Goal: Task Accomplishment & Management: Use online tool/utility

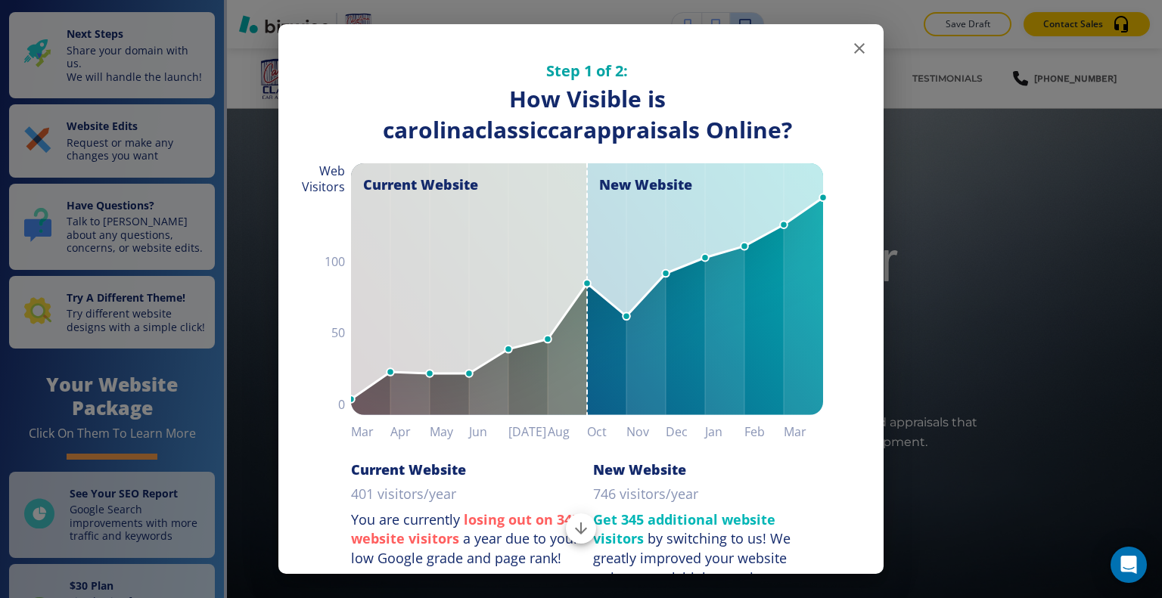
click at [850, 51] on icon "button" at bounding box center [859, 48] width 18 height 18
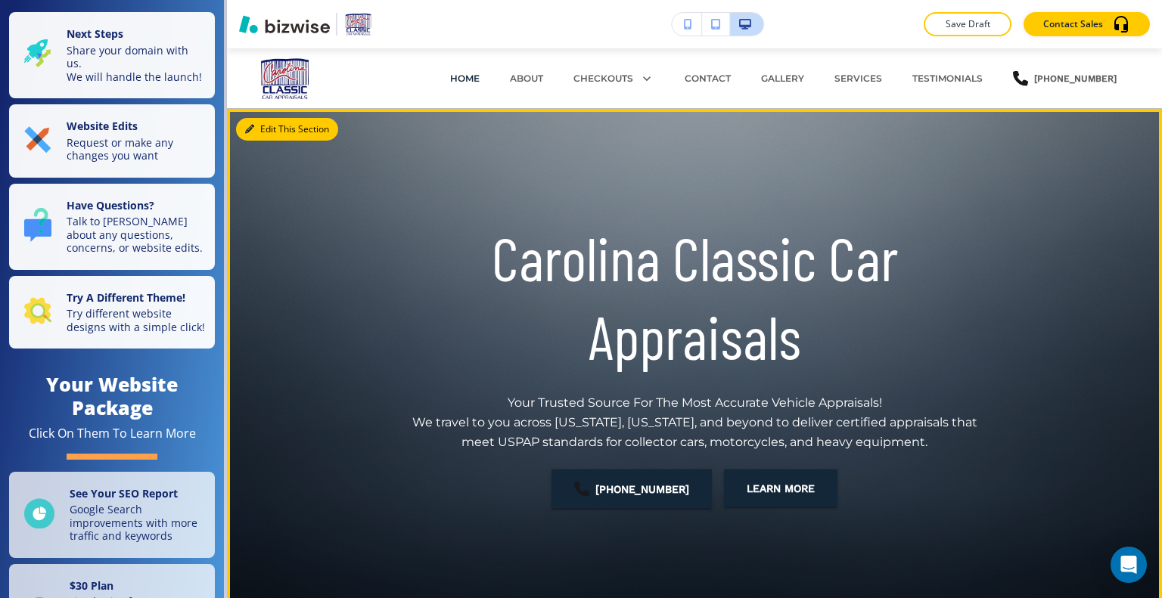
click at [263, 131] on button "Edit This Section" at bounding box center [287, 129] width 102 height 23
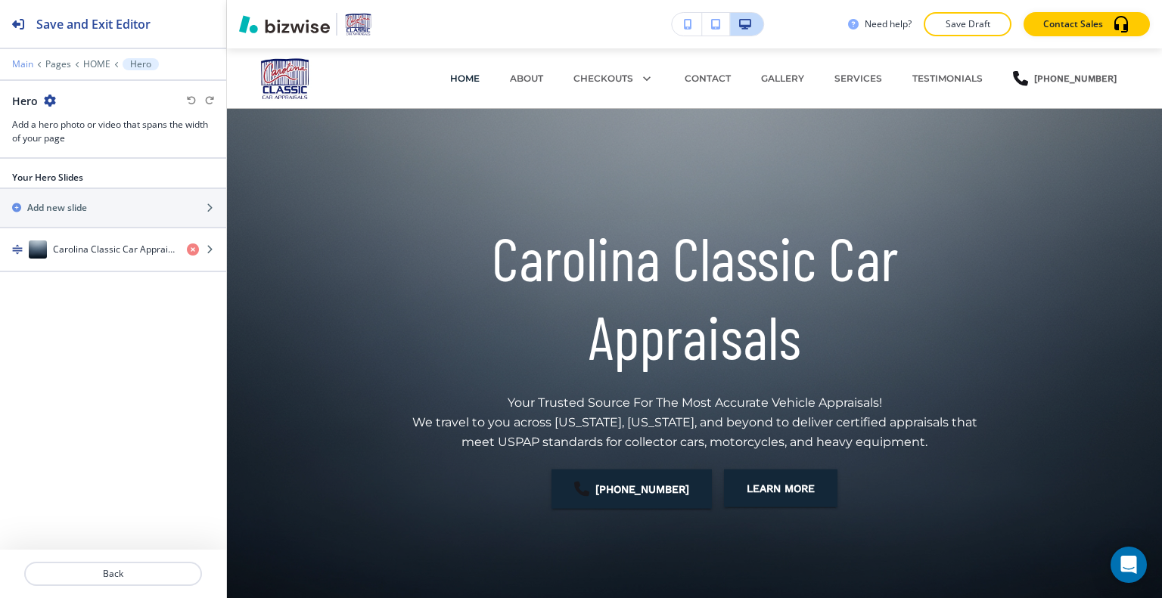
click at [17, 65] on p "Main" at bounding box center [22, 64] width 21 height 11
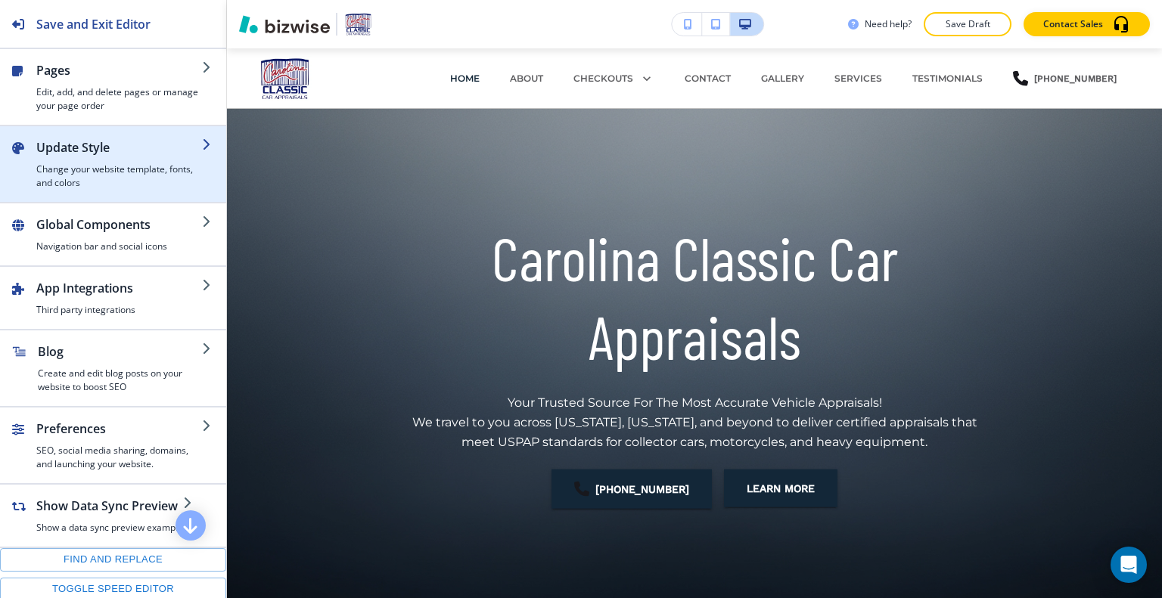
click at [89, 169] on h4 "Change your website template, fonts, and colors" at bounding box center [119, 176] width 166 height 27
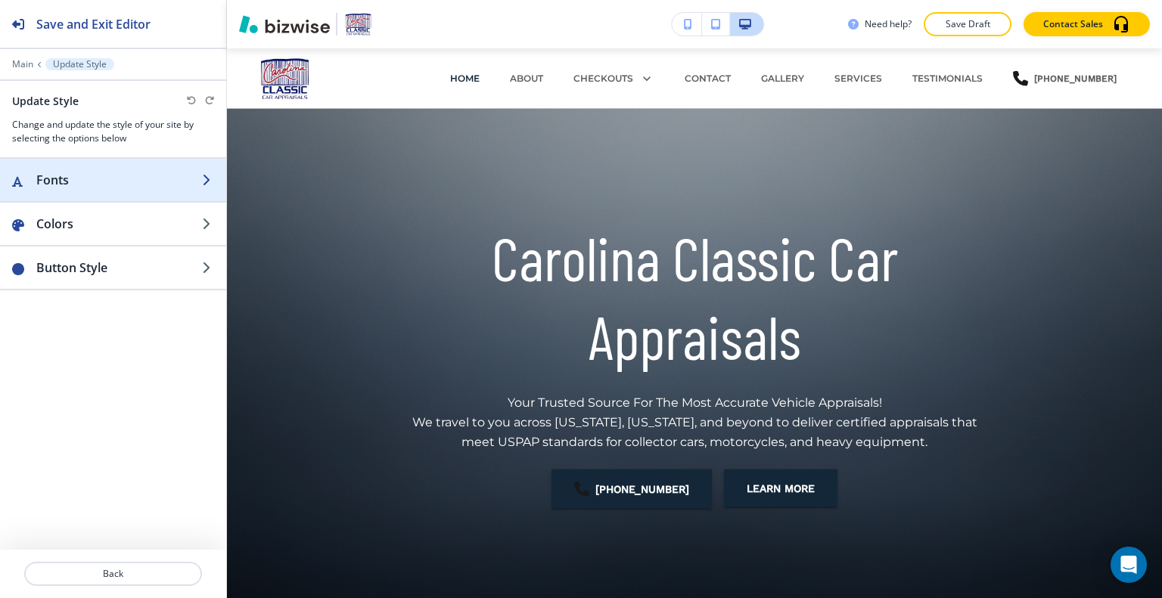
click at [103, 178] on h2 "Fonts" at bounding box center [119, 180] width 166 height 18
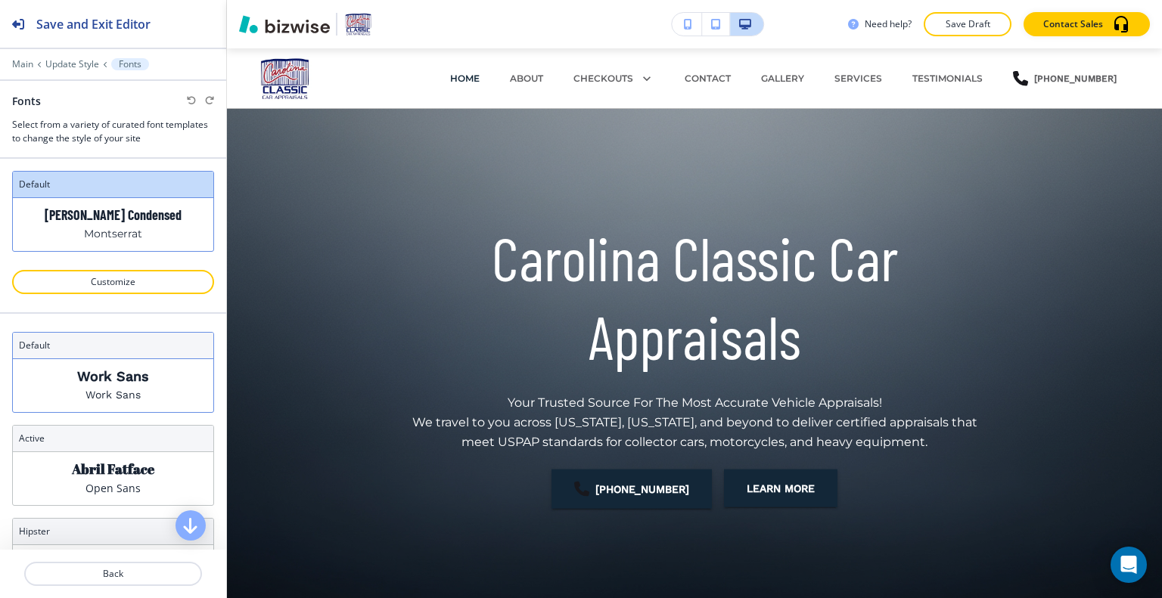
click at [153, 389] on div "Work Sans Work Sans" at bounding box center [113, 385] width 200 height 53
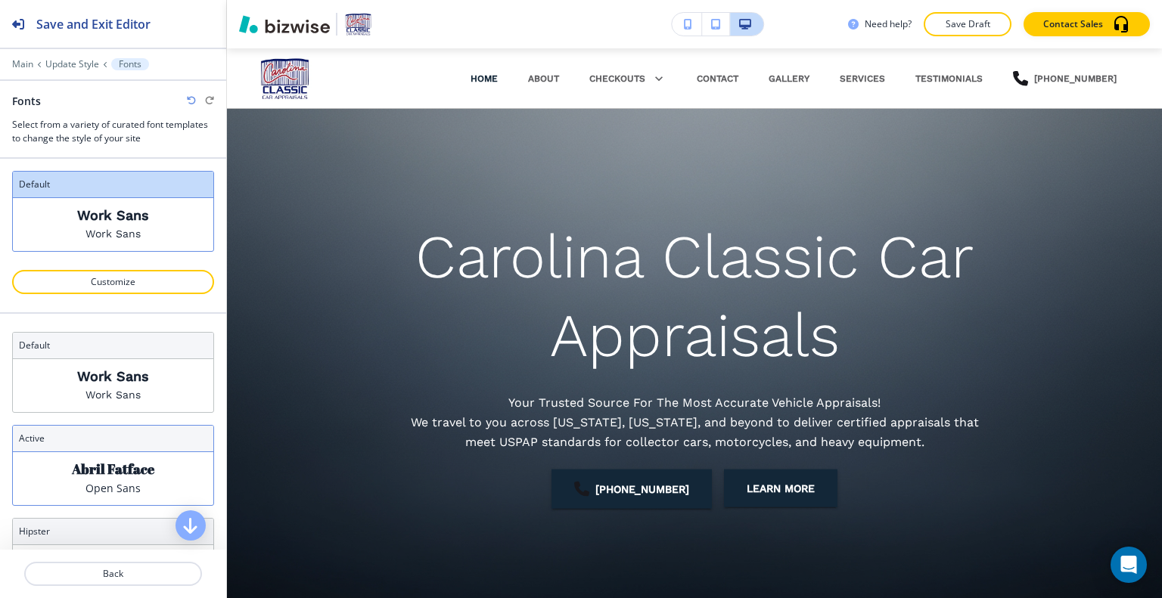
click at [117, 474] on p "Abril Fatface" at bounding box center [113, 470] width 82 height 16
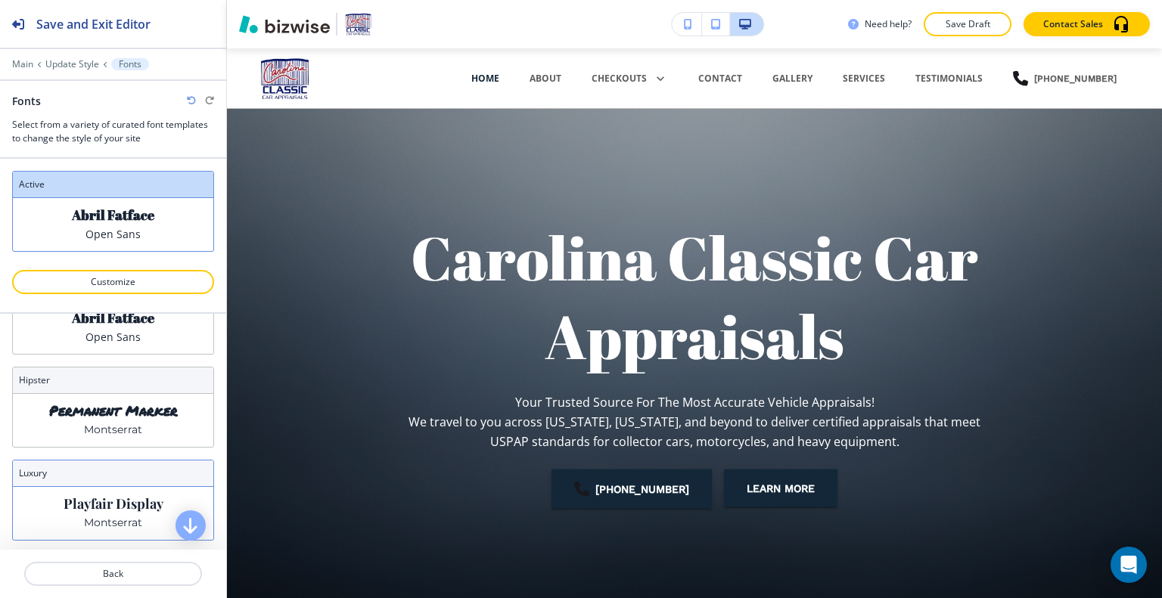
scroll to position [227, 0]
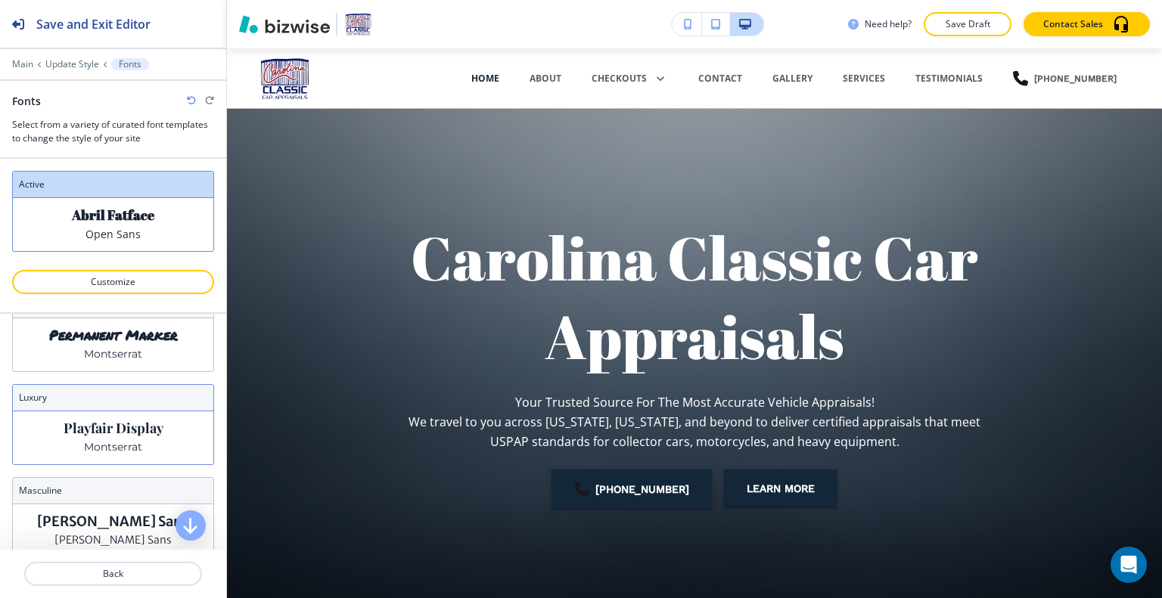
click at [135, 456] on div "Playfair Display Montserrat" at bounding box center [113, 438] width 200 height 53
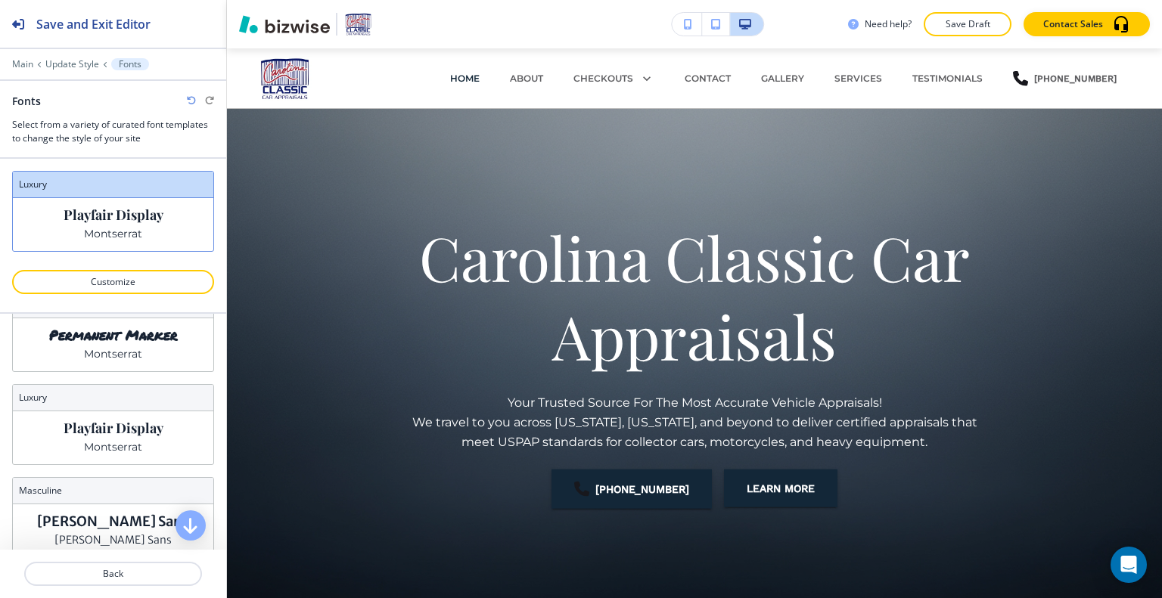
scroll to position [378, 0]
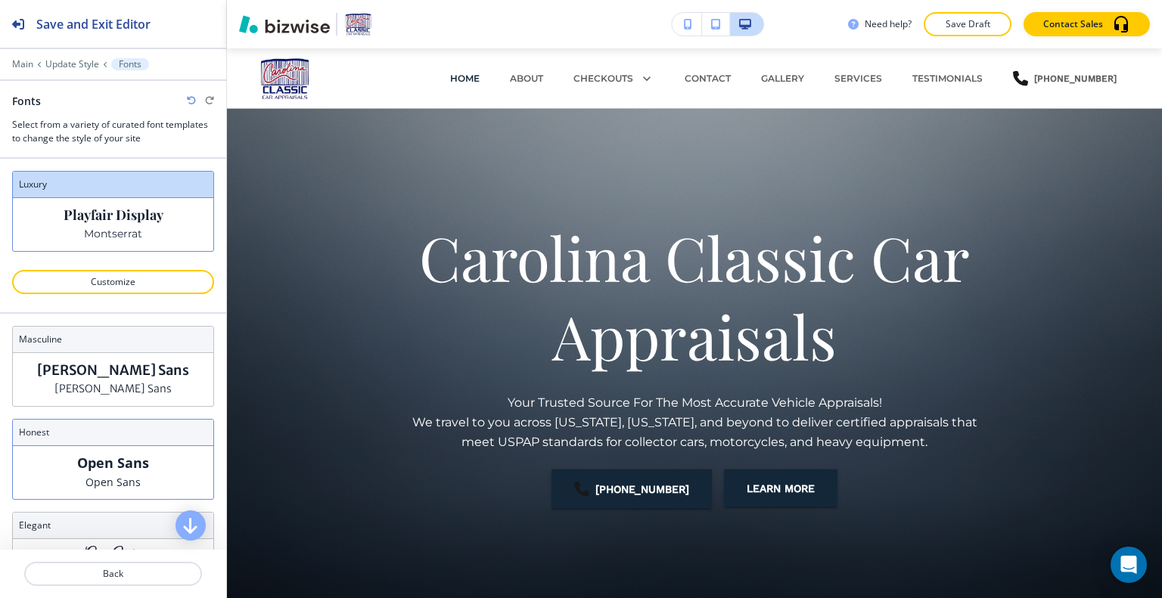
click at [133, 465] on p "Open Sans" at bounding box center [113, 463] width 72 height 16
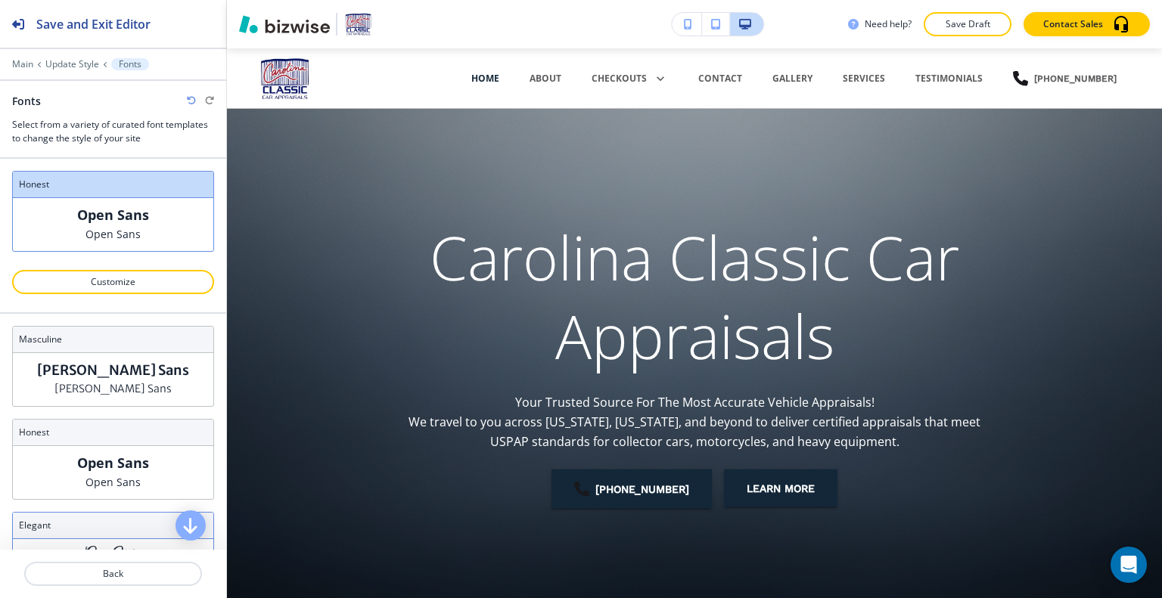
scroll to position [530, 0]
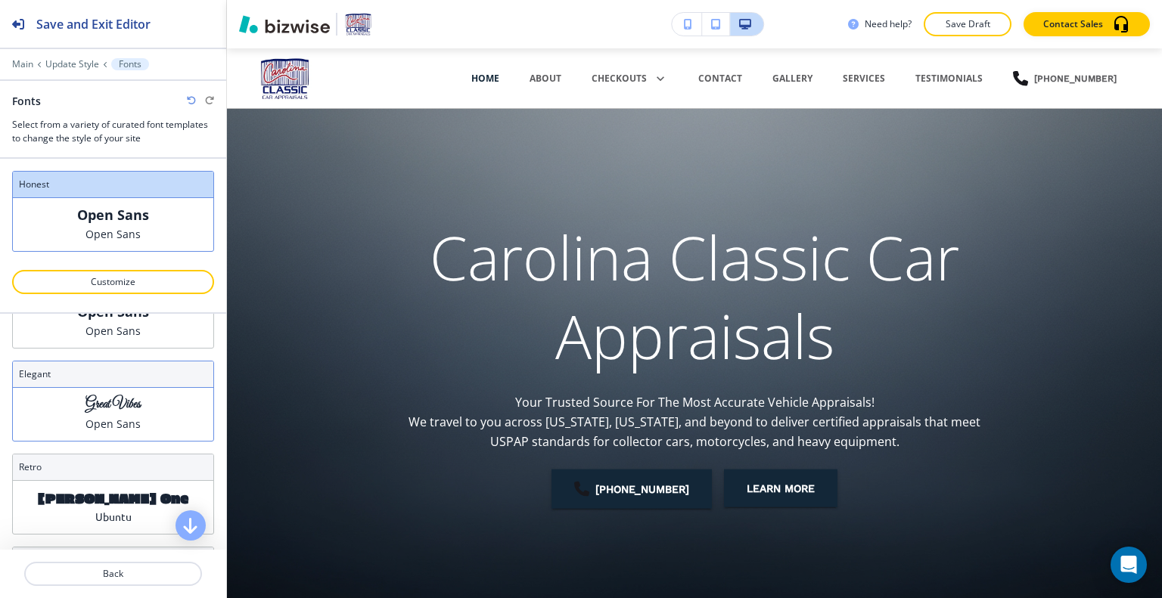
click at [140, 418] on div "Great Vibes Open Sans" at bounding box center [113, 414] width 200 height 53
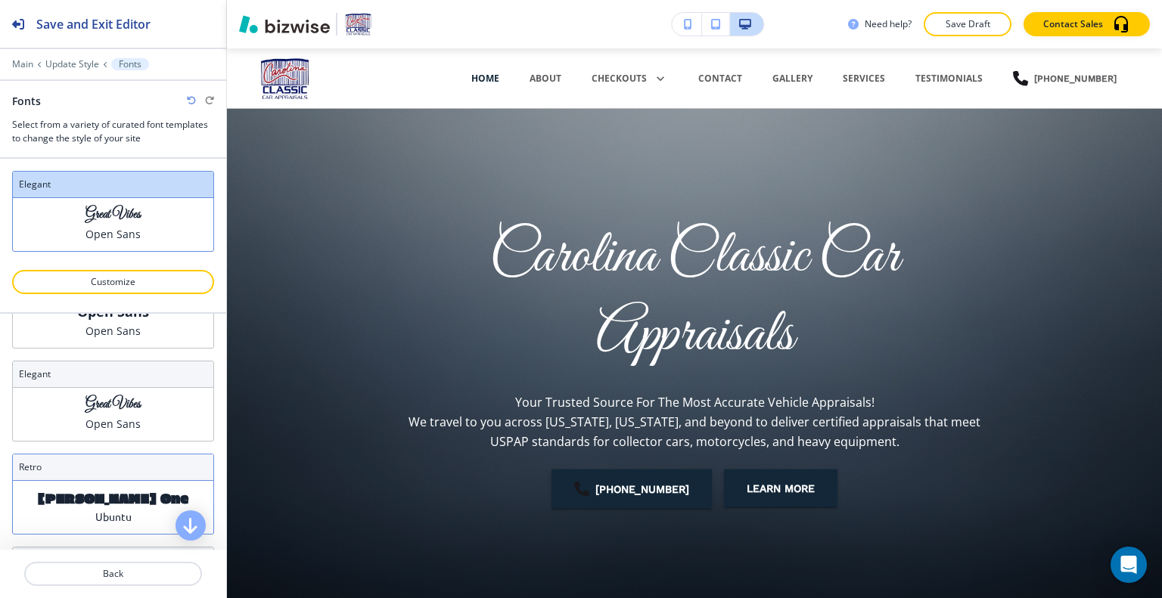
click at [126, 490] on p "[PERSON_NAME] One" at bounding box center [113, 498] width 151 height 16
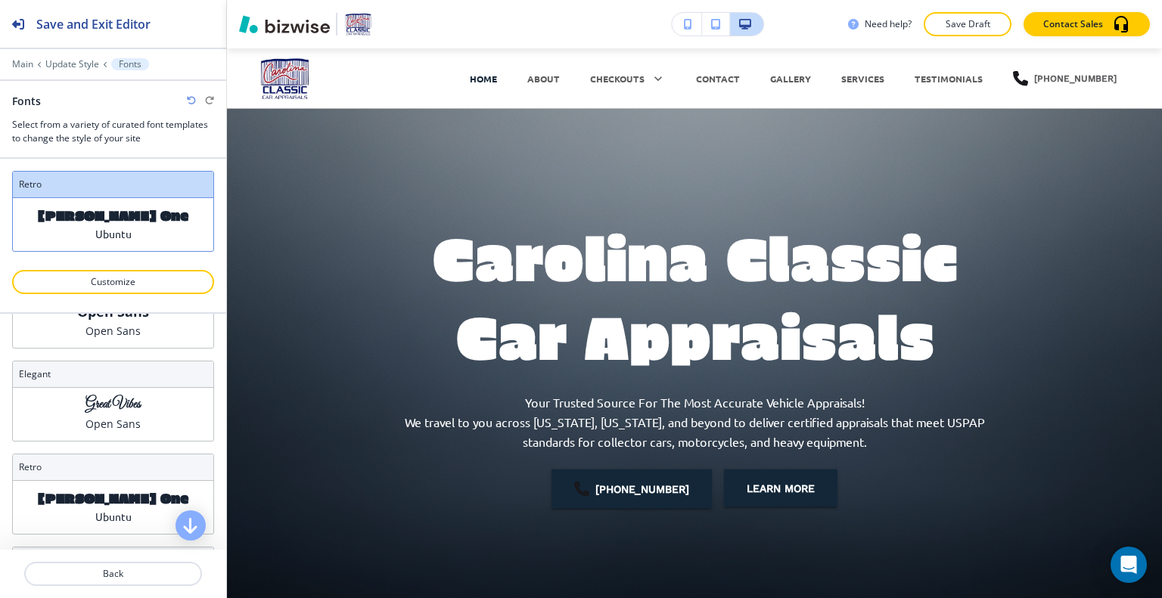
scroll to position [724, 0]
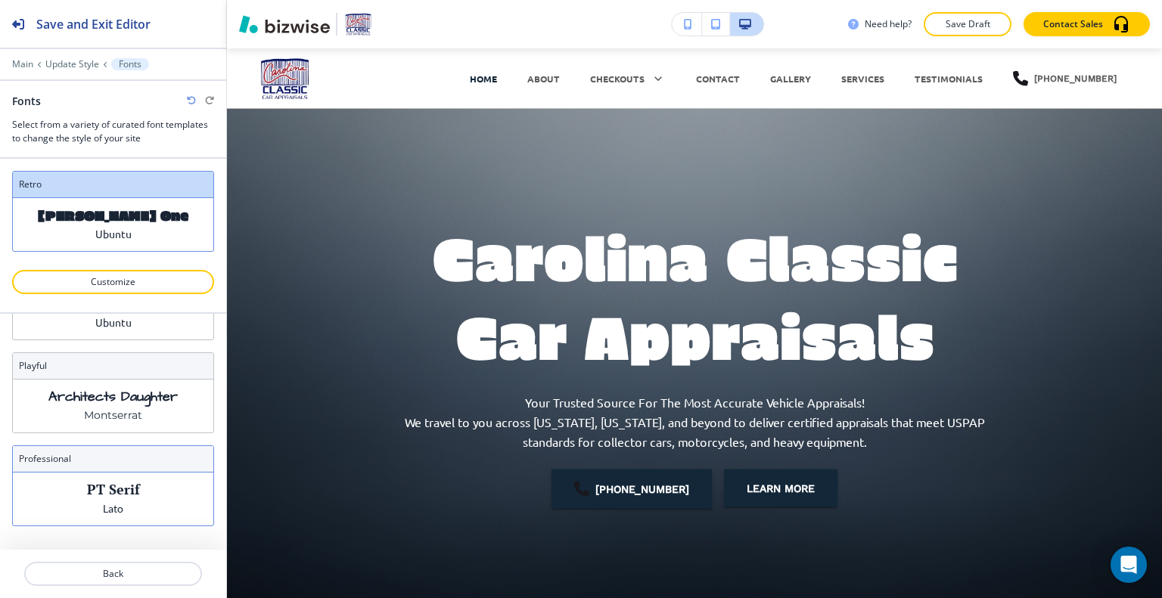
click at [128, 473] on div "PT Serif Lato" at bounding box center [113, 499] width 200 height 53
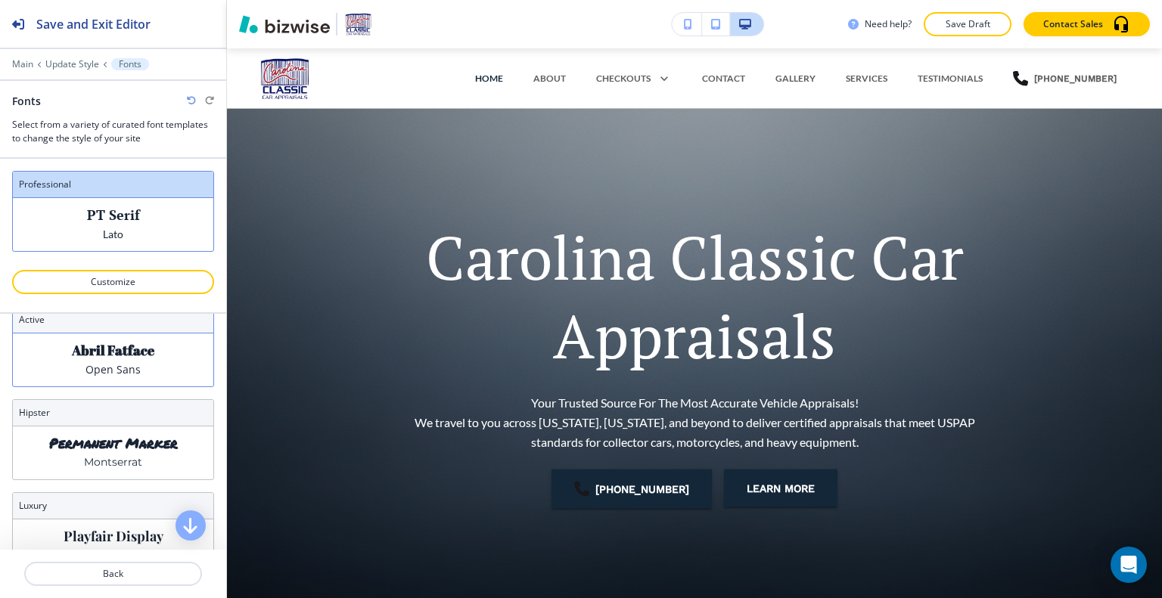
scroll to position [0, 0]
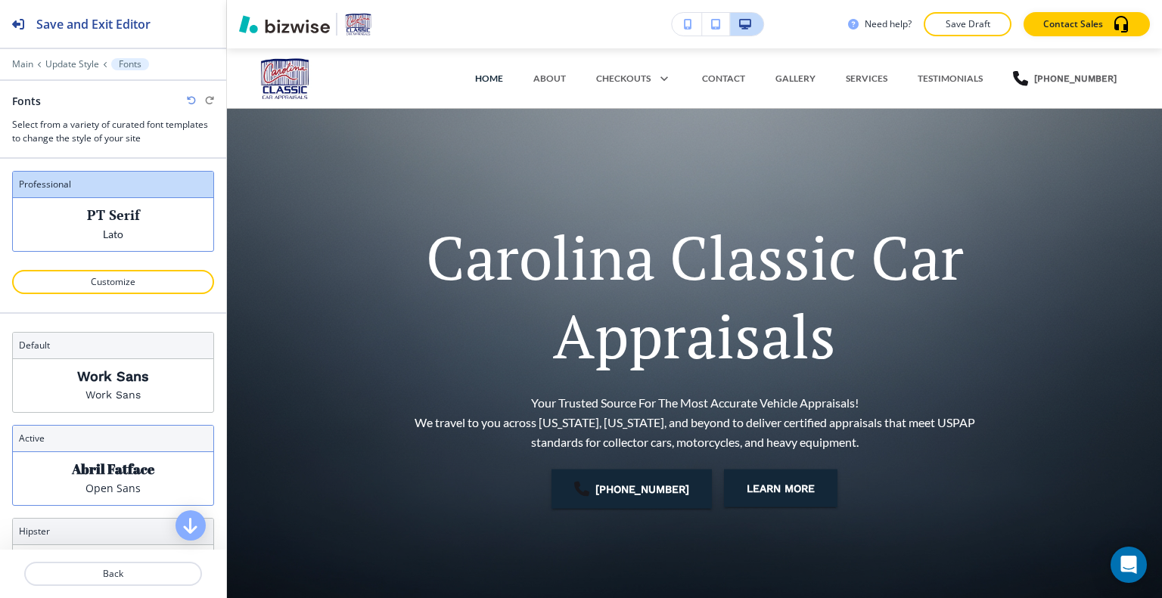
click at [129, 464] on p "Abril Fatface" at bounding box center [113, 470] width 82 height 16
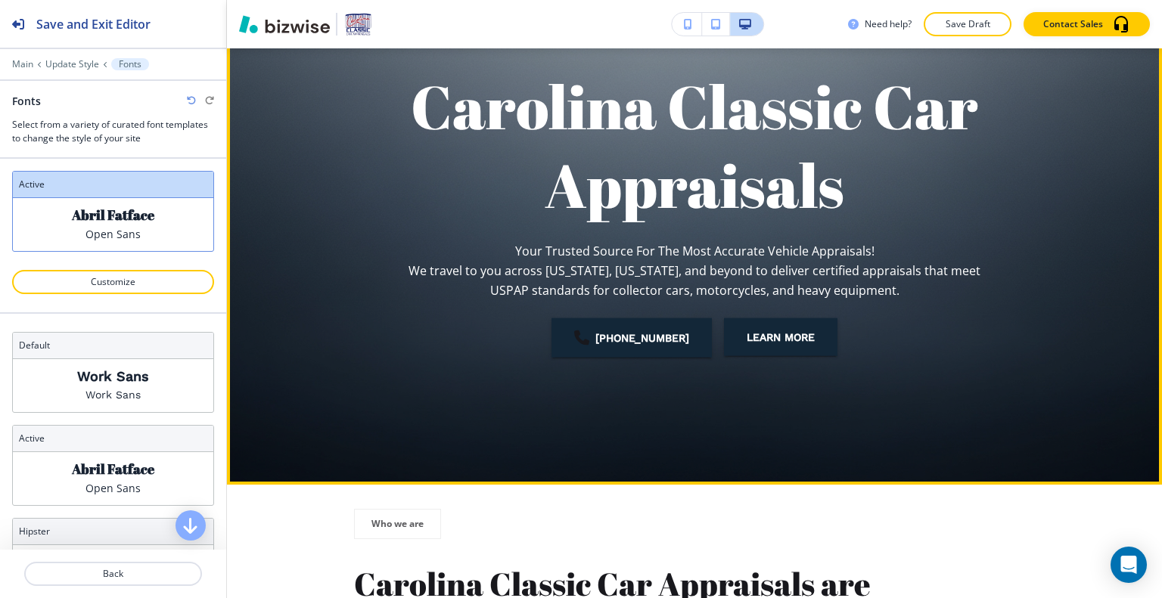
scroll to position [76, 0]
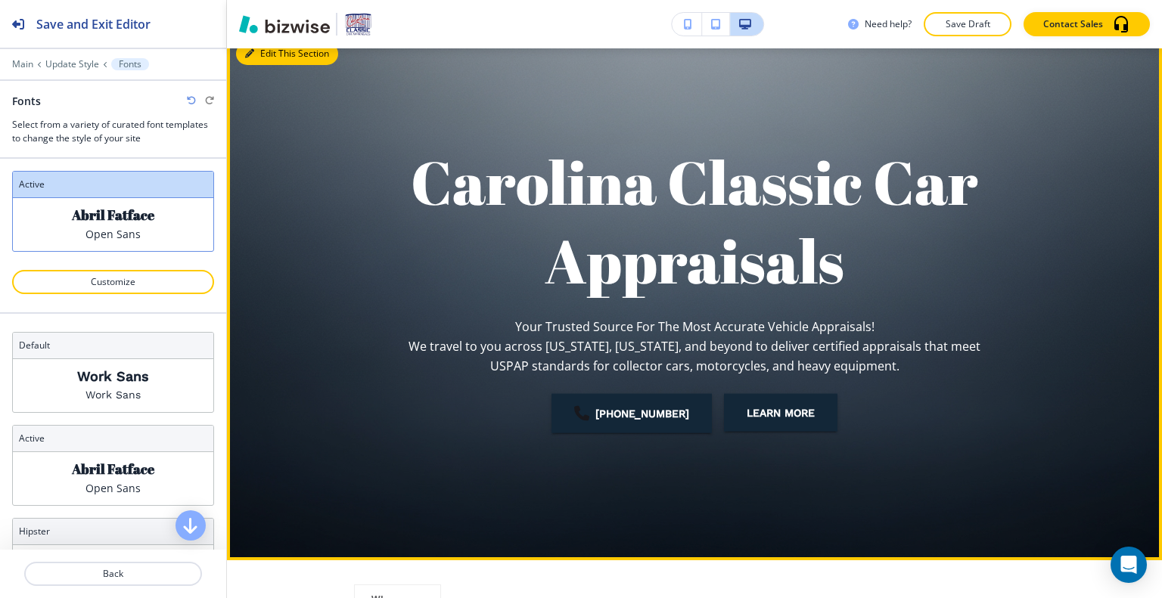
click at [272, 56] on button "Edit This Section" at bounding box center [287, 53] width 102 height 23
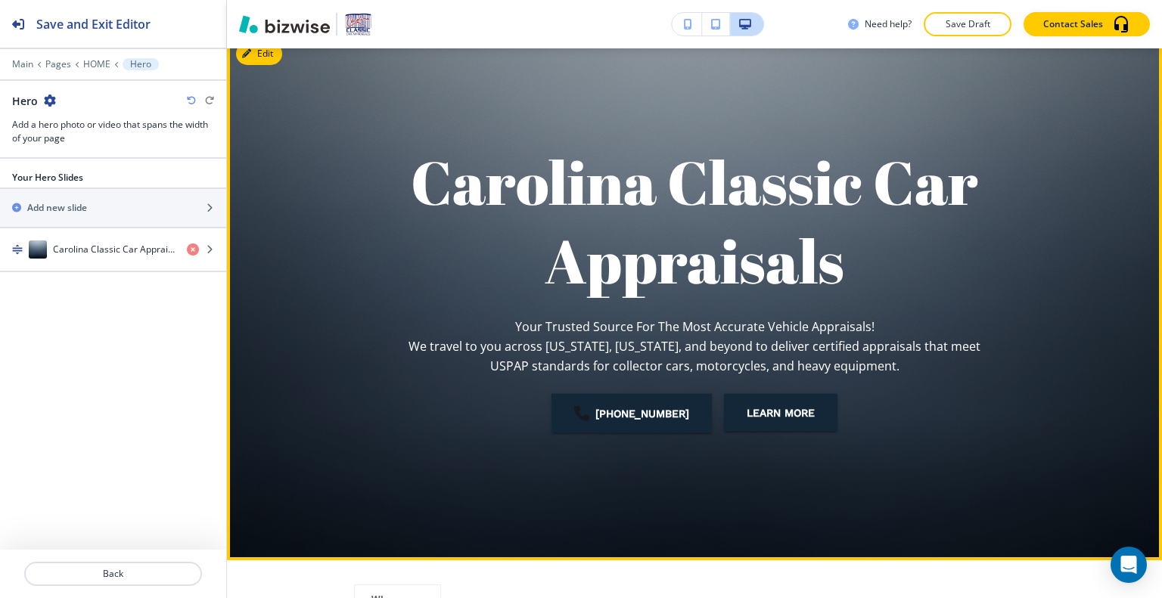
scroll to position [61, 0]
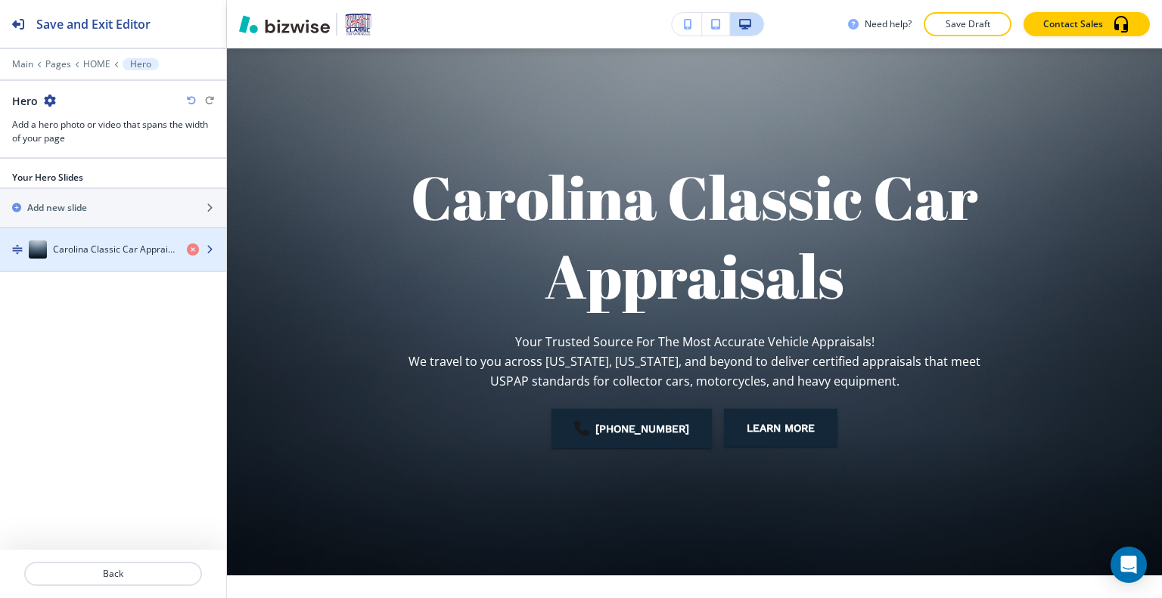
click at [124, 247] on h4 "Carolina Classic Car Appraisals" at bounding box center [114, 250] width 122 height 14
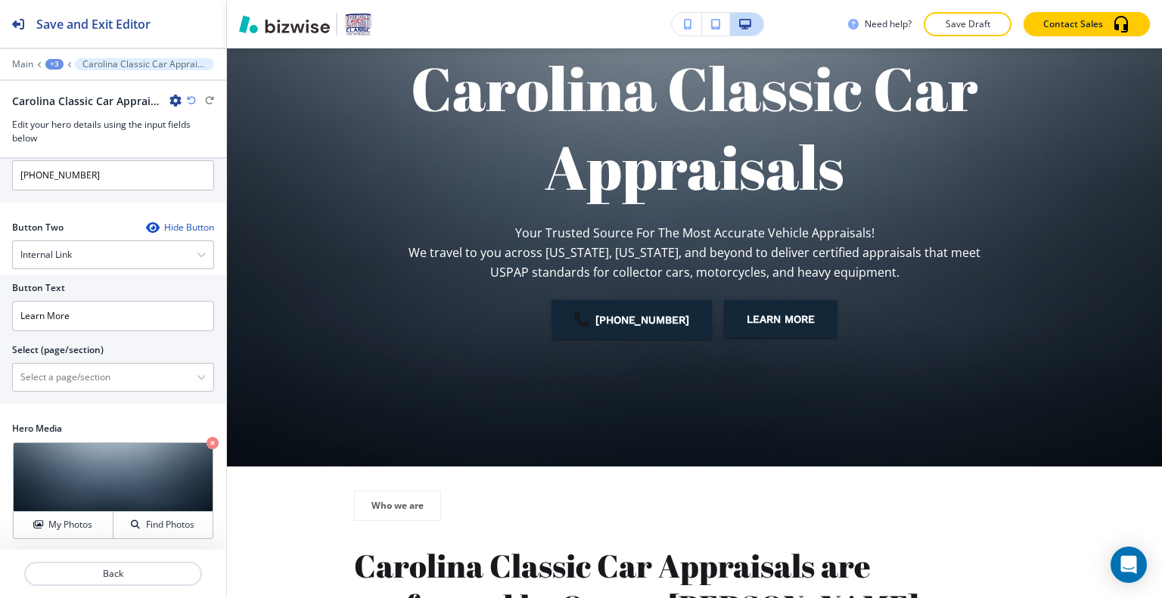
scroll to position [403, 0]
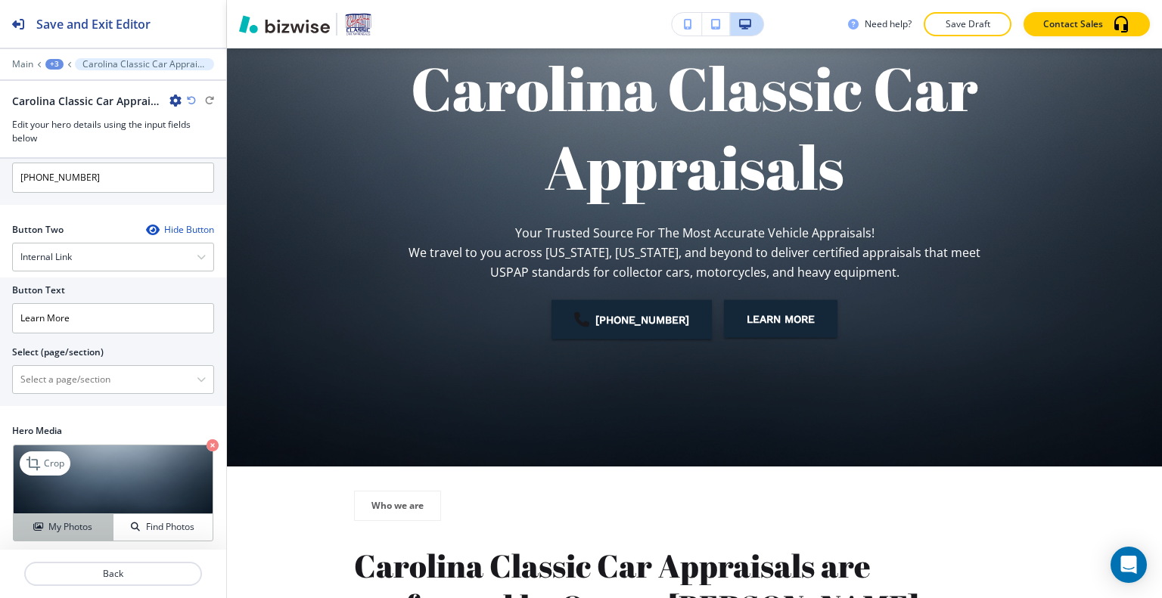
click at [68, 530] on h4 "My Photos" at bounding box center [70, 528] width 44 height 14
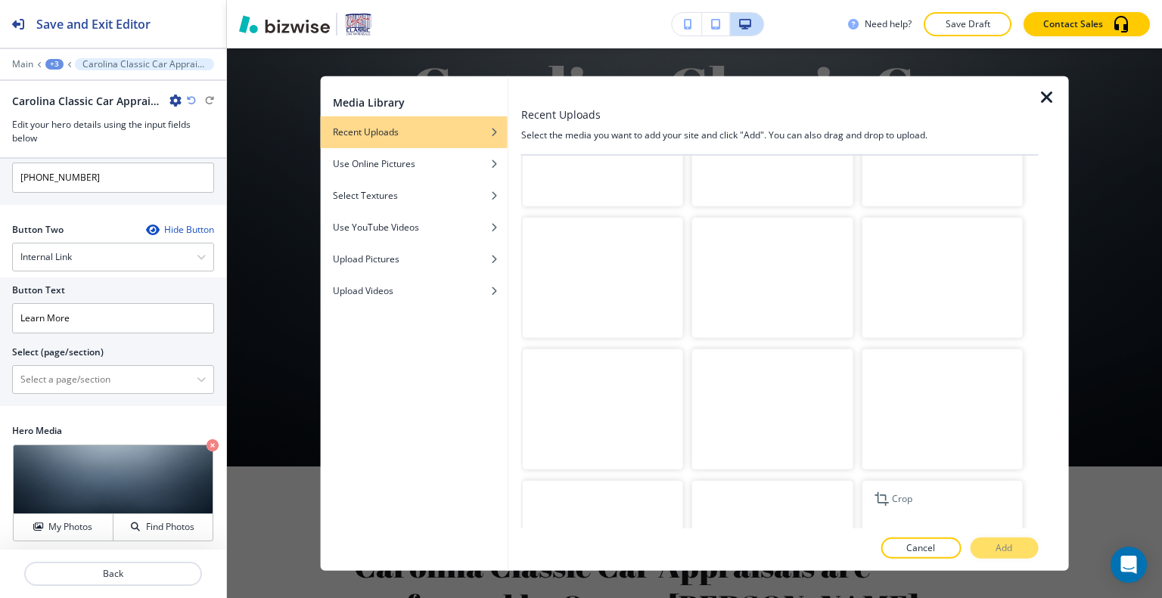
scroll to position [3431, 0]
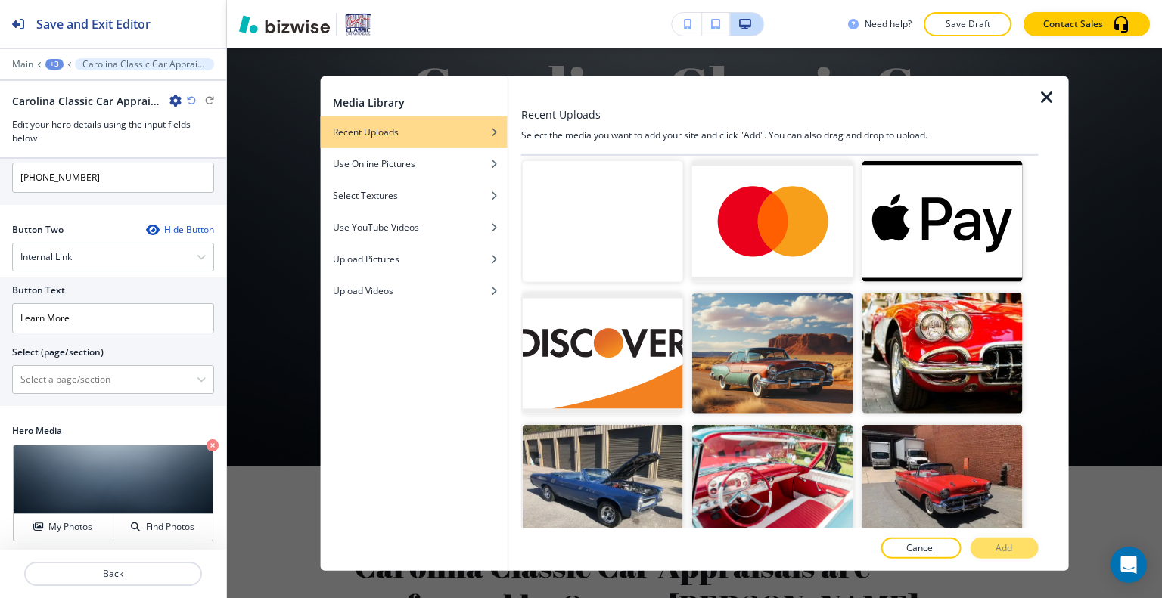
click at [776, 284] on div at bounding box center [772, 288] width 160 height 9
click at [779, 293] on img "button" at bounding box center [772, 353] width 160 height 120
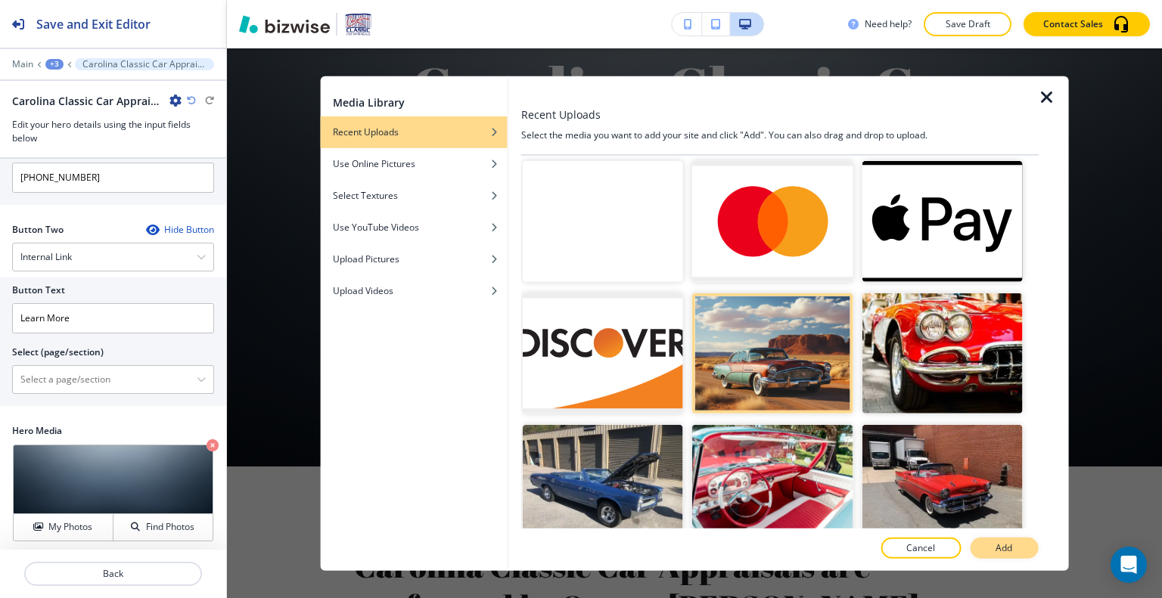
click at [1011, 551] on p "Add" at bounding box center [1004, 549] width 17 height 14
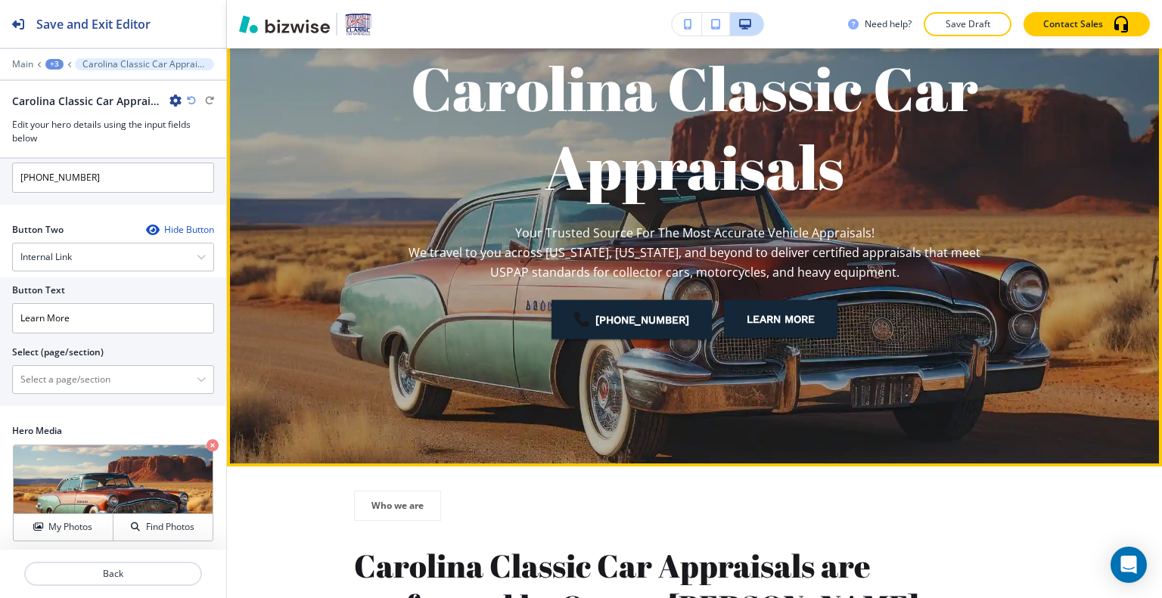
scroll to position [94, 0]
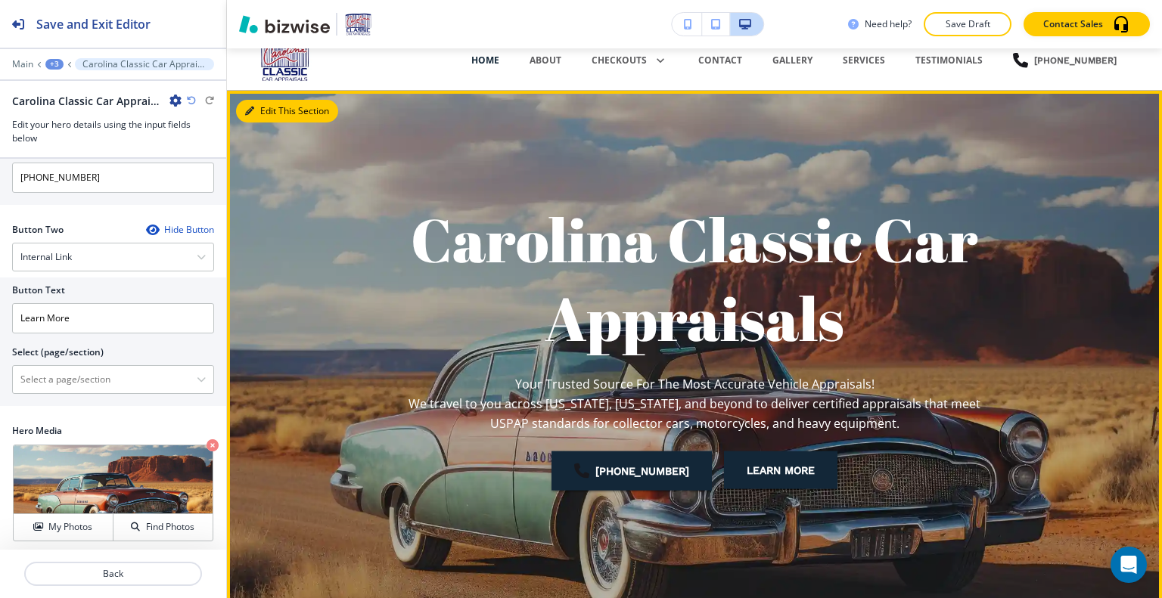
click at [263, 105] on button "Edit This Section" at bounding box center [287, 111] width 102 height 23
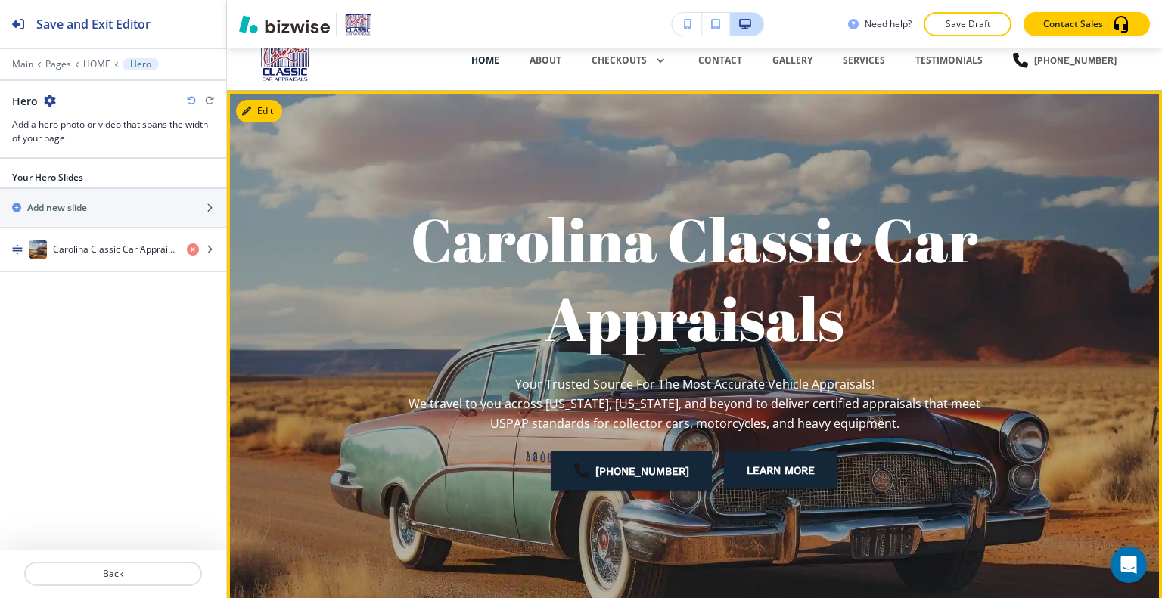
scroll to position [61, 0]
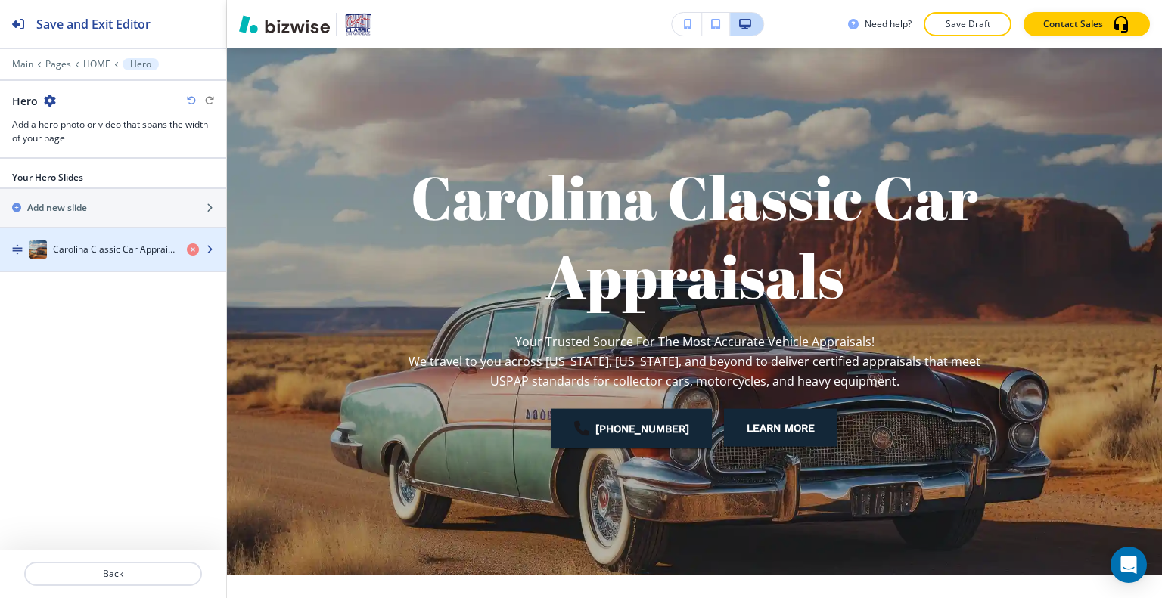
click at [134, 253] on h4 "Carolina Classic Car Appraisals" at bounding box center [114, 250] width 122 height 14
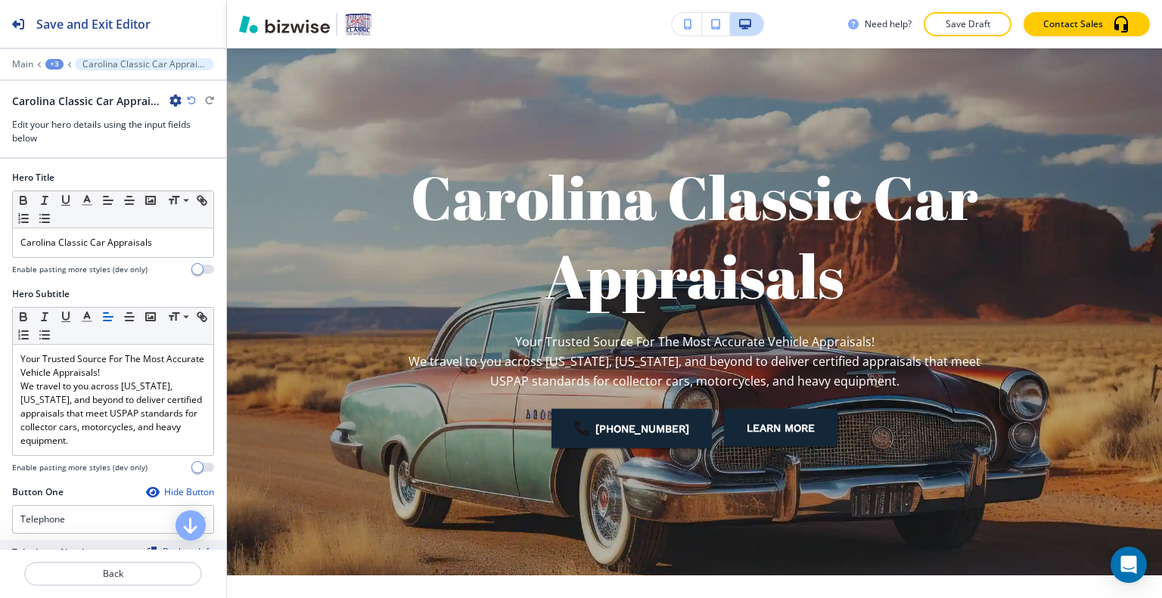
scroll to position [169, 0]
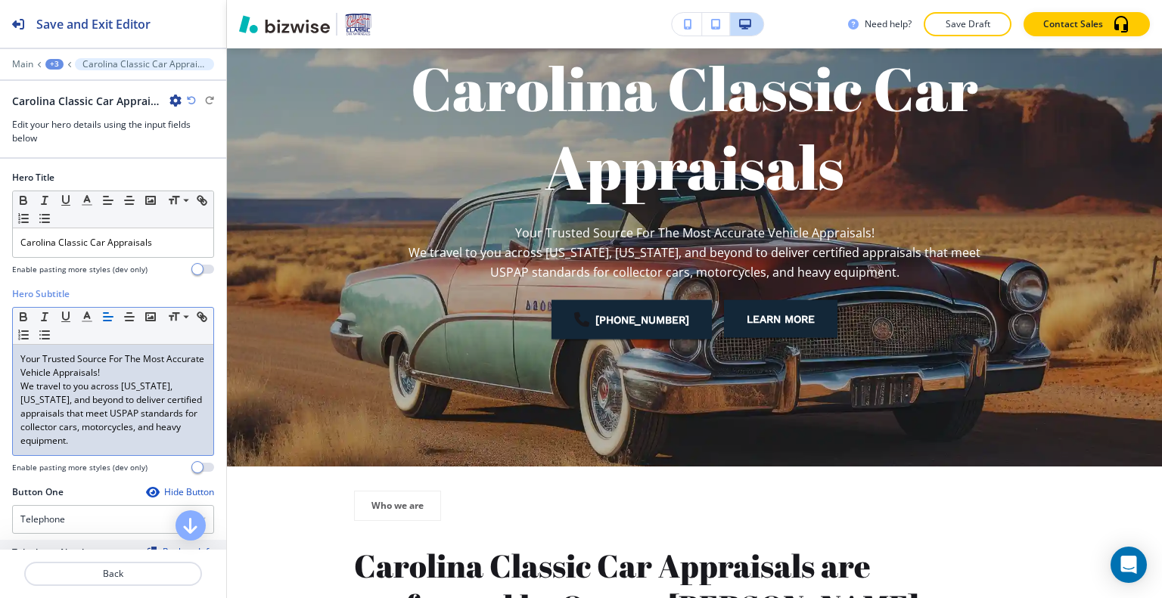
drag, startPoint x: 142, startPoint y: 447, endPoint x: 0, endPoint y: 327, distance: 186.3
click at [0, 327] on div "Hero Subtitle Small Normal Large Huge Your Trusted Source For The Most Accurate…" at bounding box center [113, 387] width 226 height 198
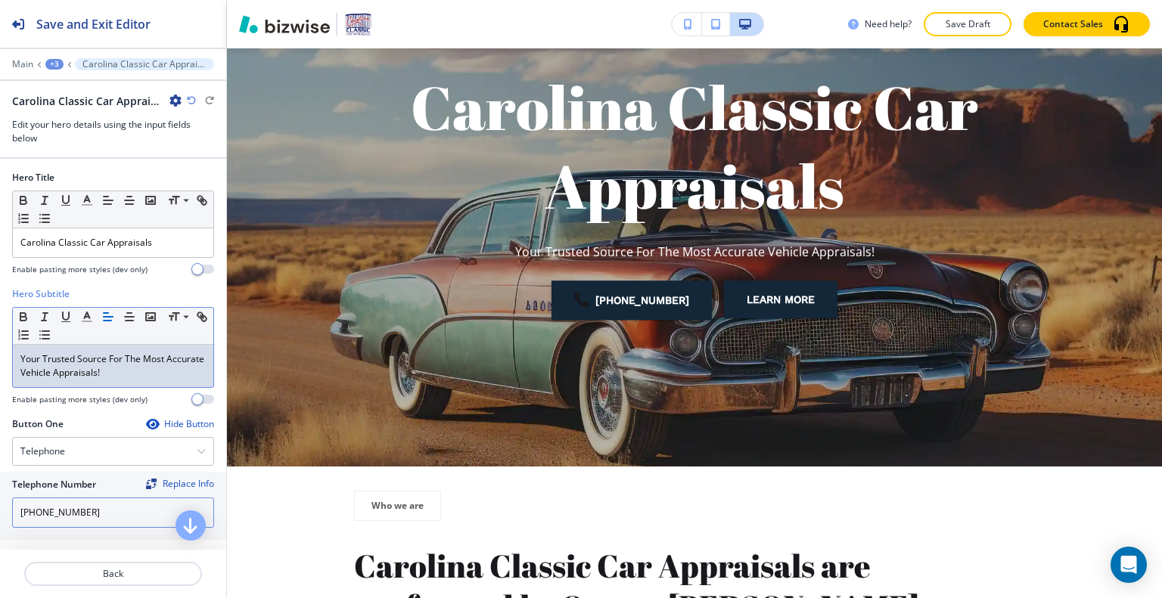
scroll to position [76, 0]
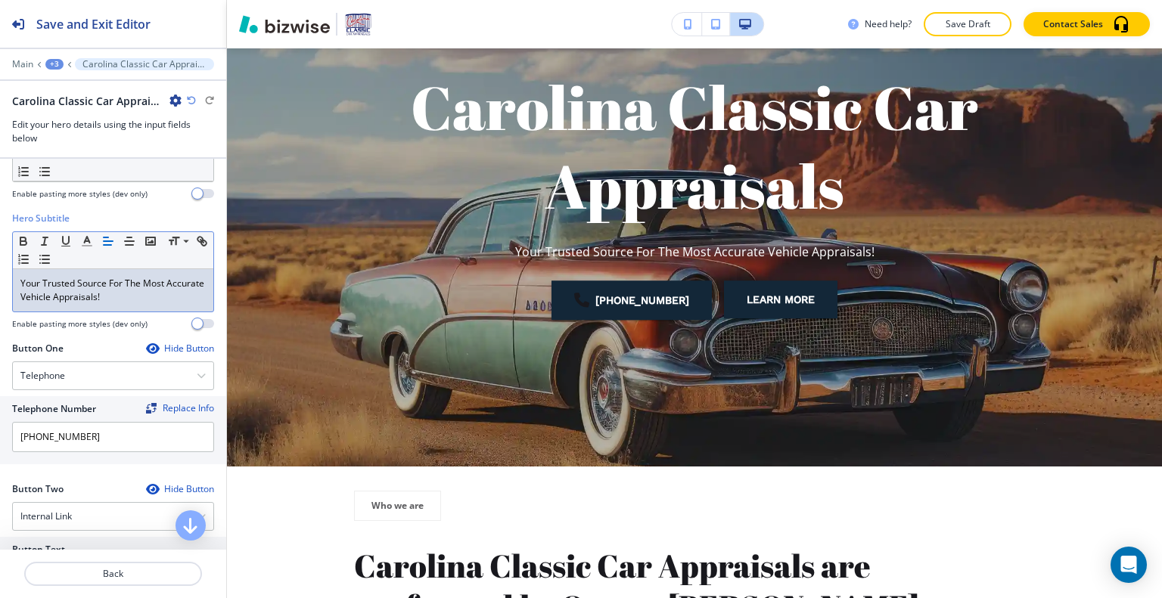
click at [179, 350] on div "Hide Button" at bounding box center [180, 349] width 68 height 12
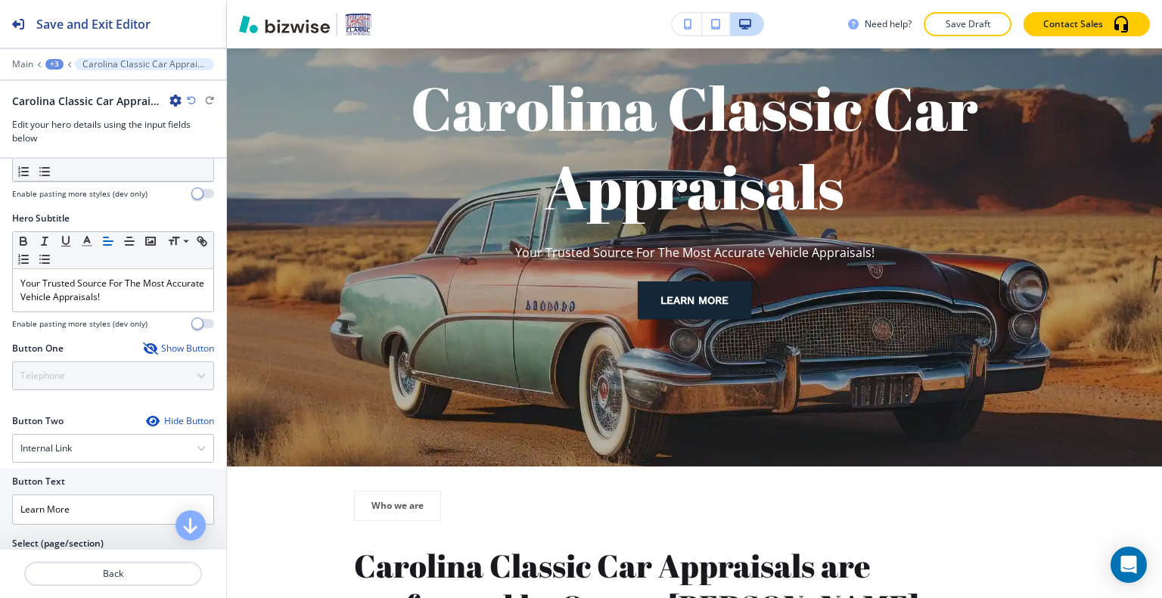
click at [162, 415] on div "Hide Button" at bounding box center [180, 421] width 68 height 12
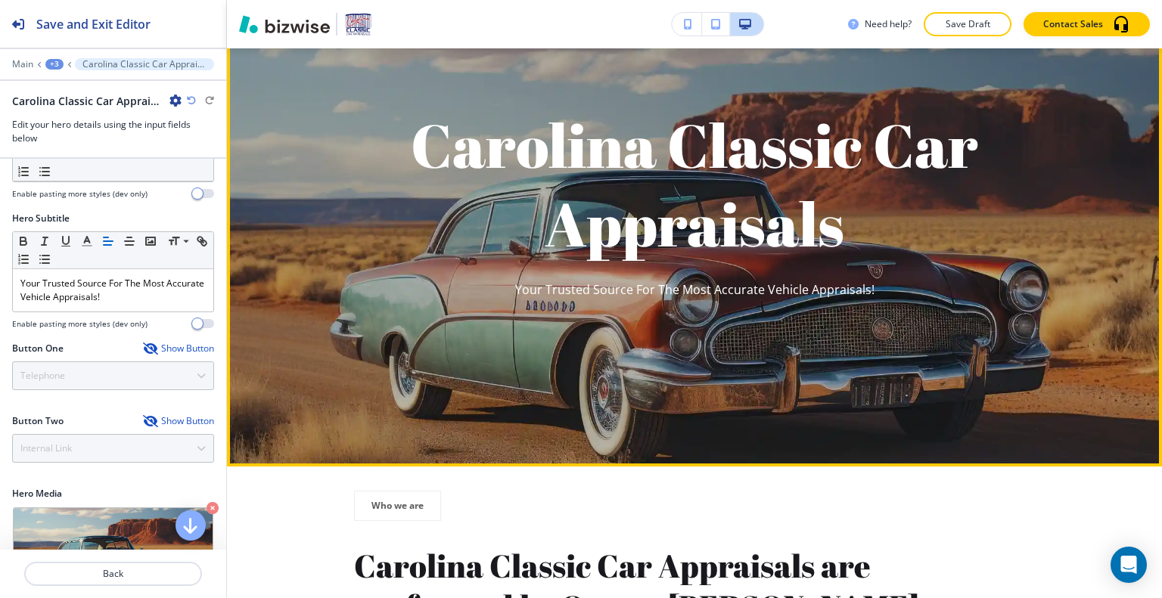
scroll to position [94, 0]
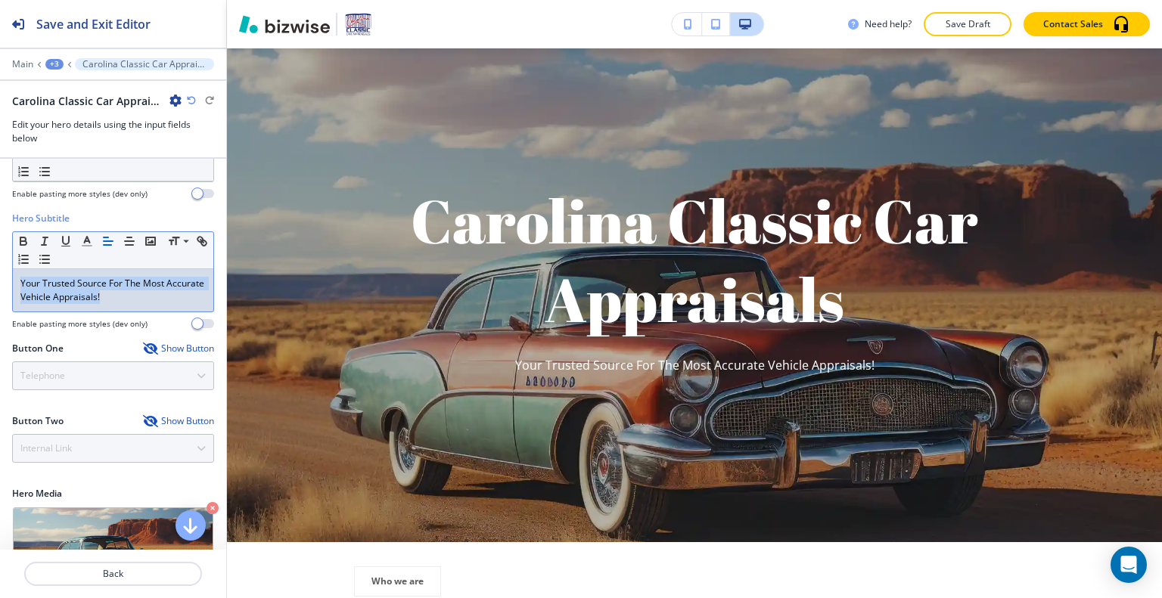
drag, startPoint x: 157, startPoint y: 306, endPoint x: 1, endPoint y: 258, distance: 163.2
click at [0, 257] on div "Hero Subtitle Small Normal Large Huge Your Trusted Source For The Most Accurate…" at bounding box center [113, 277] width 226 height 130
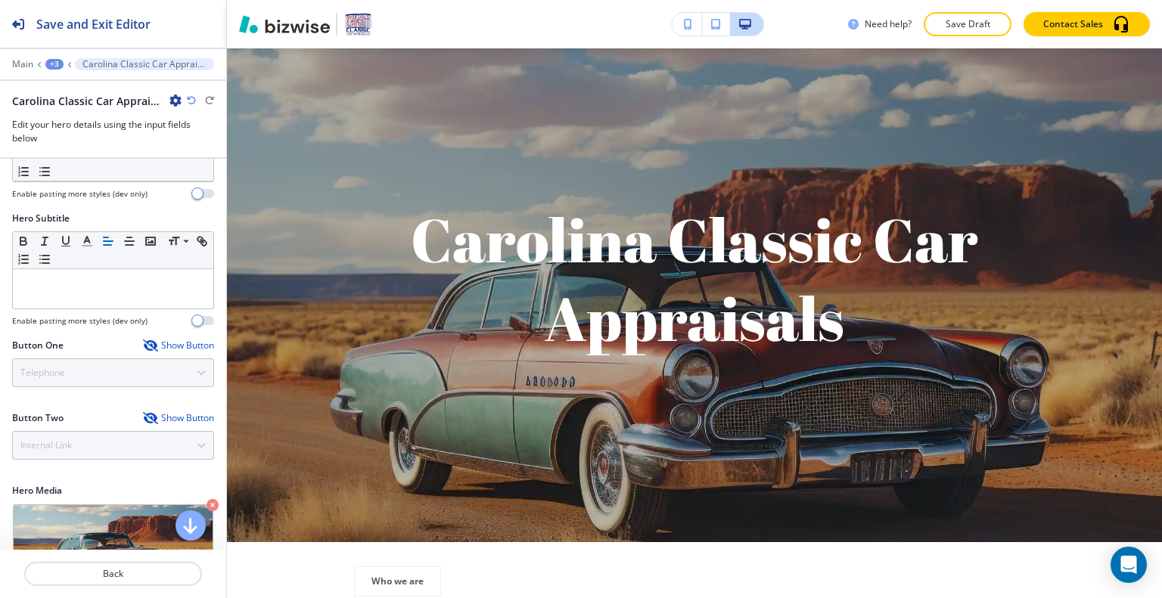
click at [54, 63] on div "+3" at bounding box center [54, 64] width 18 height 11
click at [66, 113] on p "HOME" at bounding box center [93, 115] width 77 height 14
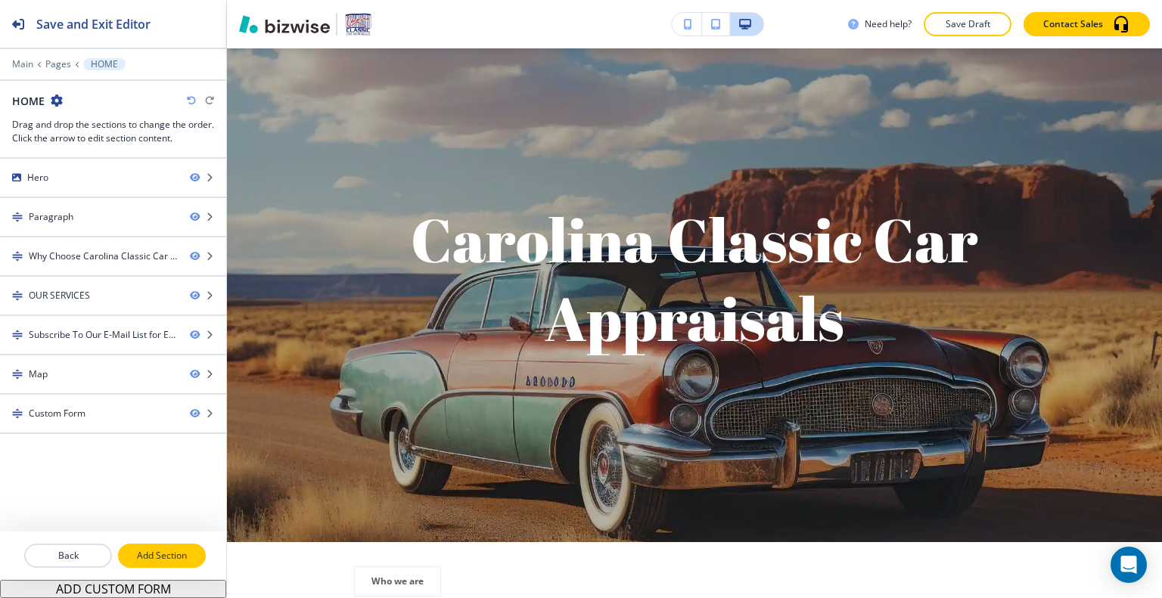
click at [143, 559] on p "Add Section" at bounding box center [162, 556] width 85 height 14
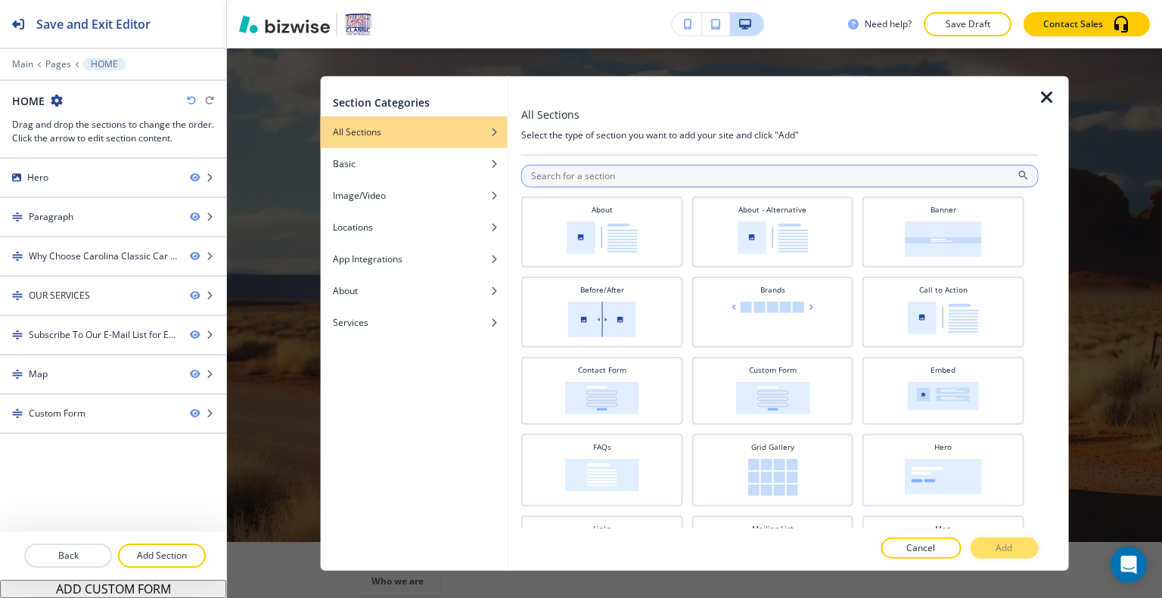
click at [661, 173] on input "text" at bounding box center [780, 175] width 518 height 23
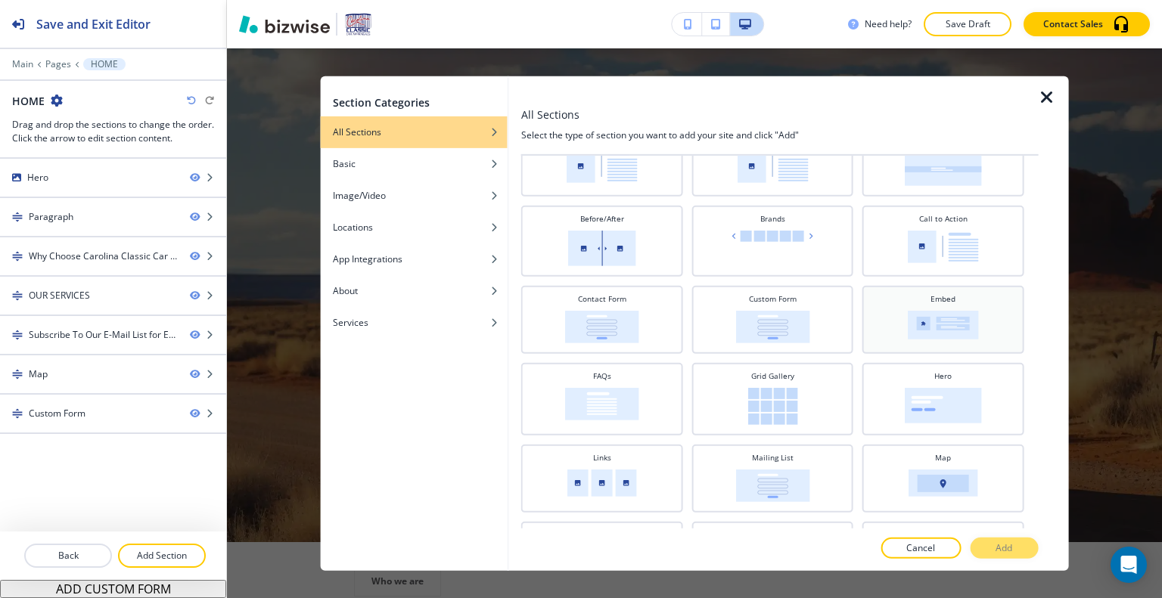
scroll to position [0, 0]
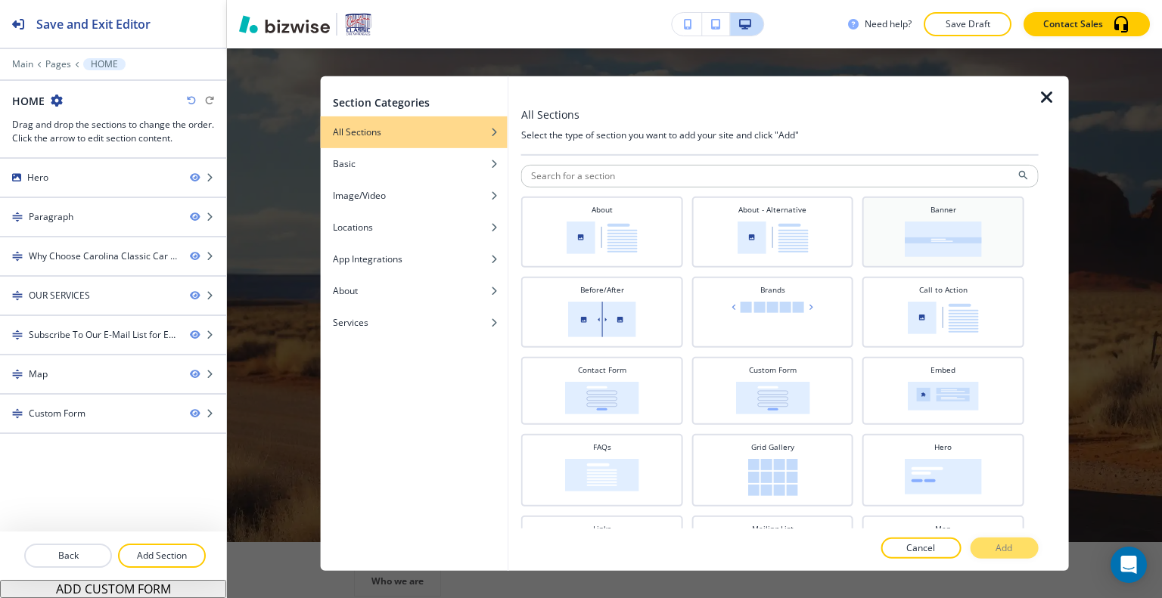
click at [972, 228] on div "Banner" at bounding box center [943, 230] width 147 height 53
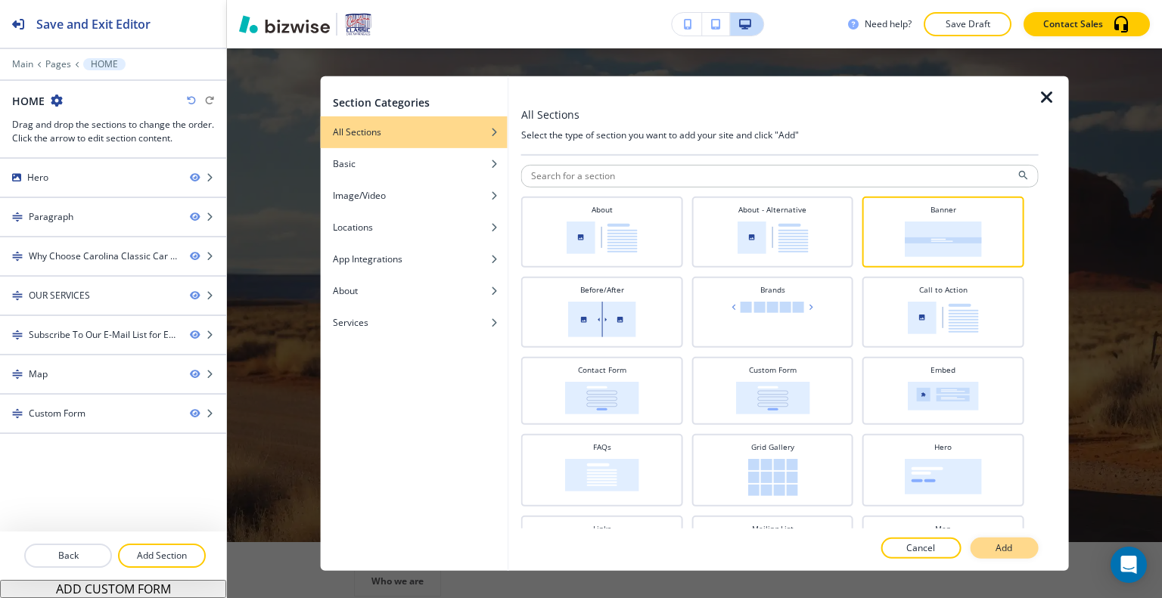
click at [1003, 541] on button "Add" at bounding box center [1004, 548] width 68 height 21
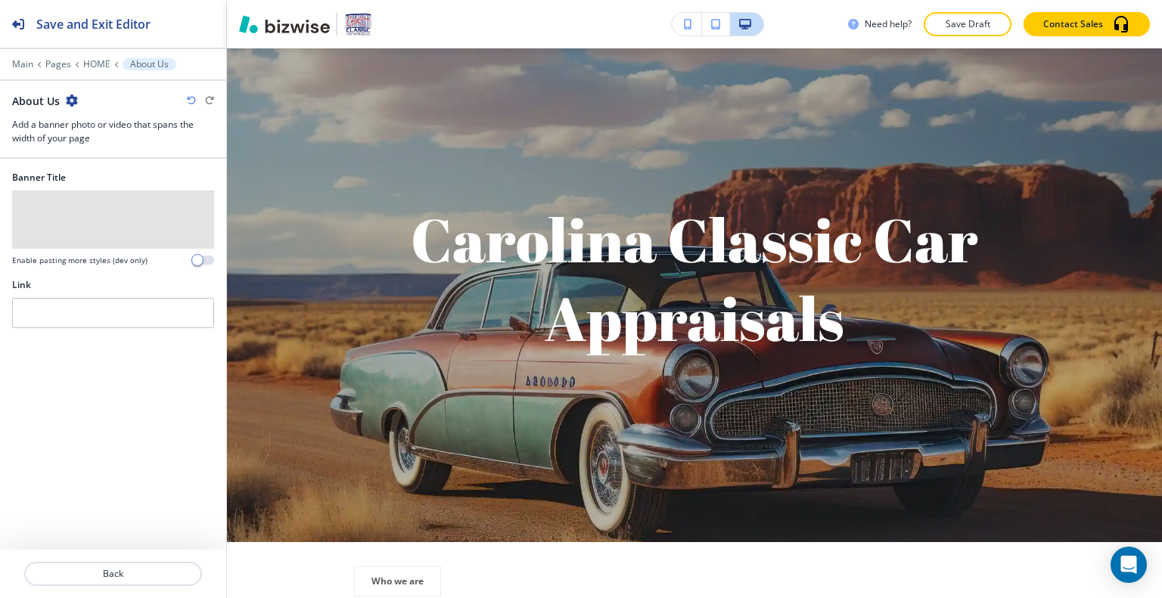
scroll to position [3001, 0]
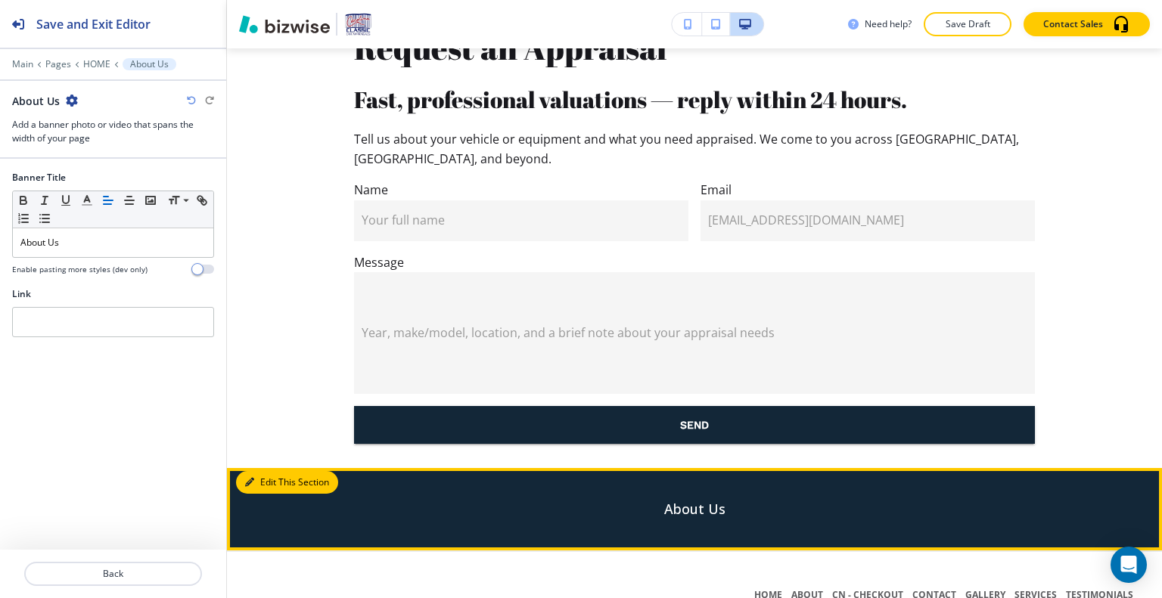
click at [274, 471] on button "Edit This Section" at bounding box center [287, 482] width 102 height 23
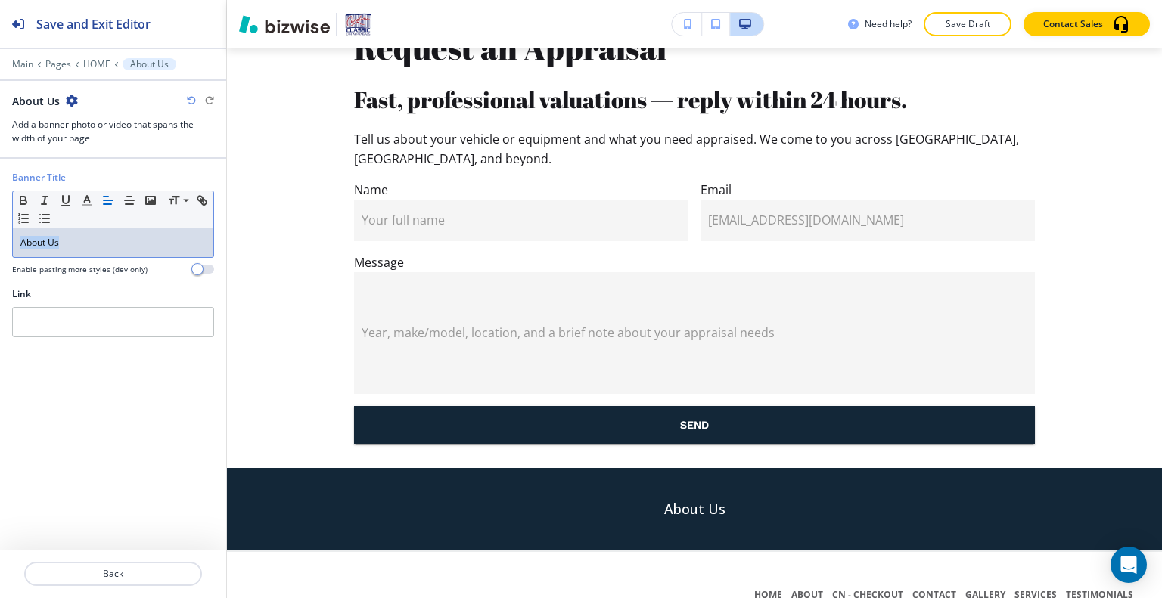
drag, startPoint x: 104, startPoint y: 231, endPoint x: 9, endPoint y: 241, distance: 95.8
click at [0, 241] on div "Banner Title Small Normal Large Huge About Us Enable pasting more styles (dev o…" at bounding box center [113, 229] width 226 height 117
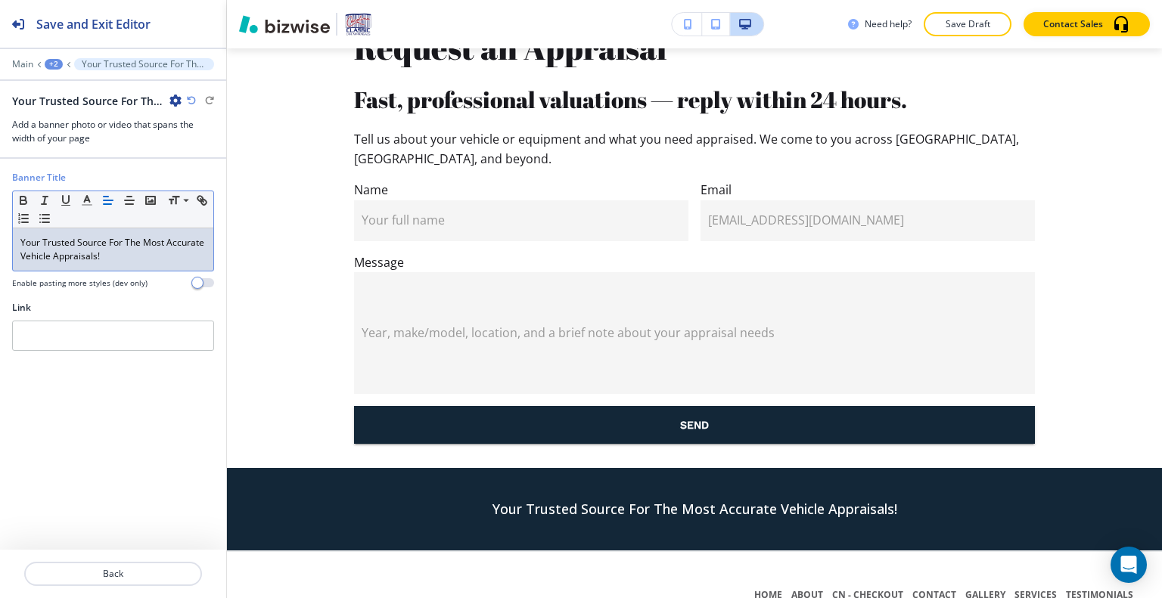
click at [51, 63] on div "+2" at bounding box center [54, 64] width 18 height 11
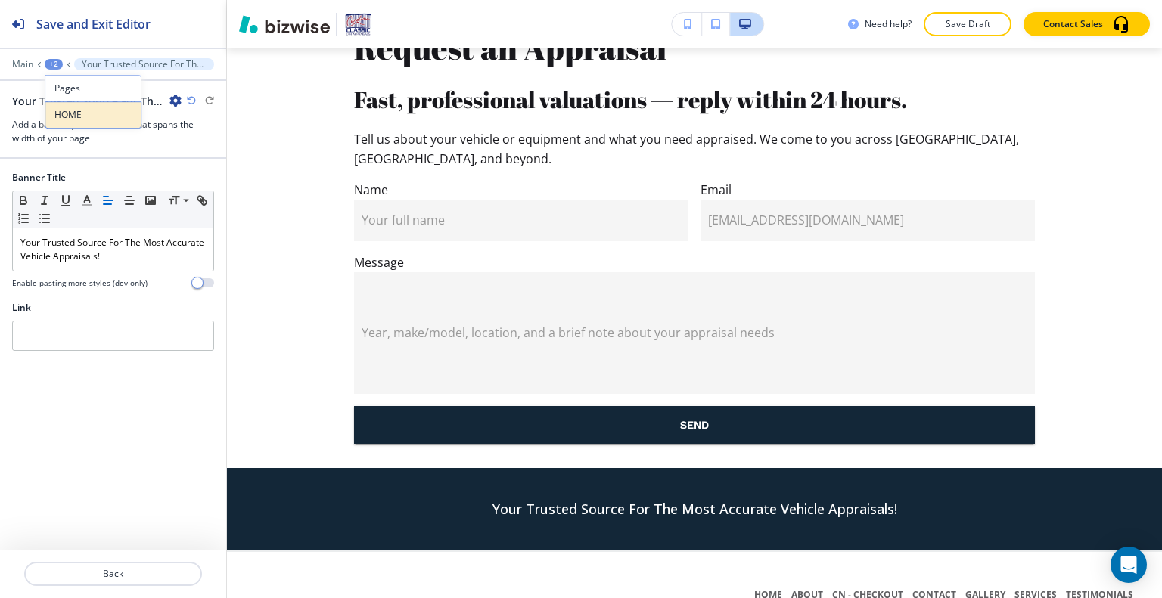
click at [64, 107] on button "HOME" at bounding box center [93, 114] width 97 height 27
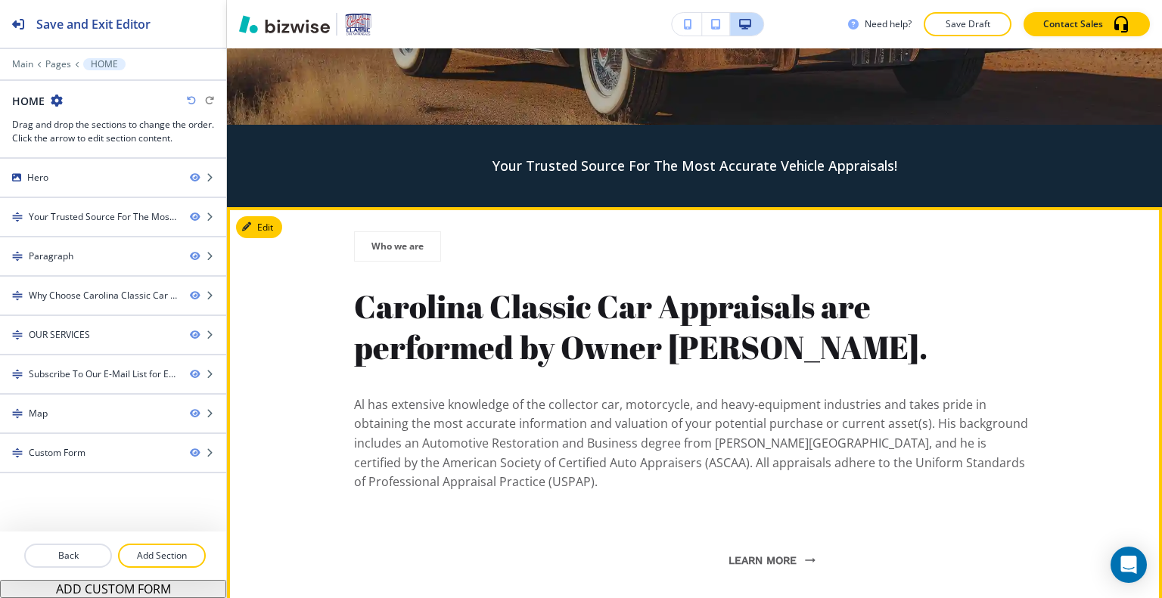
scroll to position [587, 0]
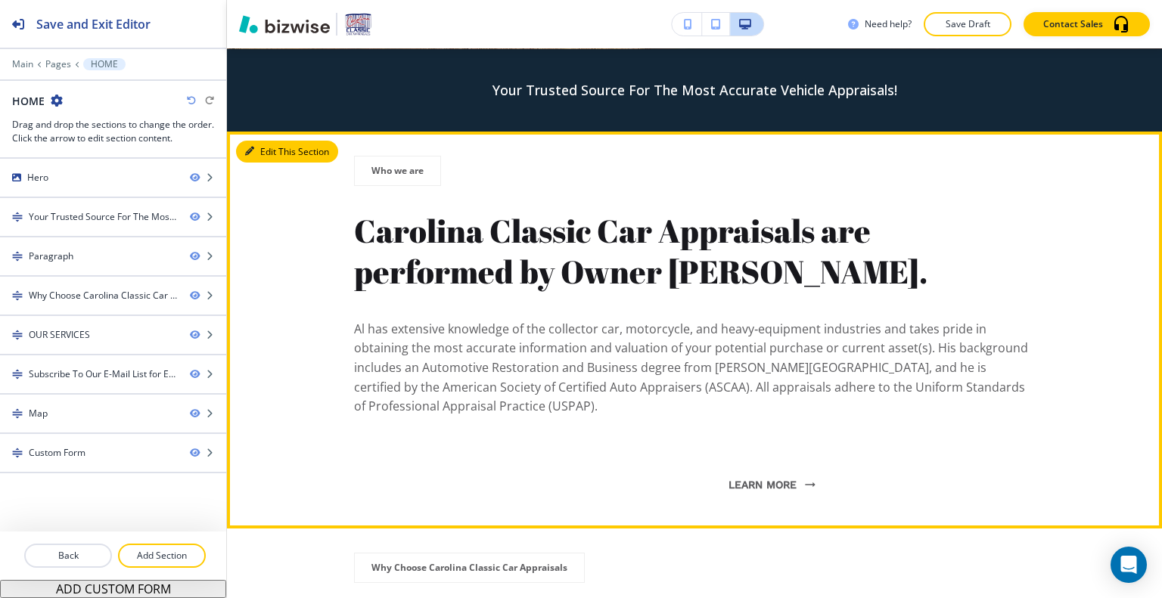
click at [264, 146] on button "Edit This Section" at bounding box center [287, 152] width 102 height 23
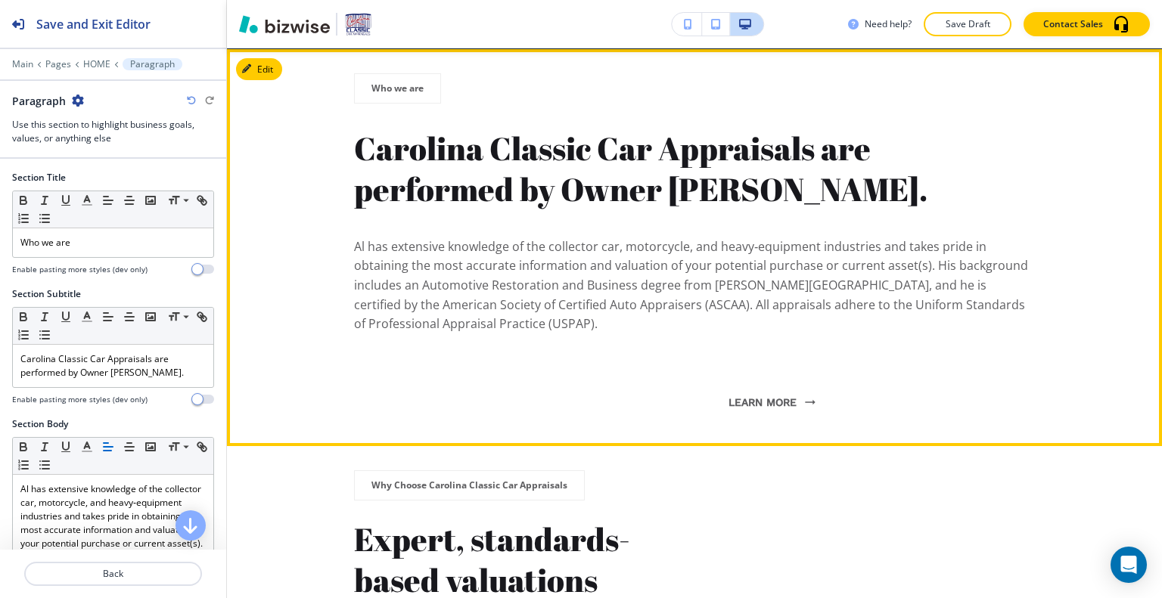
scroll to position [594, 0]
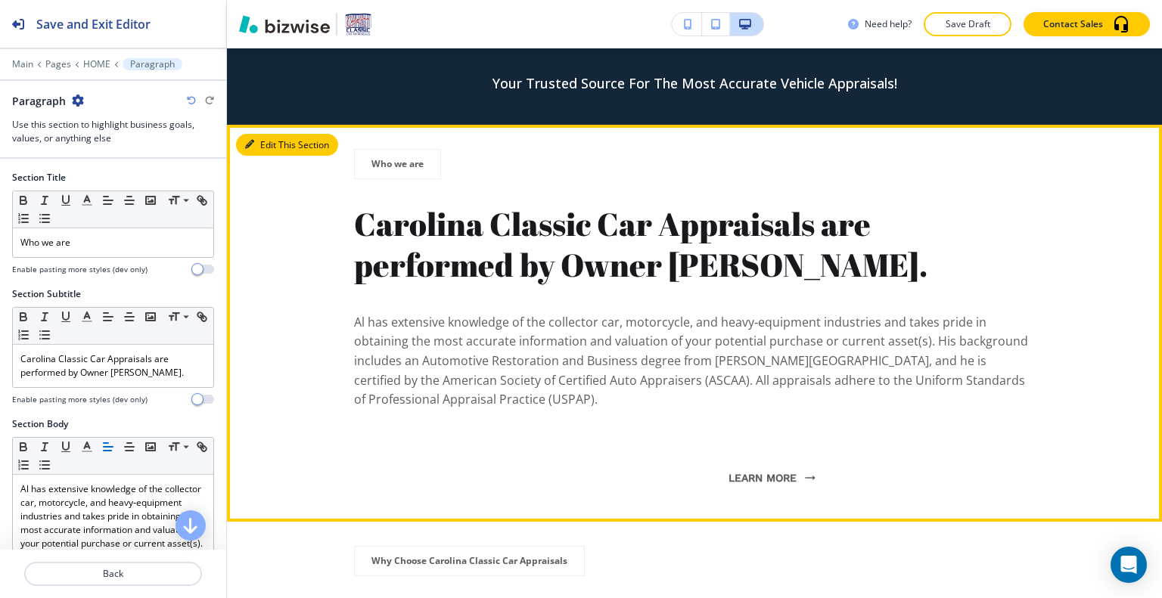
click at [268, 138] on button "Edit This Section" at bounding box center [287, 145] width 102 height 23
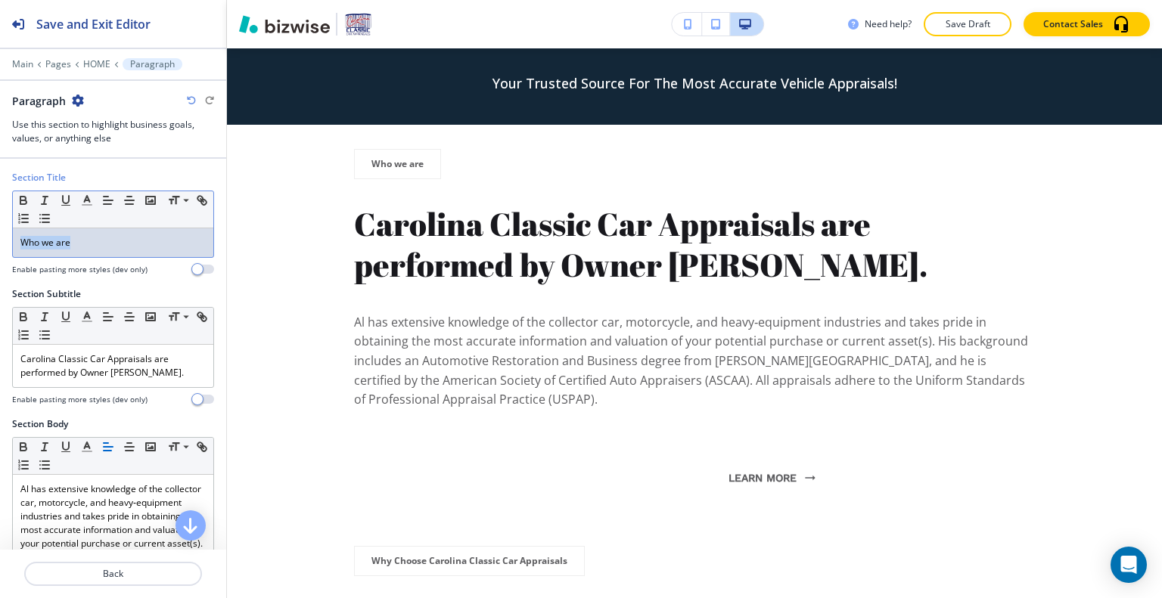
drag, startPoint x: 145, startPoint y: 247, endPoint x: 0, endPoint y: 238, distance: 145.5
click at [0, 238] on div "Section Title Small Normal Large Huge Who we are Enable pasting more styles (de…" at bounding box center [113, 229] width 226 height 117
click at [163, 377] on p "Carolina Classic Car Appraisals are performed by Owner [PERSON_NAME]." at bounding box center [112, 366] width 185 height 27
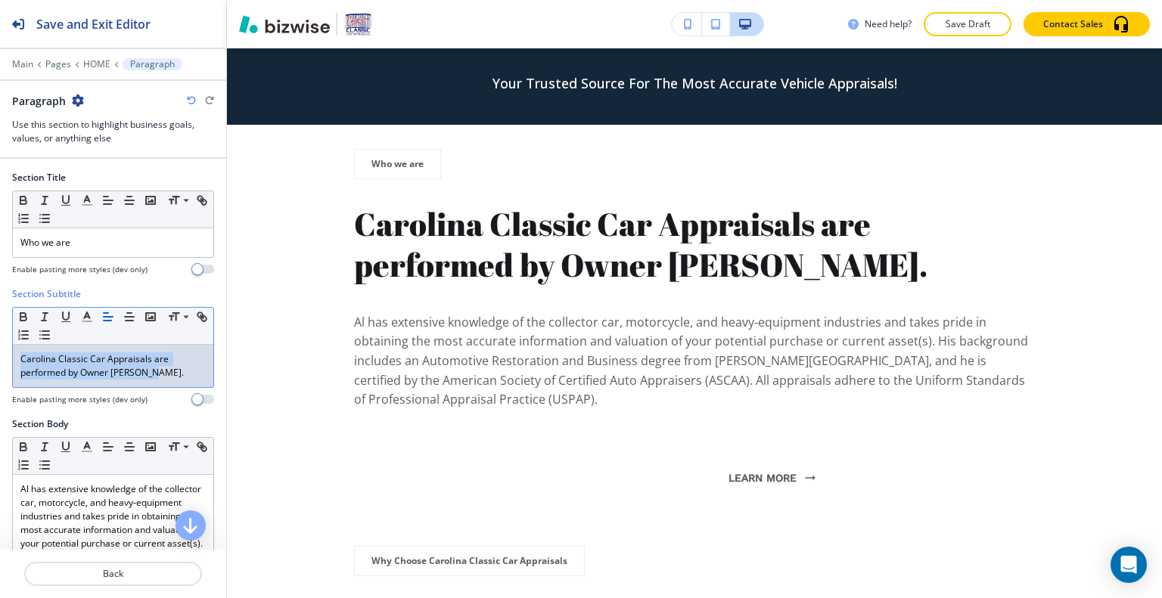
drag, startPoint x: 168, startPoint y: 377, endPoint x: 0, endPoint y: 349, distance: 170.3
click at [0, 349] on div "Section Subtitle Small Normal Large Huge Carolina Classic Car Appraisals are pe…" at bounding box center [113, 353] width 226 height 130
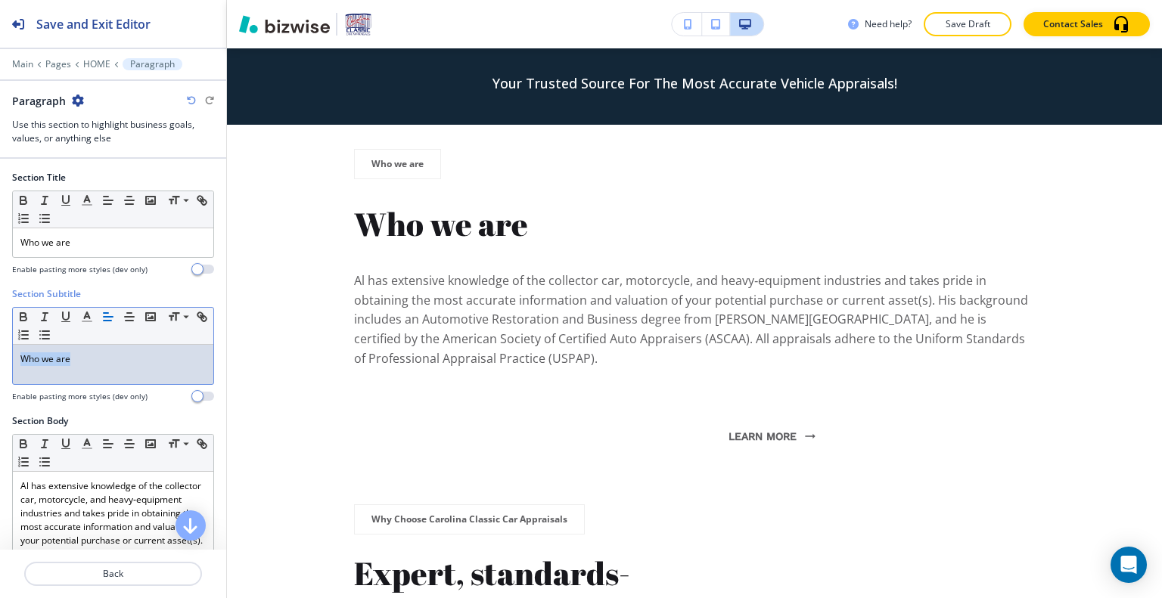
drag, startPoint x: 104, startPoint y: 363, endPoint x: 2, endPoint y: 362, distance: 102.1
click at [0, 362] on div "Section Subtitle Small Normal Large Huge Who we are Enable pasting more styles …" at bounding box center [113, 351] width 226 height 127
click at [126, 314] on icon "button" at bounding box center [130, 317] width 14 height 14
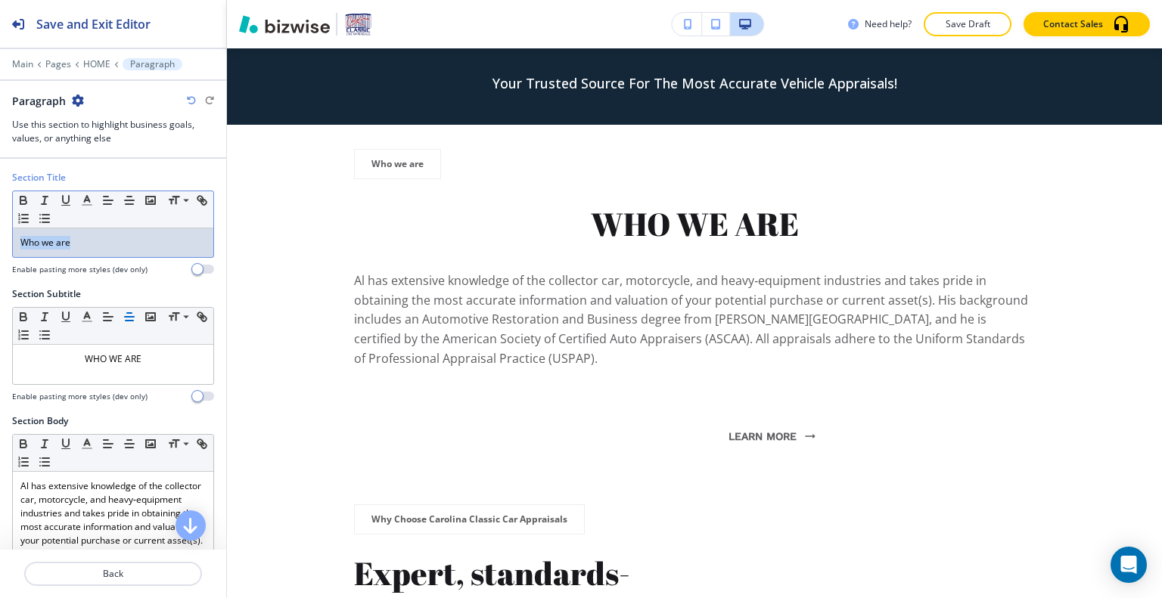
drag, startPoint x: 90, startPoint y: 244, endPoint x: 0, endPoint y: 237, distance: 90.4
click at [0, 237] on div "Section Title Small Normal Large Huge Who we are Enable pasting more styles (de…" at bounding box center [113, 229] width 226 height 117
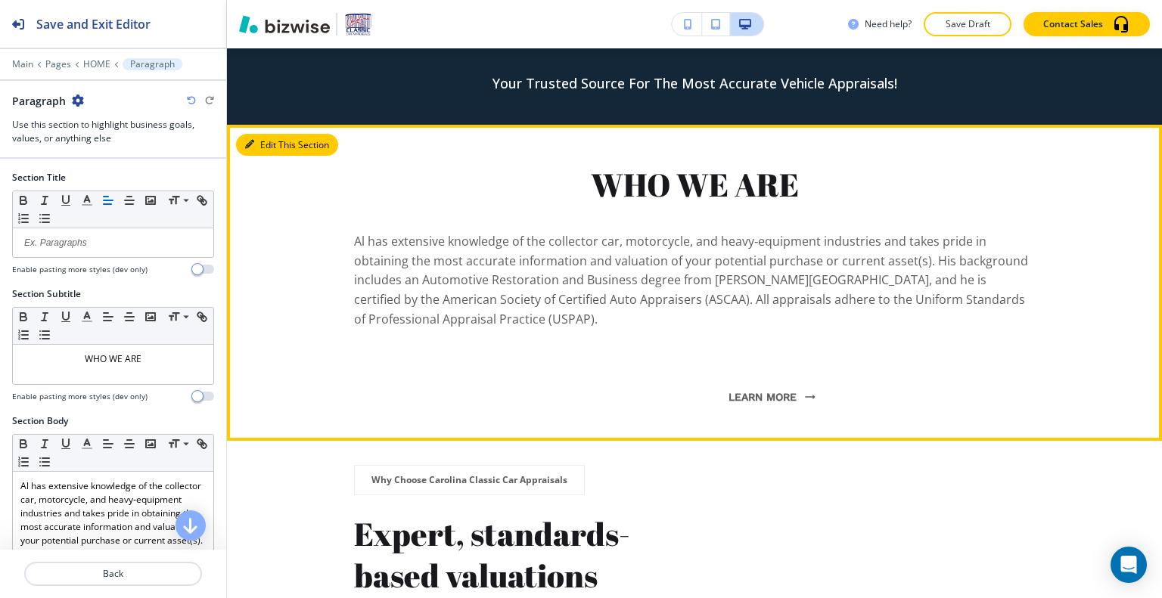
click at [274, 147] on button "Edit This Section" at bounding box center [287, 145] width 102 height 23
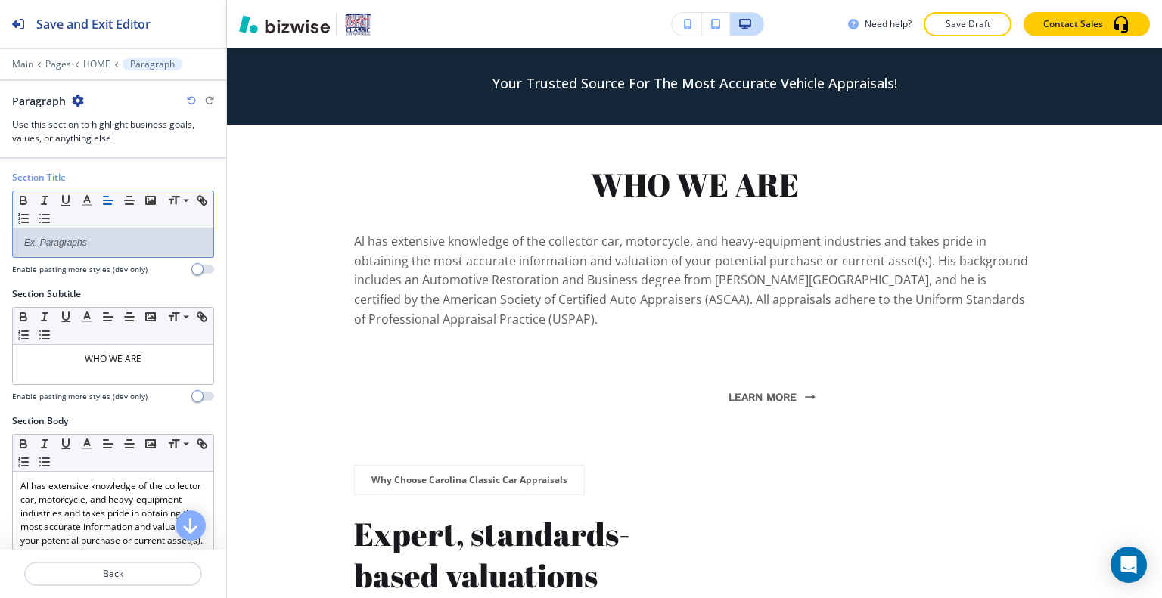
click at [123, 232] on div at bounding box center [113, 242] width 200 height 29
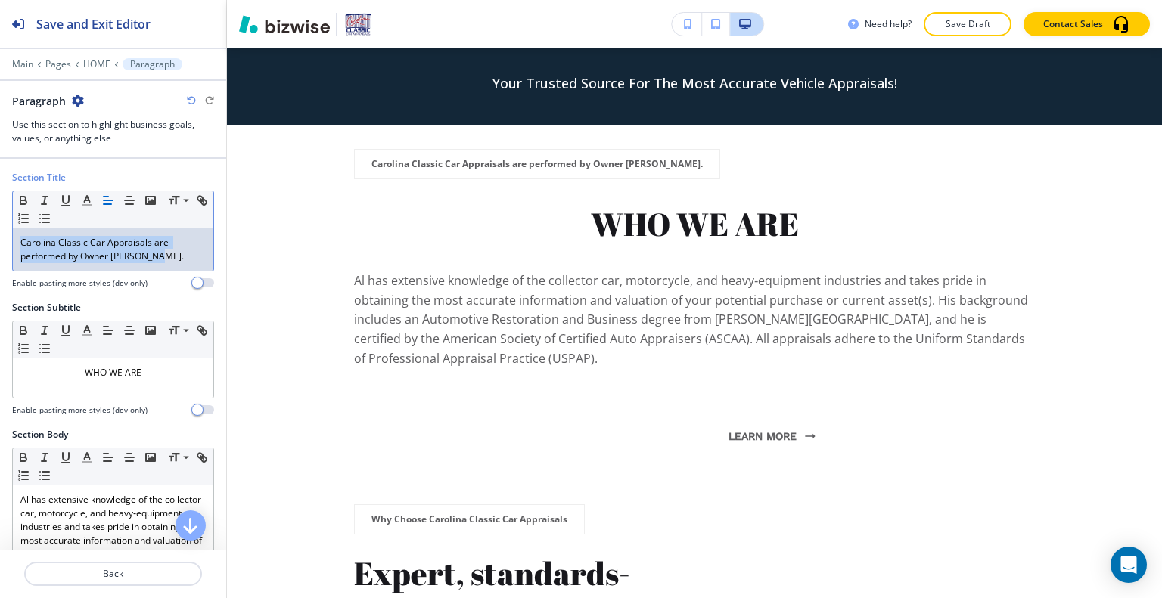
drag, startPoint x: 161, startPoint y: 257, endPoint x: 20, endPoint y: 223, distance: 145.5
click at [1, 226] on div "Section Title Small Normal Large Huge Carolina Classic Car Appraisals are perfo…" at bounding box center [113, 236] width 226 height 130
click at [124, 203] on icon "button" at bounding box center [130, 201] width 14 height 14
click at [131, 197] on icon "button" at bounding box center [130, 201] width 14 height 14
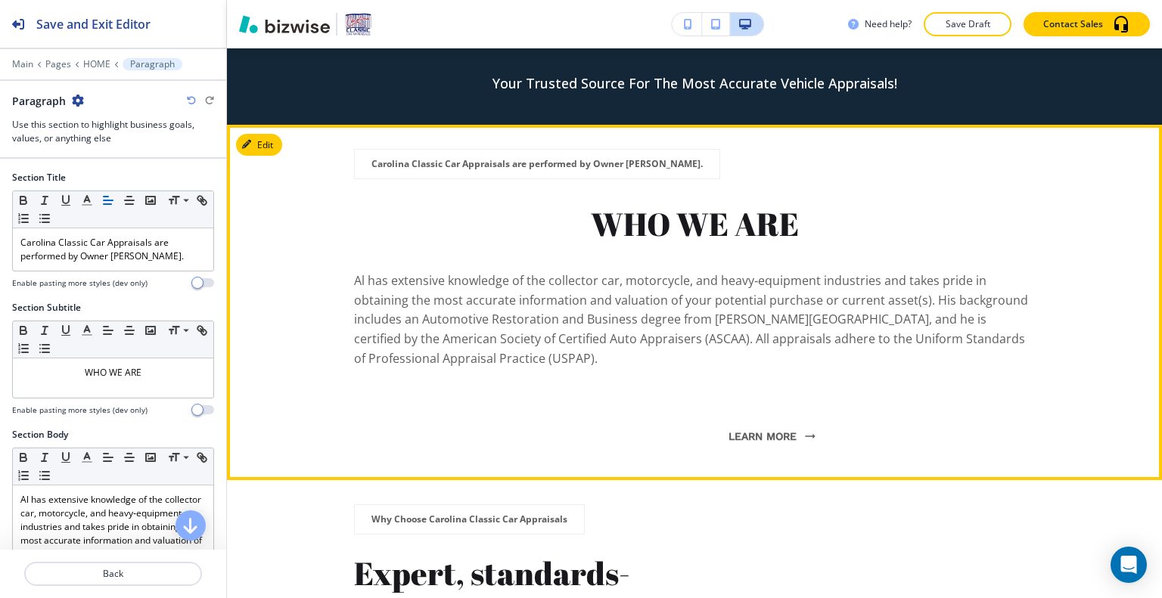
click at [542, 211] on p "WHO WE ARE" at bounding box center [694, 225] width 681 height 42
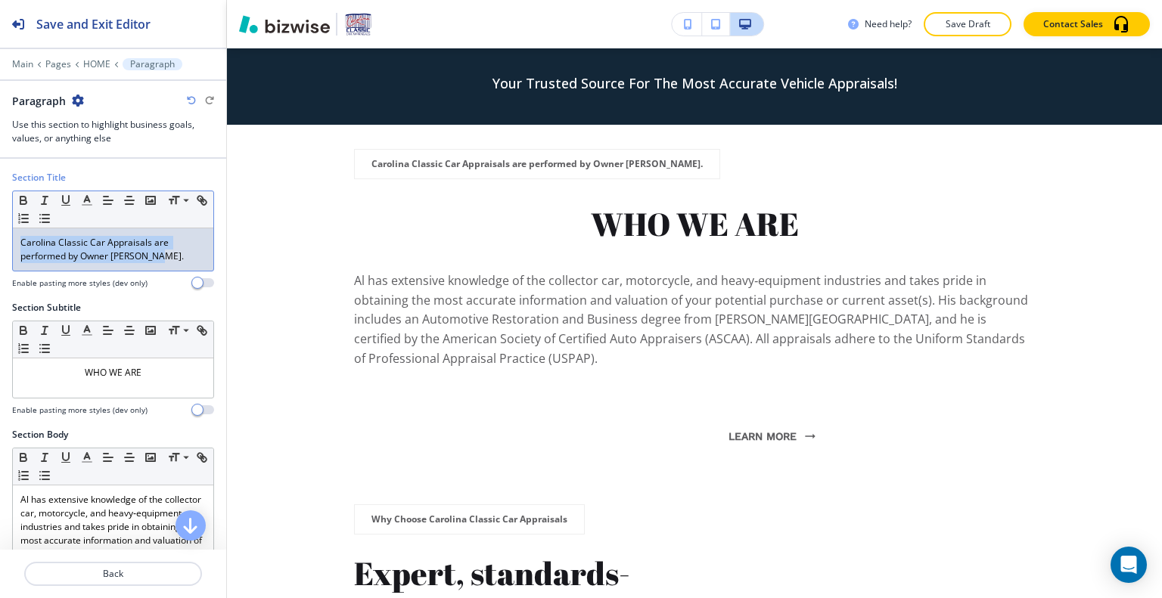
drag, startPoint x: 165, startPoint y: 260, endPoint x: 2, endPoint y: 219, distance: 167.7
click at [2, 218] on div "Section Title Small Normal Large Huge Carolina Classic Car Appraisals are perfo…" at bounding box center [113, 236] width 226 height 130
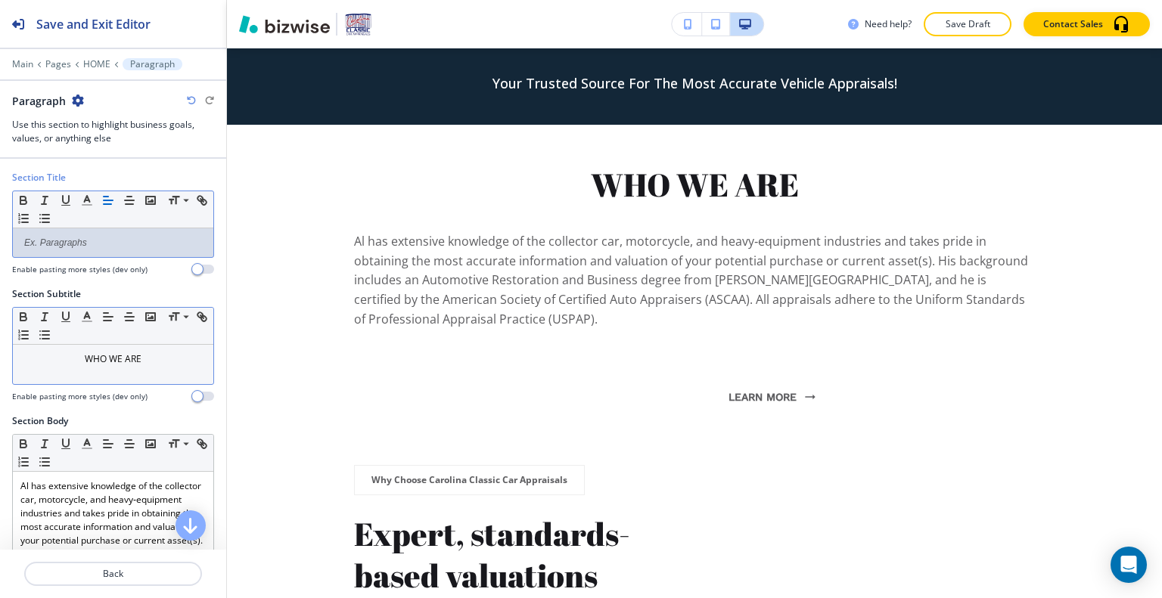
scroll to position [76, 0]
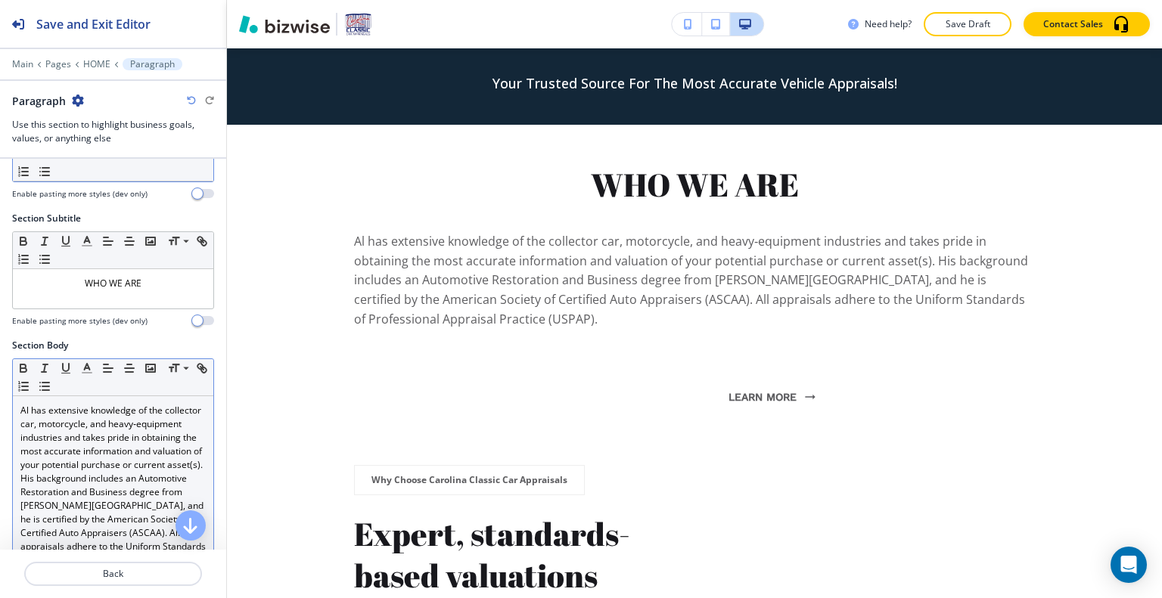
click at [154, 415] on p "Al has extensive knowledge of the collector car, motorcycle, and heavy‑equipmen…" at bounding box center [112, 485] width 185 height 163
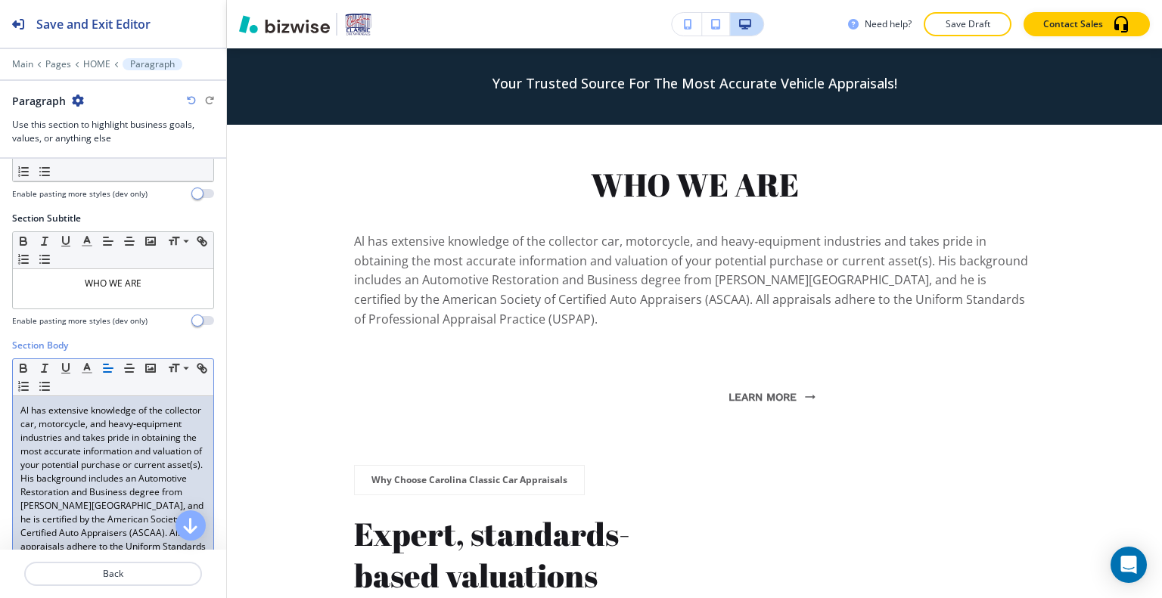
scroll to position [151, 0]
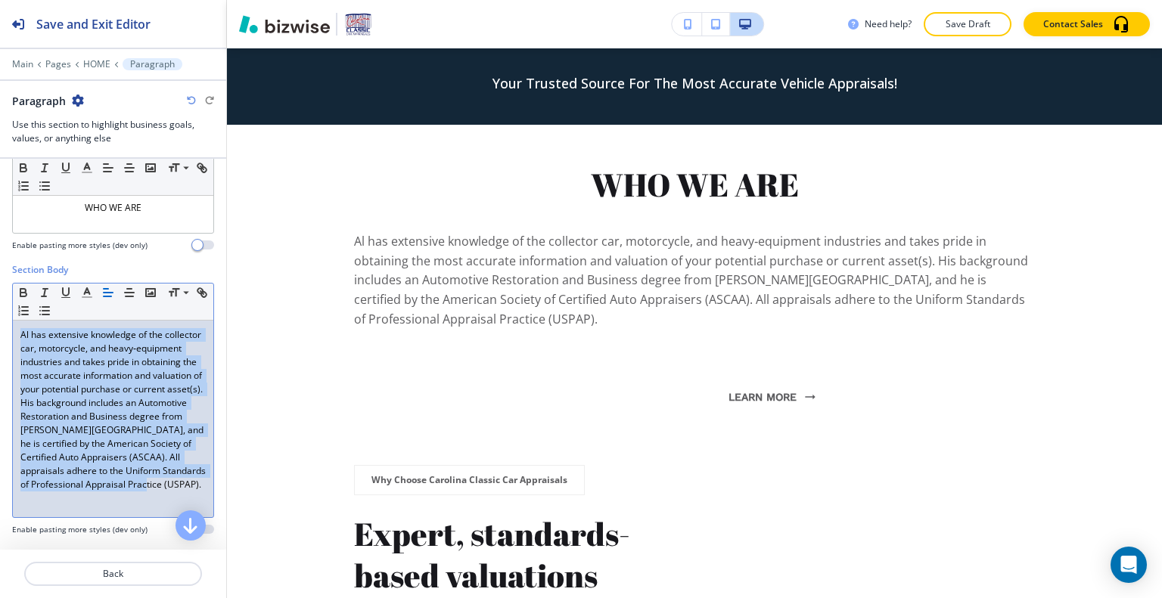
drag, startPoint x: 154, startPoint y: 504, endPoint x: 0, endPoint y: 337, distance: 227.0
click at [0, 335] on div "Section Body Small Normal Large Huge Al has extensive knowledge of the collecto…" at bounding box center [113, 405] width 226 height 284
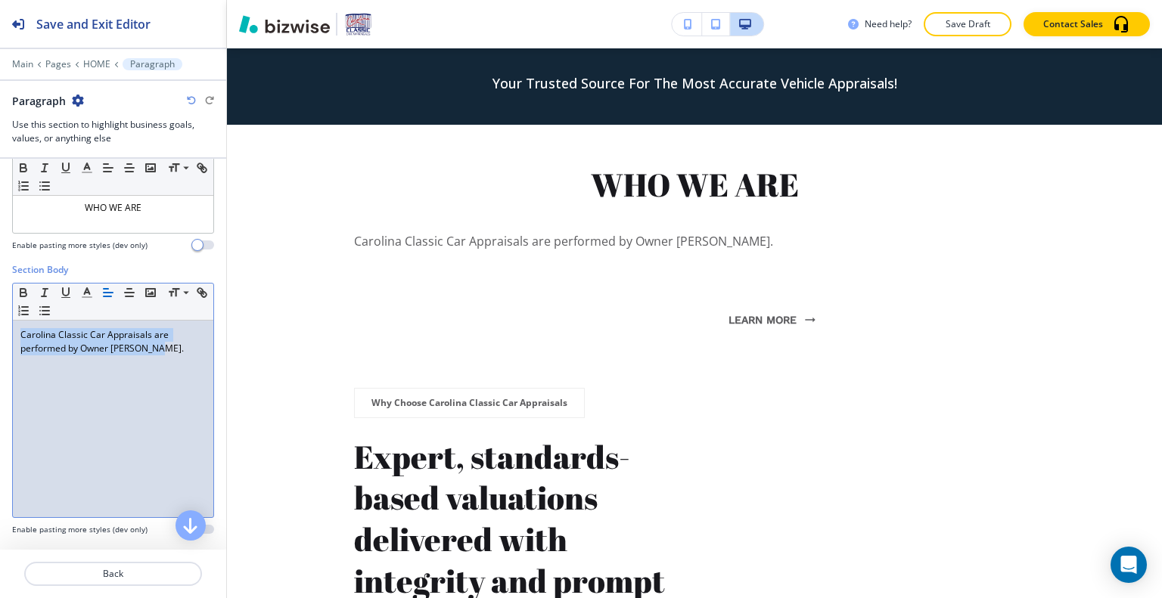
drag, startPoint x: 158, startPoint y: 356, endPoint x: 2, endPoint y: 319, distance: 160.0
click at [2, 319] on div "Section Body Small Normal Large Huge Carolina Classic Car Appraisals are perfor…" at bounding box center [113, 405] width 226 height 284
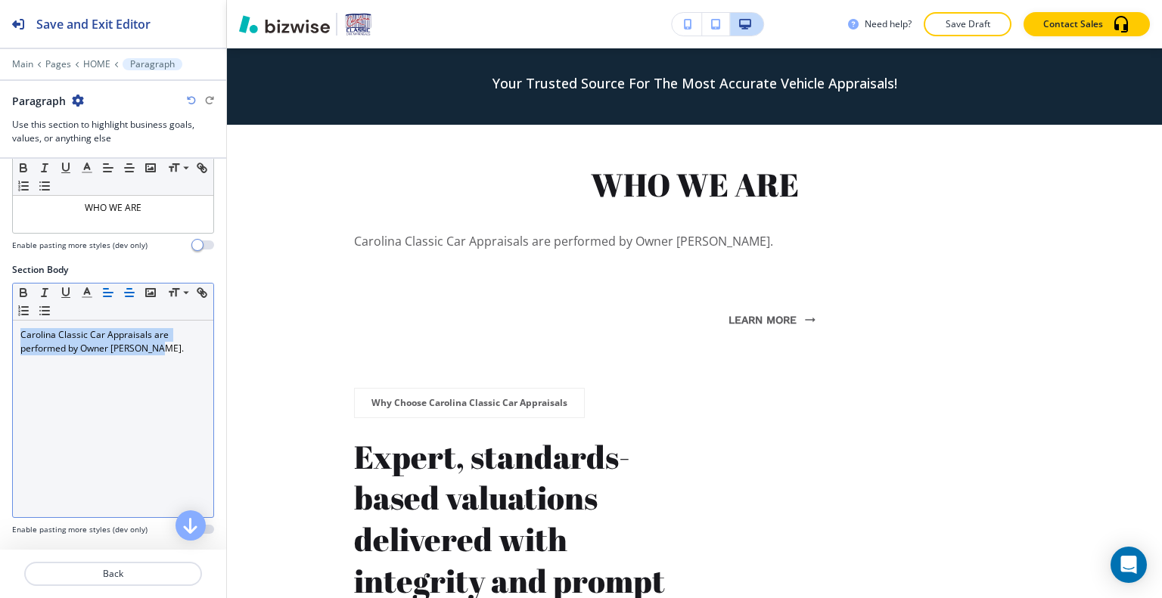
click at [132, 296] on icon "button" at bounding box center [130, 293] width 14 height 14
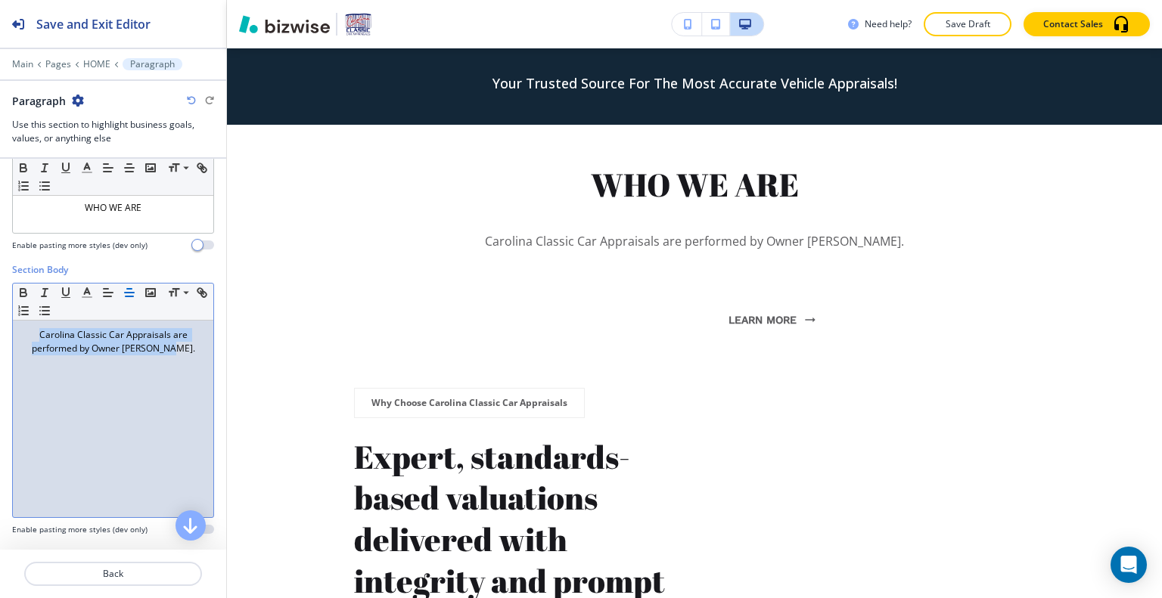
click at [143, 374] on div "Carolina Classic Car Appraisals are performed by Owner [PERSON_NAME]." at bounding box center [113, 419] width 200 height 197
click at [162, 347] on p "Carolina Classic Car Appraisals are performed by Owner [PERSON_NAME]." at bounding box center [112, 341] width 185 height 27
click at [176, 347] on p "Carolina Classic Car Appraisals are performed by Owner [PERSON_NAME]." at bounding box center [112, 341] width 185 height 27
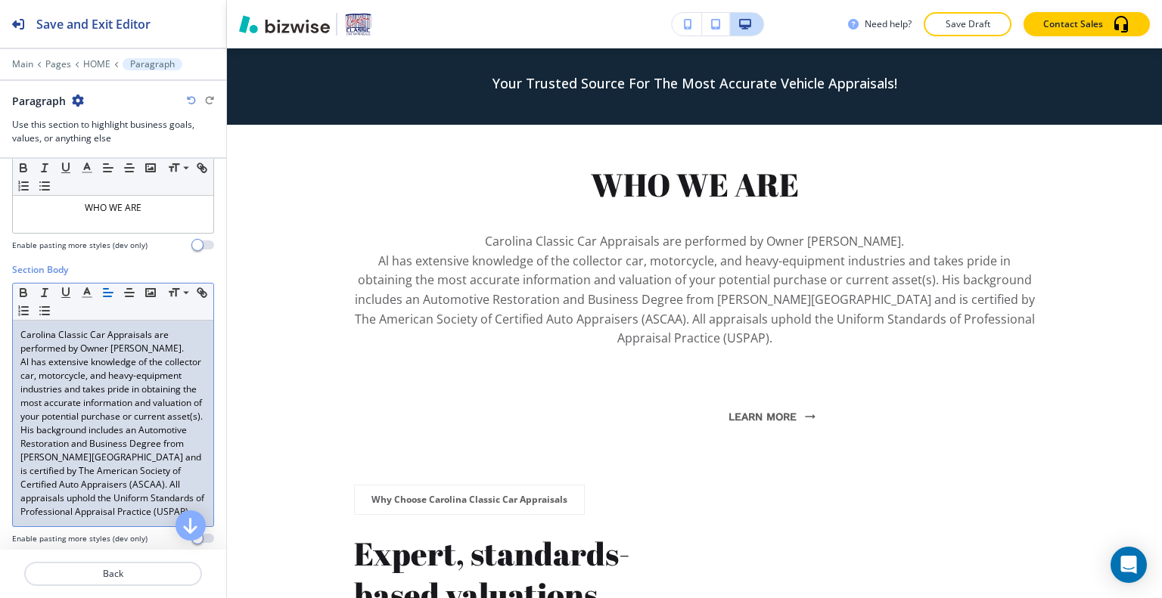
click at [167, 343] on p "Carolina Classic Car Appraisals are performed by Owner [PERSON_NAME]." at bounding box center [112, 341] width 185 height 27
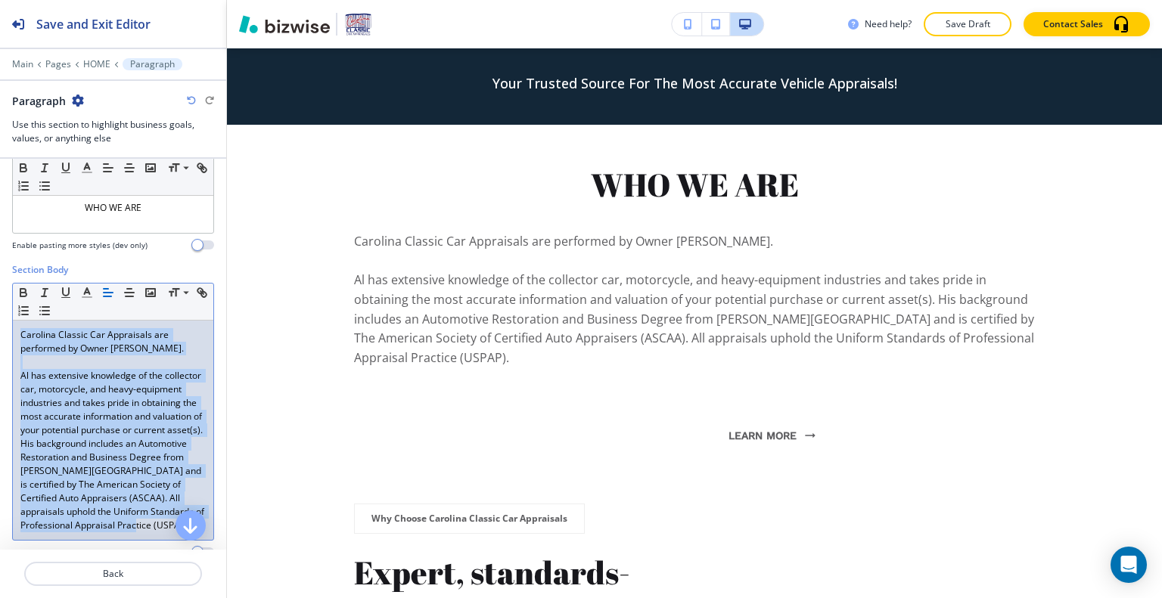
drag, startPoint x: 143, startPoint y: 537, endPoint x: 0, endPoint y: 334, distance: 248.7
click at [0, 334] on div "Section Body Small Normal Large Huge Carolina Classic Car Appraisals are perfor…" at bounding box center [113, 416] width 226 height 307
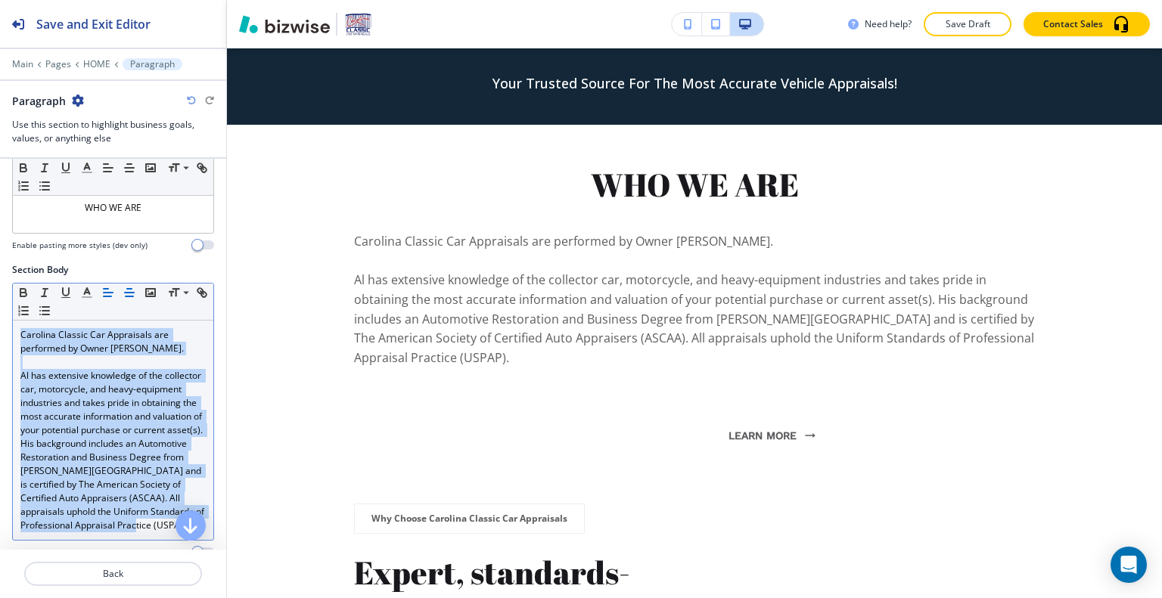
click at [130, 292] on icon "button" at bounding box center [130, 293] width 14 height 14
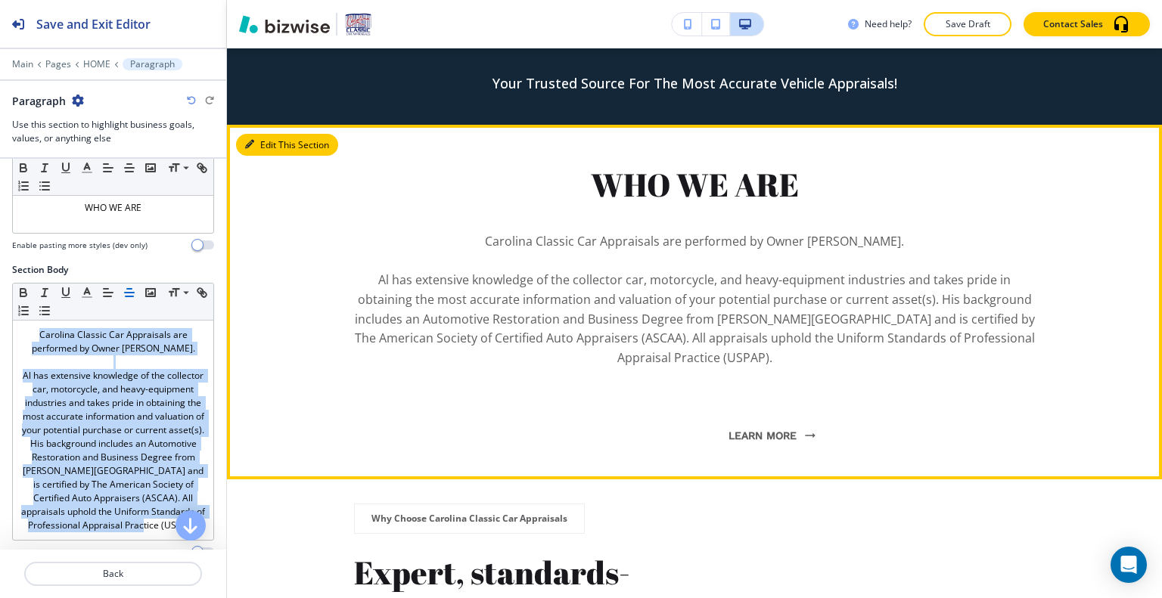
click at [260, 139] on button "Edit This Section" at bounding box center [287, 145] width 102 height 23
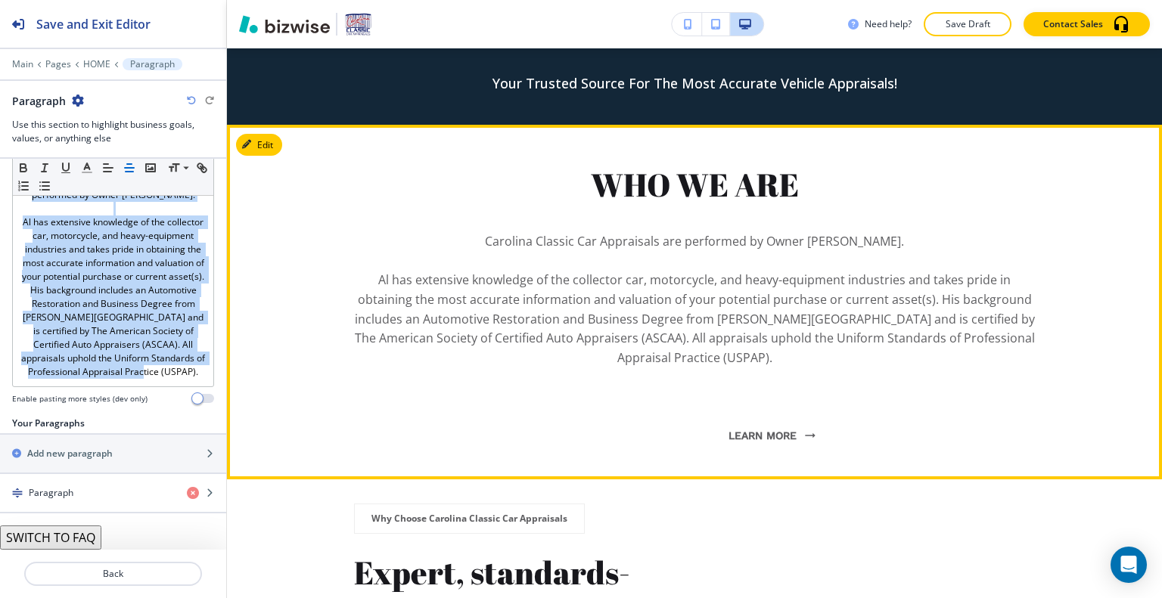
scroll to position [518, 0]
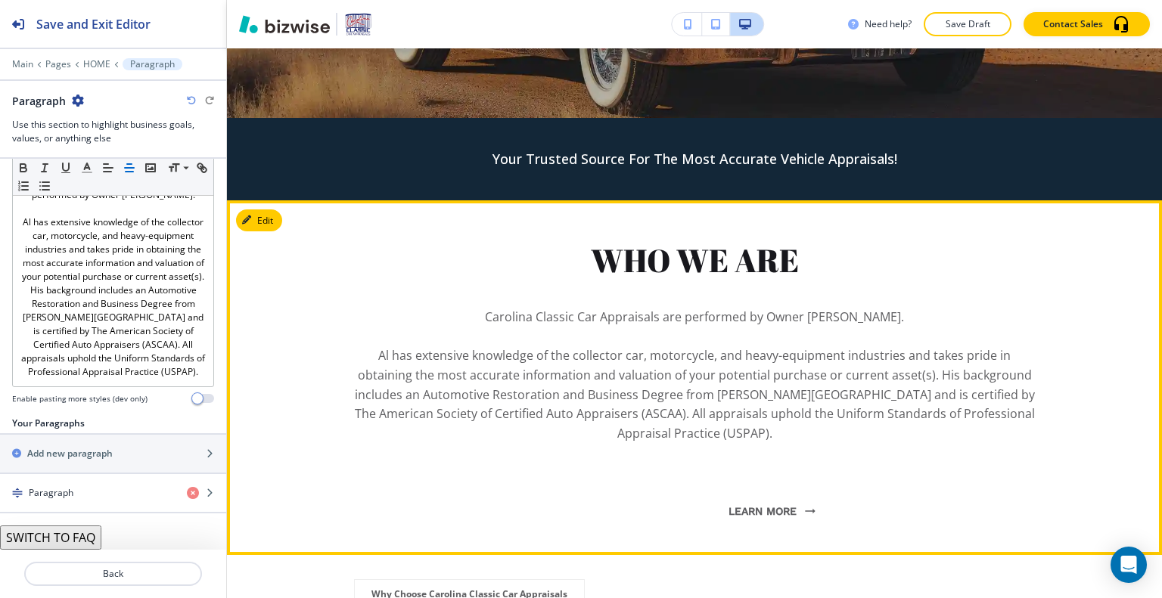
click at [429, 347] on p "Al has extensive knowledge of the collector car, motorcycle, and heavy-equipmen…" at bounding box center [694, 395] width 681 height 97
click at [274, 216] on button "Edit This Section" at bounding box center [287, 221] width 102 height 23
click at [263, 217] on button "Edit This Section" at bounding box center [287, 221] width 102 height 23
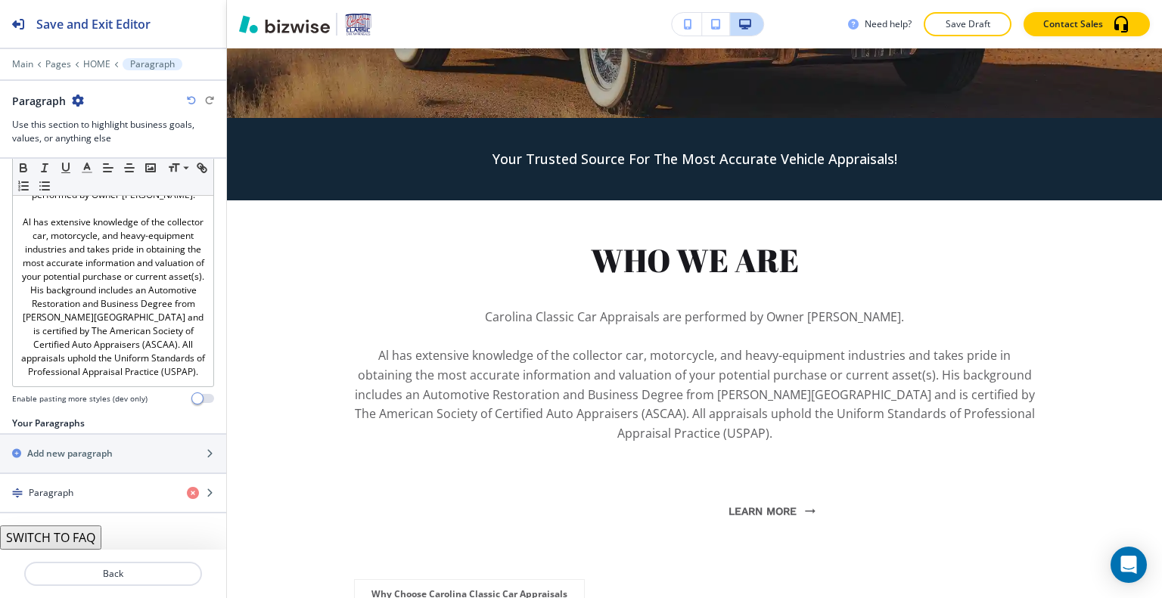
click at [84, 542] on button "SWITCH TO FAQ" at bounding box center [50, 538] width 101 height 24
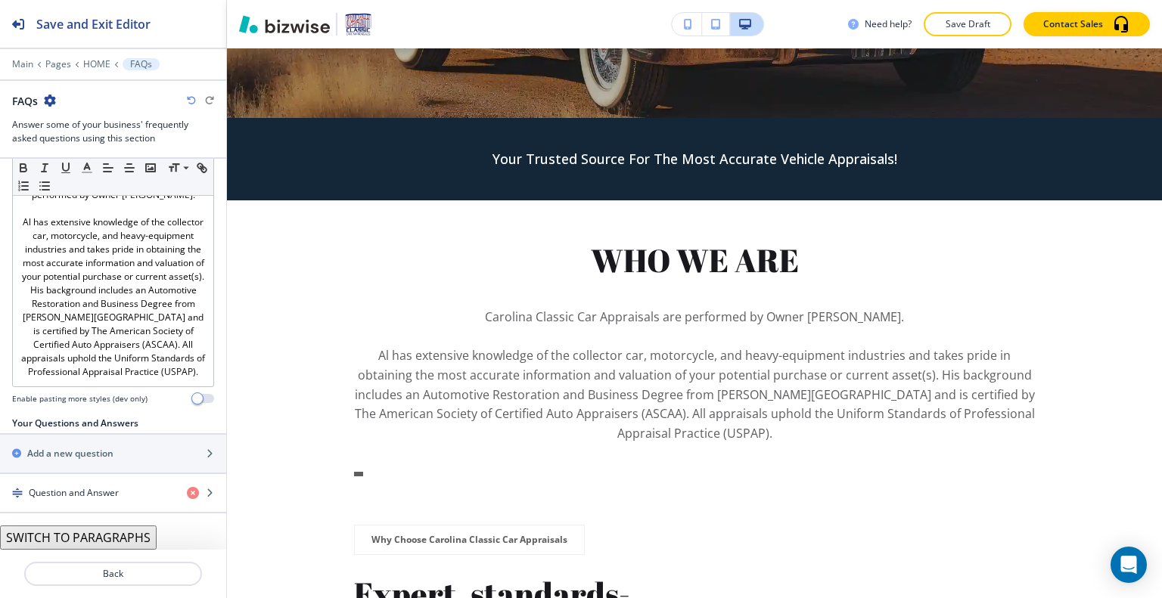
click at [82, 544] on button "SWITCH TO PARAGRAPHS" at bounding box center [78, 538] width 157 height 24
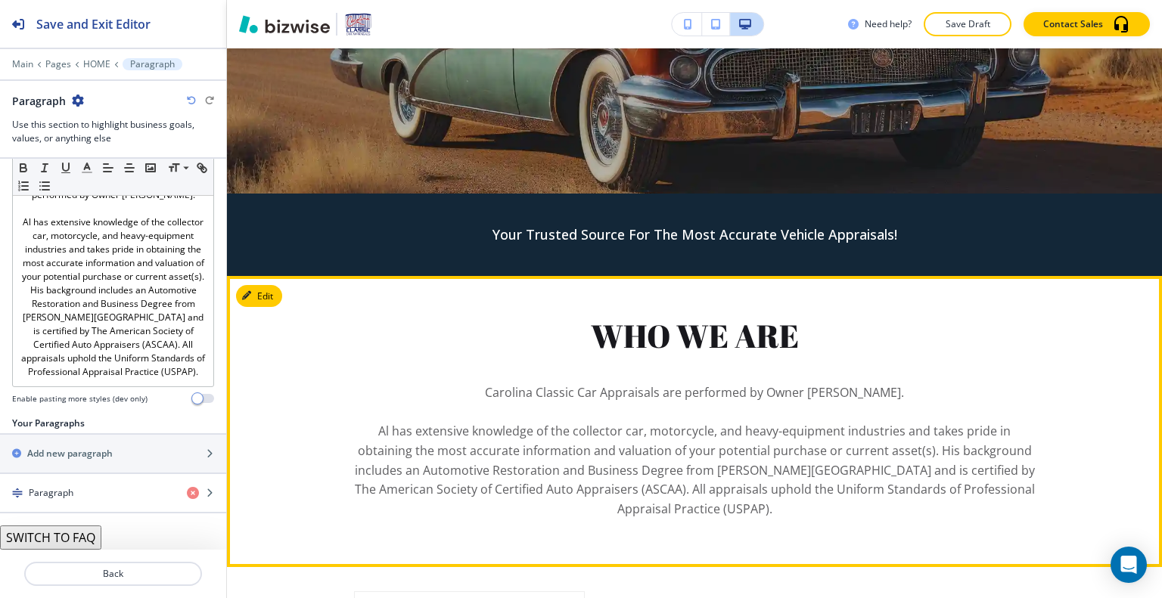
scroll to position [216, 0]
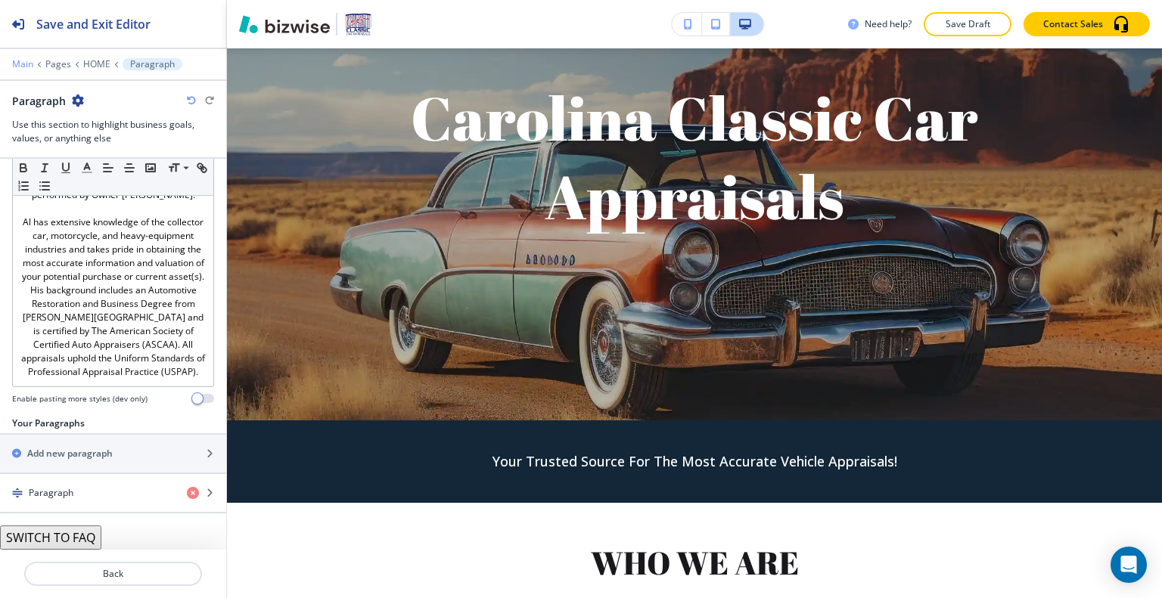
click at [20, 66] on p "Main" at bounding box center [22, 64] width 21 height 11
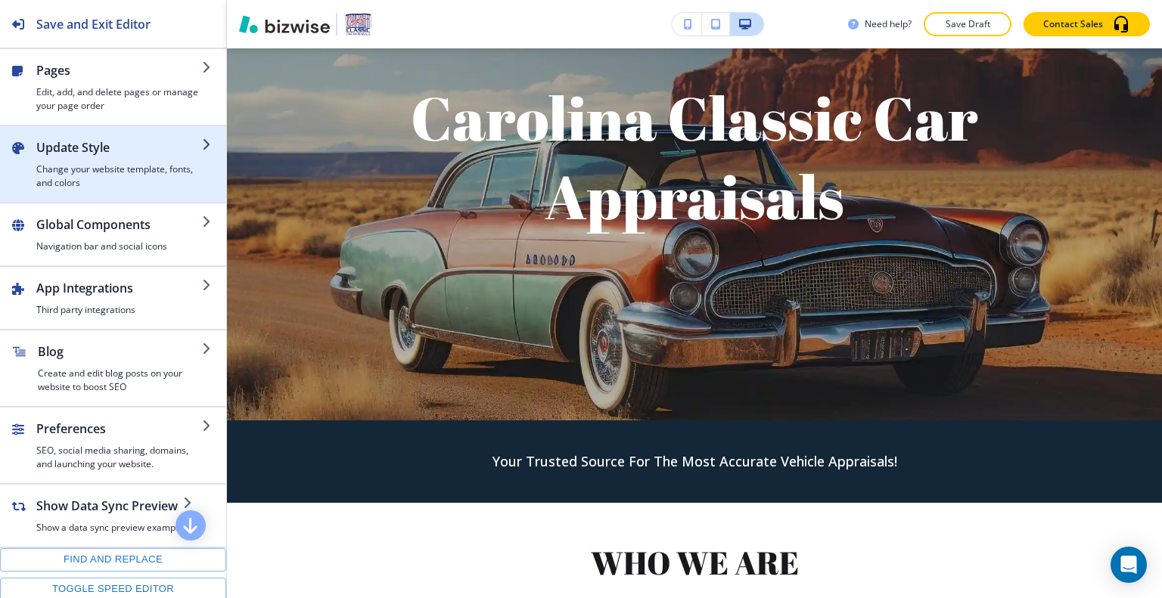
click at [94, 163] on h4 "Change your website template, fonts, and colors" at bounding box center [119, 176] width 166 height 27
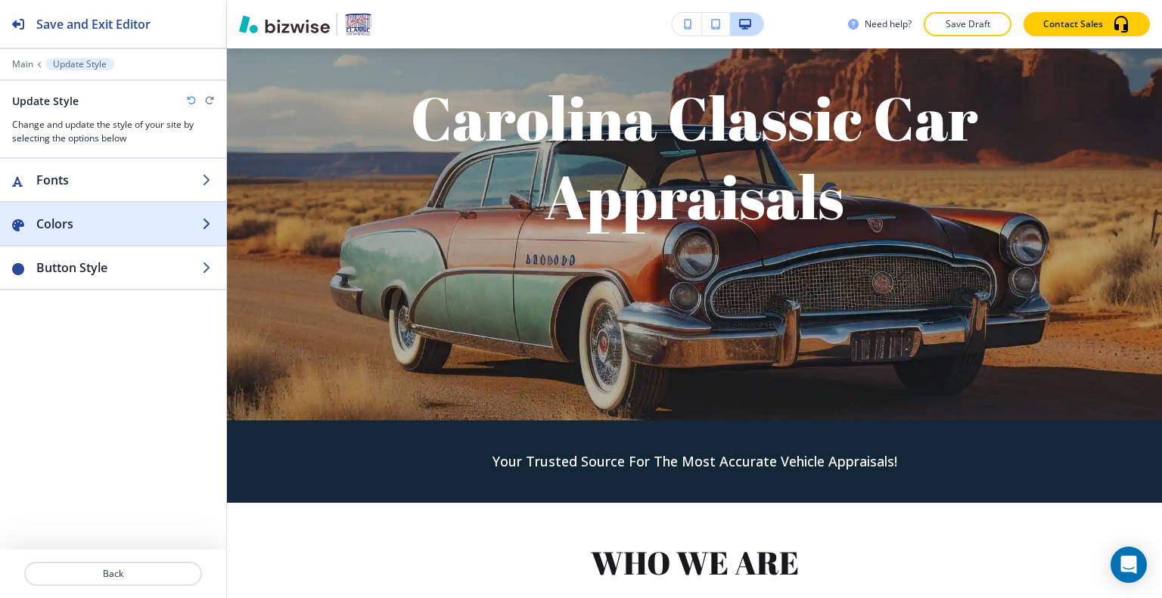
click at [93, 231] on h2 "Colors" at bounding box center [119, 224] width 166 height 18
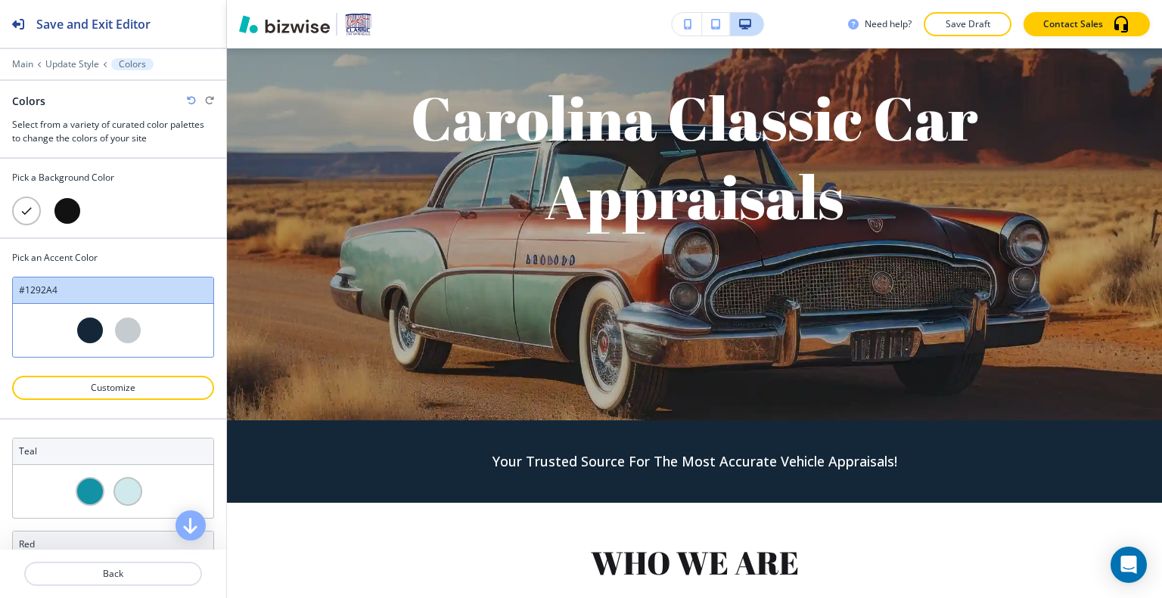
click at [64, 215] on div at bounding box center [67, 211] width 29 height 29
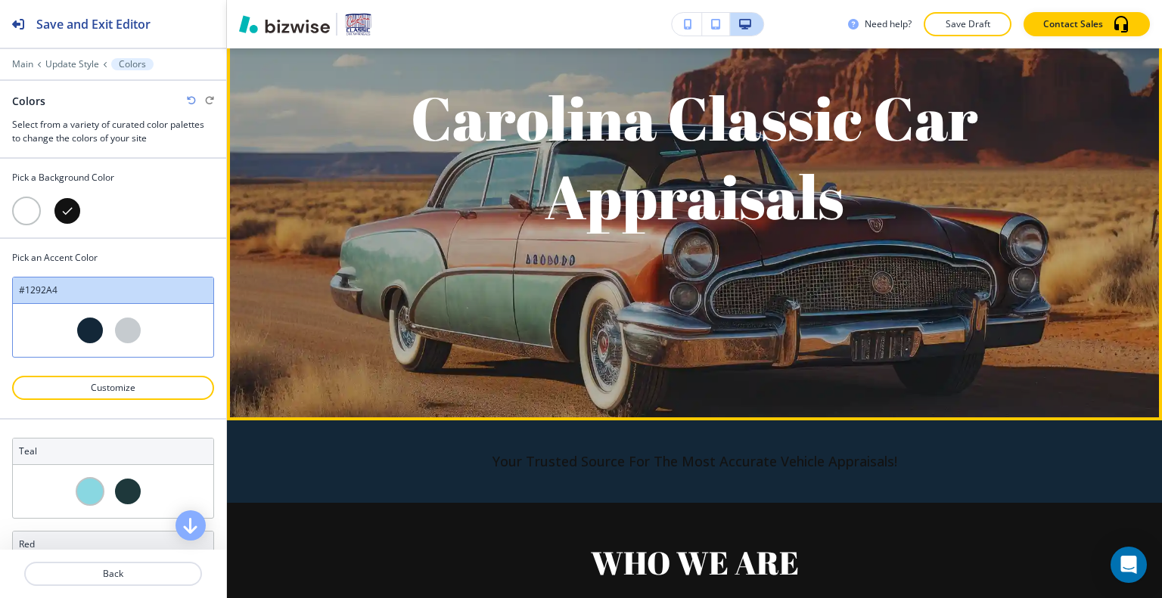
scroll to position [443, 0]
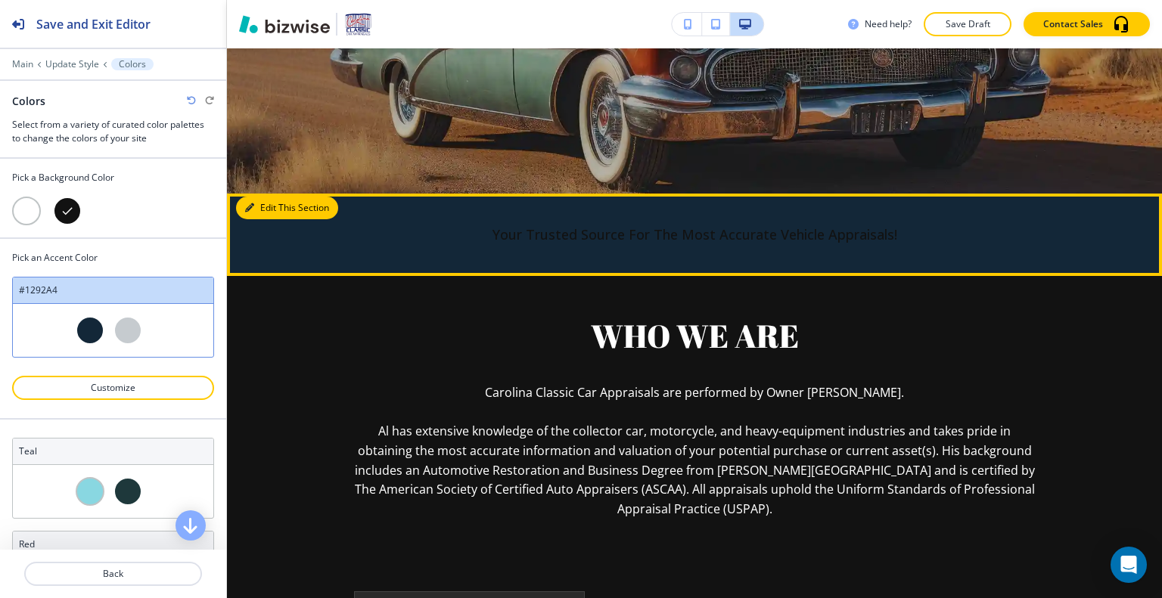
click at [262, 206] on button "Edit This Section" at bounding box center [287, 208] width 102 height 23
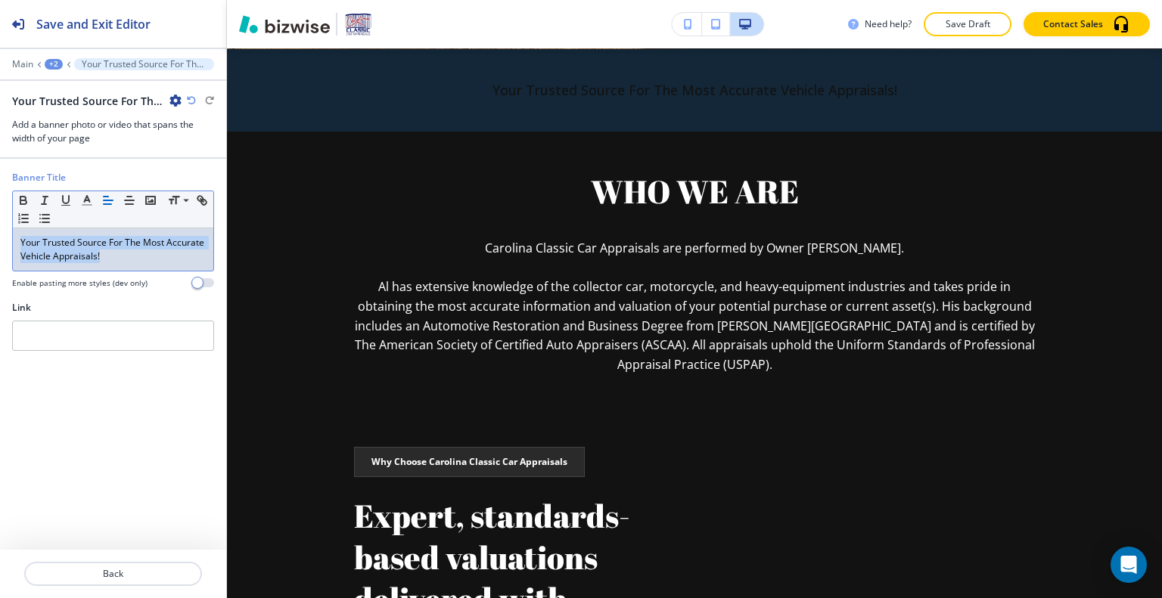
drag, startPoint x: 116, startPoint y: 256, endPoint x: 2, endPoint y: 226, distance: 117.3
click at [1, 226] on div "Banner Title Small Normal Large Huge Your Trusted Source For The Most Accurate …" at bounding box center [113, 236] width 226 height 130
click at [81, 197] on icon "button" at bounding box center [87, 201] width 14 height 14
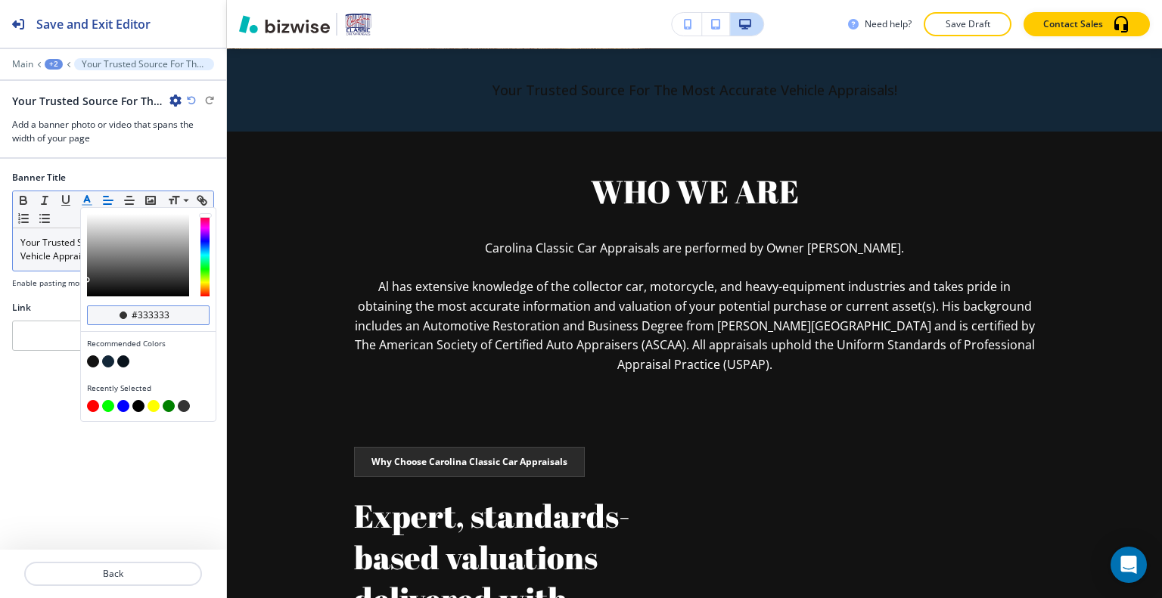
drag, startPoint x: 176, startPoint y: 319, endPoint x: 138, endPoint y: 311, distance: 38.6
click at [138, 311] on input "#333333" at bounding box center [156, 315] width 53 height 12
type input "#ffffff"
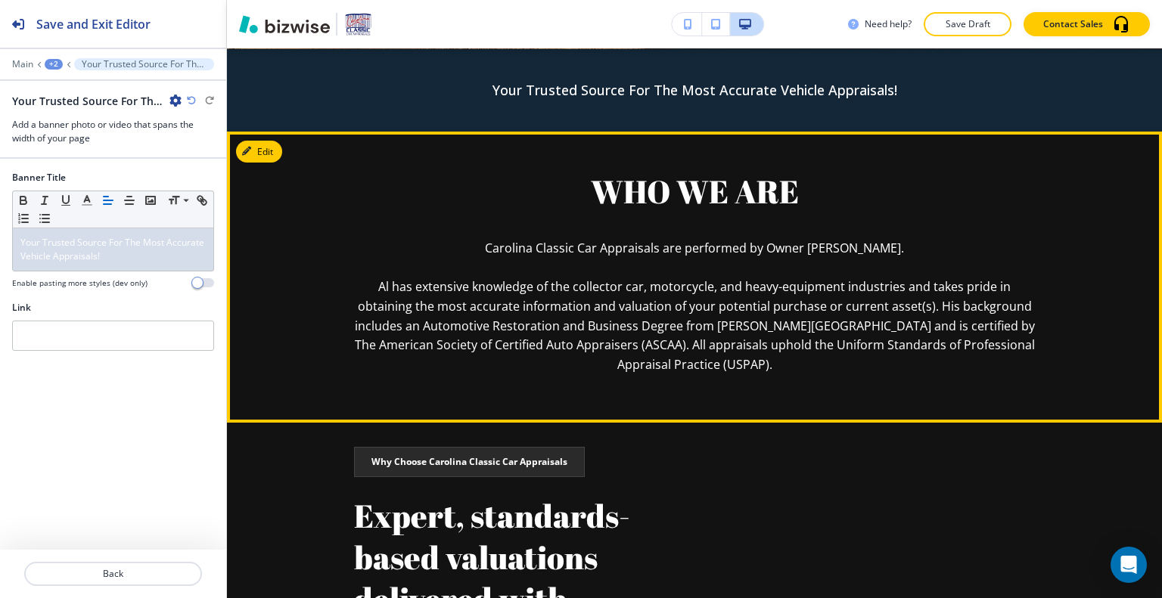
click at [372, 276] on p at bounding box center [694, 269] width 681 height 20
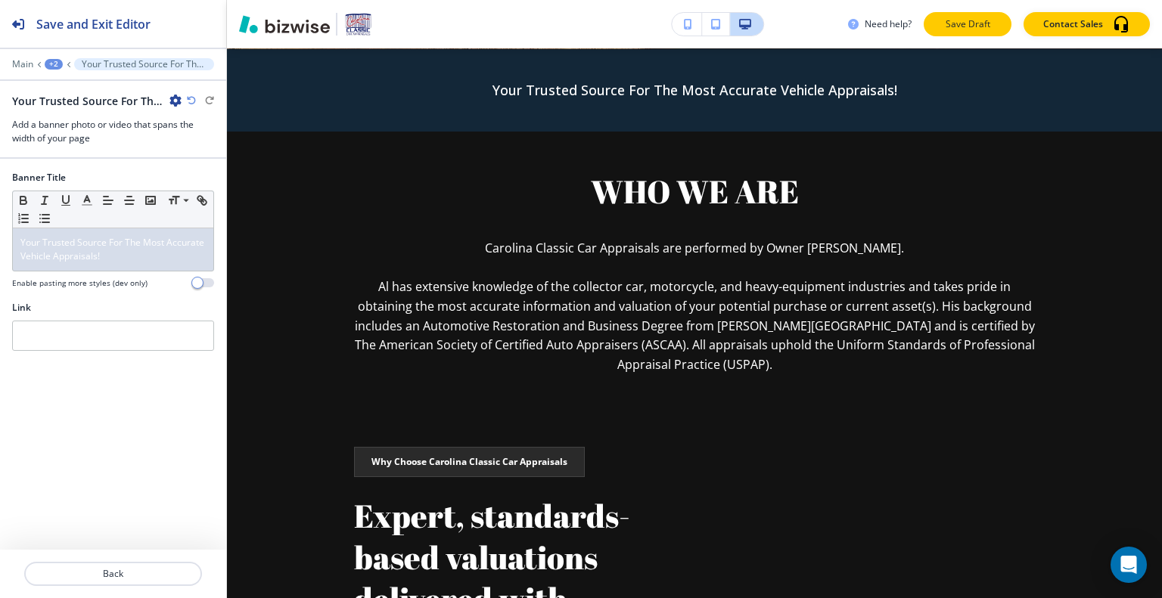
click at [937, 27] on button "Save Draft" at bounding box center [968, 24] width 88 height 24
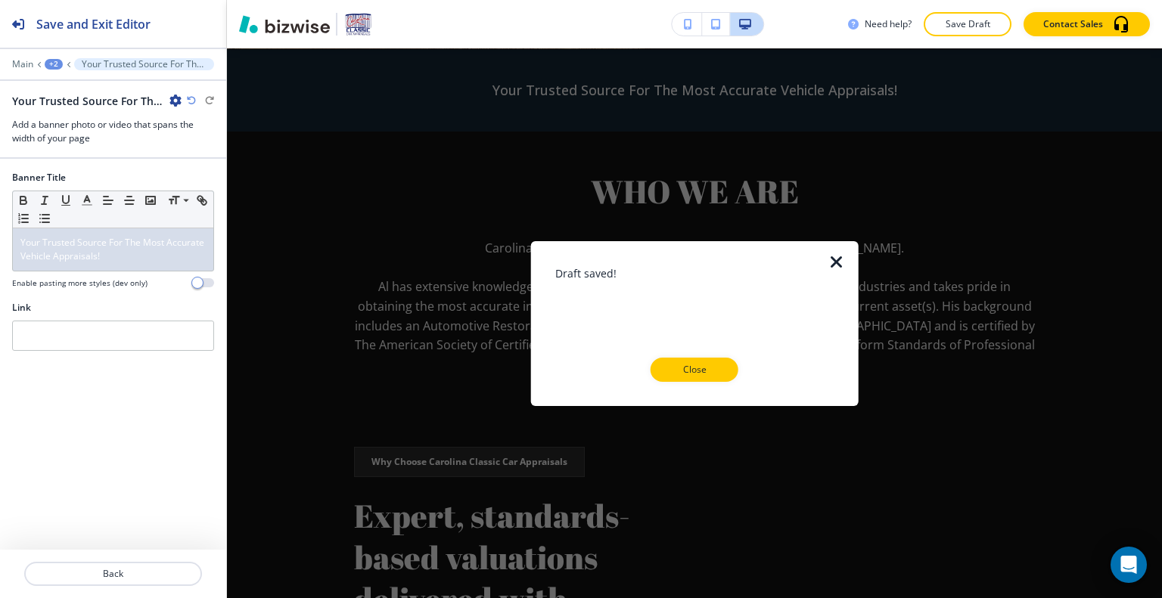
click at [838, 271] on icon "button" at bounding box center [837, 262] width 18 height 18
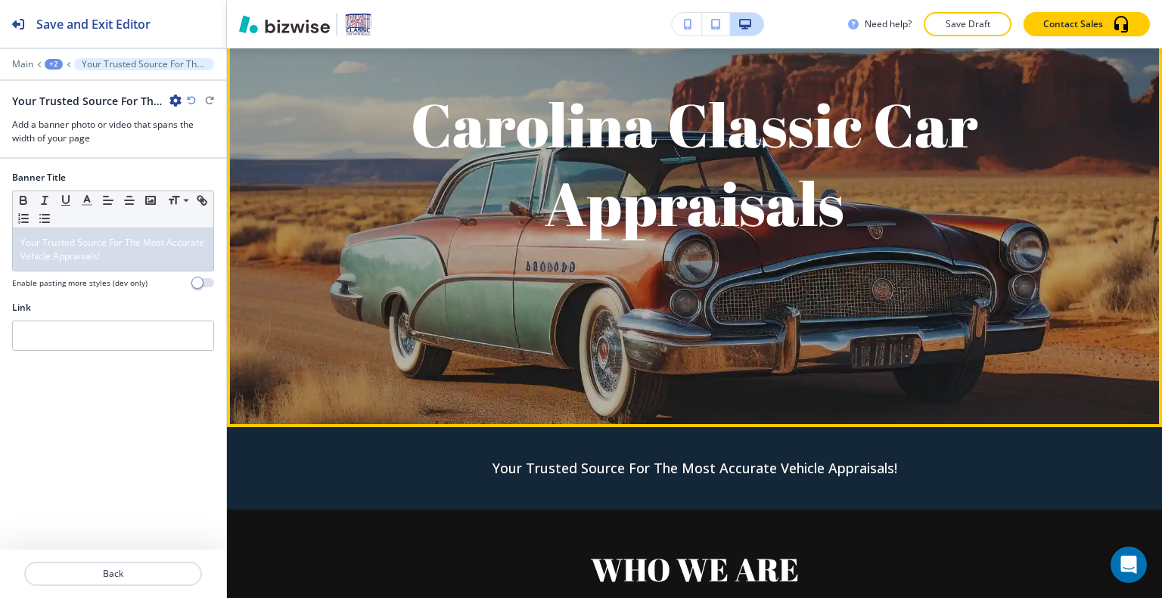
scroll to position [436, 0]
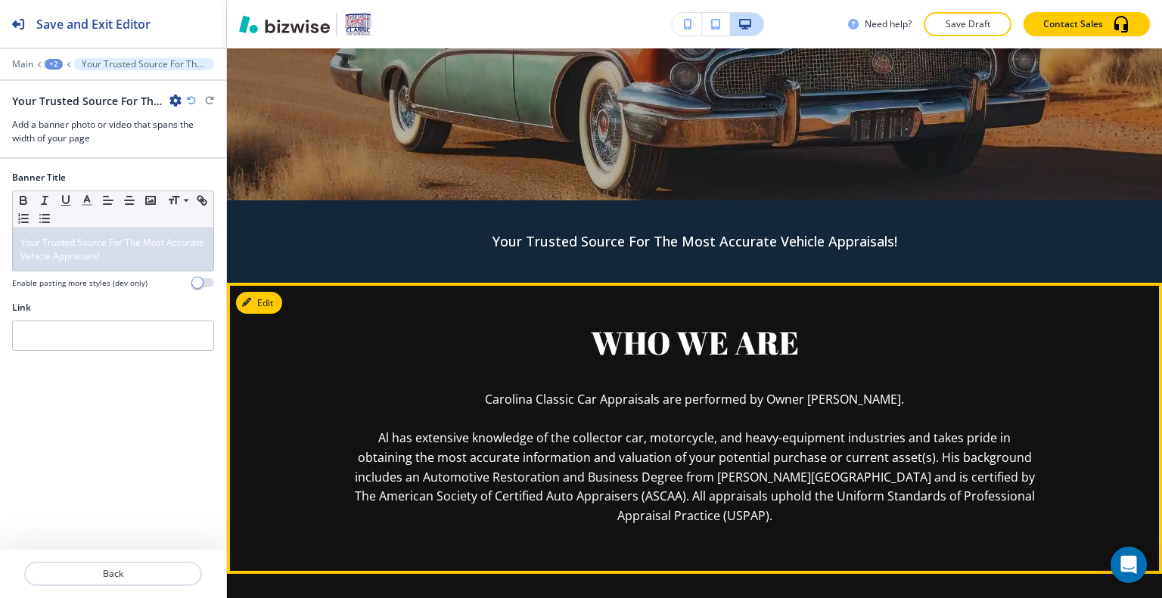
click at [397, 320] on h2 "WHO WE ARE" at bounding box center [694, 343] width 681 height 72
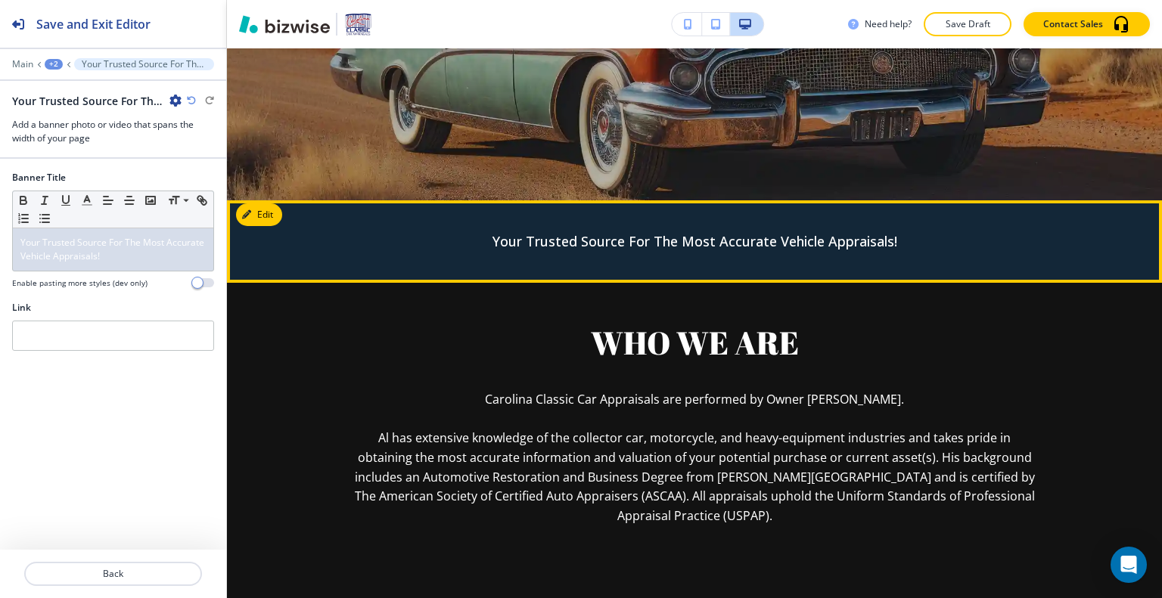
click at [377, 240] on div "Your Trusted Source For The Most Accurate Vehicle Appraisals!" at bounding box center [694, 241] width 935 height 82
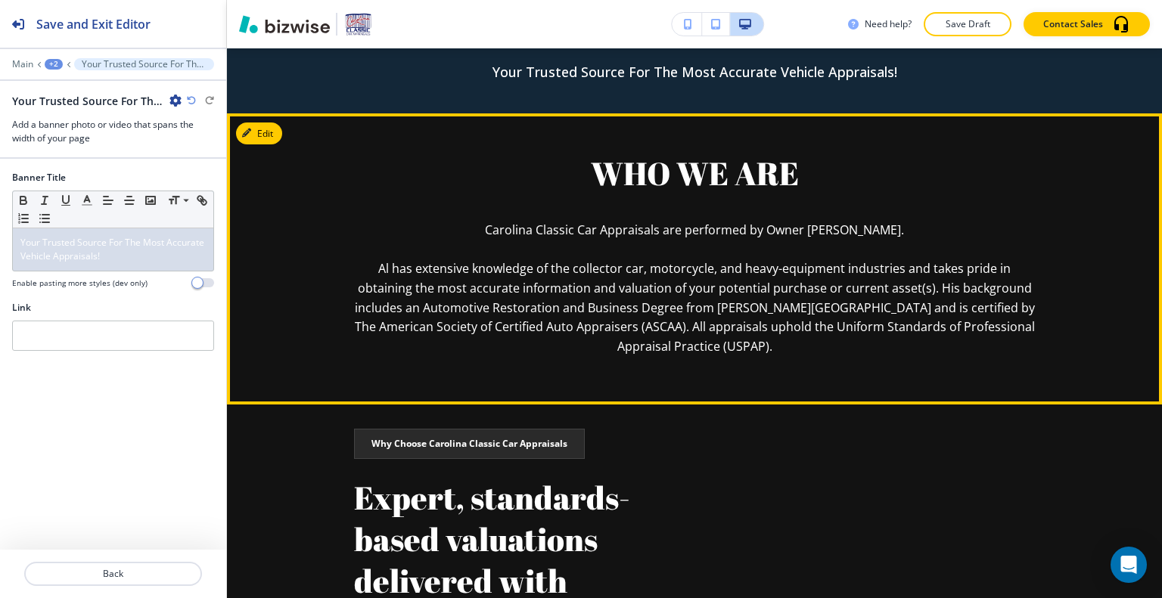
scroll to position [530, 0]
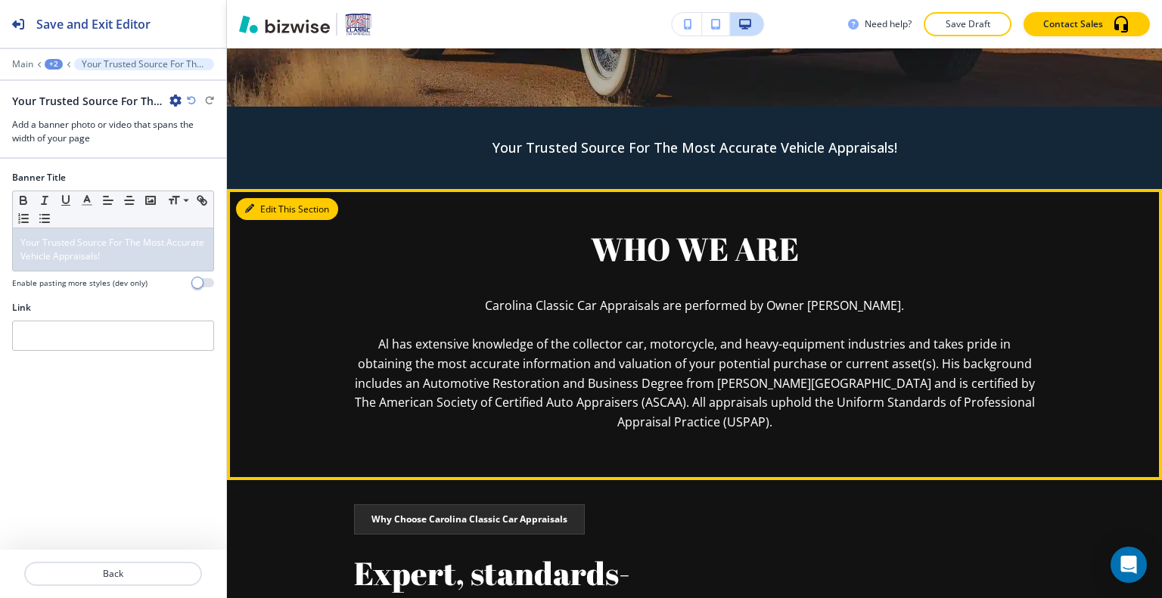
click at [278, 205] on button "Edit This Section" at bounding box center [287, 209] width 102 height 23
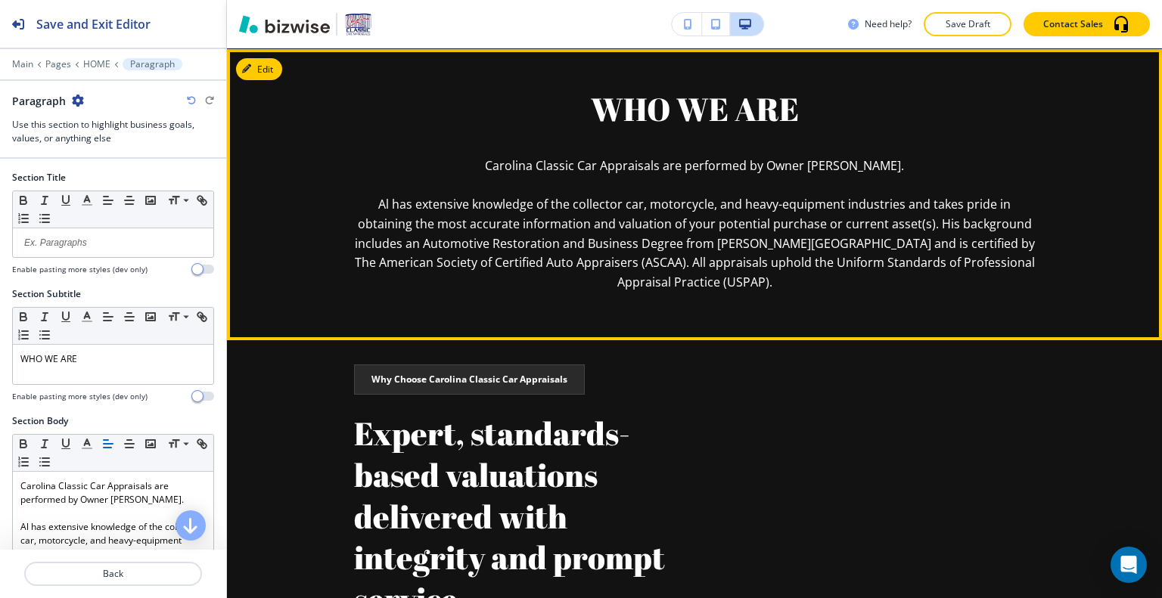
scroll to position [594, 0]
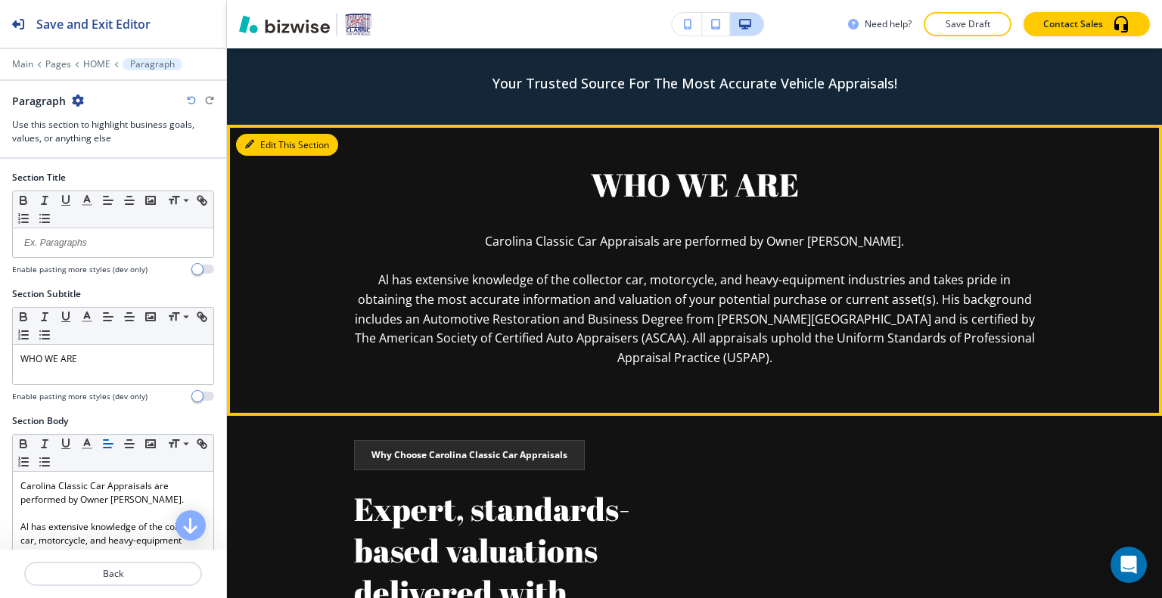
click at [263, 146] on button "Edit This Section" at bounding box center [287, 145] width 102 height 23
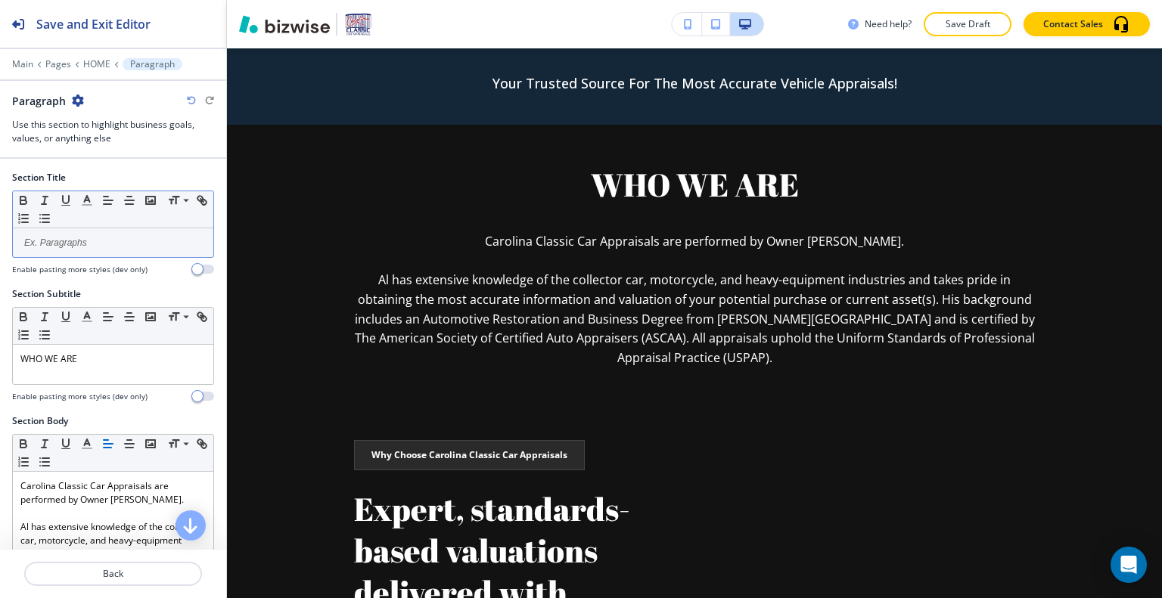
click at [113, 231] on div at bounding box center [113, 242] width 200 height 29
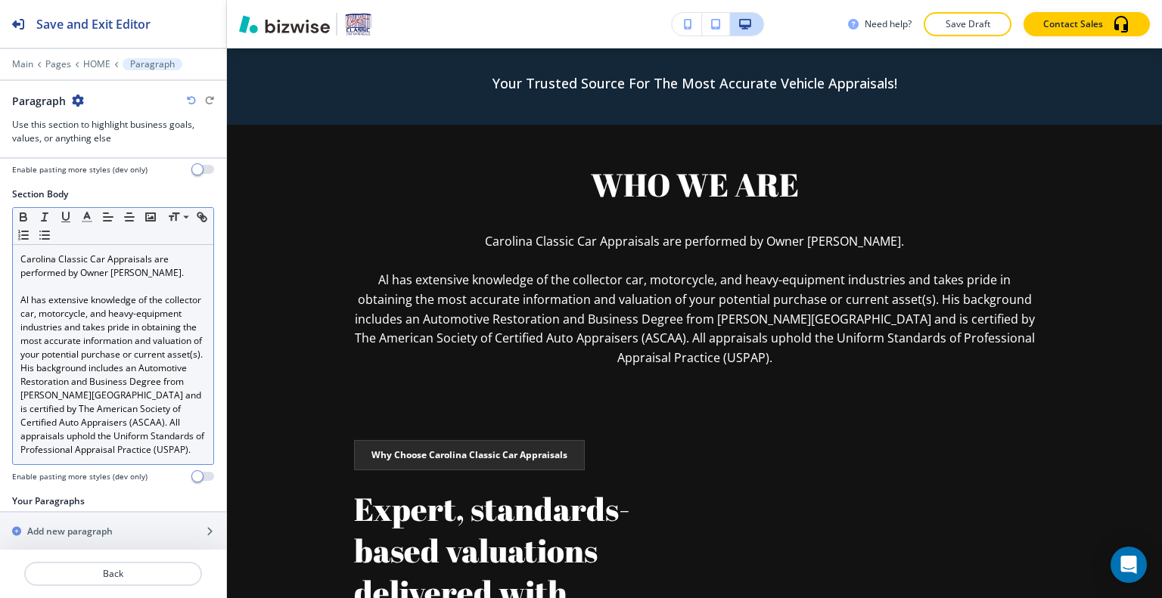
scroll to position [303, 0]
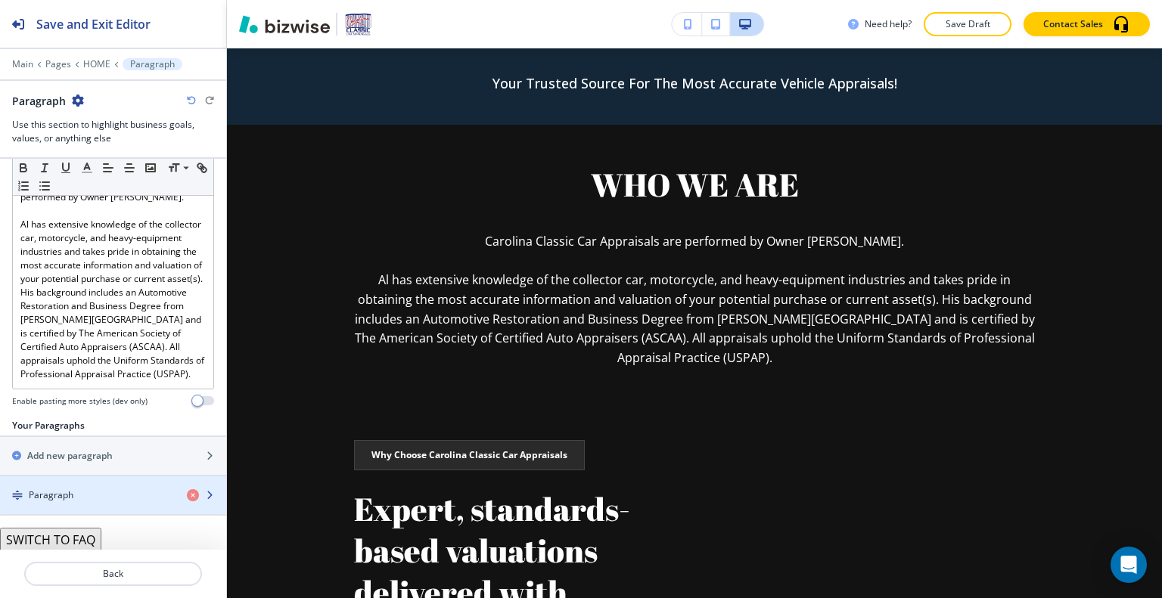
click at [101, 489] on div "button" at bounding box center [113, 483] width 226 height 12
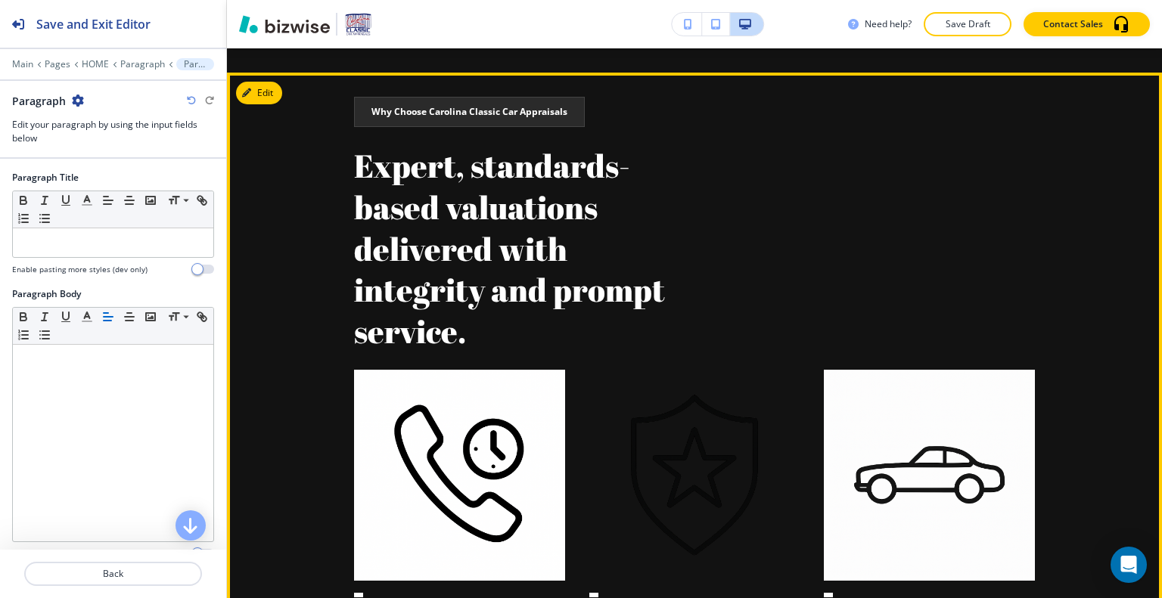
scroll to position [635, 0]
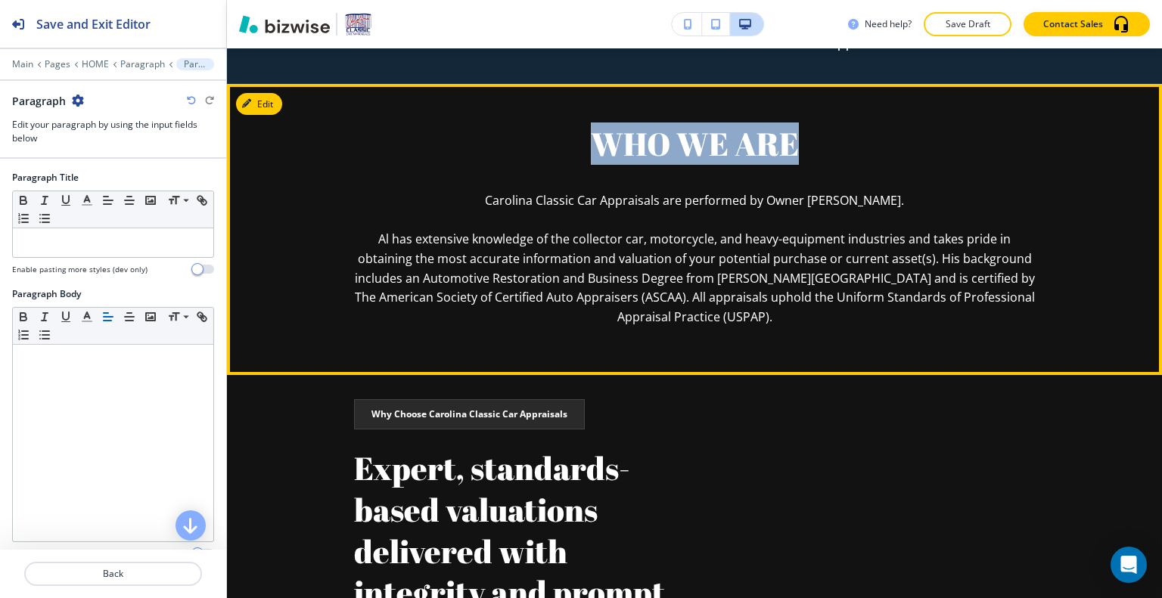
drag, startPoint x: 808, startPoint y: 151, endPoint x: 614, endPoint y: 145, distance: 193.8
click at [569, 145] on p "WHO WE ARE" at bounding box center [694, 144] width 681 height 42
copy p "WHO WE ARE"
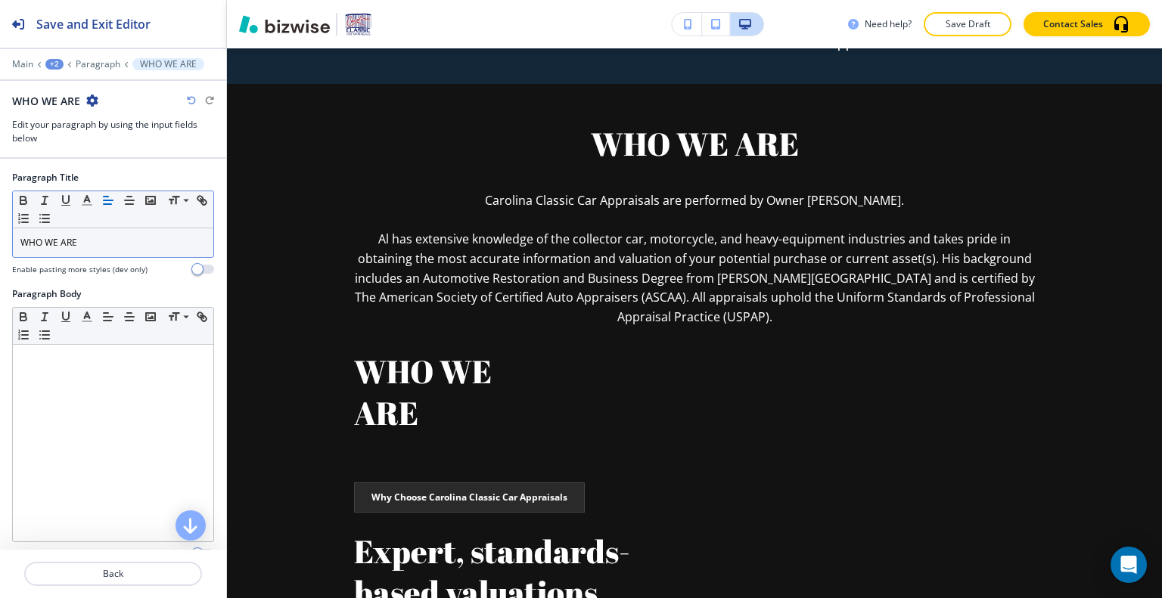
drag, startPoint x: 194, startPoint y: 93, endPoint x: 183, endPoint y: 96, distance: 11.0
click at [193, 94] on div "WHO WE ARE" at bounding box center [113, 101] width 202 height 16
click at [182, 96] on div "WHO WE ARE" at bounding box center [113, 101] width 202 height 16
click at [194, 104] on icon "button" at bounding box center [191, 100] width 9 height 9
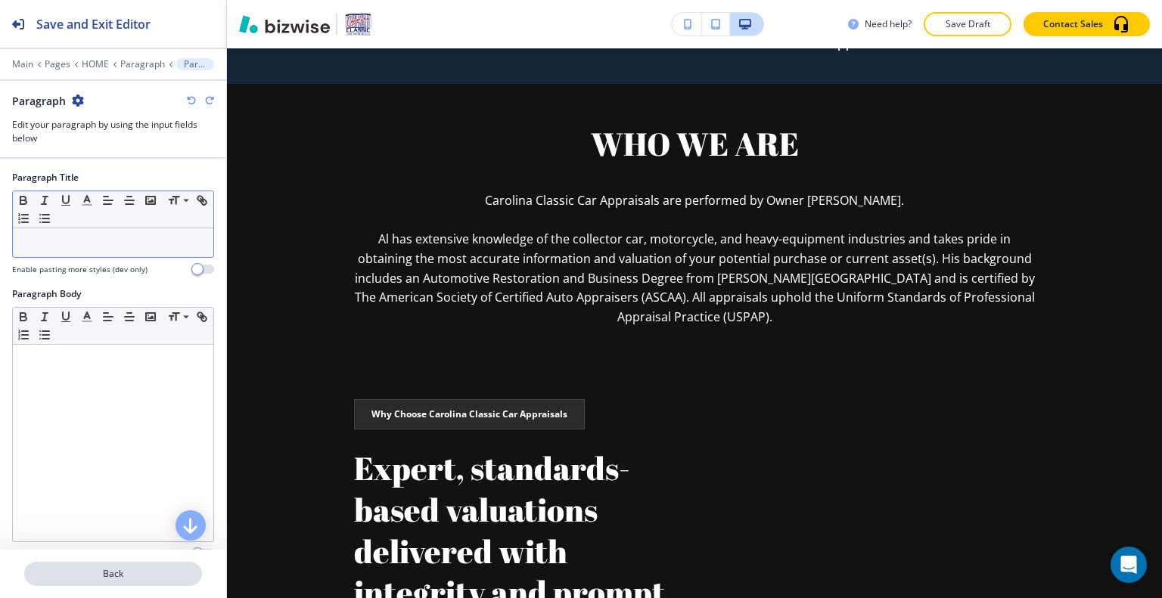
click at [145, 577] on p "Back" at bounding box center [113, 574] width 175 height 14
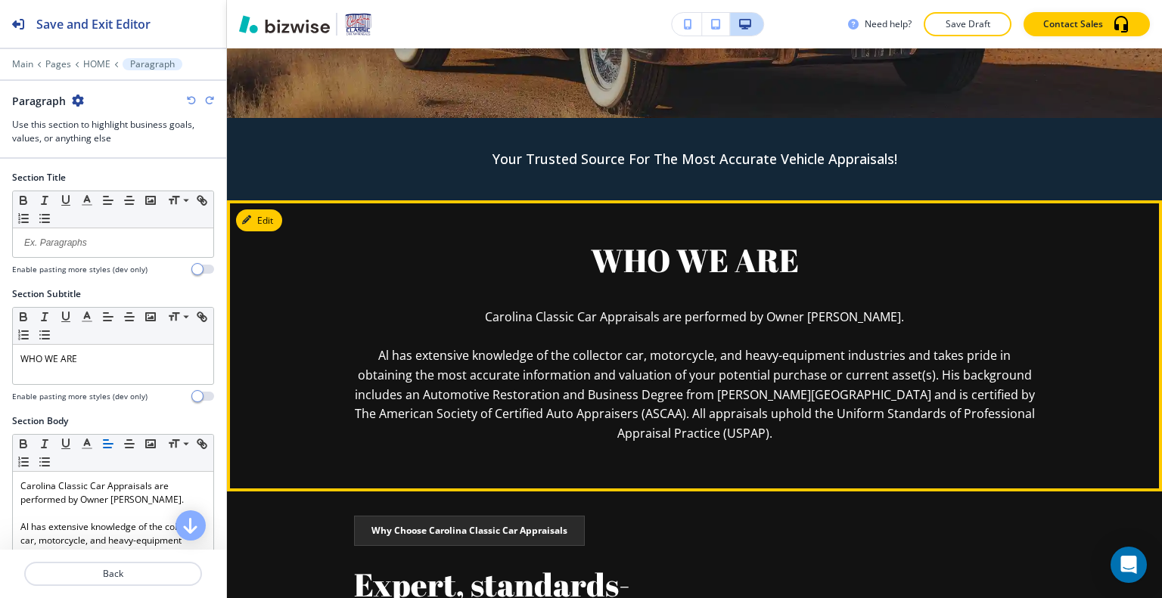
scroll to position [443, 0]
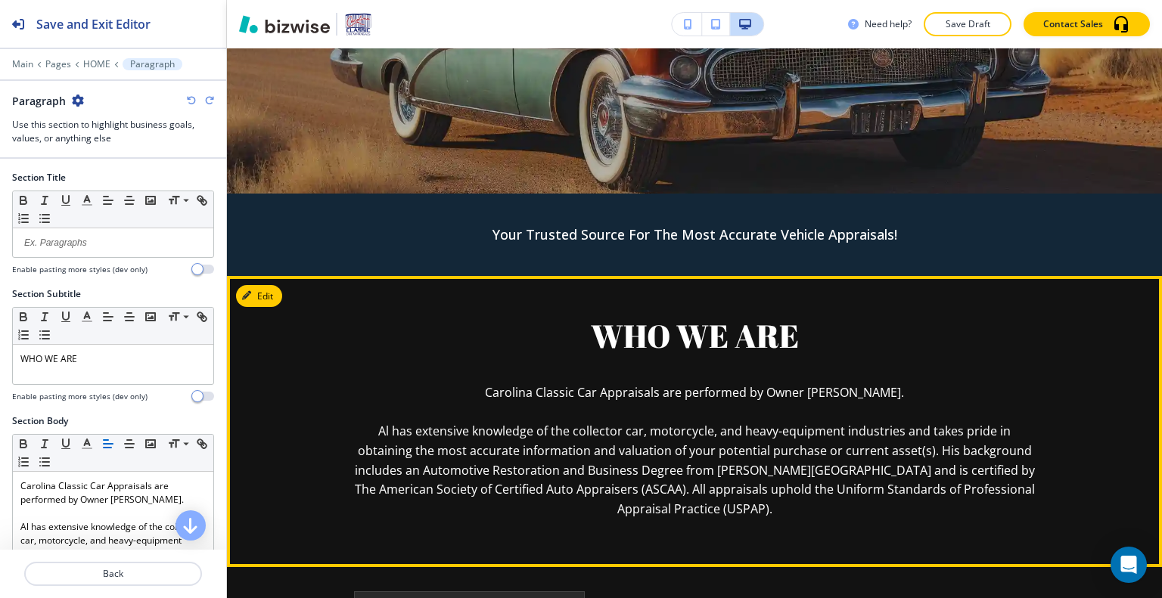
click at [278, 294] on button "Edit" at bounding box center [259, 296] width 46 height 23
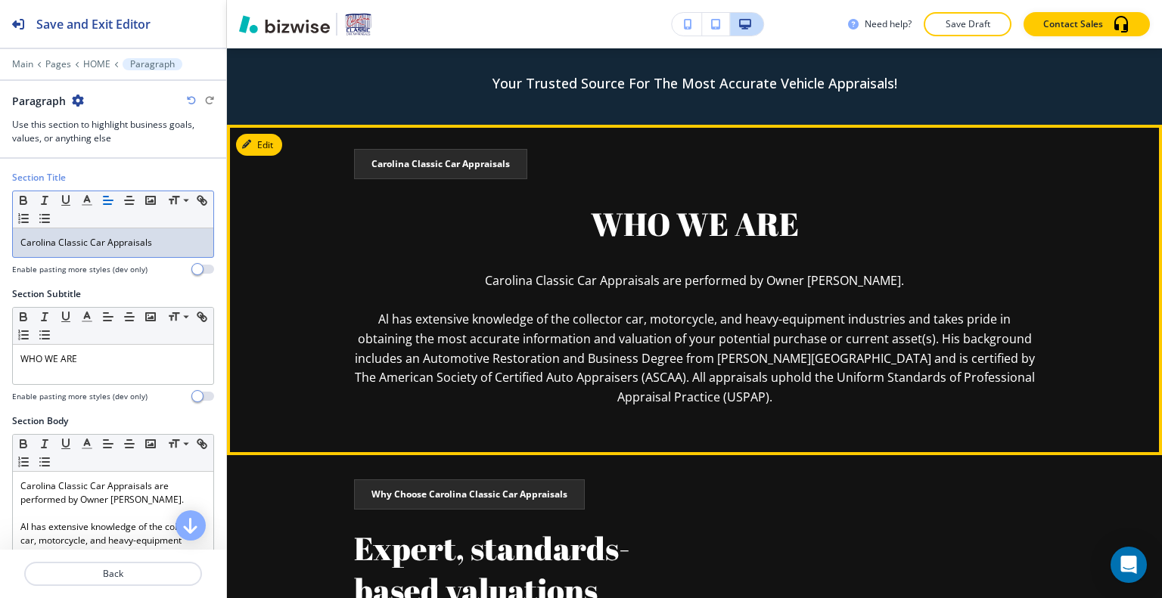
scroll to position [518, 0]
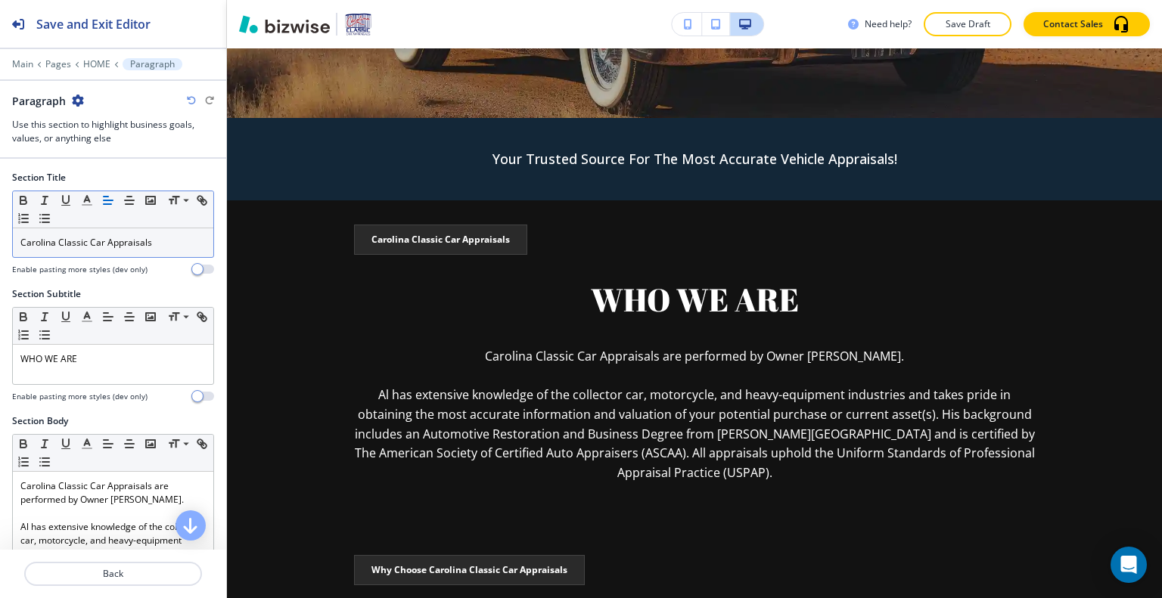
click at [194, 99] on icon "button" at bounding box center [191, 100] width 9 height 9
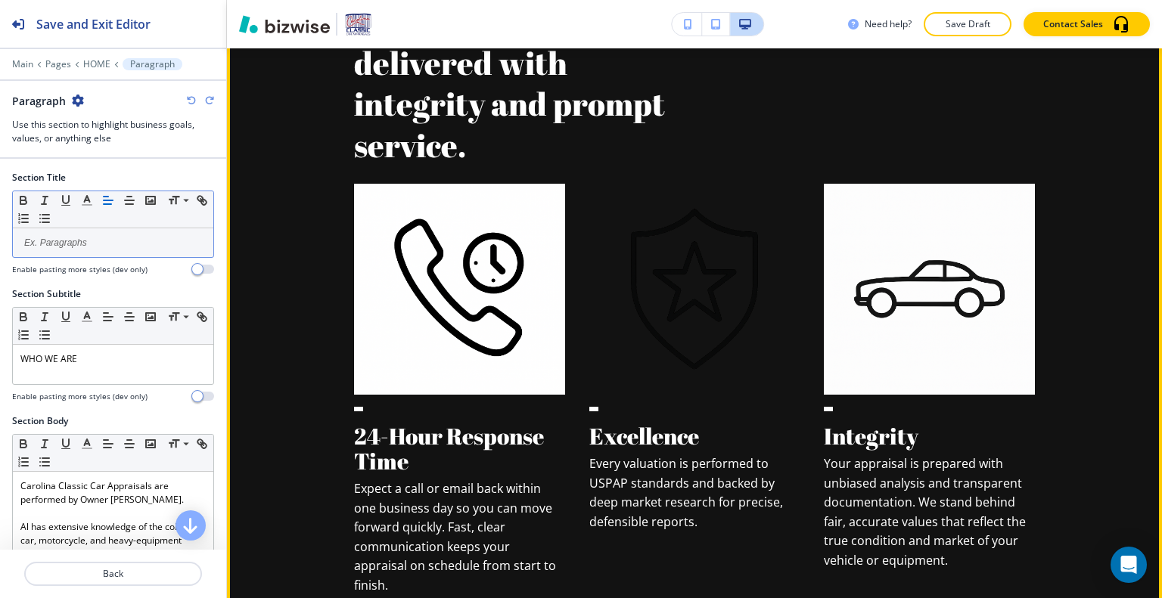
scroll to position [972, 0]
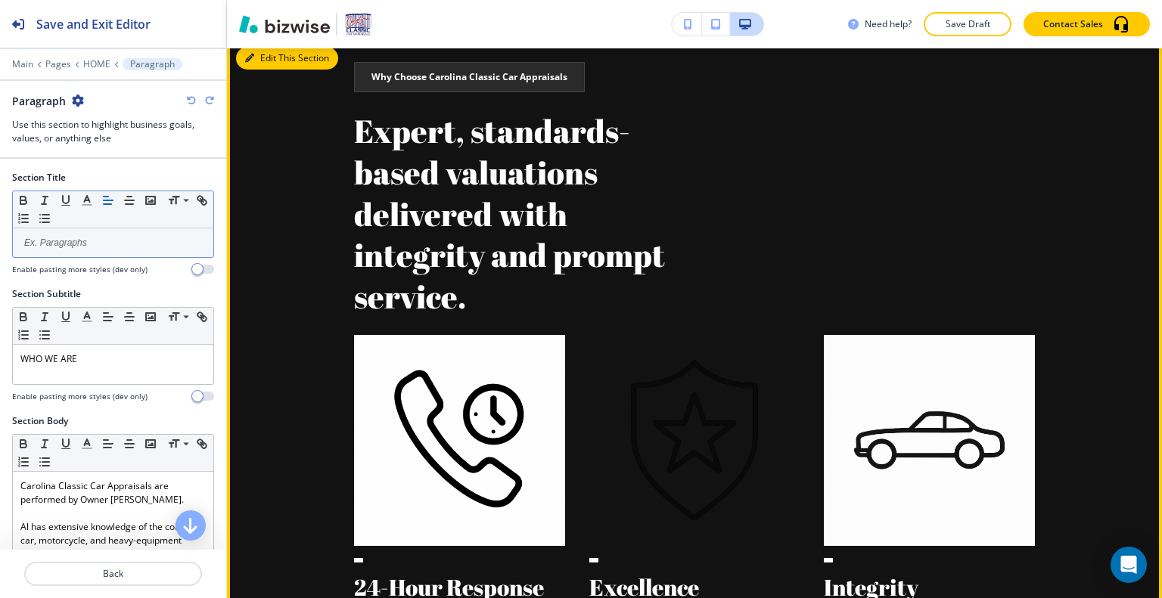
click at [275, 65] on button "Edit This Section" at bounding box center [287, 58] width 102 height 23
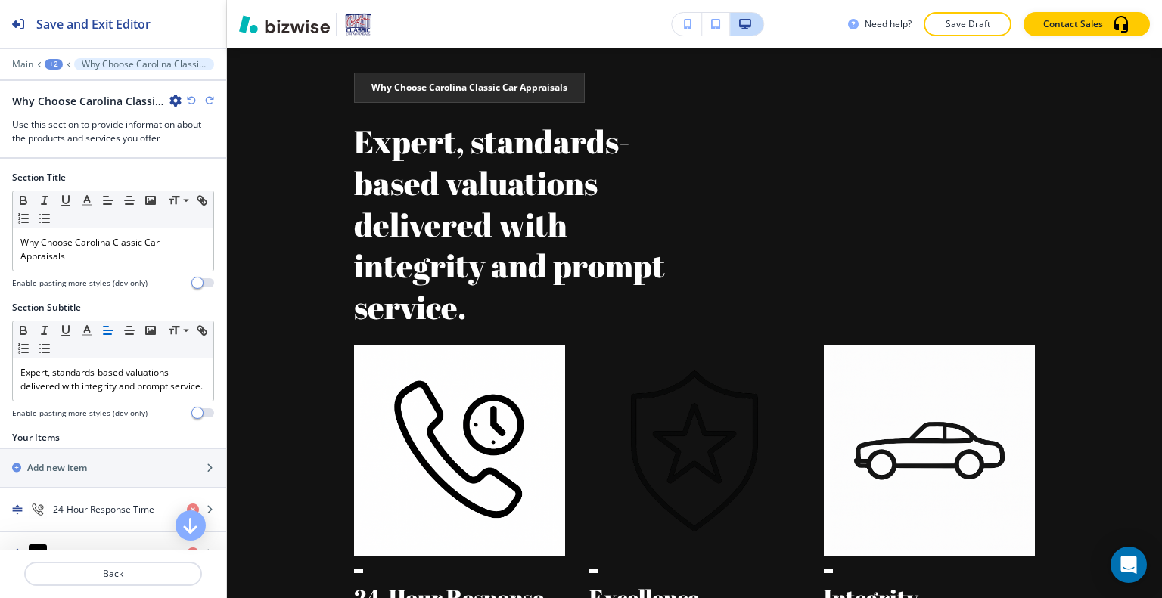
scroll to position [161, 0]
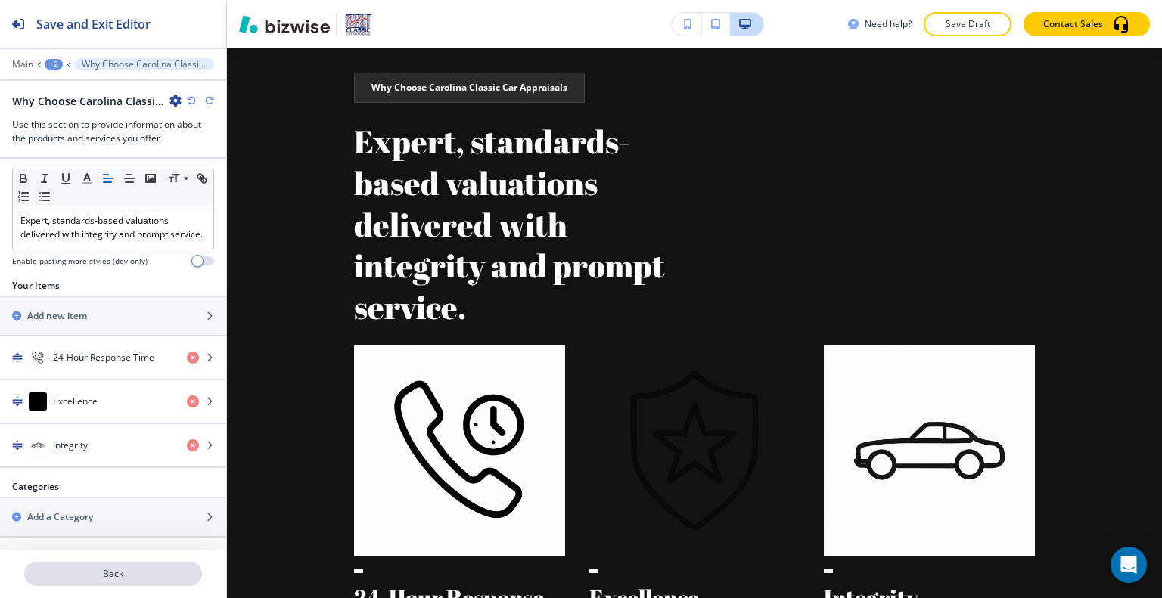
click at [154, 583] on button "Back" at bounding box center [113, 574] width 178 height 24
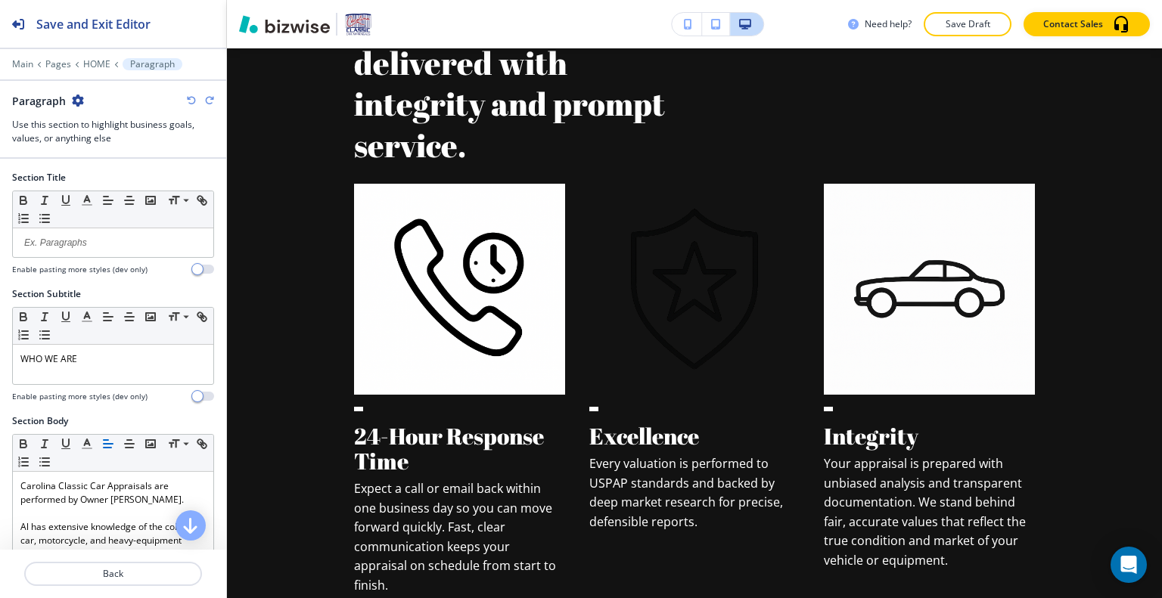
scroll to position [315, 0]
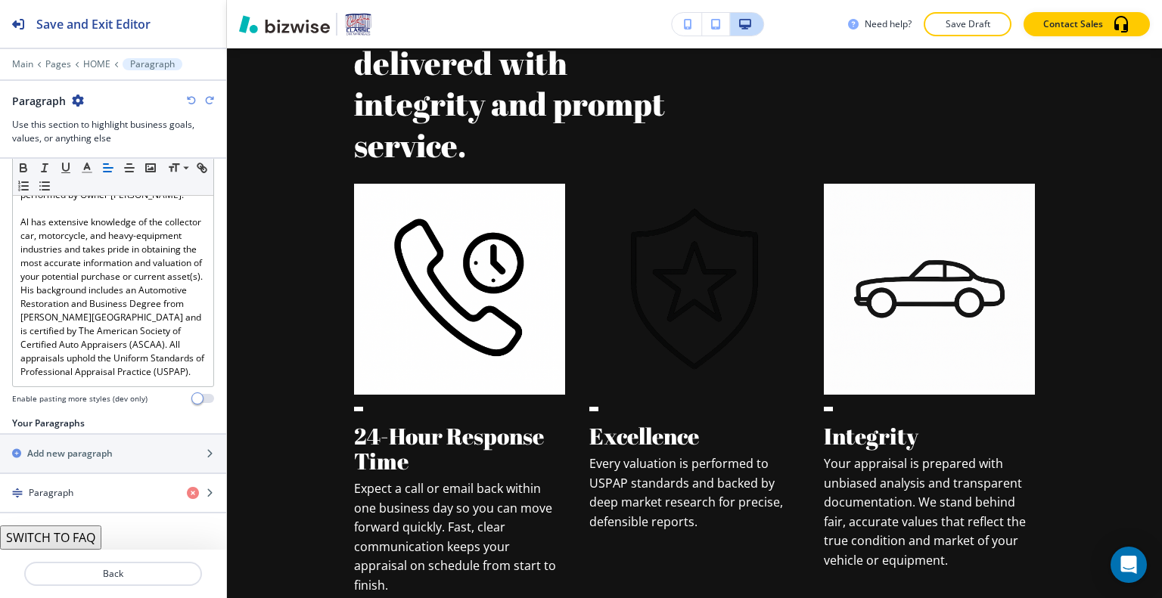
click at [104, 55] on div at bounding box center [113, 53] width 226 height 9
click at [95, 67] on p "HOME" at bounding box center [96, 64] width 27 height 11
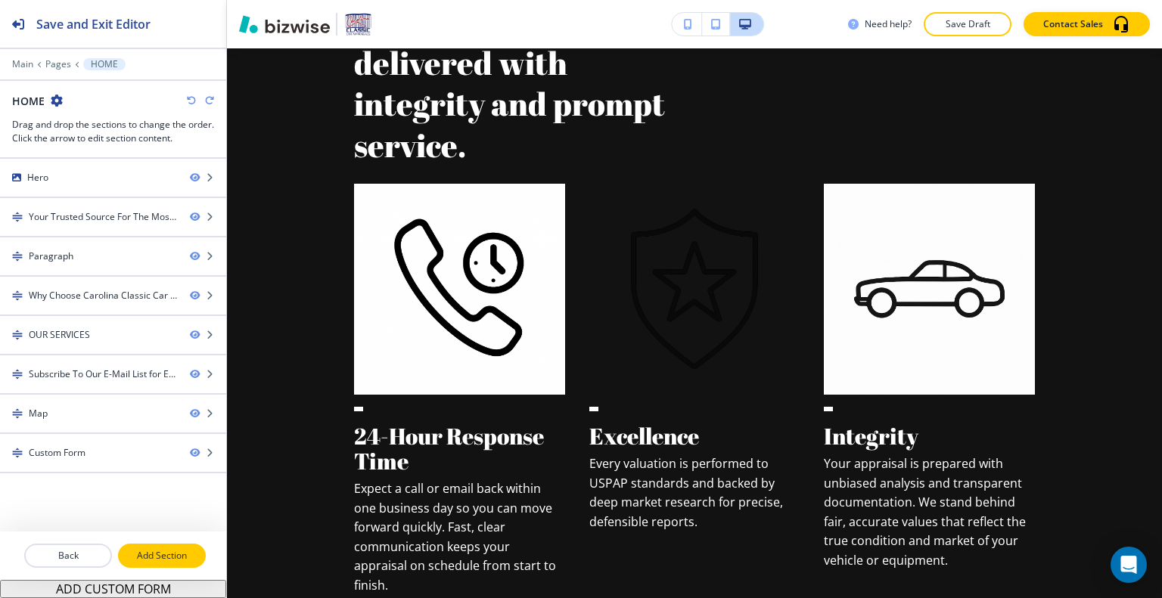
click at [166, 562] on p "Add Section" at bounding box center [162, 556] width 85 height 14
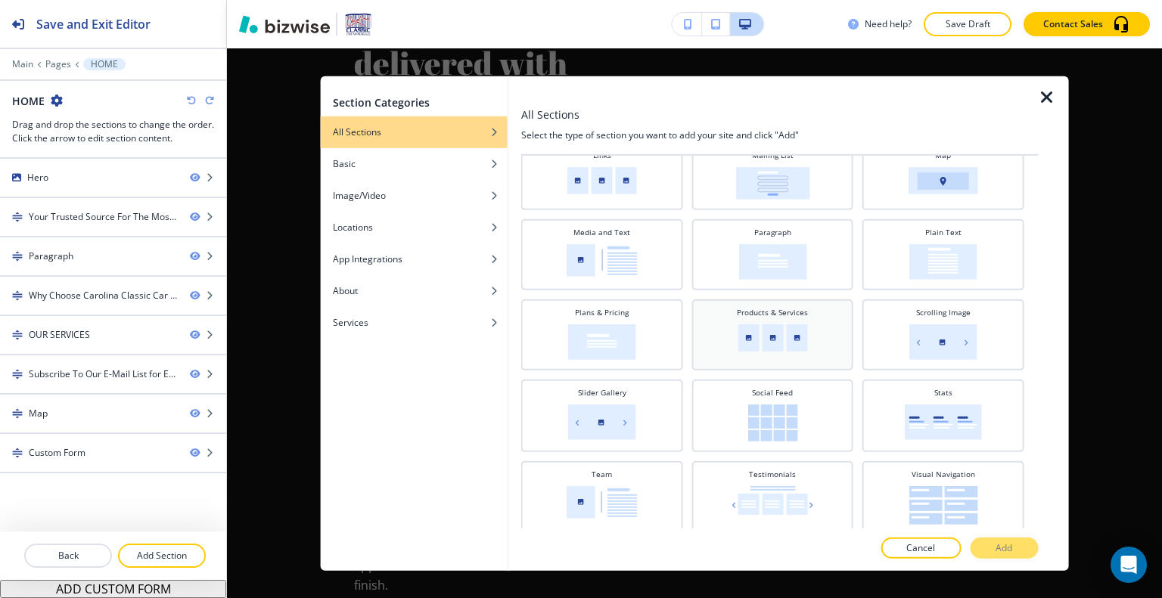
scroll to position [298, 0]
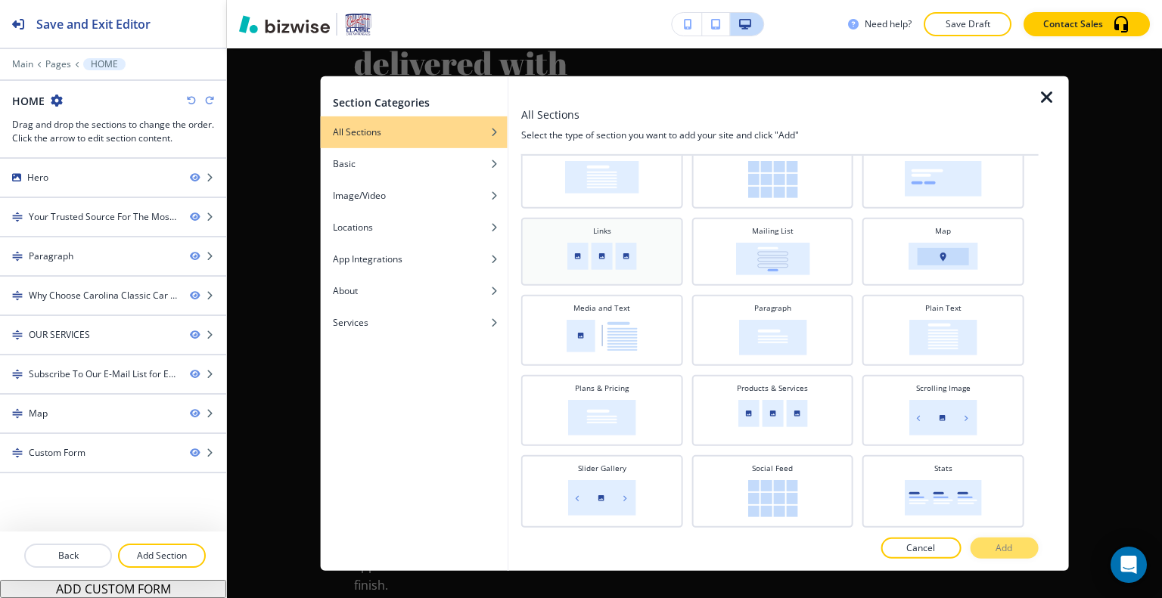
click at [611, 275] on div "Links" at bounding box center [602, 251] width 162 height 68
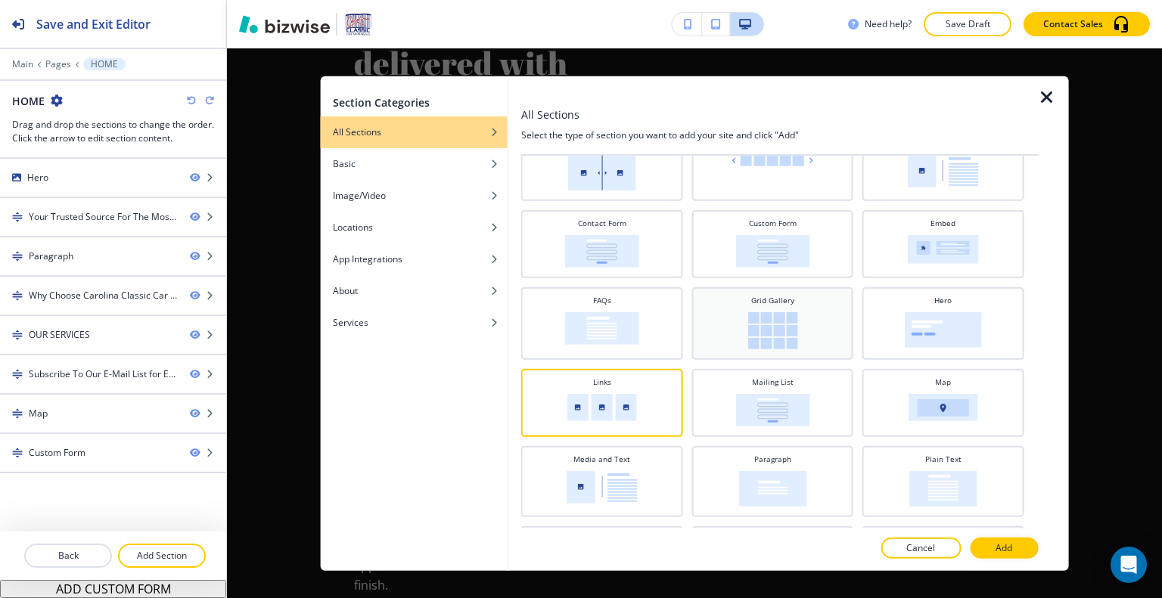
scroll to position [0, 0]
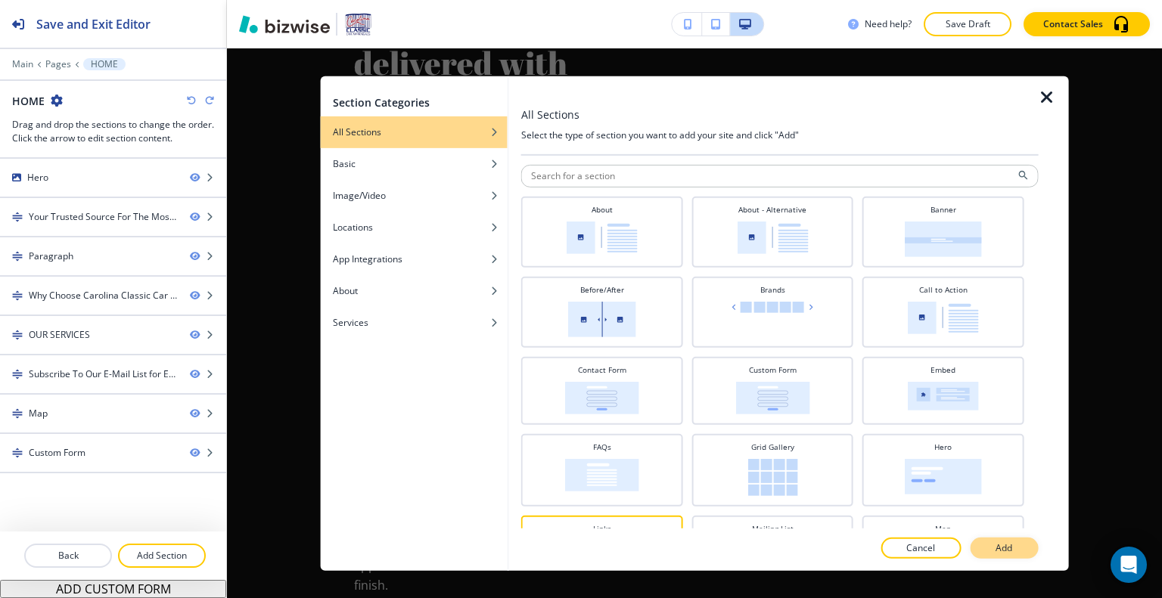
click at [993, 549] on button "Add" at bounding box center [1004, 548] width 68 height 21
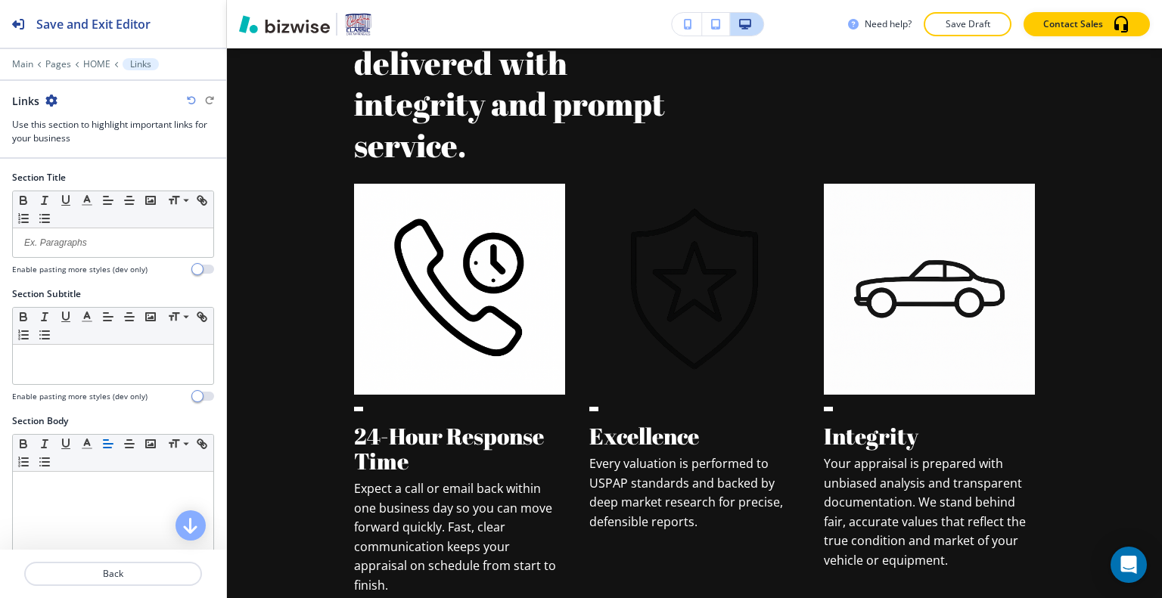
scroll to position [2968, 0]
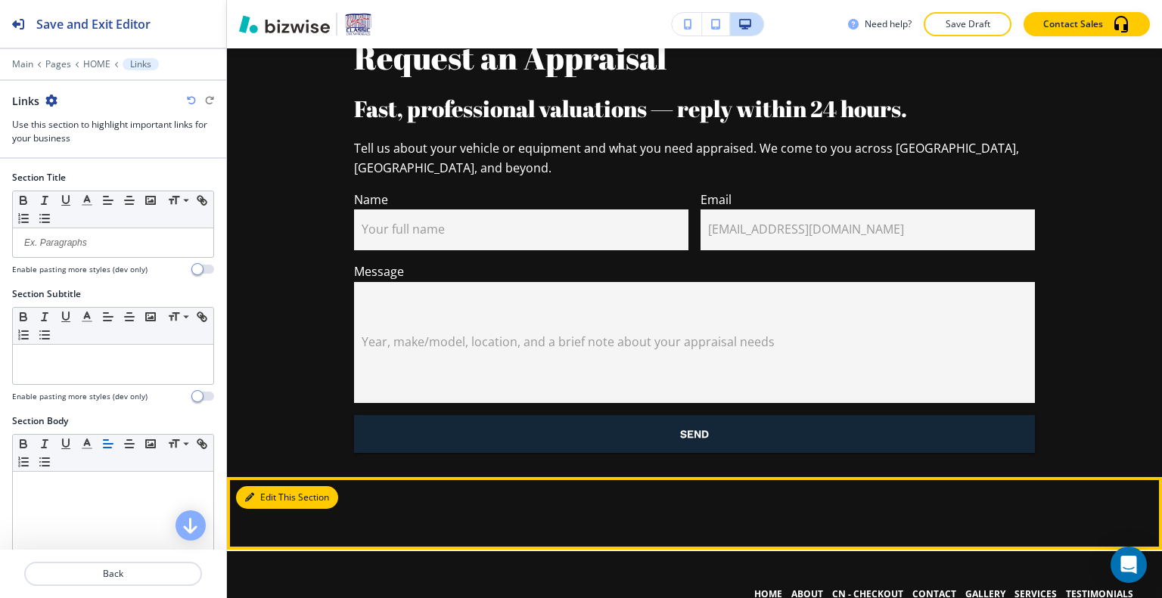
click at [266, 486] on button "Edit This Section" at bounding box center [287, 497] width 102 height 23
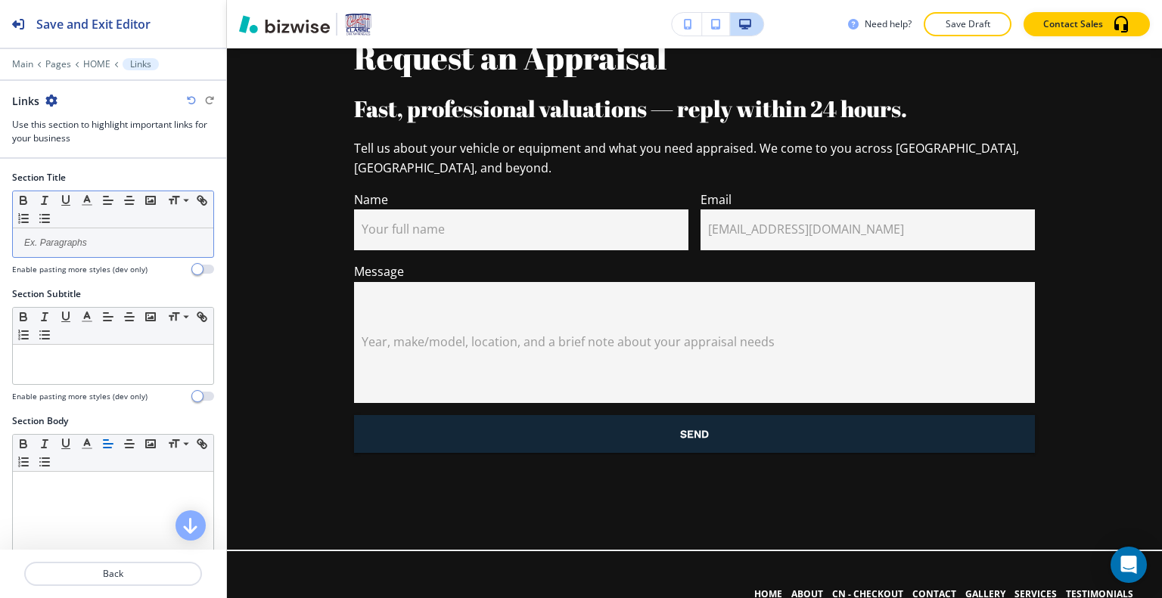
click at [82, 244] on p at bounding box center [112, 243] width 185 height 14
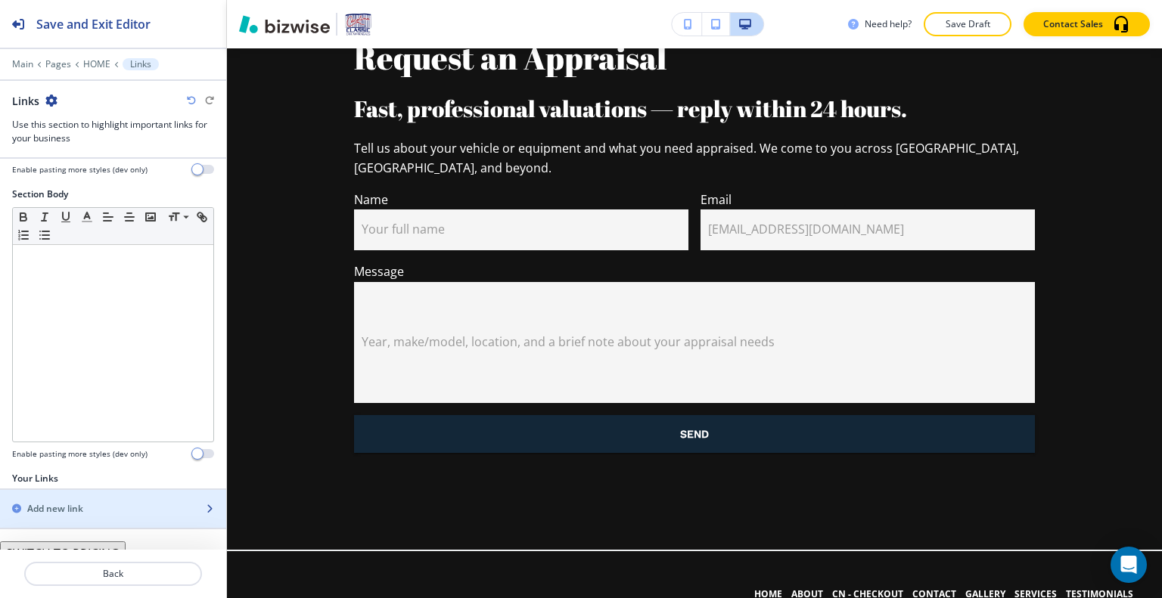
scroll to position [239, 0]
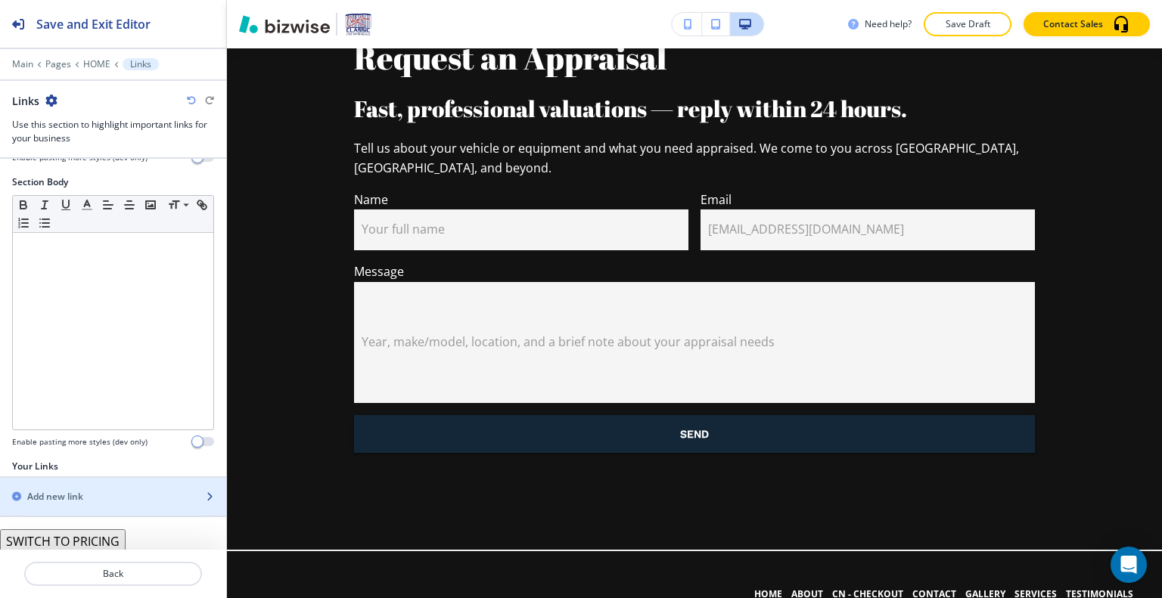
click at [104, 490] on div "Add new link" at bounding box center [96, 497] width 193 height 14
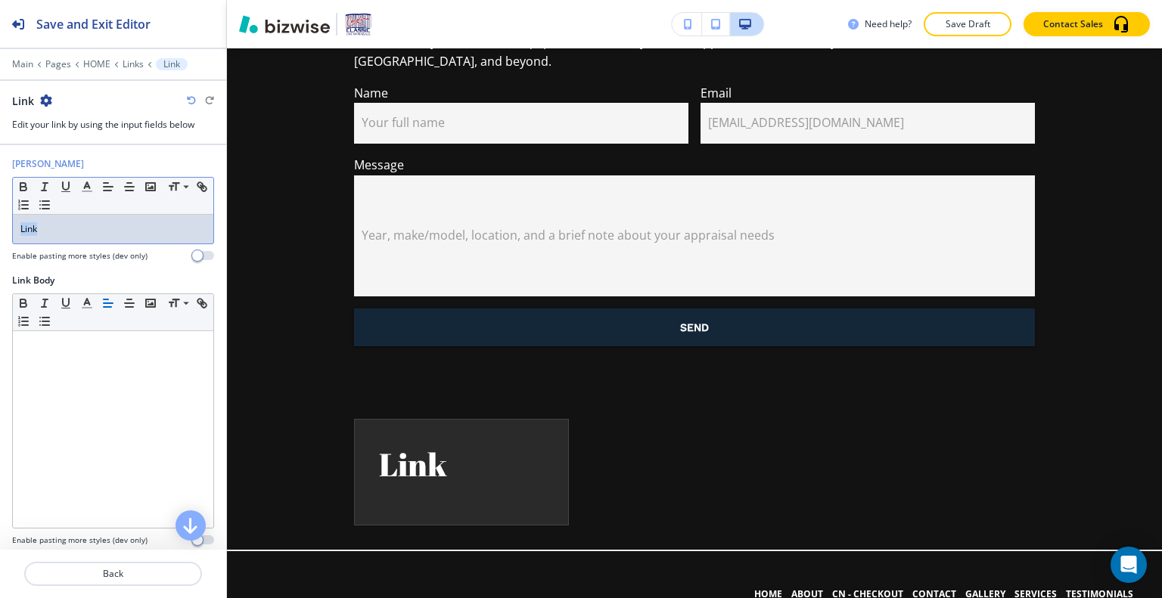
drag, startPoint x: 106, startPoint y: 219, endPoint x: 2, endPoint y: 222, distance: 104.5
click at [0, 222] on div "[PERSON_NAME] Small Normal Large Huge Link Enable pasting more styles (dev only)" at bounding box center [113, 215] width 226 height 117
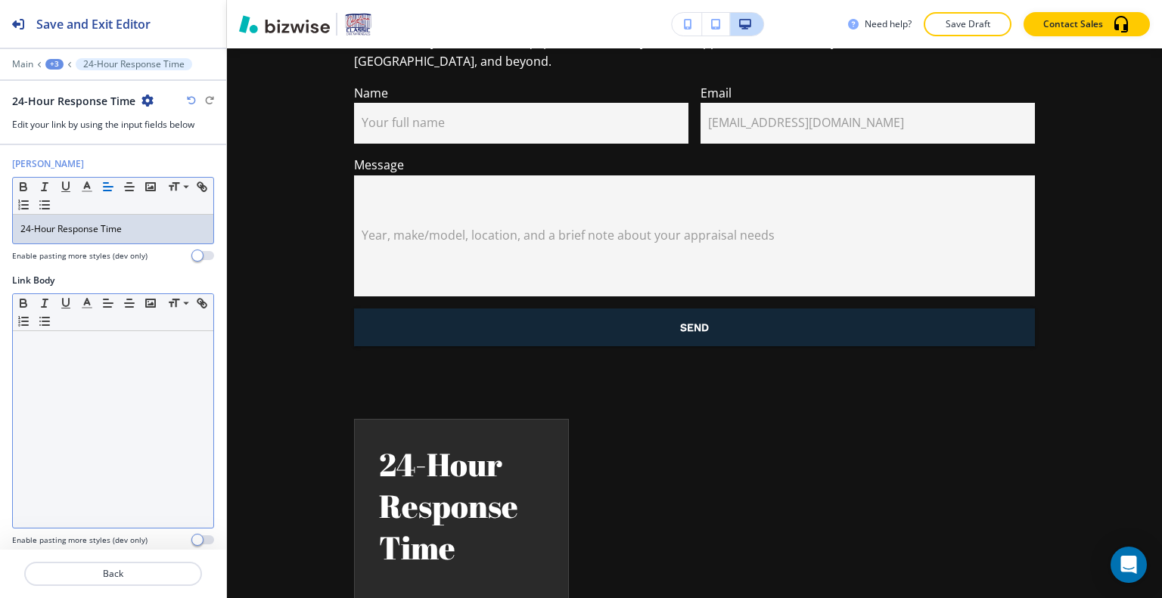
scroll to position [67, 0]
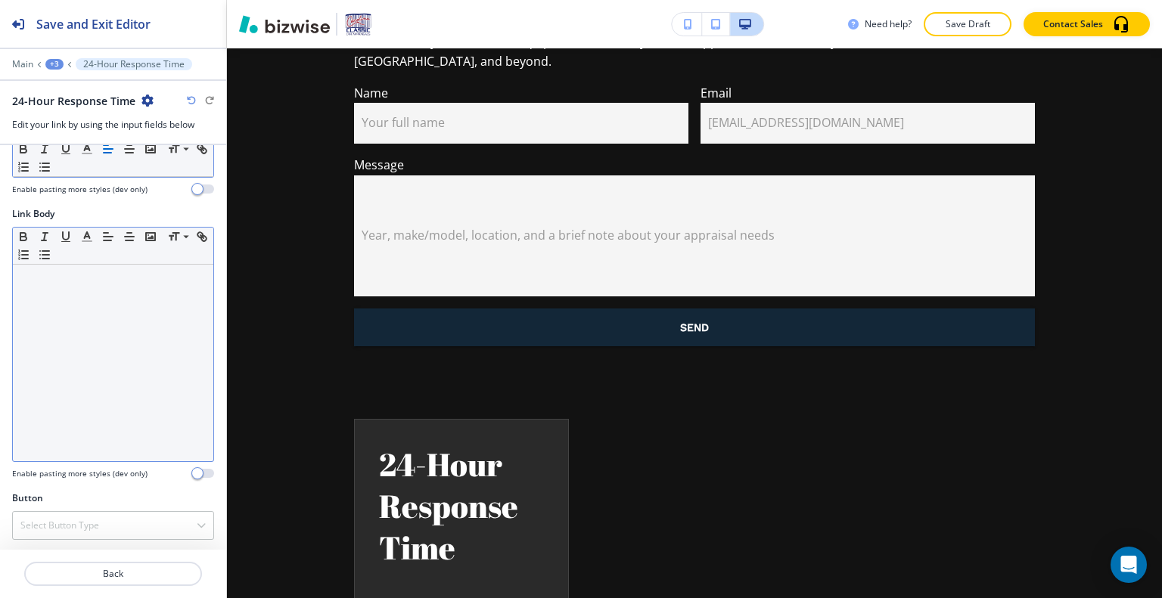
click at [76, 368] on div at bounding box center [113, 363] width 200 height 197
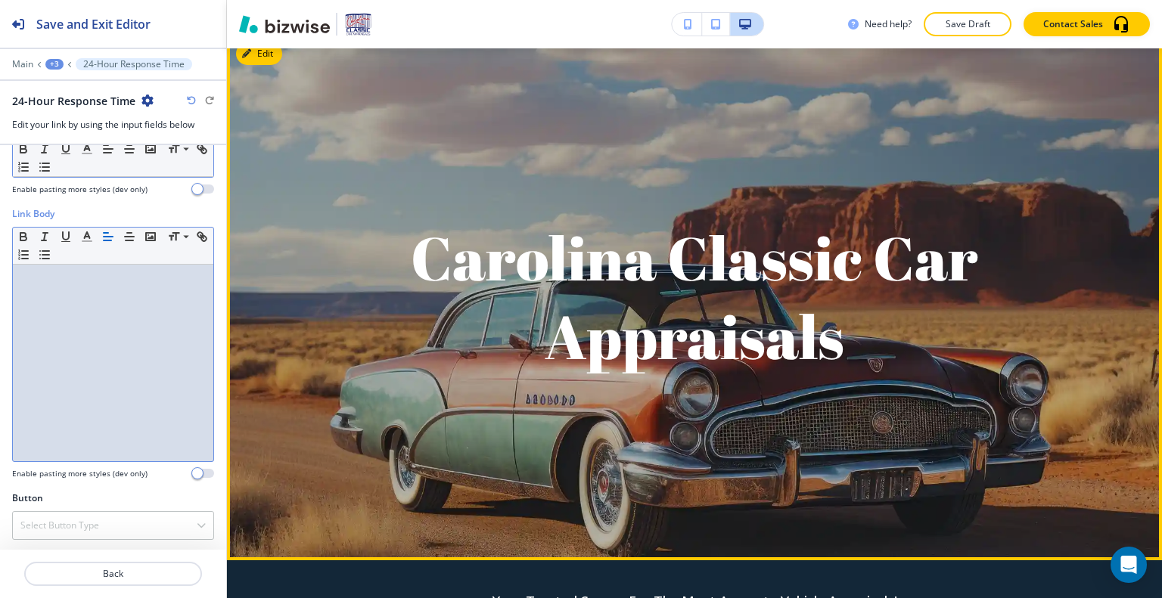
scroll to position [0, 0]
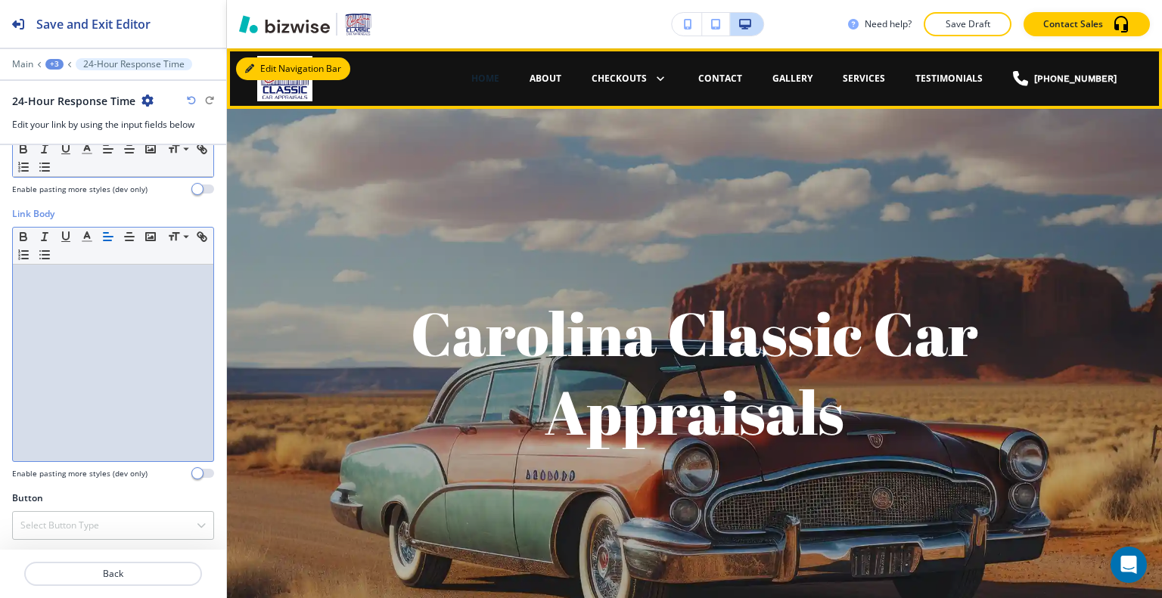
click at [272, 67] on button "Edit Navigation Bar" at bounding box center [293, 69] width 114 height 23
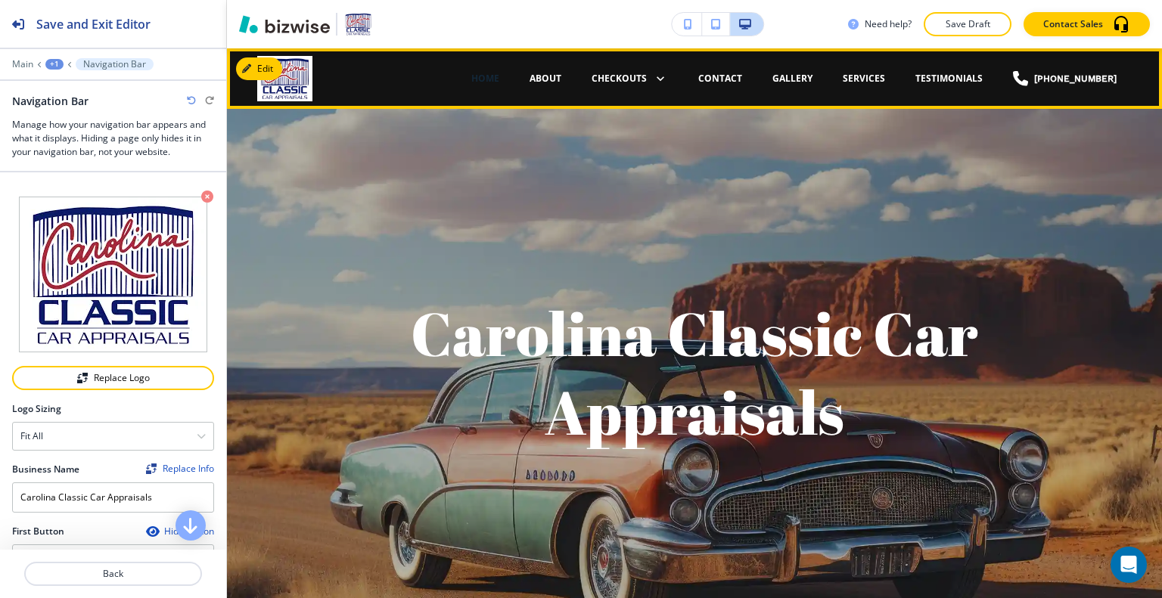
click at [561, 80] on p "ABOUT" at bounding box center [546, 79] width 32 height 14
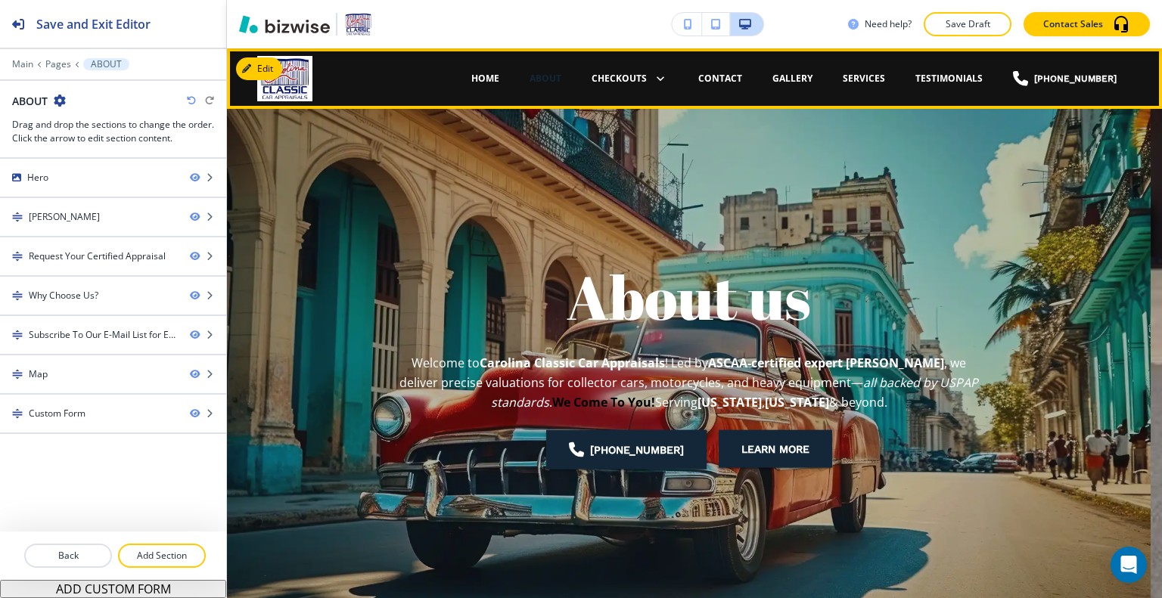
click at [514, 81] on div "HOME" at bounding box center [485, 79] width 58 height 14
click at [499, 81] on p "HOME" at bounding box center [485, 79] width 28 height 14
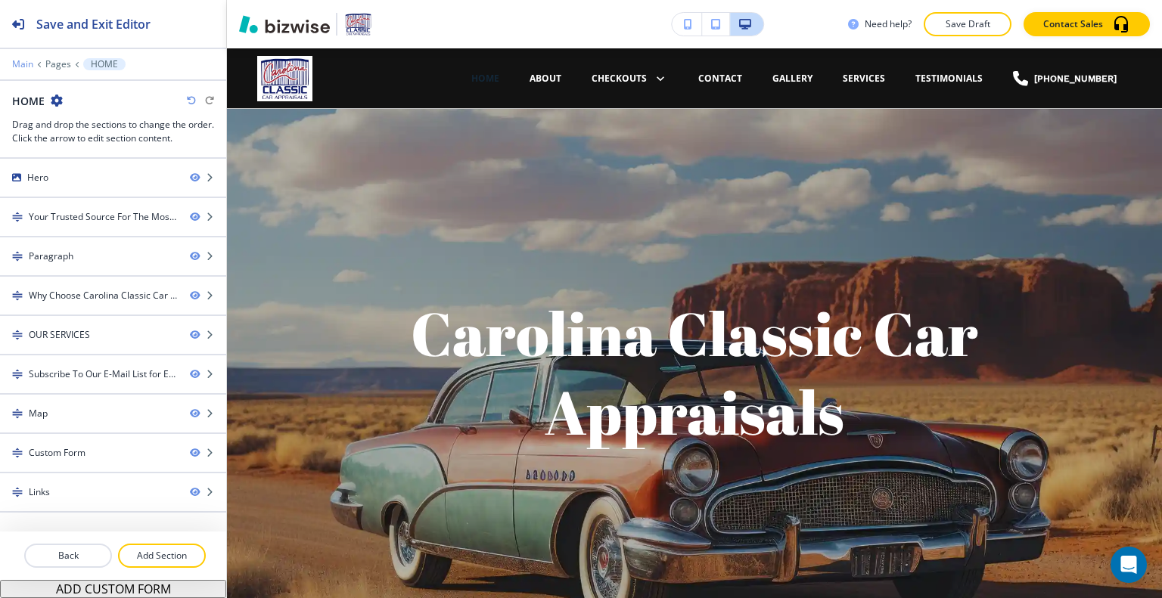
drag, startPoint x: 20, startPoint y: 56, endPoint x: 20, endPoint y: 67, distance: 11.3
click at [20, 57] on div at bounding box center [113, 53] width 226 height 9
click at [20, 67] on p "Main" at bounding box center [22, 64] width 21 height 11
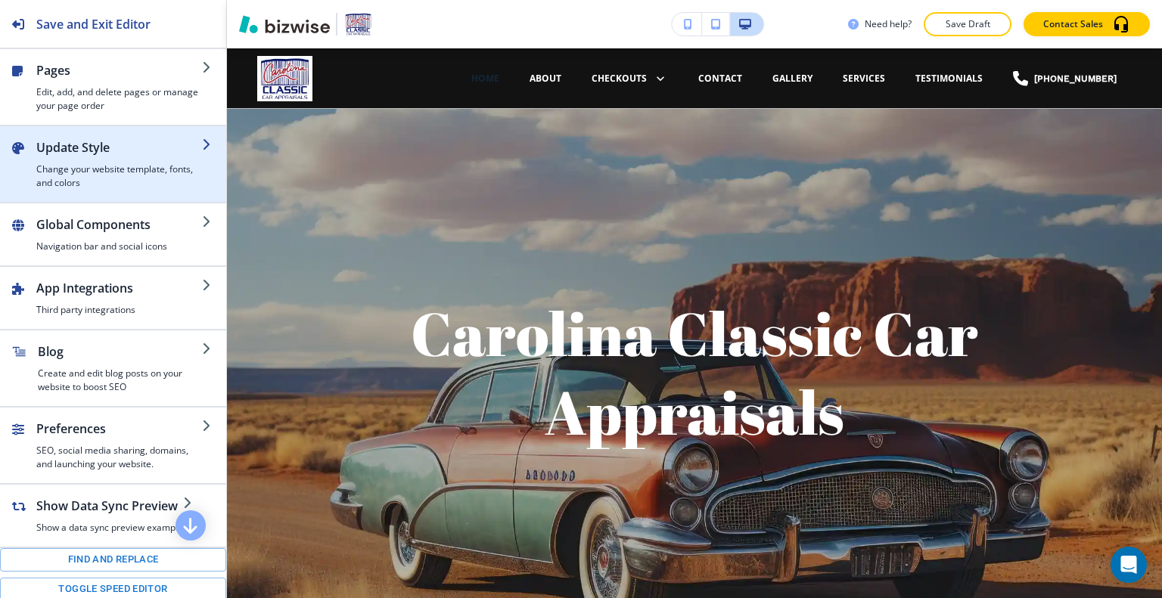
click at [82, 163] on h4 "Change your website template, fonts, and colors" at bounding box center [119, 176] width 166 height 27
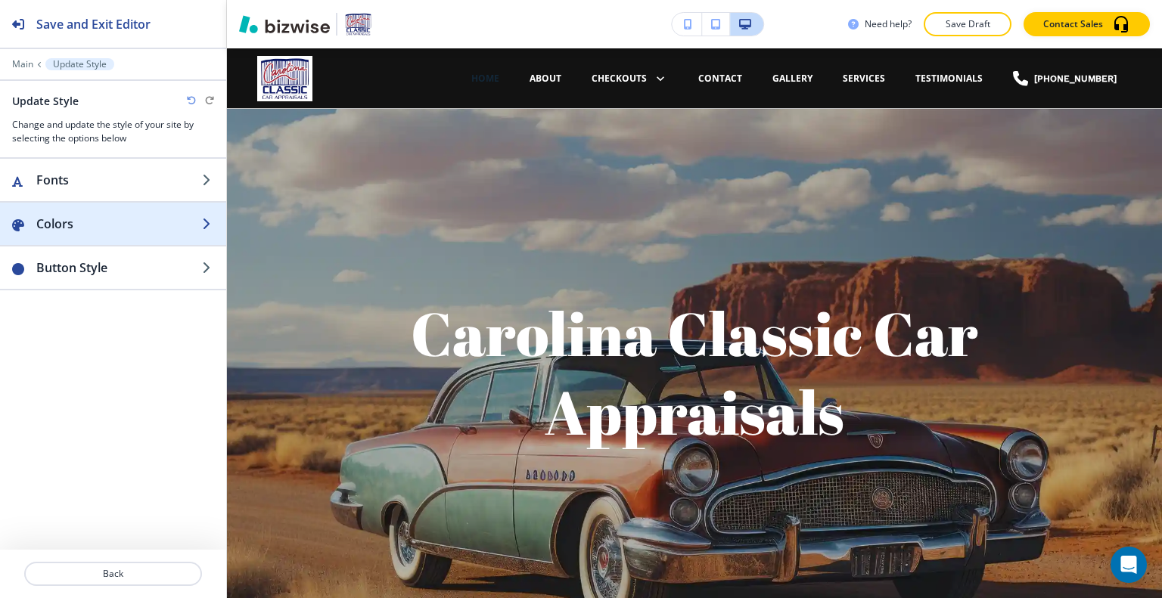
click at [78, 219] on h2 "Colors" at bounding box center [119, 224] width 166 height 18
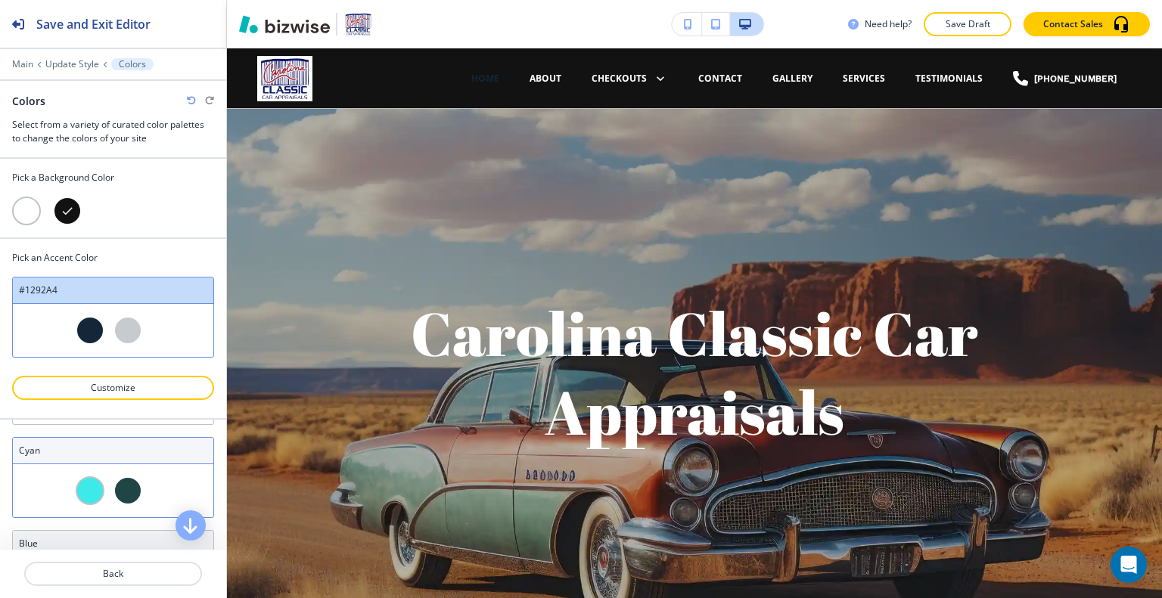
scroll to position [687, 0]
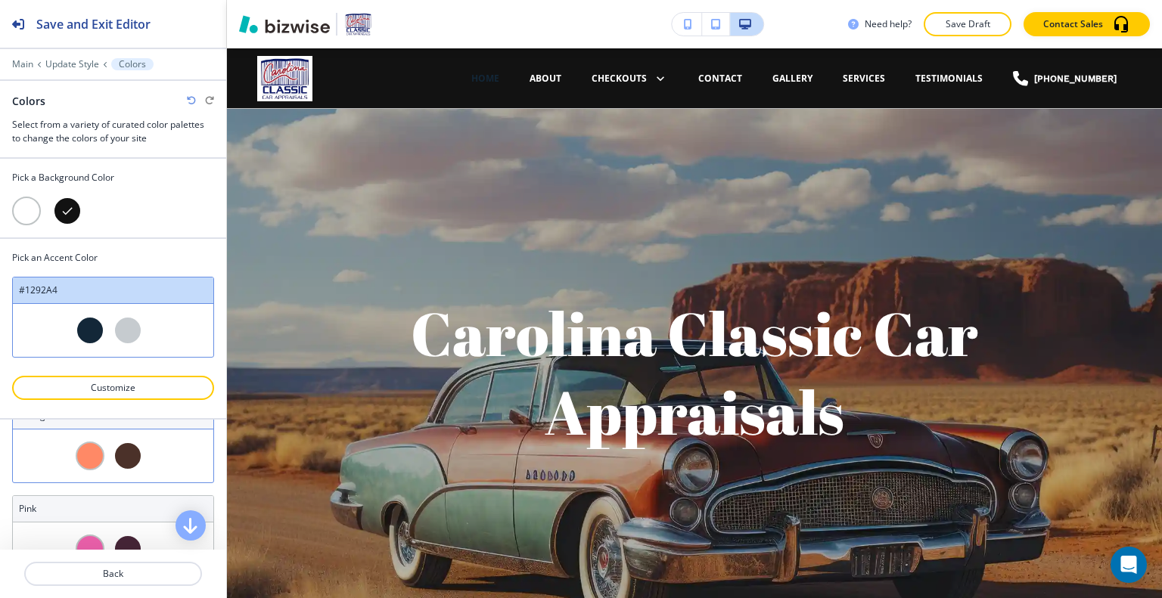
click at [151, 462] on div at bounding box center [113, 456] width 200 height 53
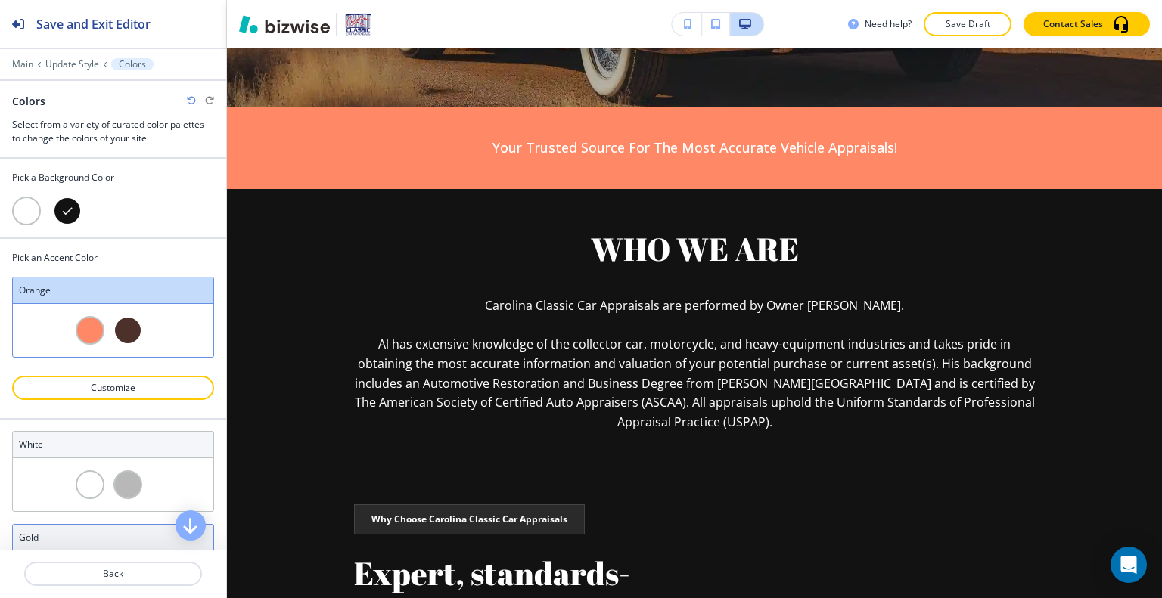
scroll to position [1292, 0]
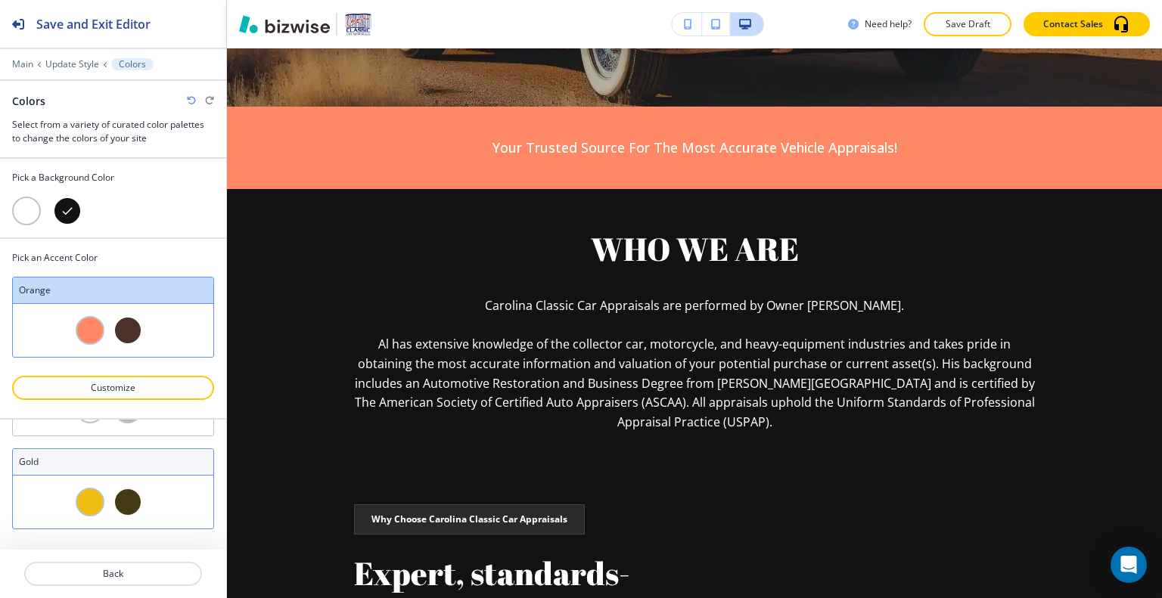
click at [156, 484] on div at bounding box center [113, 502] width 200 height 53
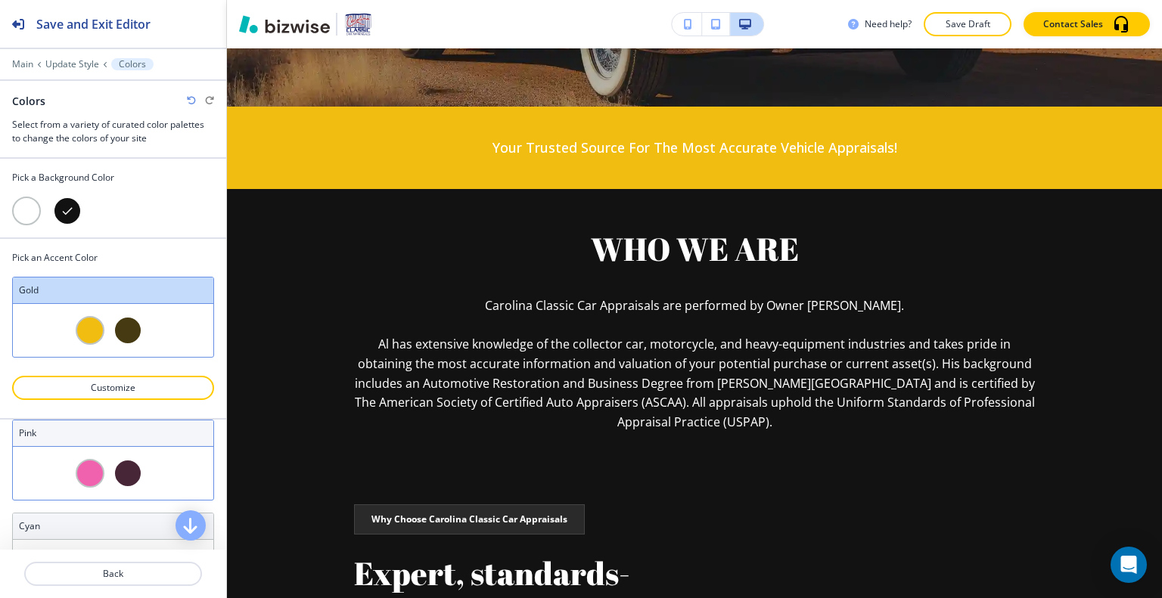
scroll to position [687, 0]
click at [142, 444] on div at bounding box center [146, 456] width 9 height 29
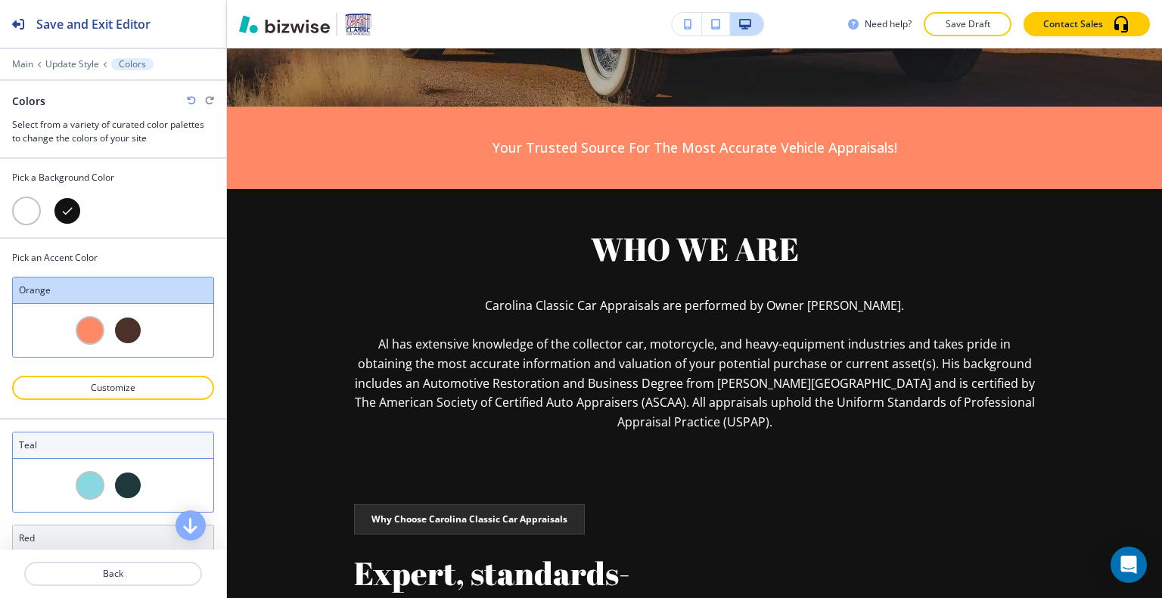
scroll to position [82, 0]
click at [154, 483] on div at bounding box center [113, 503] width 200 height 53
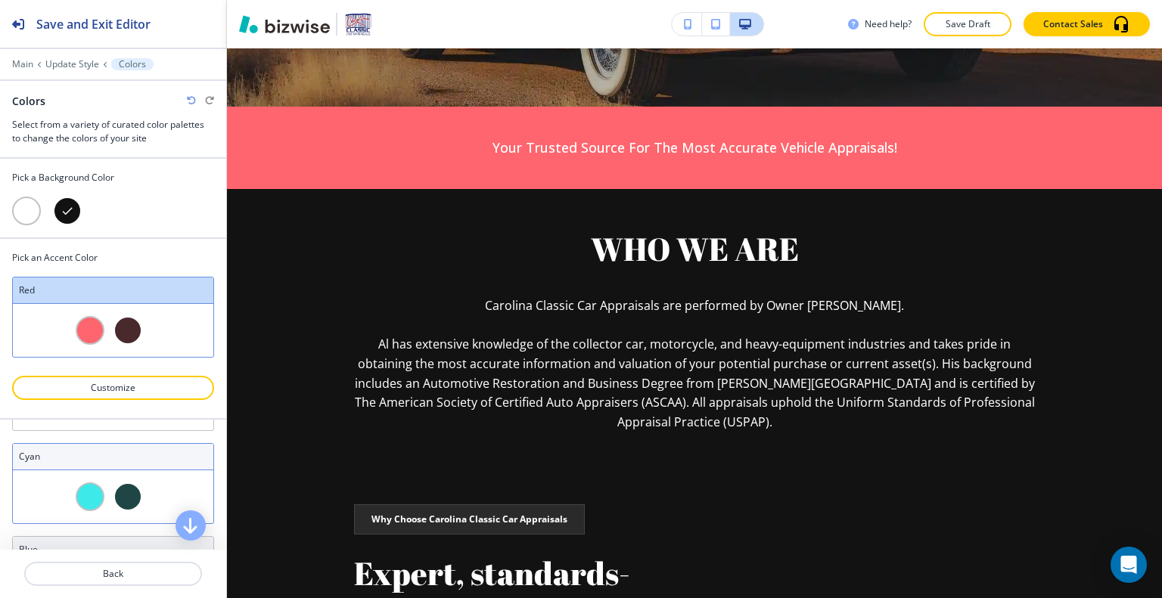
scroll to position [757, 0]
click at [128, 482] on div at bounding box center [127, 479] width 29 height 29
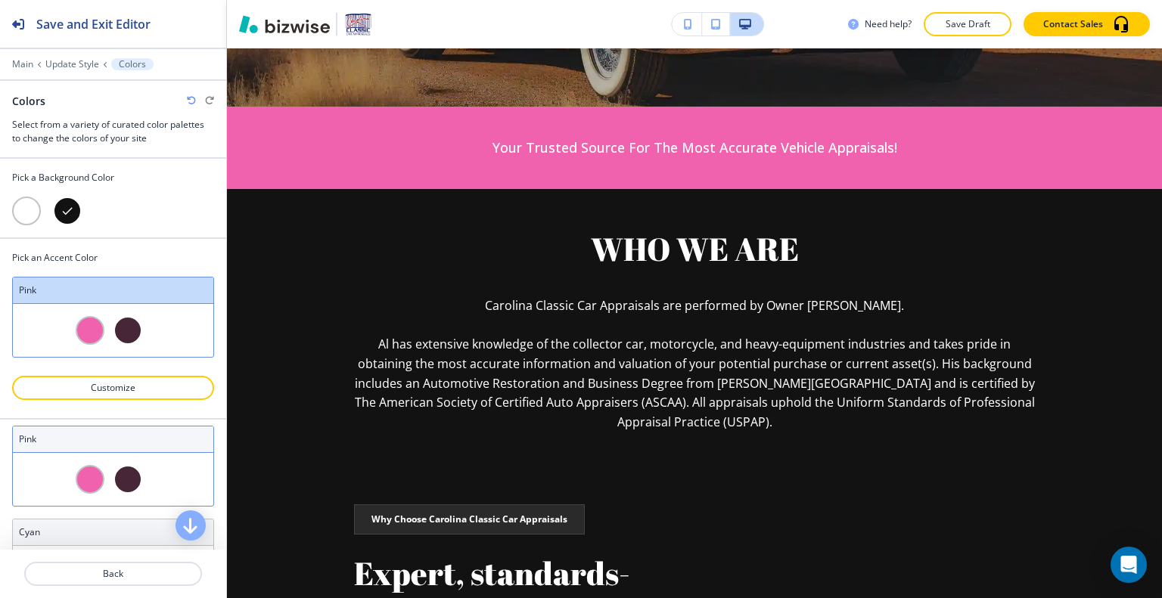
scroll to position [681, 0]
click at [145, 469] on div at bounding box center [146, 462] width 9 height 29
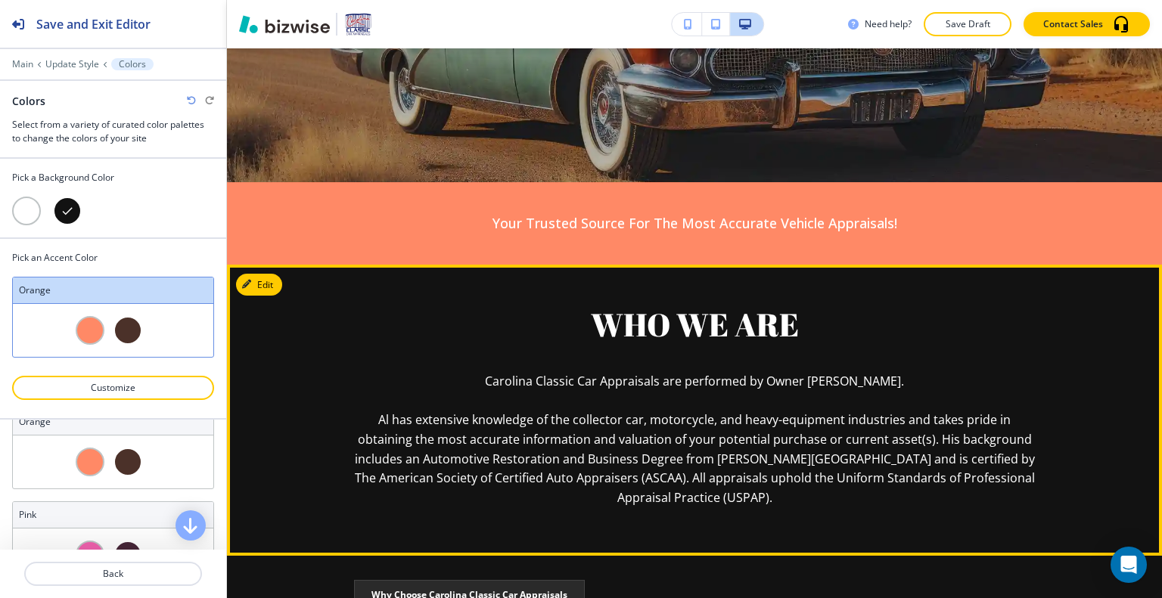
scroll to position [378, 0]
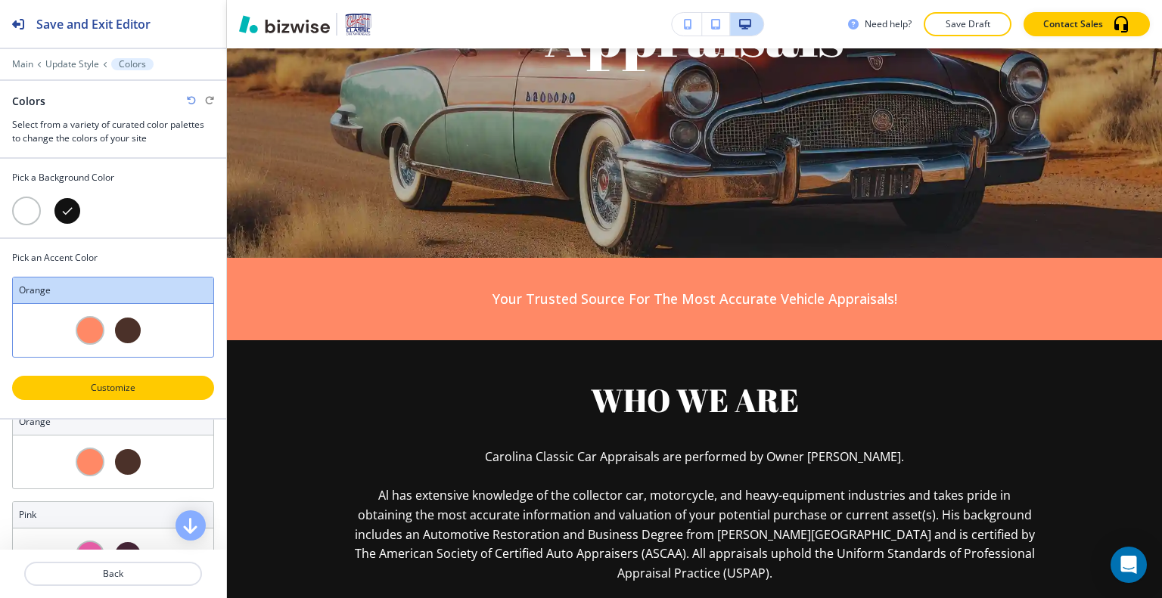
click at [121, 387] on p "Customize" at bounding box center [113, 388] width 163 height 14
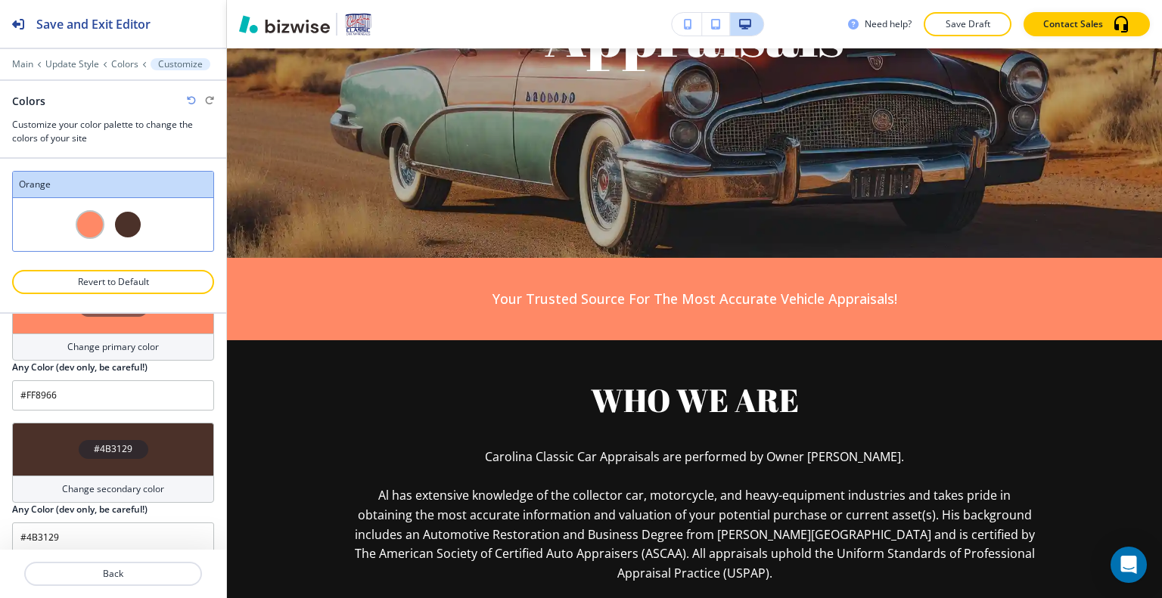
scroll to position [32, 0]
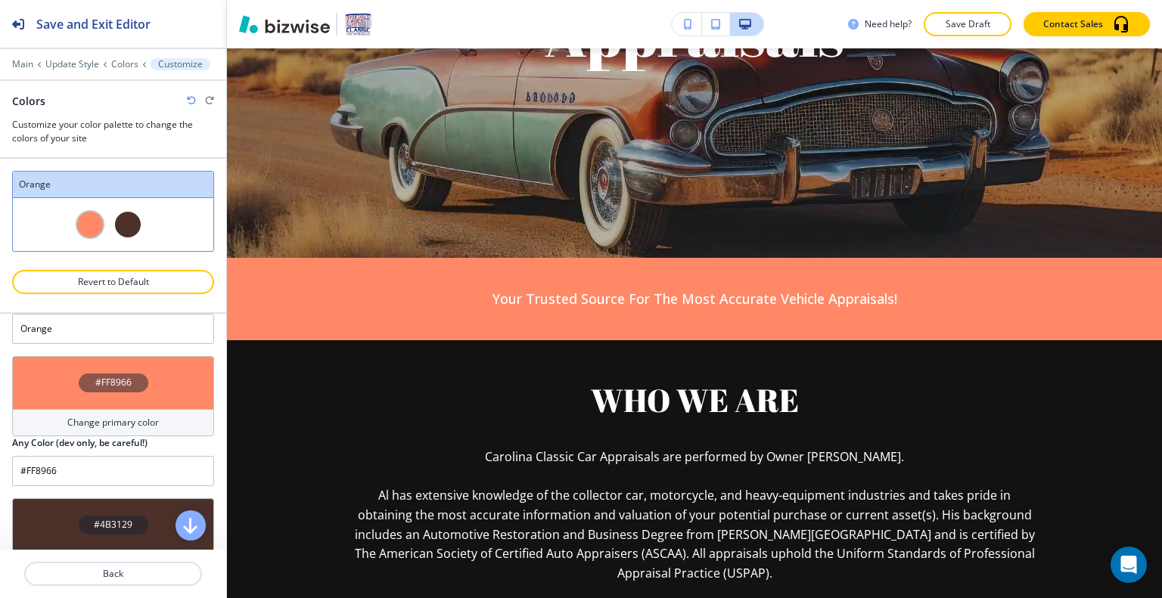
click at [159, 379] on div "#FF8966" at bounding box center [113, 382] width 202 height 53
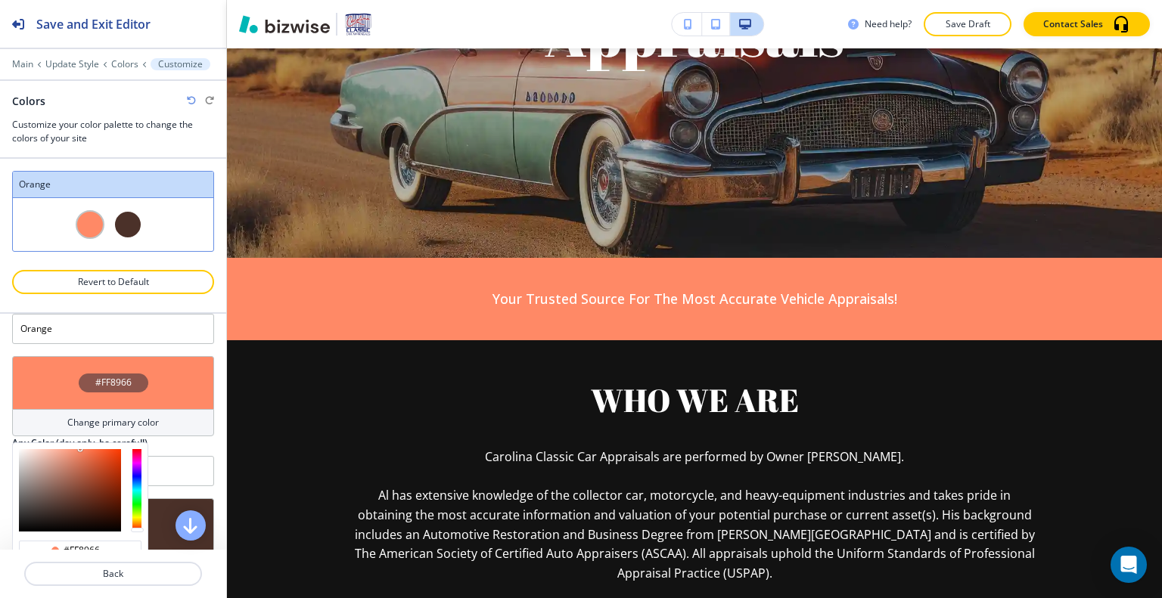
scroll to position [107, 0]
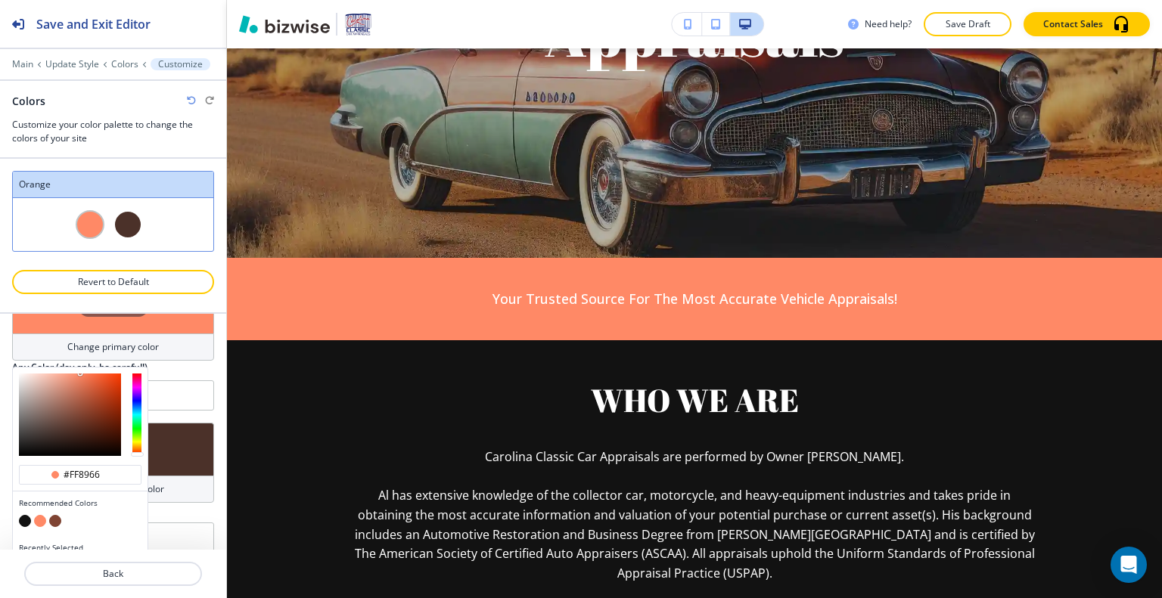
drag, startPoint x: 104, startPoint y: 471, endPoint x: 0, endPoint y: 475, distance: 104.5
click at [0, 475] on div "Color Title Orange #FF8966 Change primary color #ff8966 Recommended Colors Rece…" at bounding box center [113, 380] width 226 height 347
paste input "AE2A3B"
type input "#AE2A3B"
type input "Custom Orange"
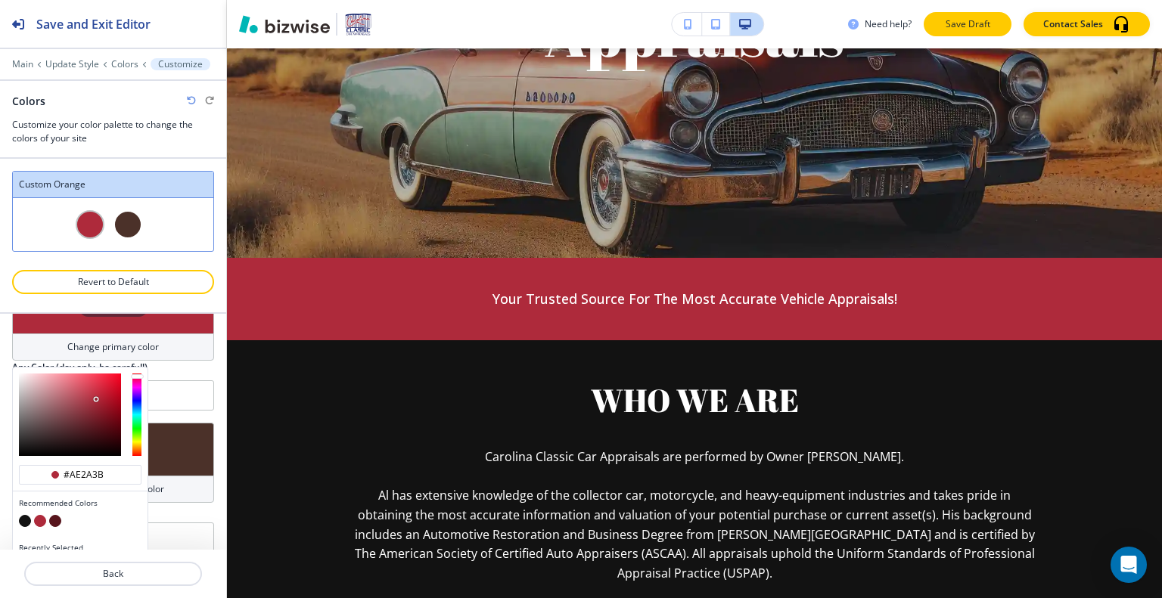
click at [962, 27] on p "Save Draft" at bounding box center [967, 24] width 48 height 14
type input "#ae2a3b"
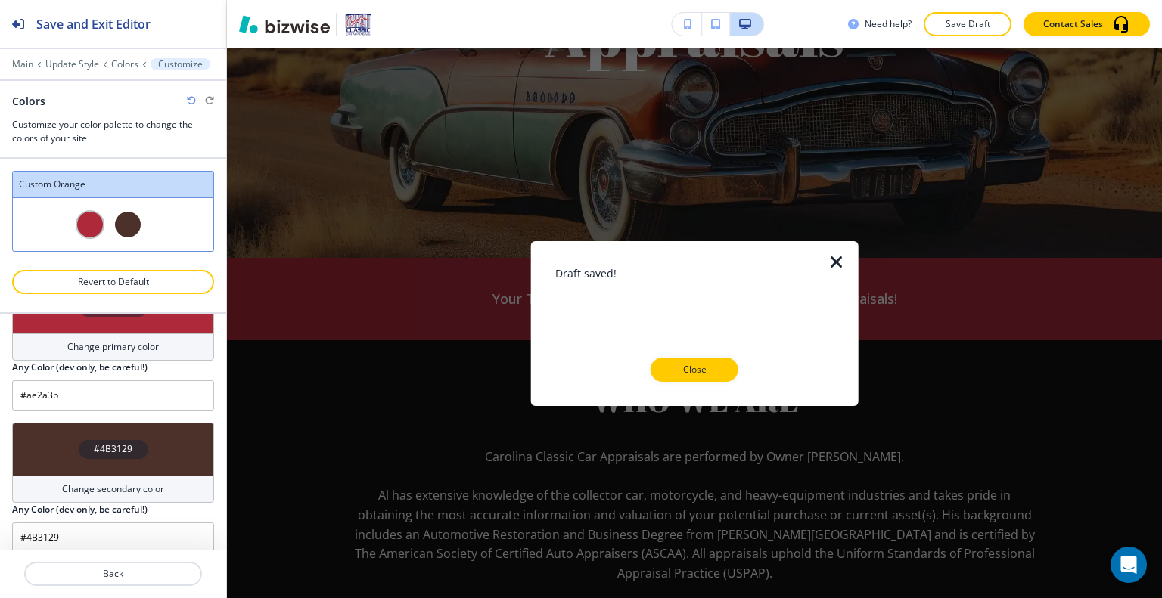
click at [891, 496] on div "Need help? Save Draft Draft saved! Close Contact Sales Edit HOME ABOUT CHECKOUT…" at bounding box center [694, 299] width 935 height 598
click at [701, 378] on button "Close" at bounding box center [695, 370] width 88 height 24
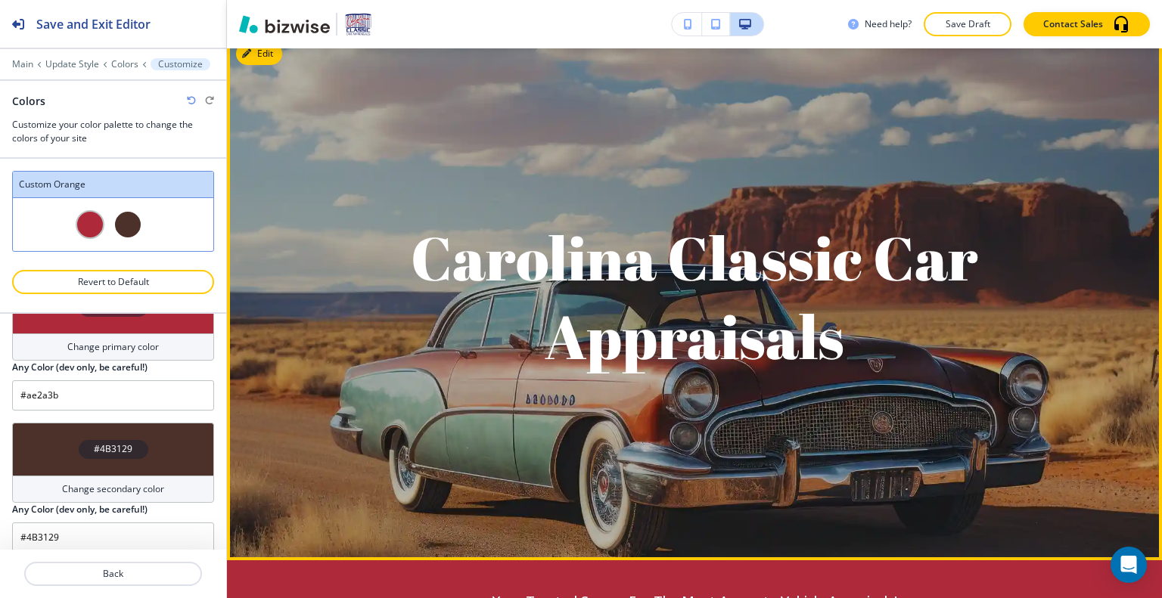
scroll to position [0, 0]
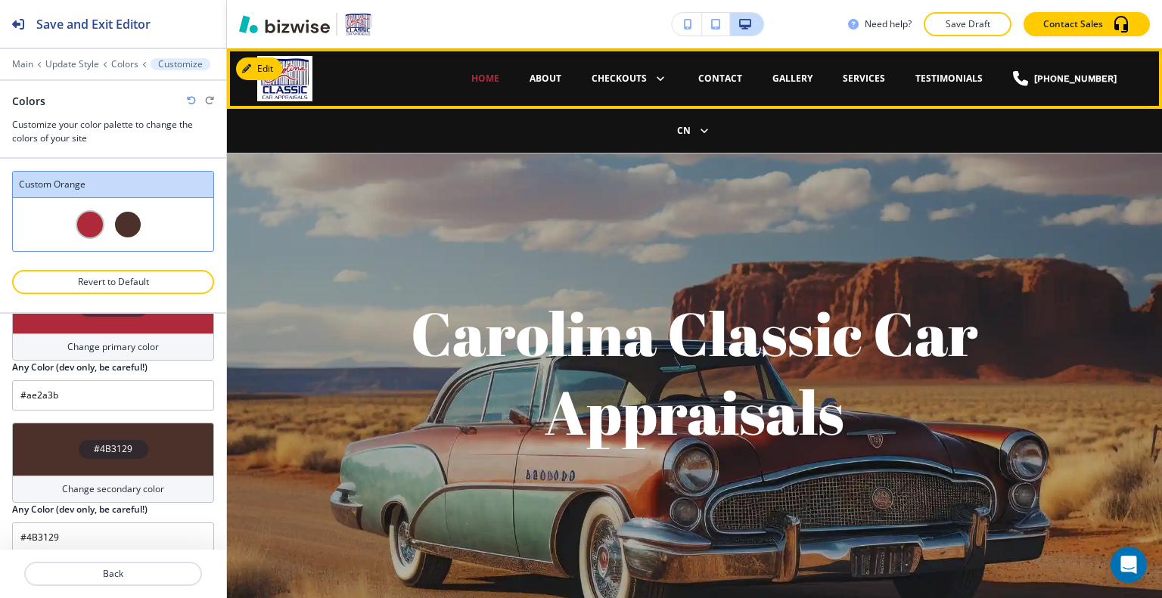
click at [562, 70] on div "ABOUT" at bounding box center [545, 78] width 62 height 45
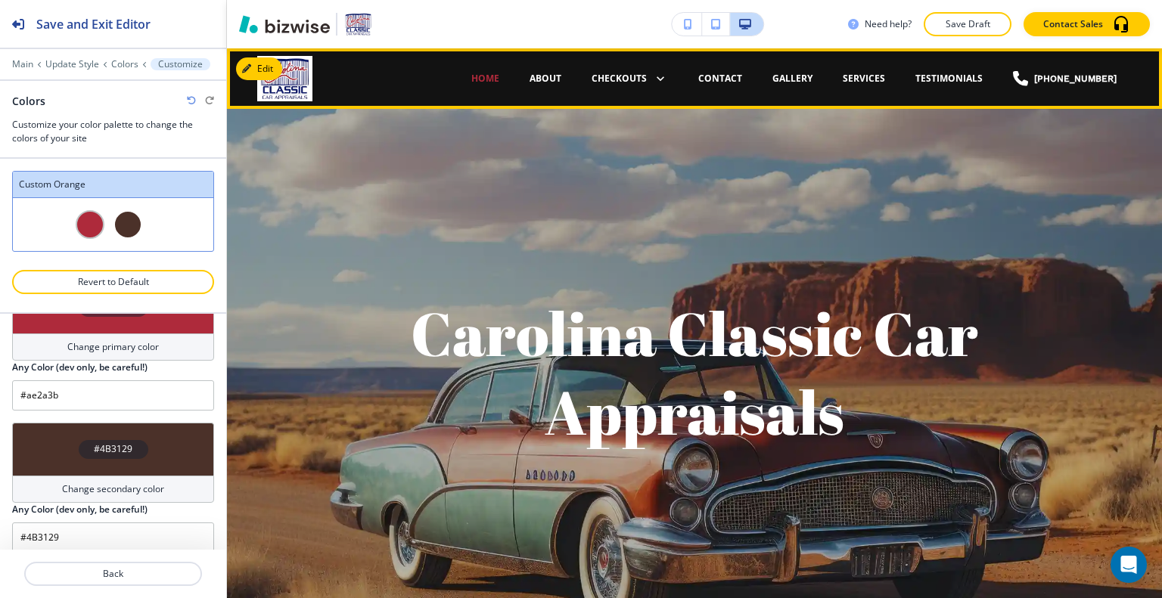
click at [558, 78] on p "ABOUT" at bounding box center [546, 79] width 32 height 14
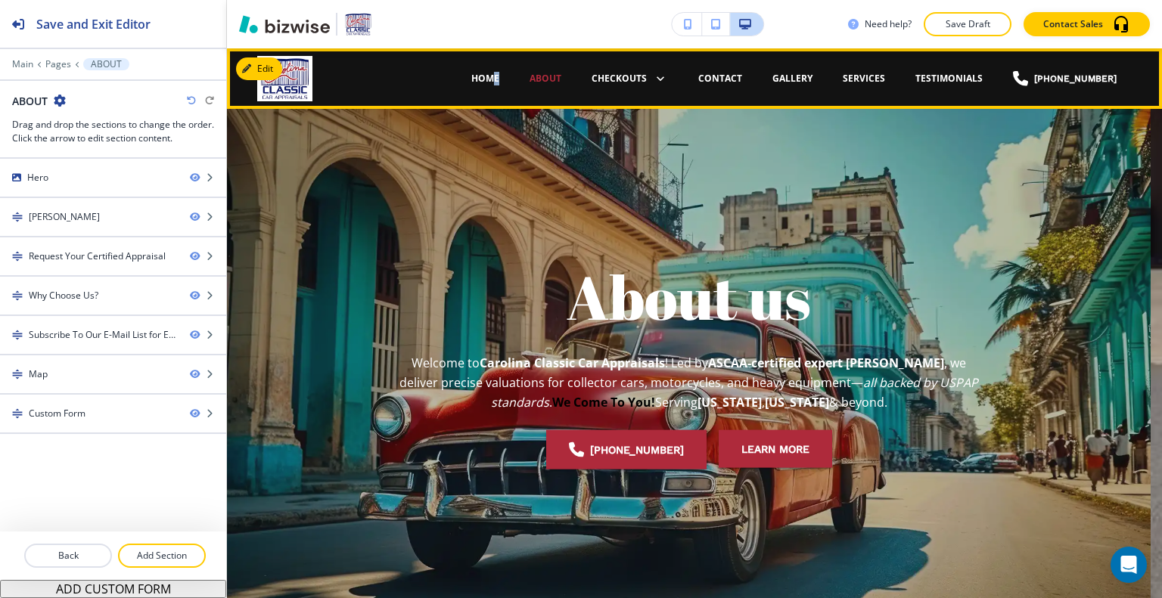
click at [499, 82] on p "HOME" at bounding box center [485, 79] width 28 height 14
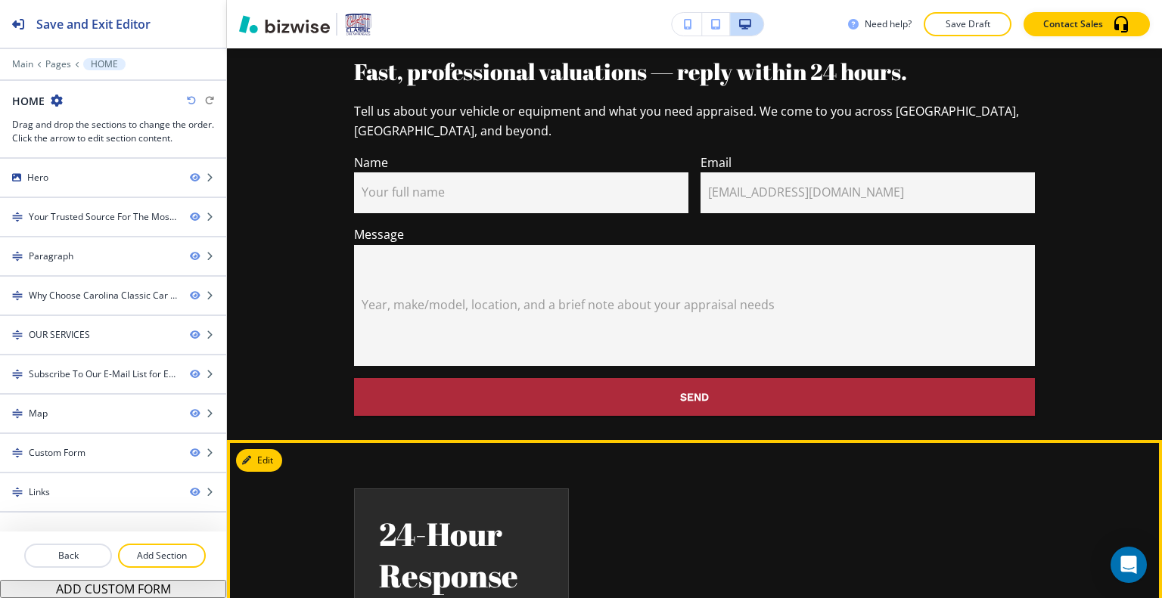
scroll to position [3156, 0]
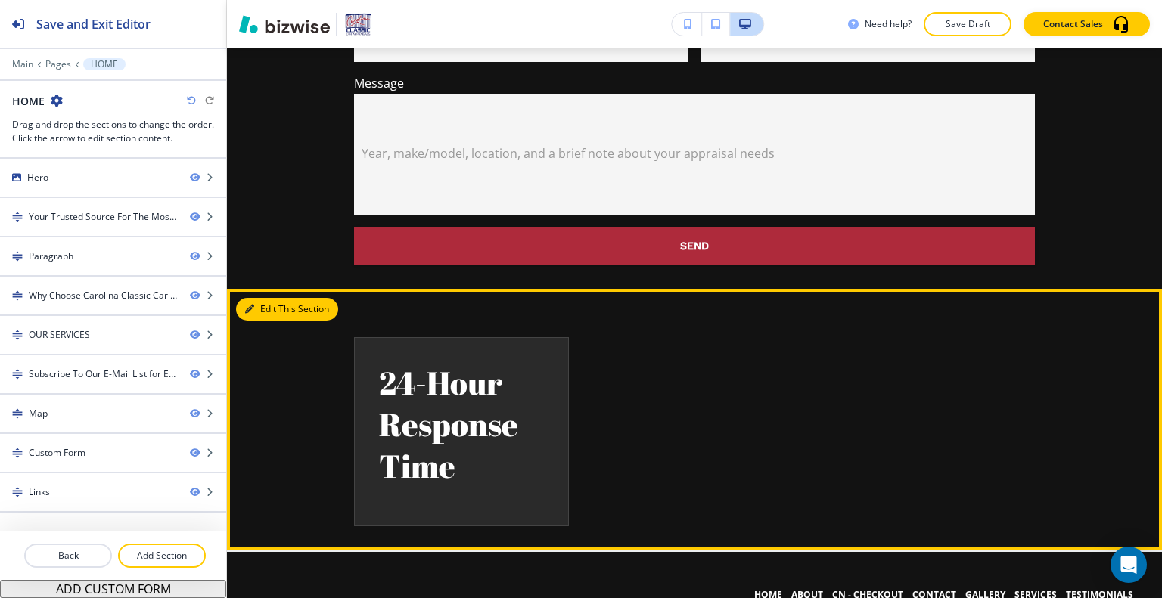
click at [269, 298] on button "Edit This Section" at bounding box center [287, 309] width 102 height 23
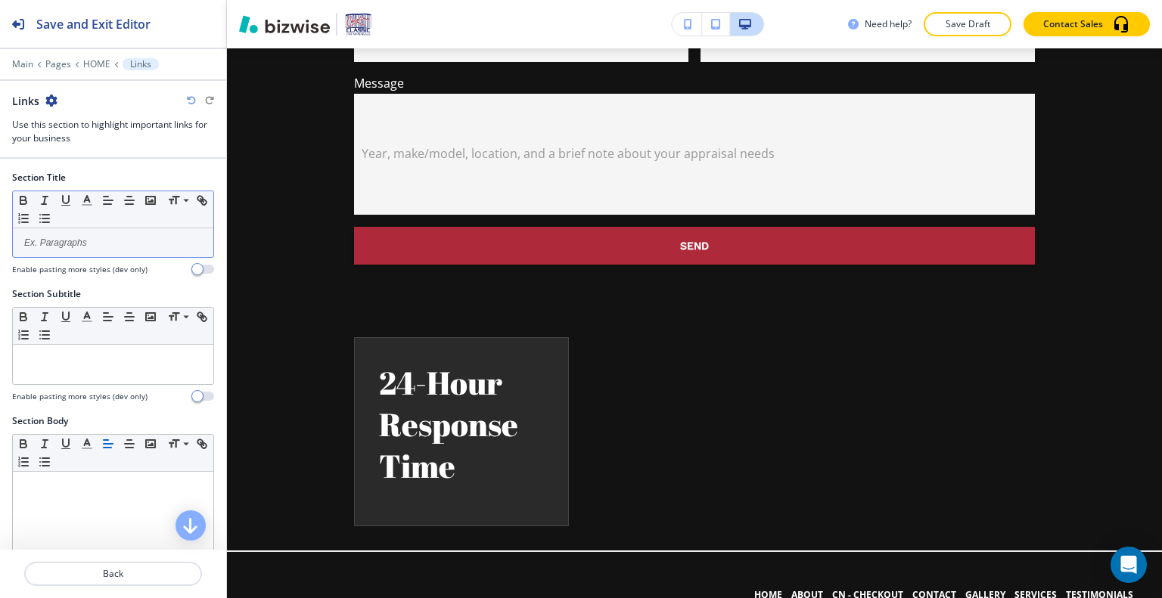
drag, startPoint x: 112, startPoint y: 213, endPoint x: 102, endPoint y: 217, distance: 10.8
click at [102, 216] on div "Small Normal Large Huge" at bounding box center [113, 209] width 200 height 37
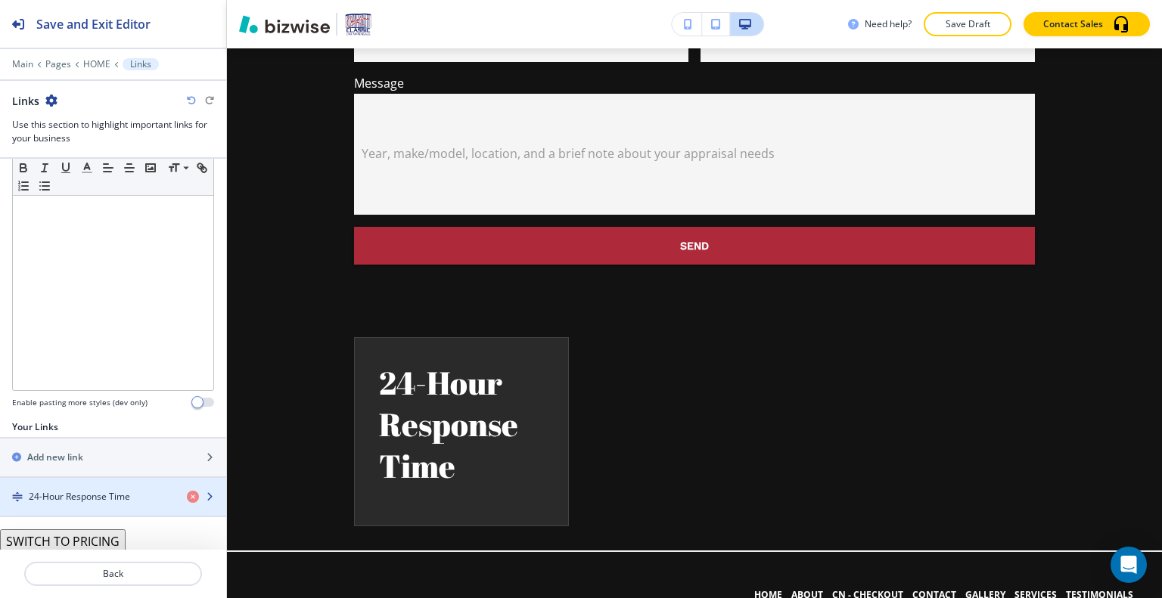
click at [97, 490] on h4 "24-Hour Response Time" at bounding box center [79, 497] width 101 height 14
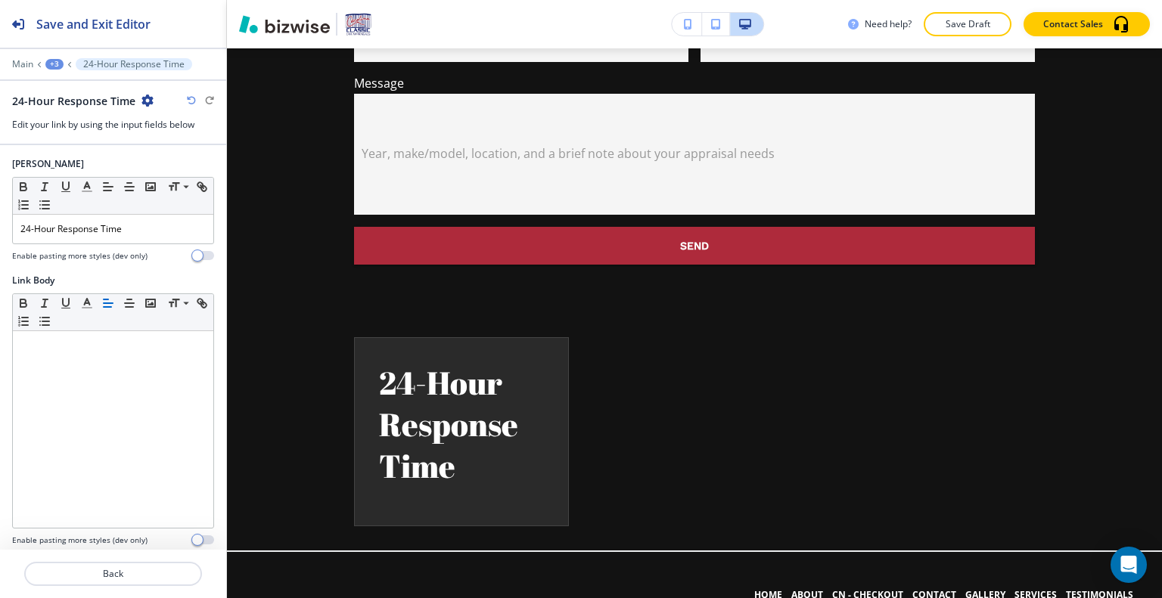
scroll to position [67, 0]
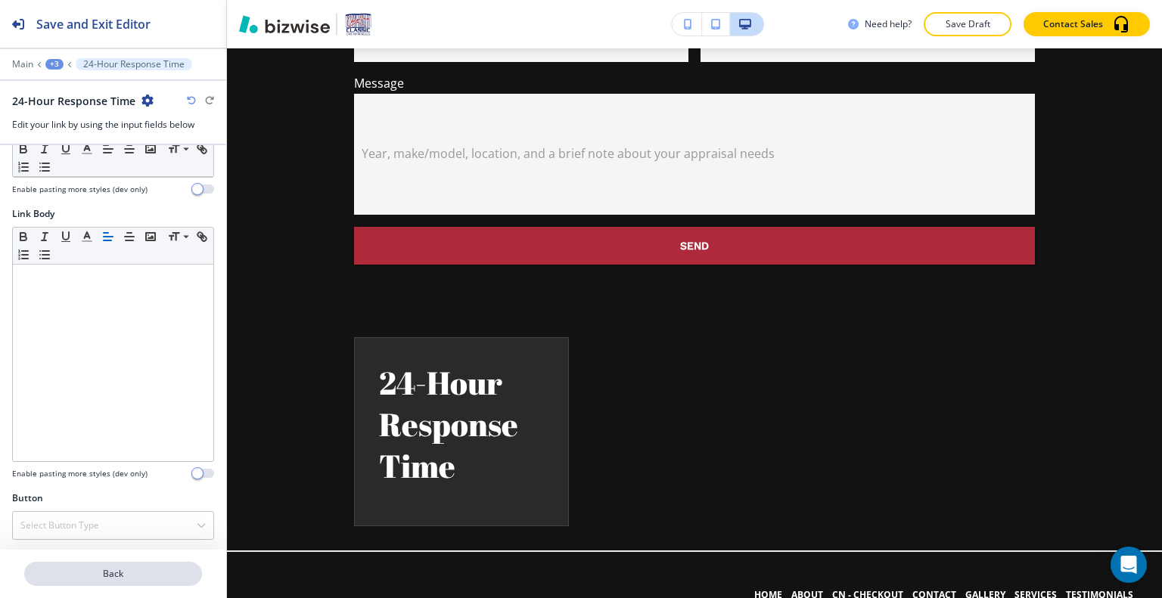
click at [124, 578] on p "Back" at bounding box center [113, 574] width 175 height 14
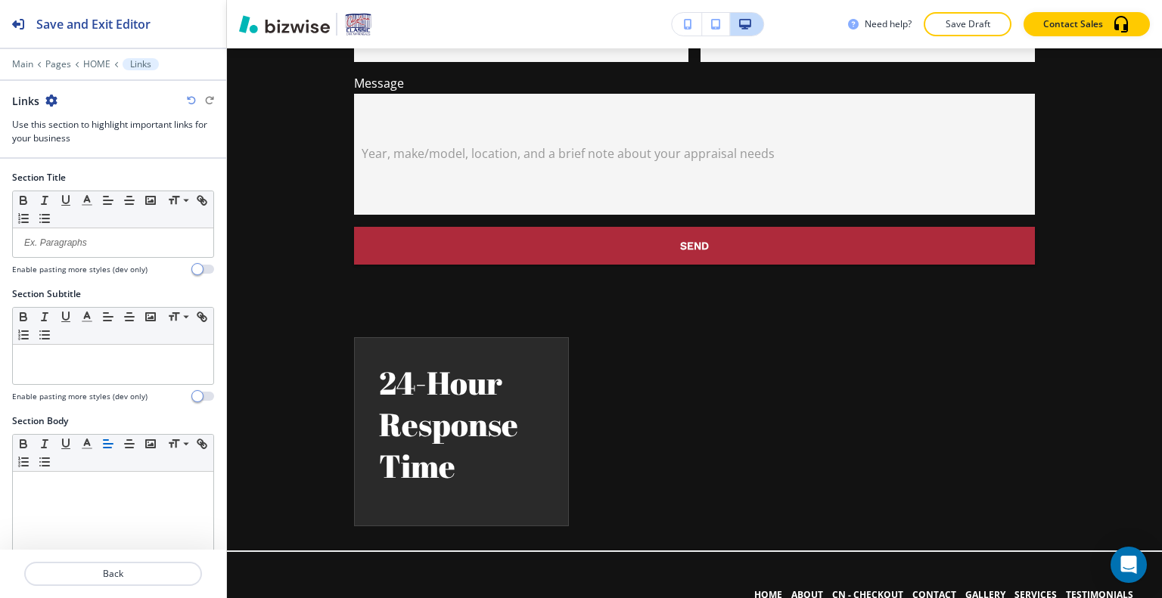
scroll to position [278, 0]
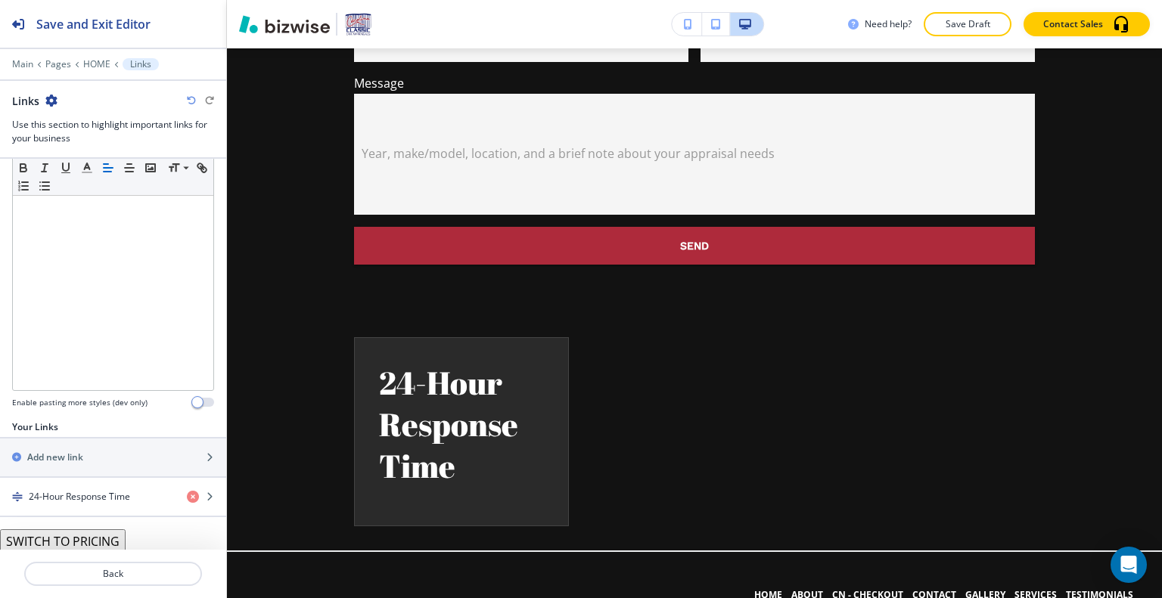
click at [102, 543] on button "SWITCH TO PRICING" at bounding box center [63, 542] width 126 height 24
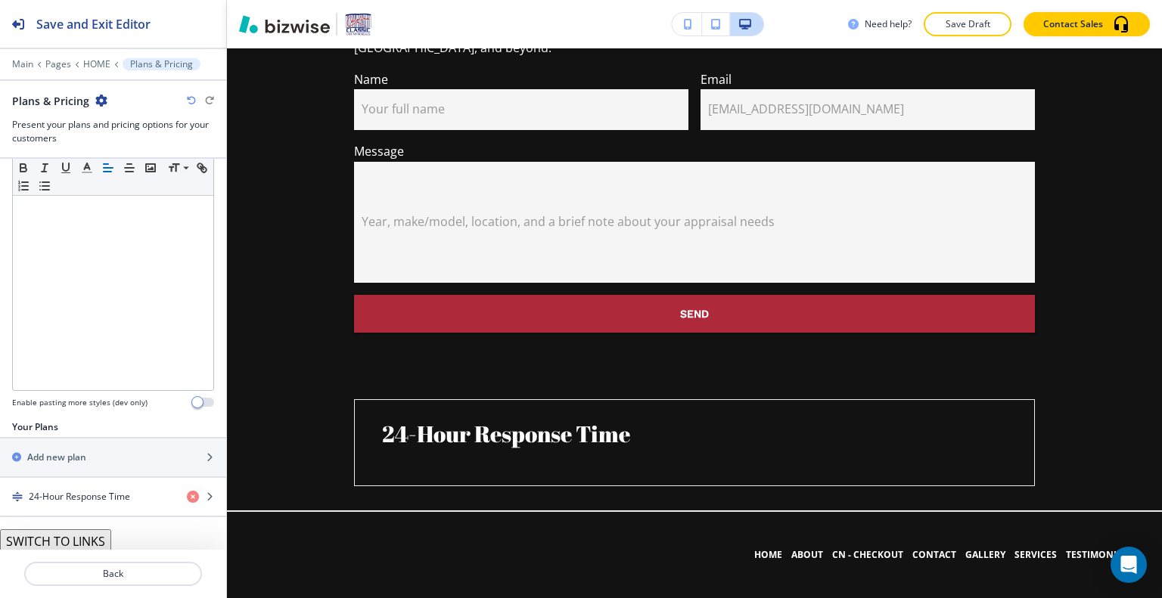
scroll to position [3049, 0]
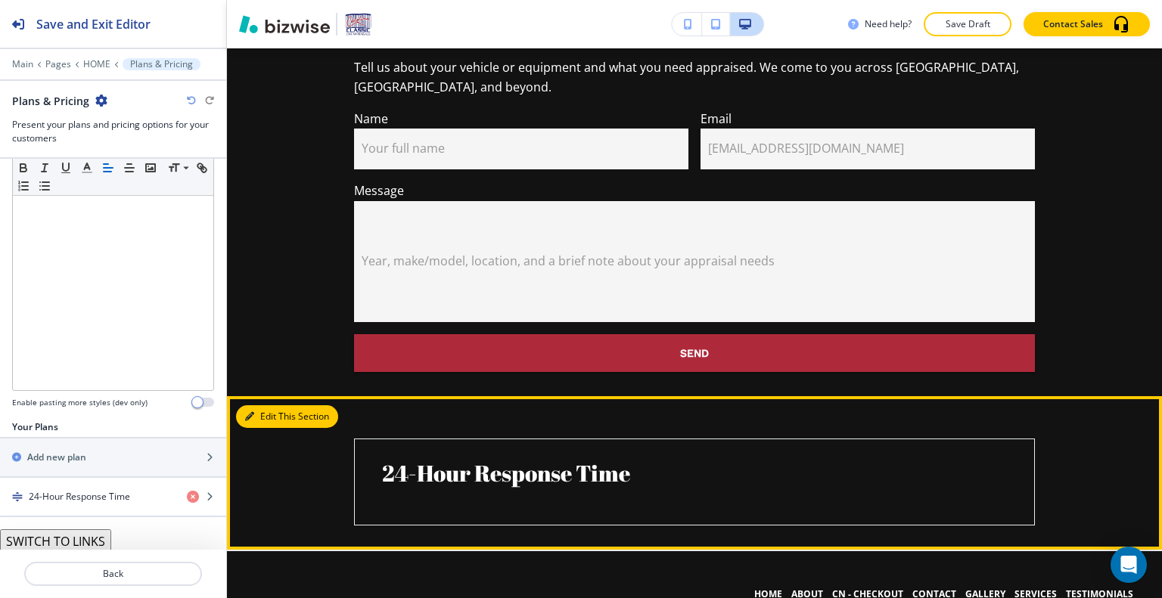
click at [265, 406] on button "Edit This Section" at bounding box center [287, 417] width 102 height 23
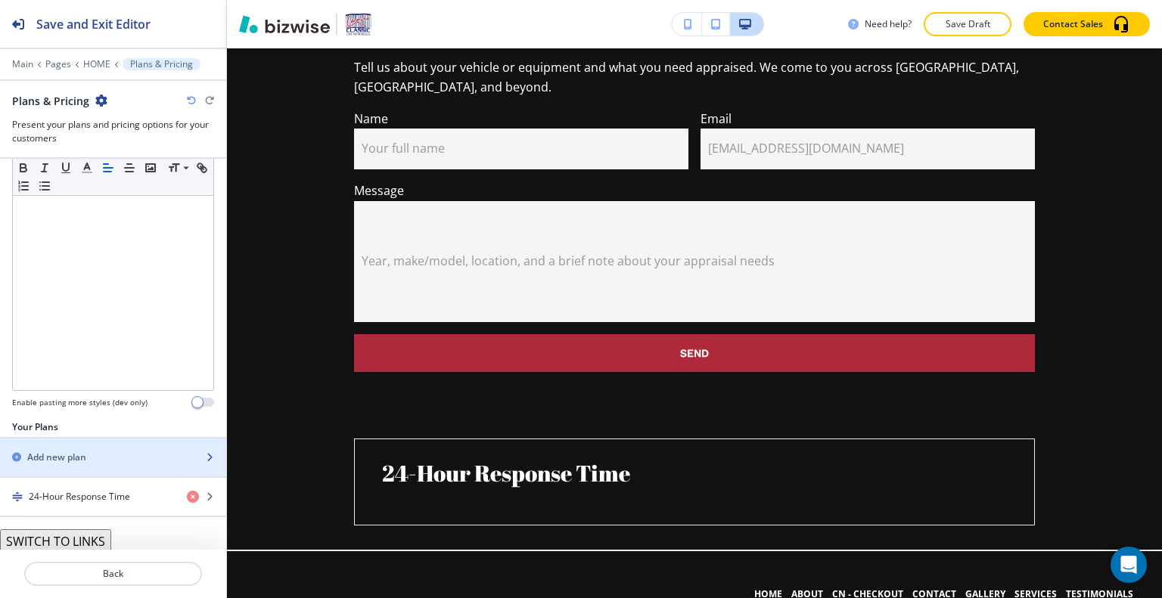
click at [70, 458] on h2 "Add new plan" at bounding box center [56, 458] width 59 height 14
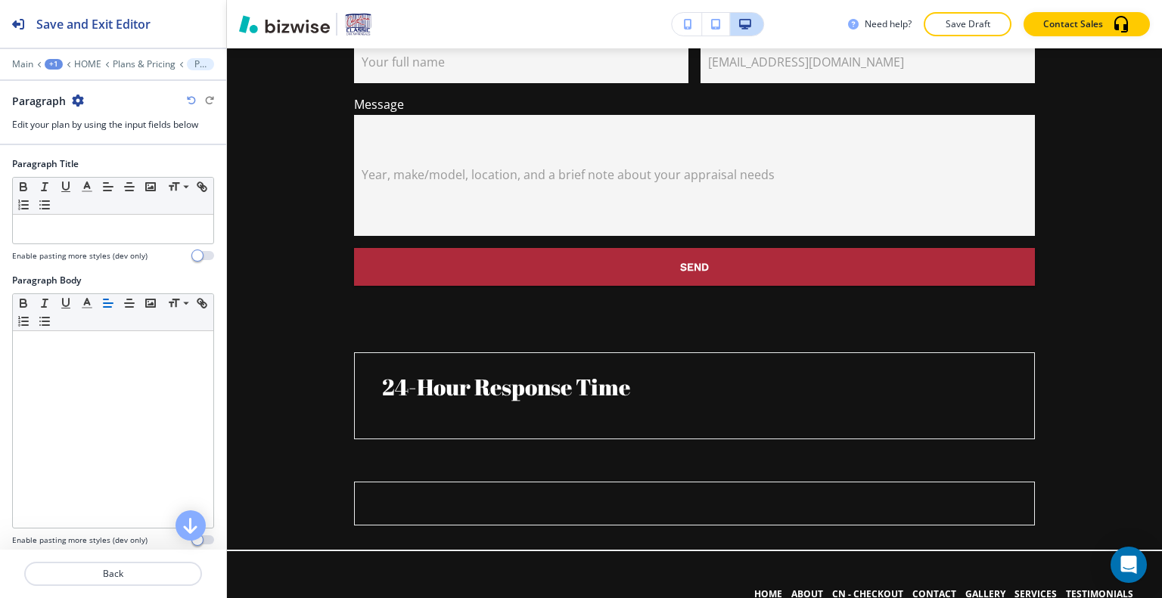
click at [188, 101] on icon "button" at bounding box center [191, 100] width 9 height 9
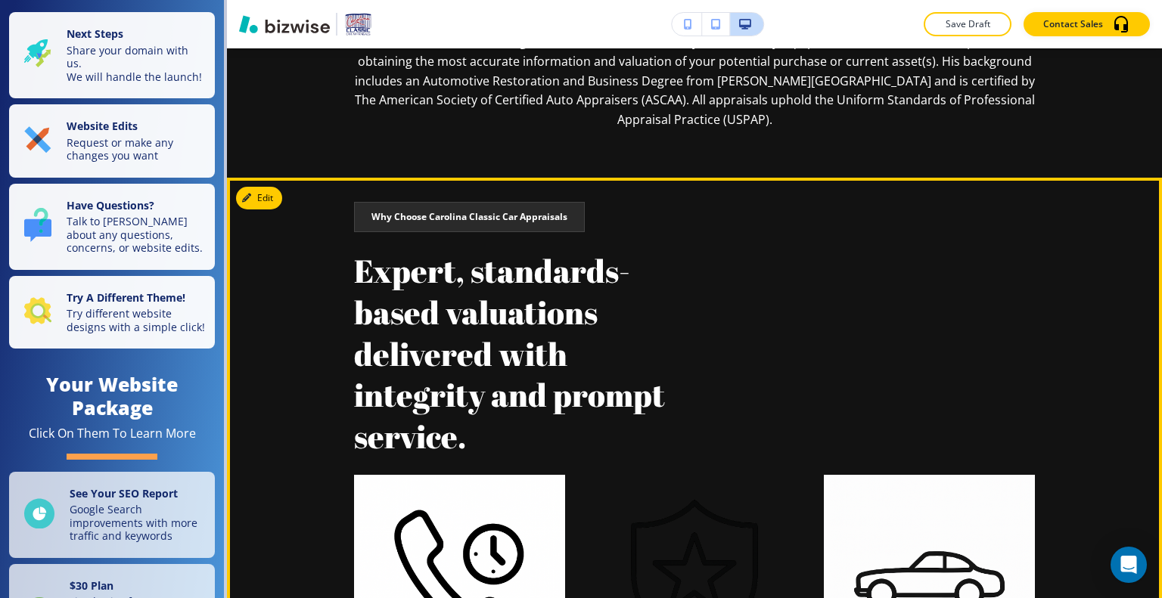
scroll to position [757, 0]
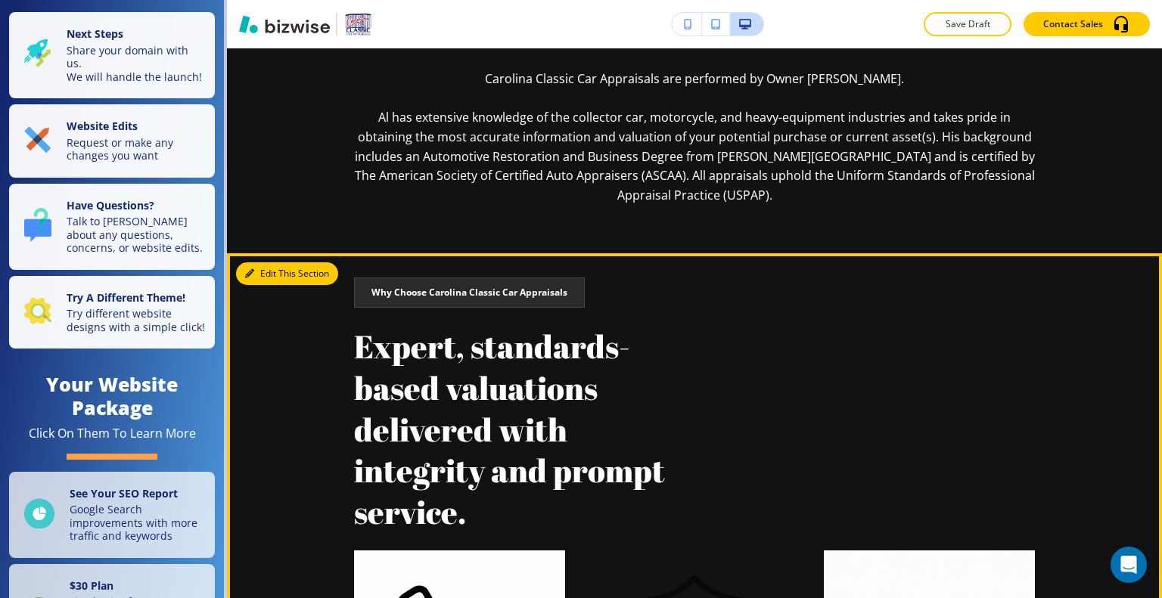
click at [275, 271] on button "Edit This Section" at bounding box center [287, 274] width 102 height 23
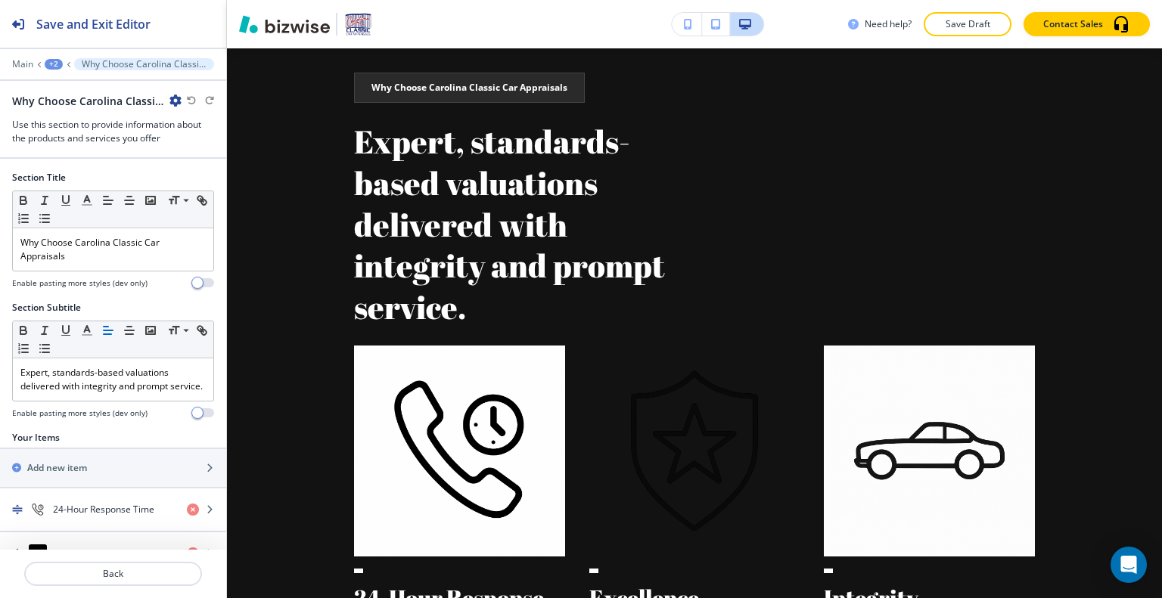
scroll to position [151, 0]
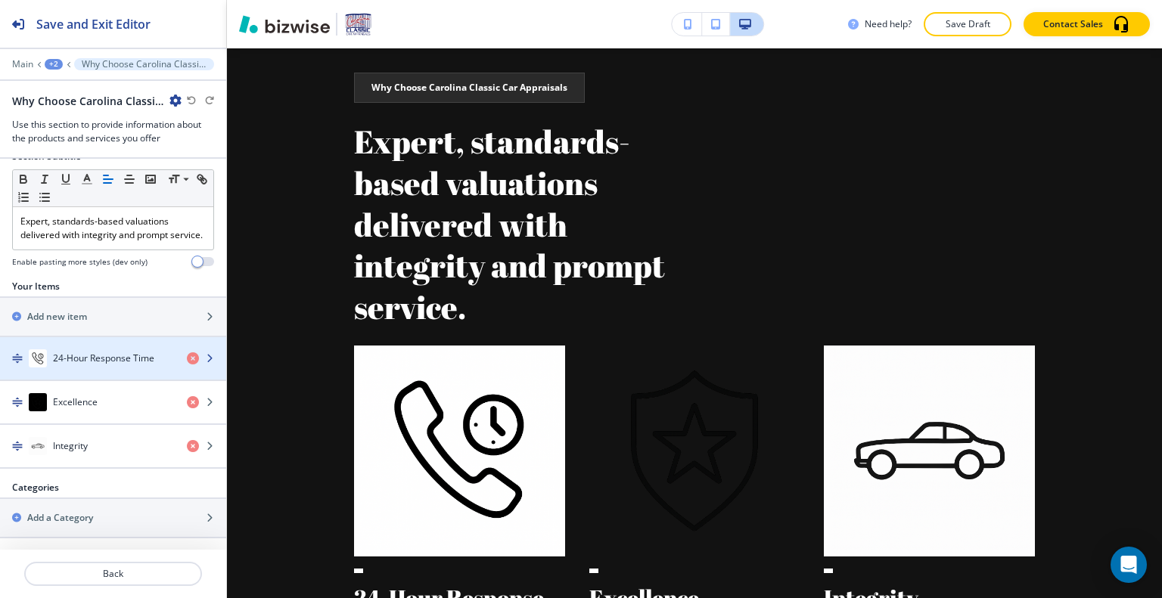
click at [101, 365] on h4 "24-Hour Response Time" at bounding box center [103, 359] width 101 height 14
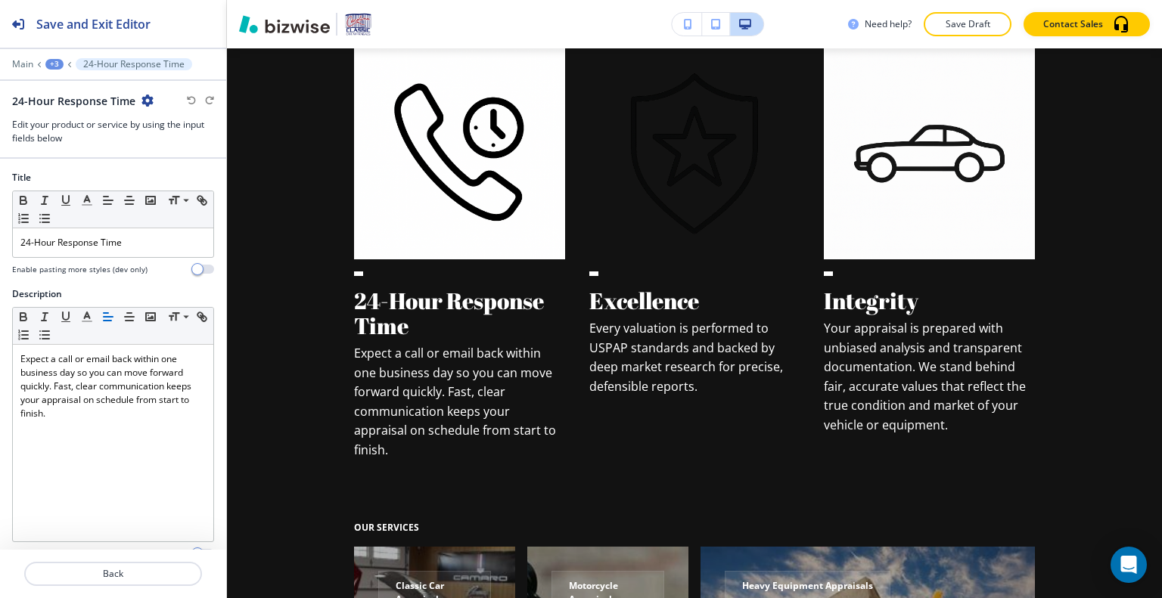
scroll to position [210, 0]
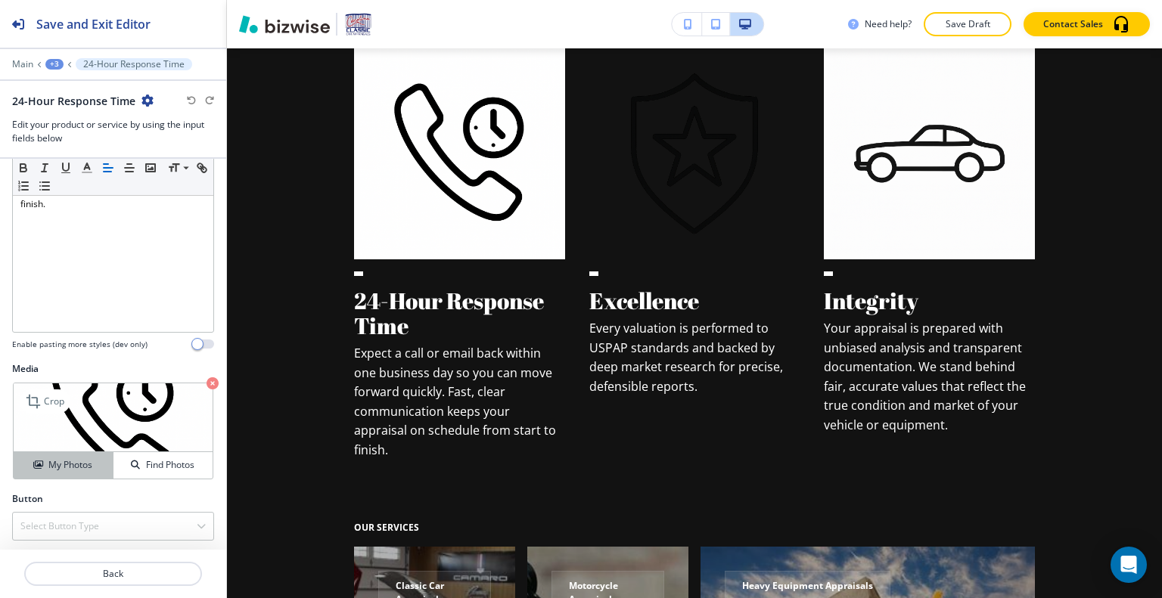
click at [85, 461] on h4 "My Photos" at bounding box center [70, 465] width 44 height 14
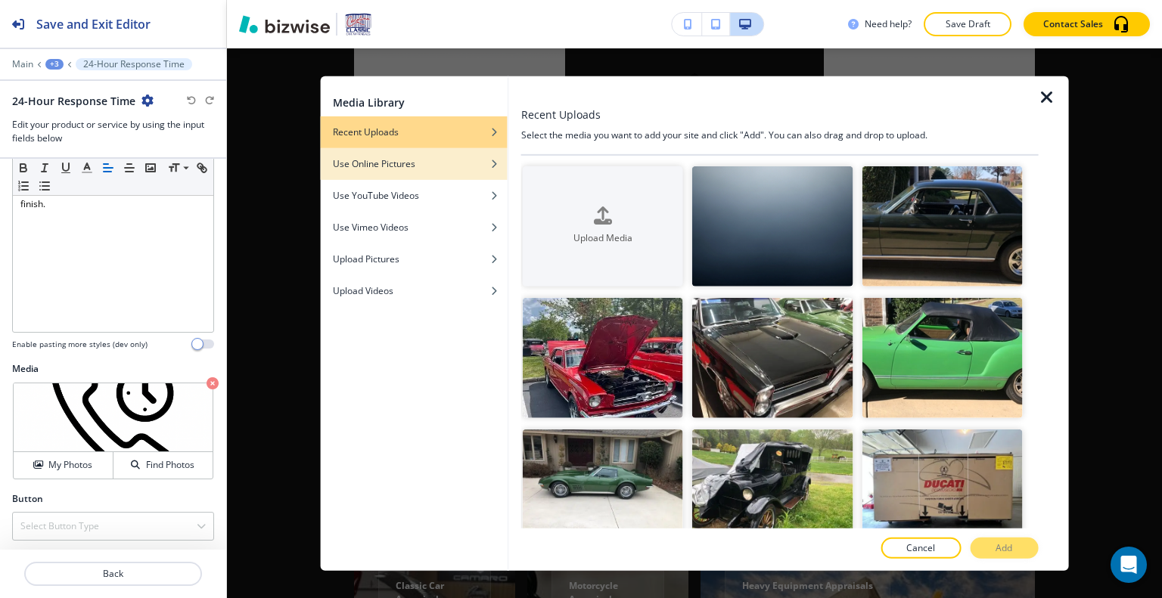
click at [407, 163] on h4 "Use Online Pictures" at bounding box center [374, 164] width 82 height 14
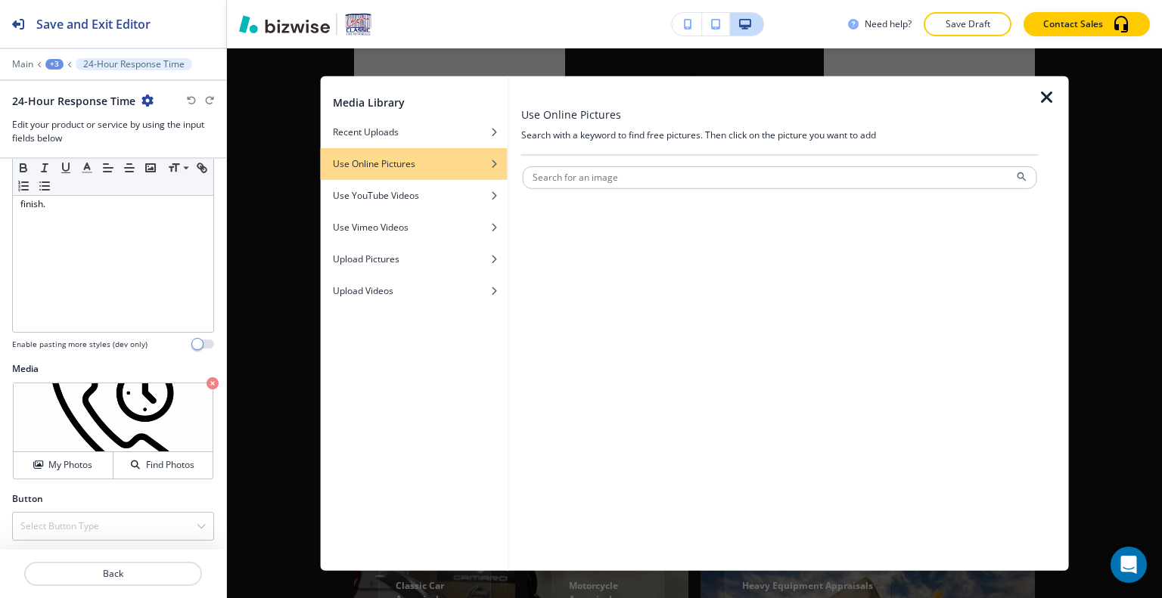
click at [1062, 92] on div at bounding box center [1053, 323] width 30 height 495
click at [1044, 94] on icon "button" at bounding box center [1047, 97] width 18 height 18
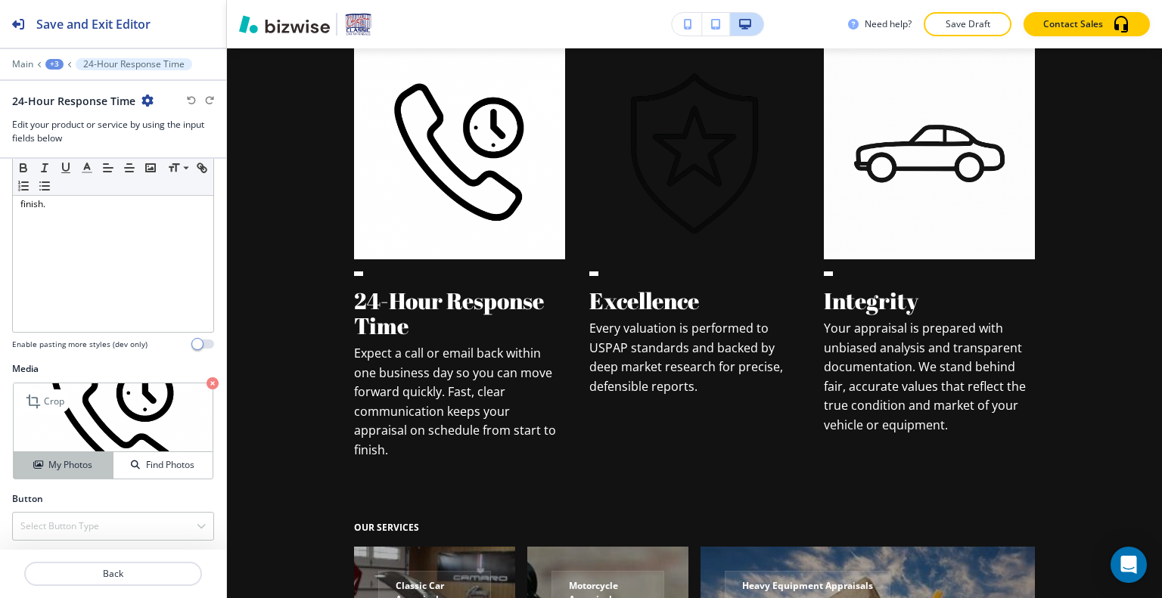
click at [70, 465] on h4 "My Photos" at bounding box center [70, 465] width 44 height 14
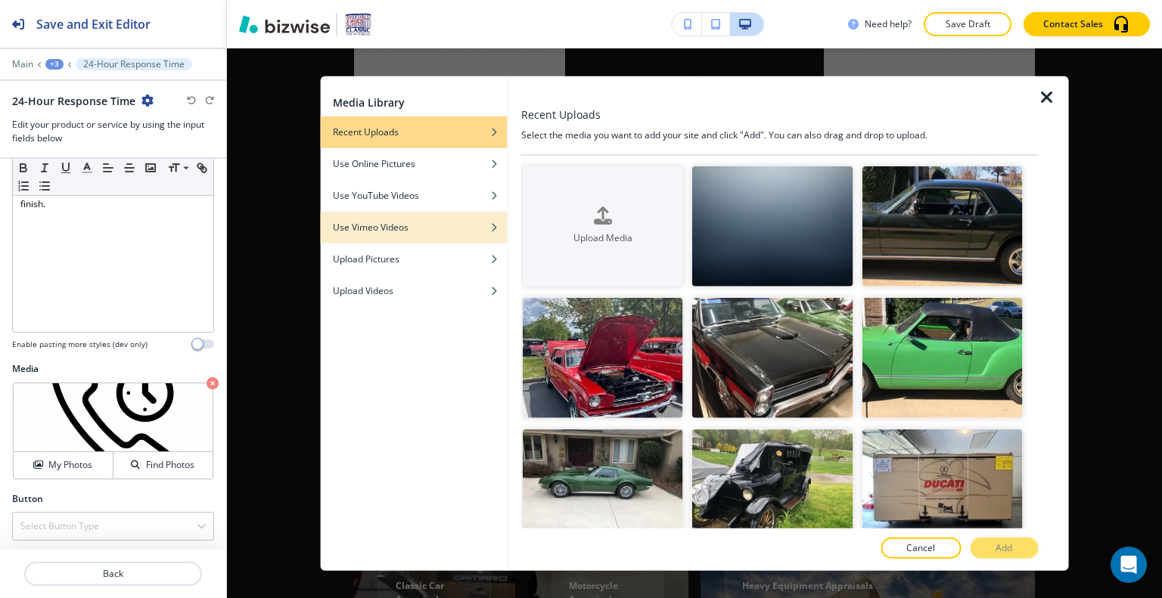
click at [411, 222] on div "Use Vimeo Videos" at bounding box center [414, 227] width 187 height 14
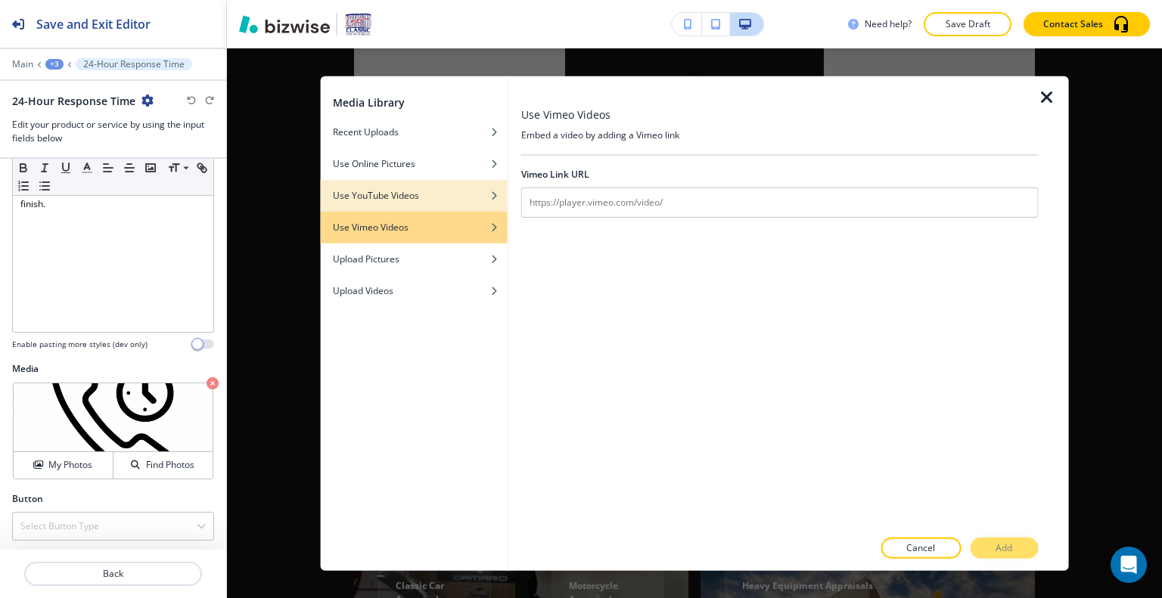
click at [411, 204] on div "button" at bounding box center [414, 206] width 187 height 9
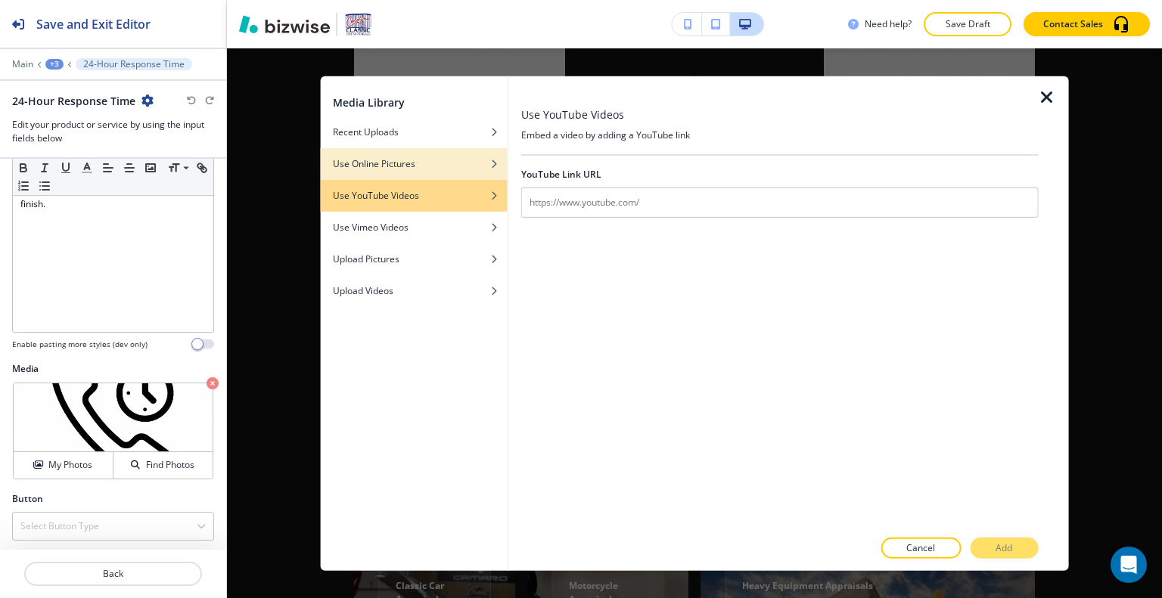
click at [416, 161] on div "Use Online Pictures" at bounding box center [414, 164] width 187 height 14
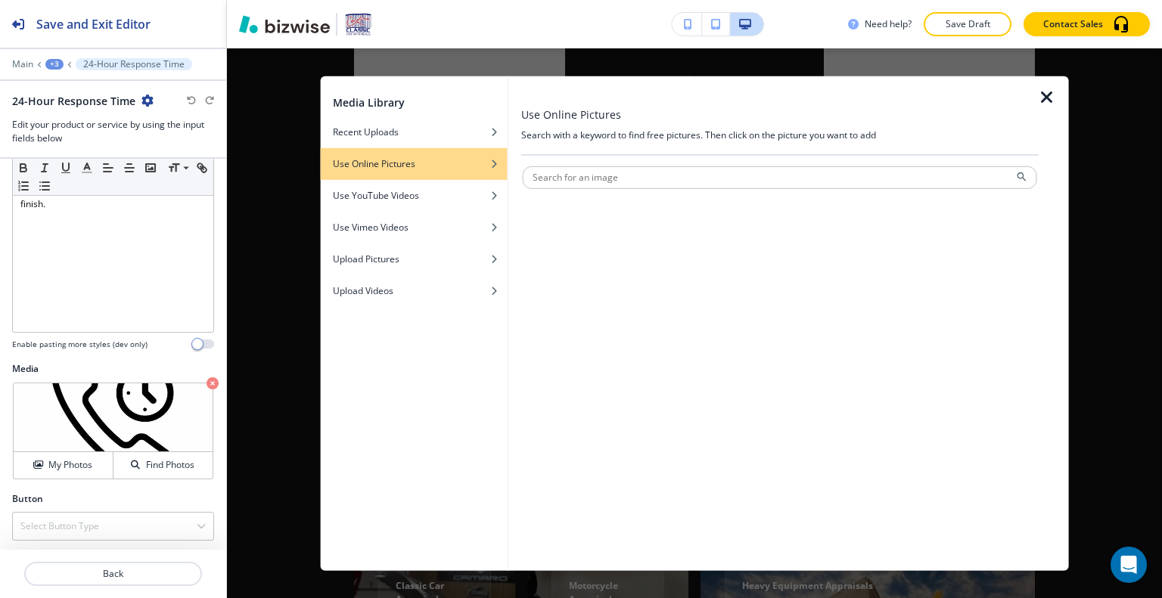
click at [1030, 104] on div at bounding box center [780, 91] width 518 height 30
click at [1043, 96] on icon "button" at bounding box center [1047, 97] width 18 height 18
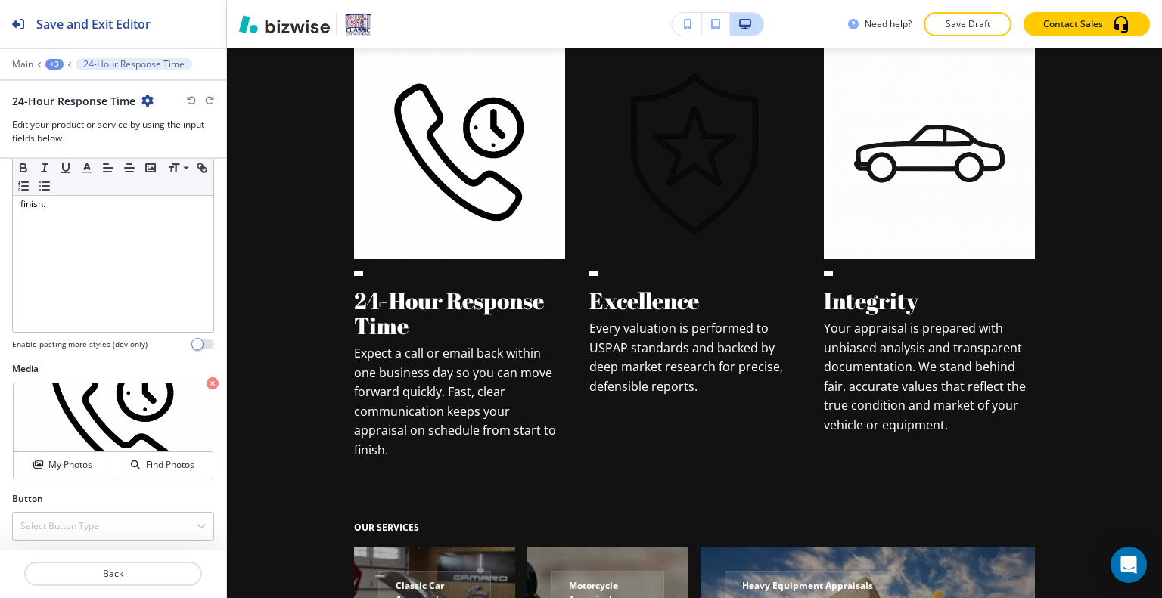
click at [64, 561] on div at bounding box center [113, 556] width 226 height 12
click at [73, 568] on button "Back" at bounding box center [113, 574] width 178 height 24
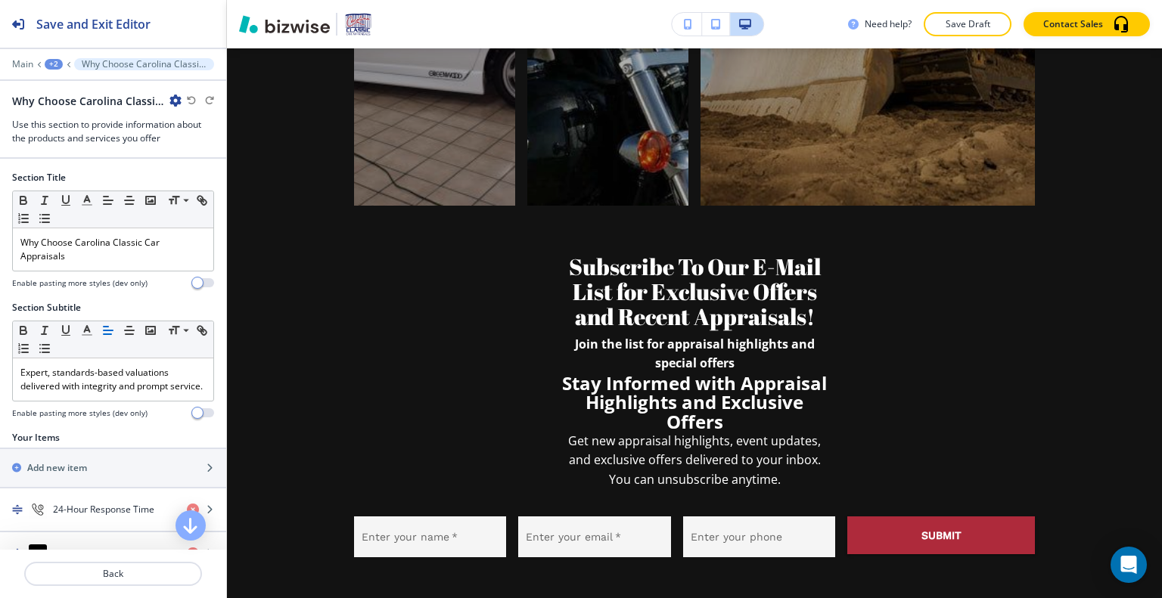
scroll to position [3049, 0]
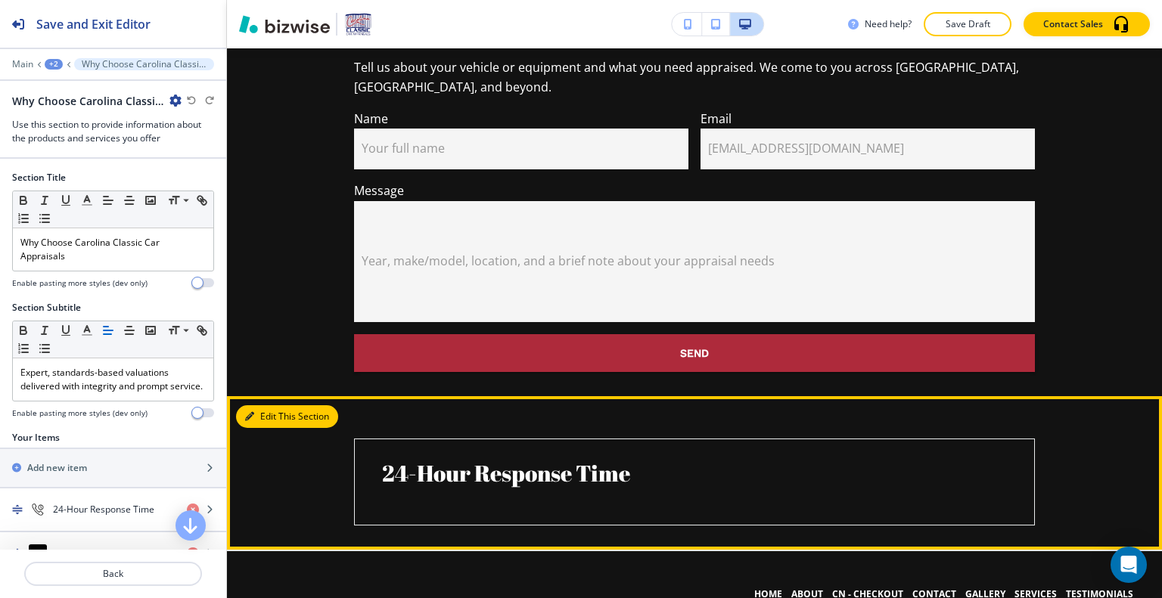
click at [269, 406] on button "Edit This Section" at bounding box center [287, 417] width 102 height 23
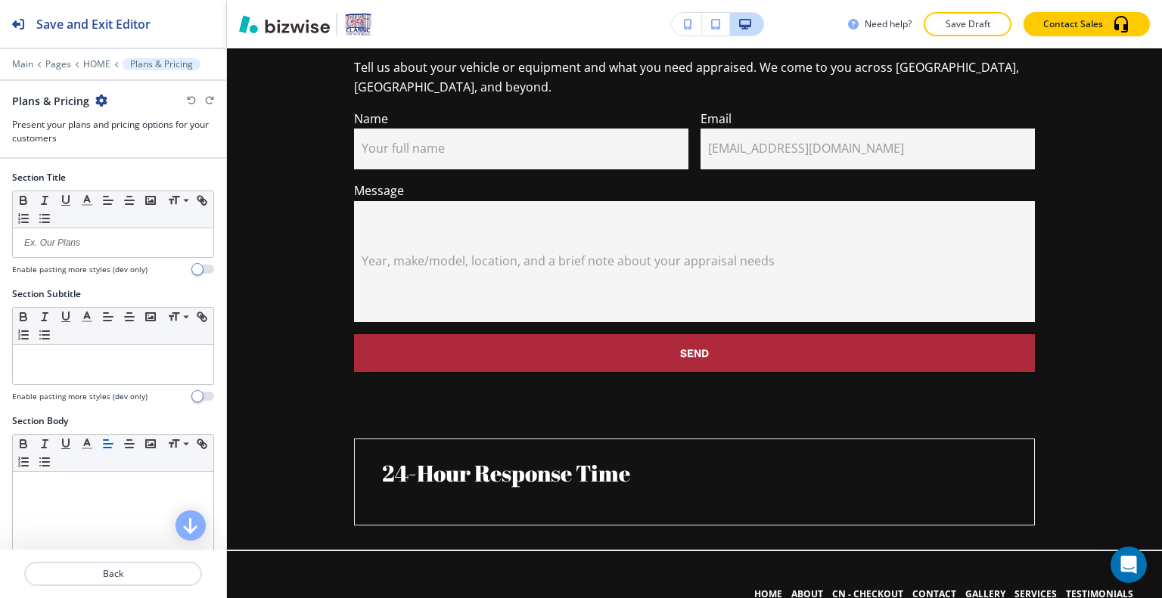
scroll to position [278, 0]
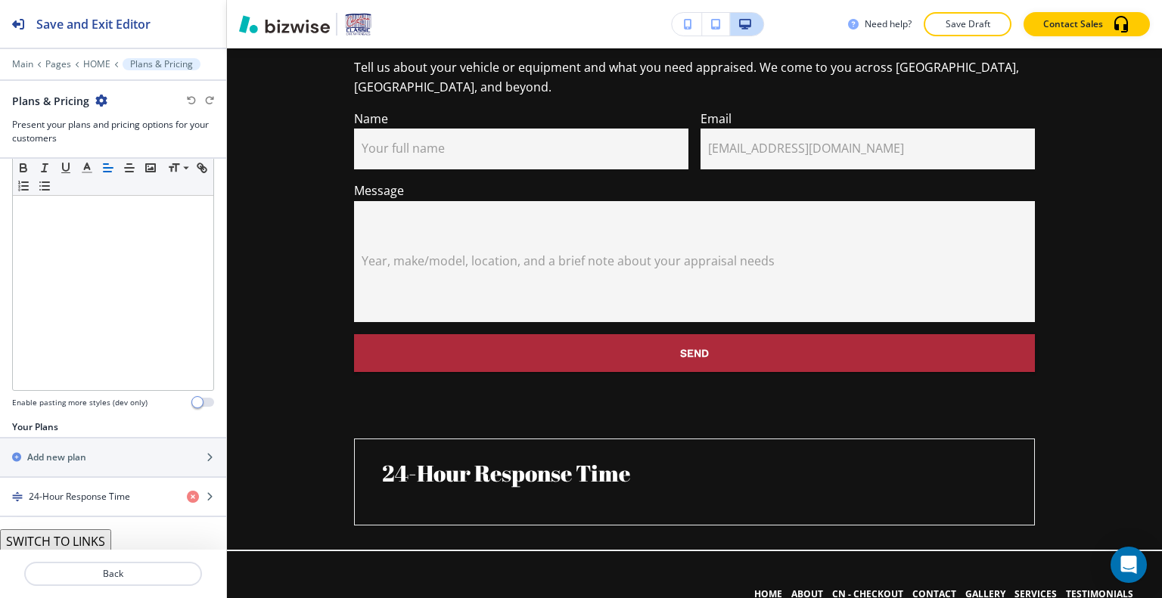
click at [82, 540] on button "SWITCH TO LINKS" at bounding box center [55, 542] width 111 height 24
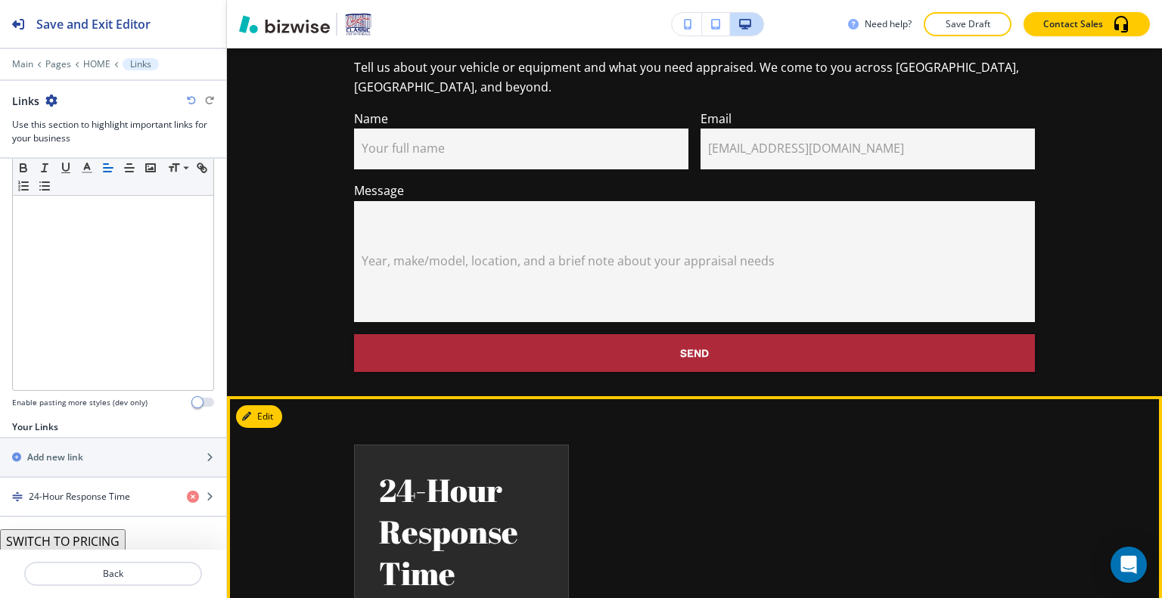
scroll to position [3125, 0]
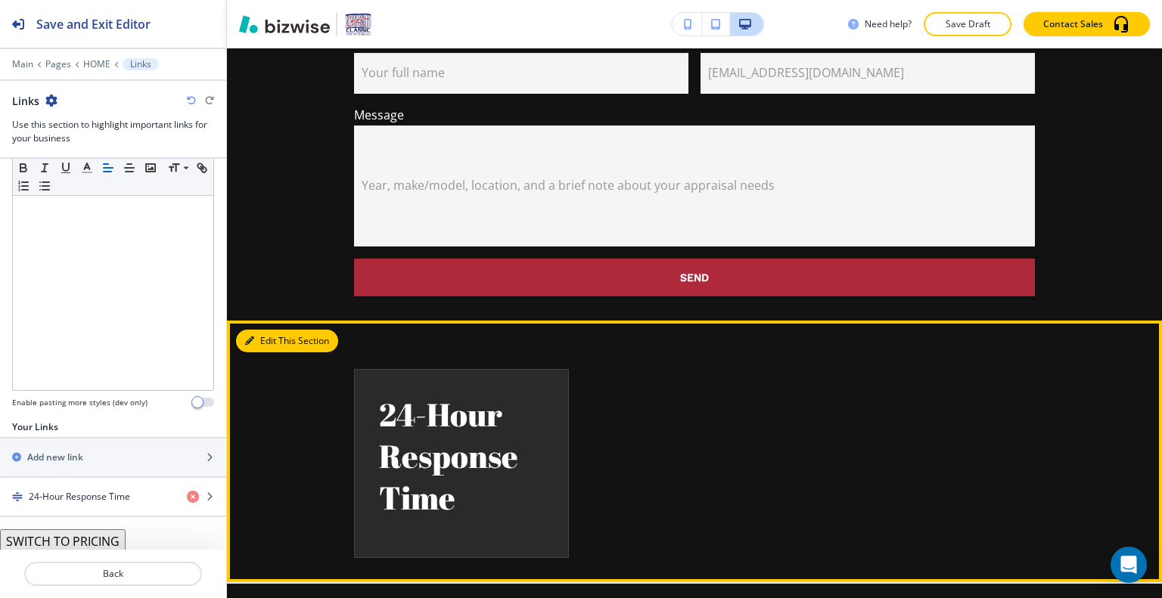
click at [263, 330] on button "Edit This Section" at bounding box center [287, 341] width 102 height 23
click at [273, 330] on button "Edit This Section" at bounding box center [287, 341] width 102 height 23
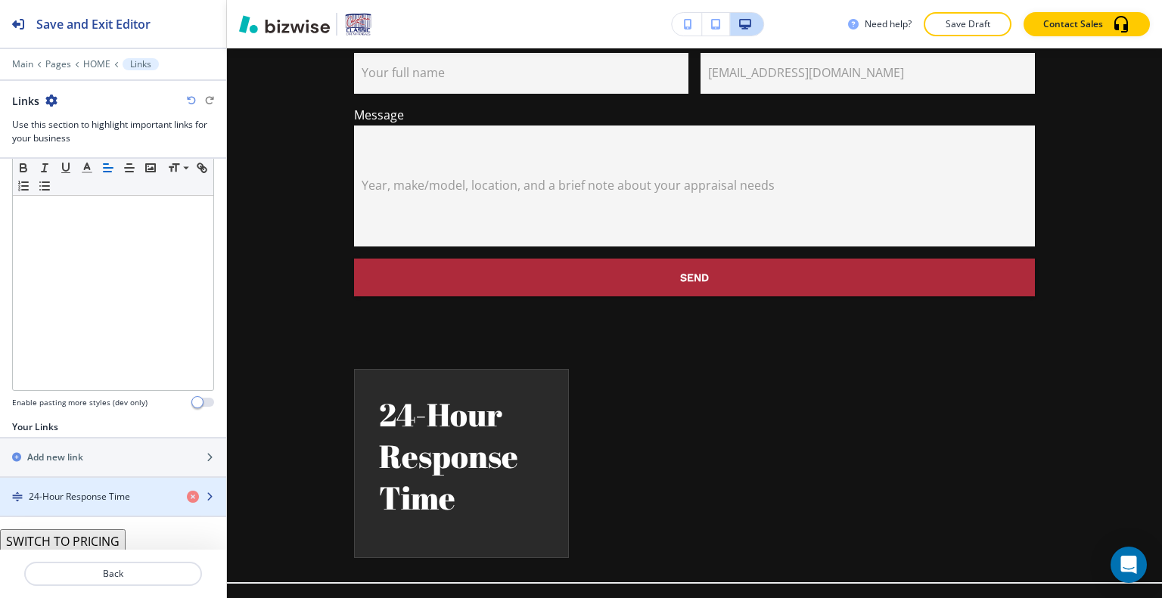
click at [116, 481] on div "button" at bounding box center [113, 484] width 226 height 12
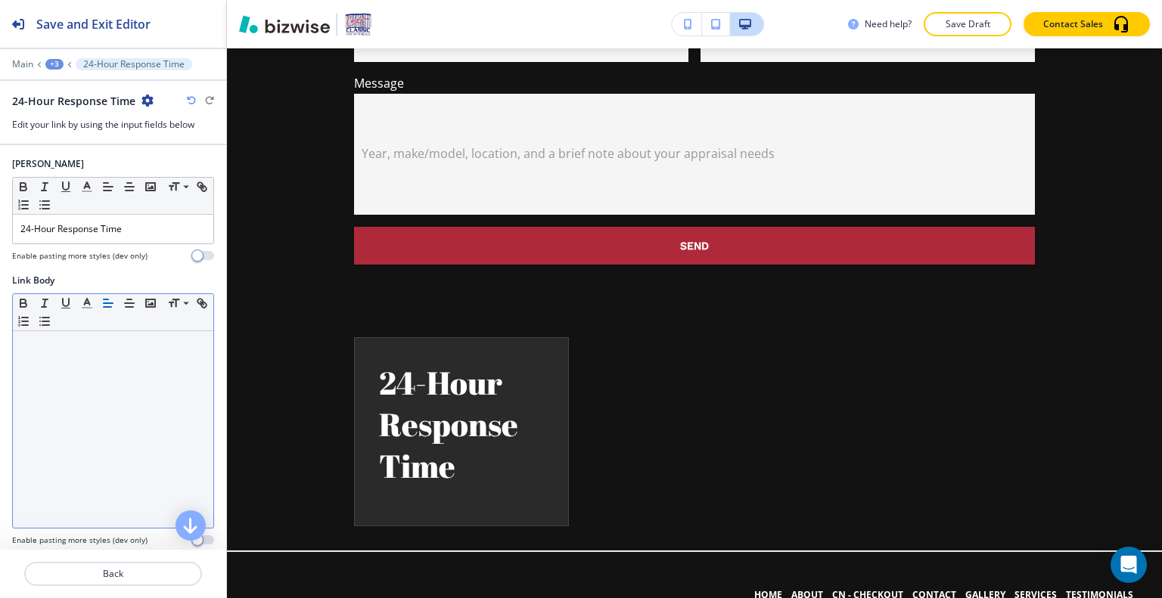
scroll to position [67, 0]
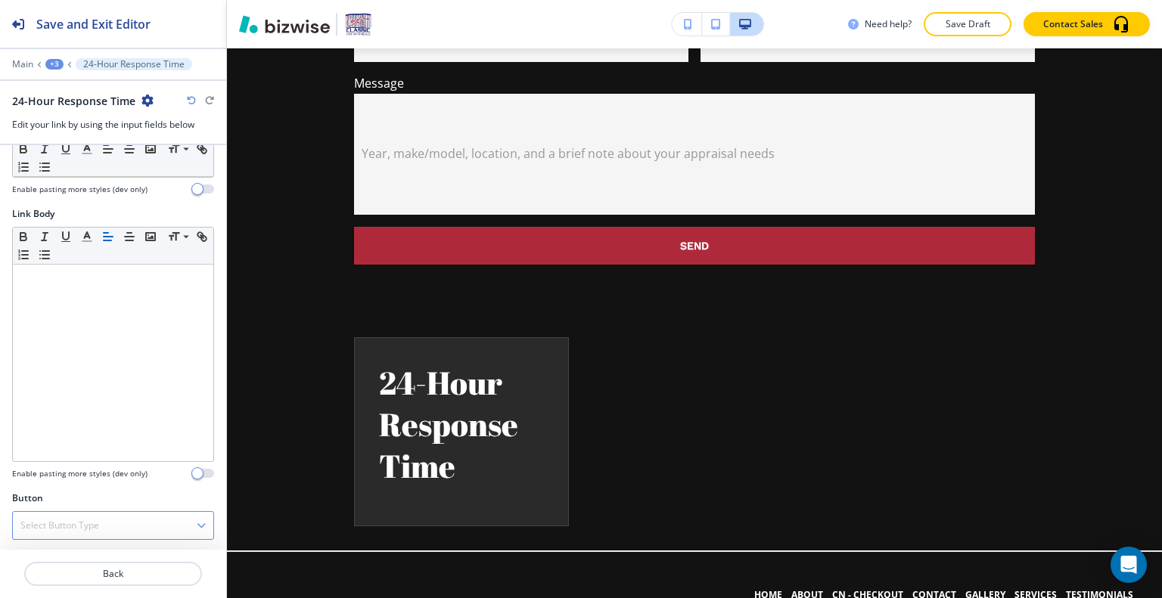
click at [146, 531] on div "Select Button Type" at bounding box center [113, 525] width 200 height 27
click at [177, 353] on div "Link Title Small Normal Large Huge 24-Hour Response Time Enable pasting more st…" at bounding box center [113, 347] width 226 height 405
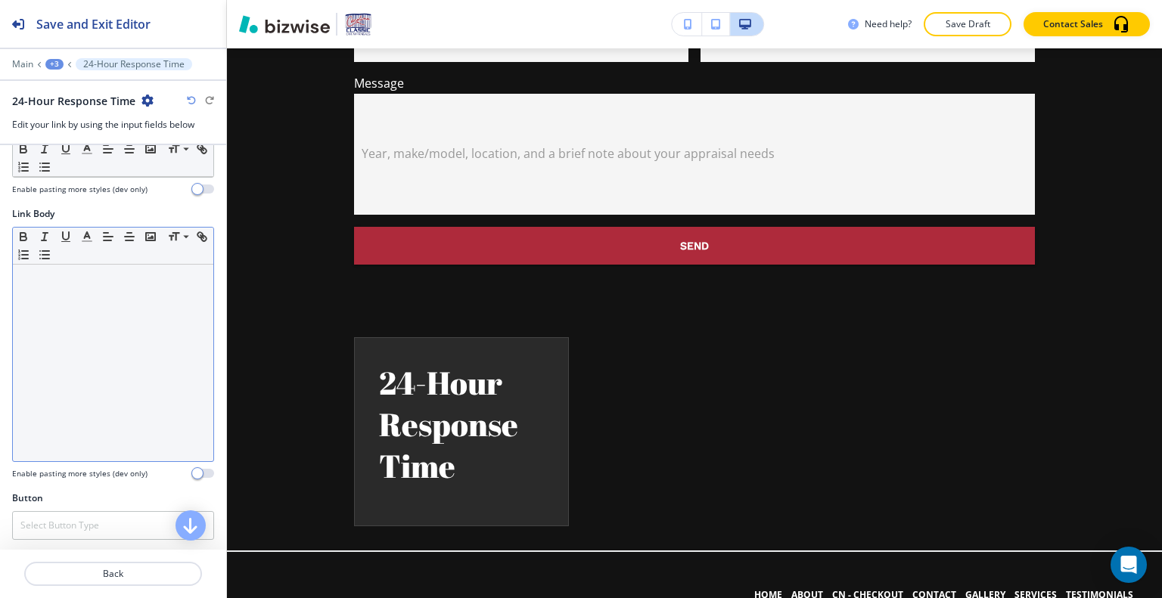
scroll to position [0, 0]
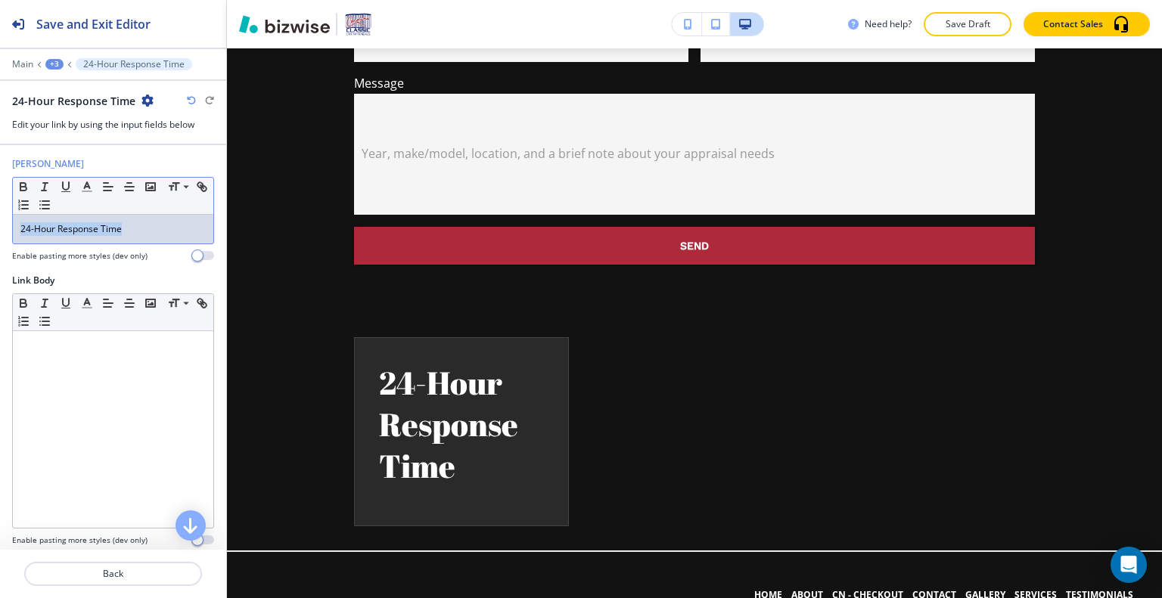
drag, startPoint x: 157, startPoint y: 229, endPoint x: 22, endPoint y: 226, distance: 134.7
click at [20, 226] on p "24-Hour Response Time" at bounding box center [112, 229] width 185 height 14
copy p "24-Hour Response Time"
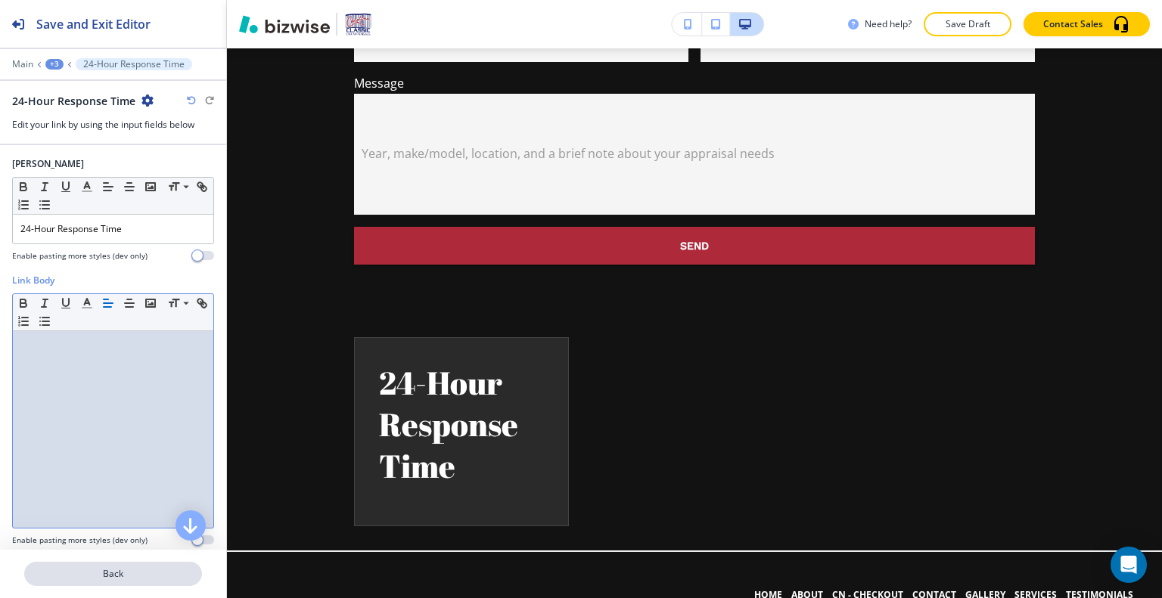
click at [137, 569] on p "Back" at bounding box center [113, 574] width 175 height 14
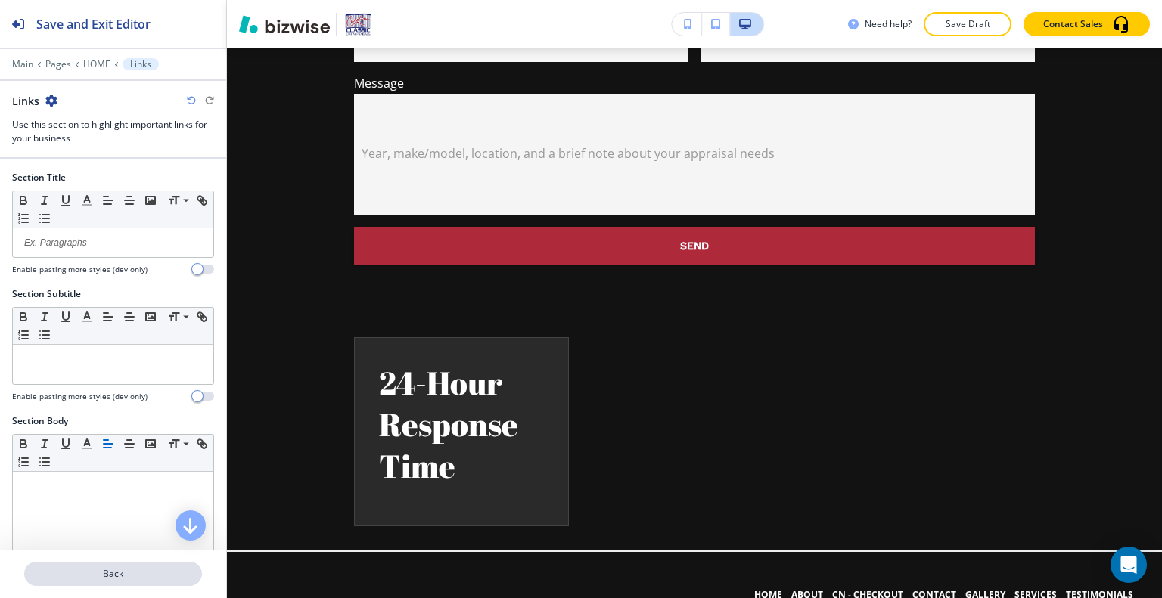
click at [142, 575] on p "Back" at bounding box center [113, 574] width 175 height 14
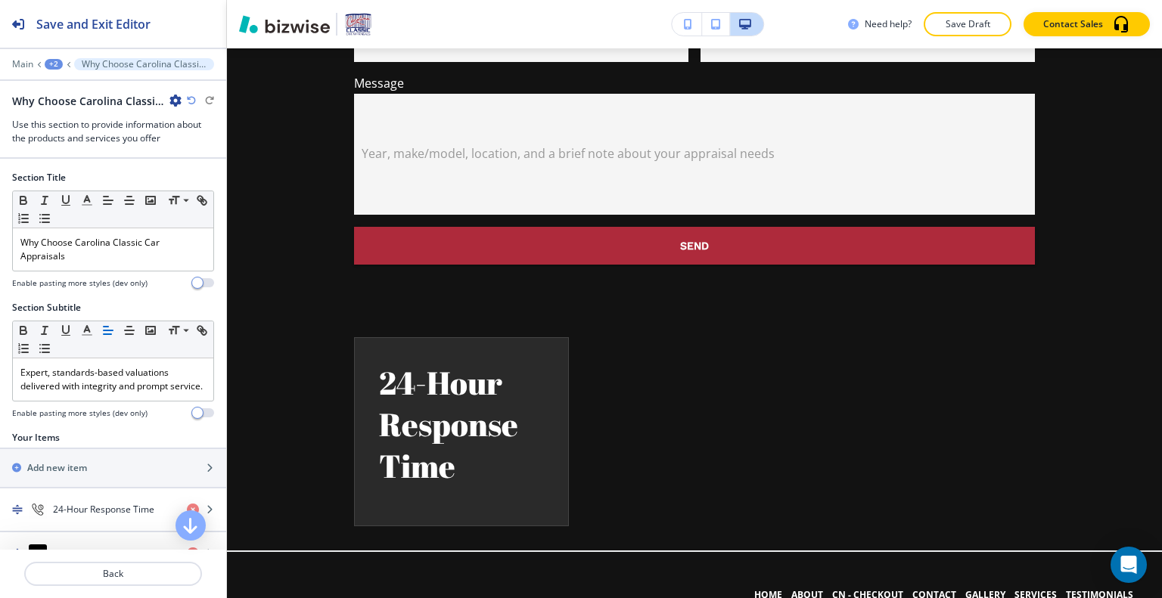
scroll to position [962, 0]
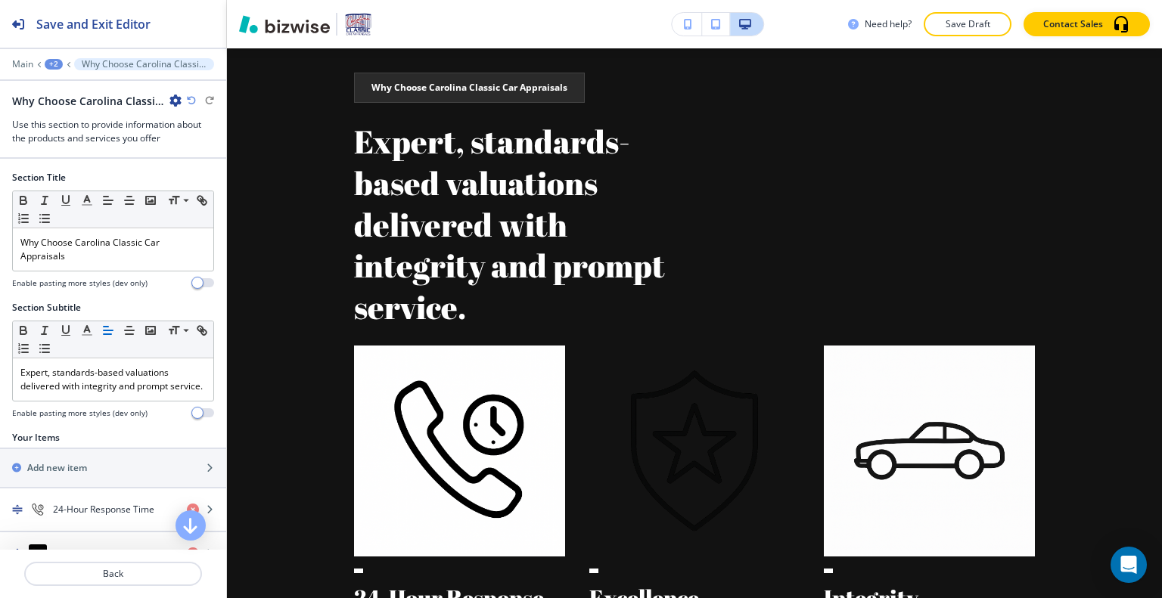
click at [49, 61] on div "+2" at bounding box center [54, 64] width 18 height 11
drag, startPoint x: 67, startPoint y: 91, endPoint x: 70, endPoint y: 107, distance: 16.0
click at [70, 107] on div "Pages HOME" at bounding box center [93, 102] width 97 height 54
click at [70, 107] on button "HOME" at bounding box center [93, 114] width 97 height 27
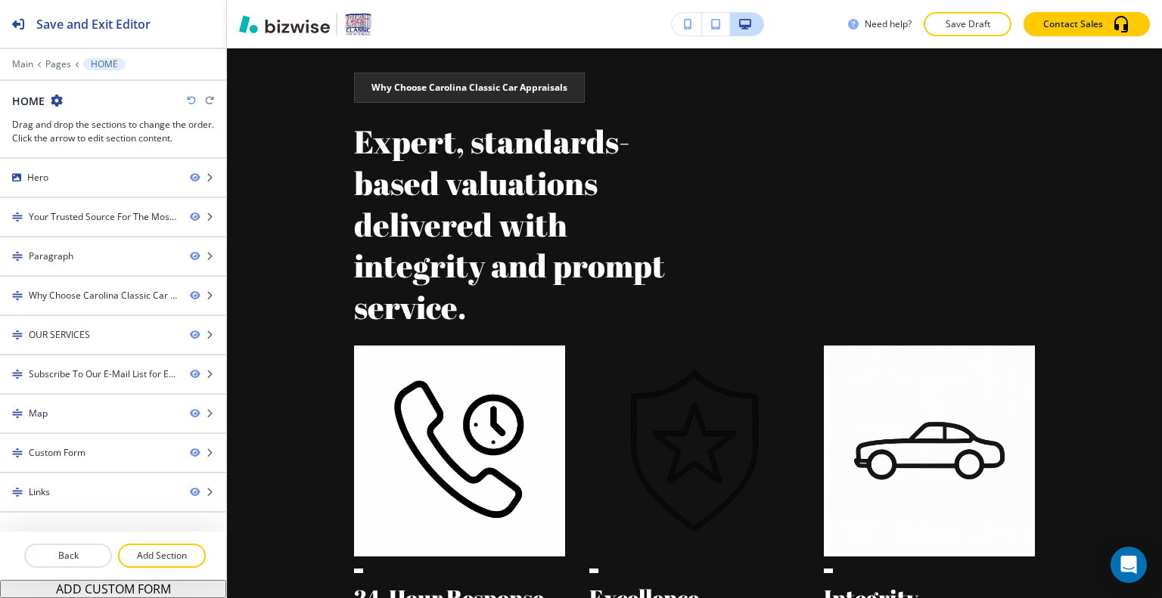
click at [163, 567] on button "Add Section" at bounding box center [162, 556] width 88 height 24
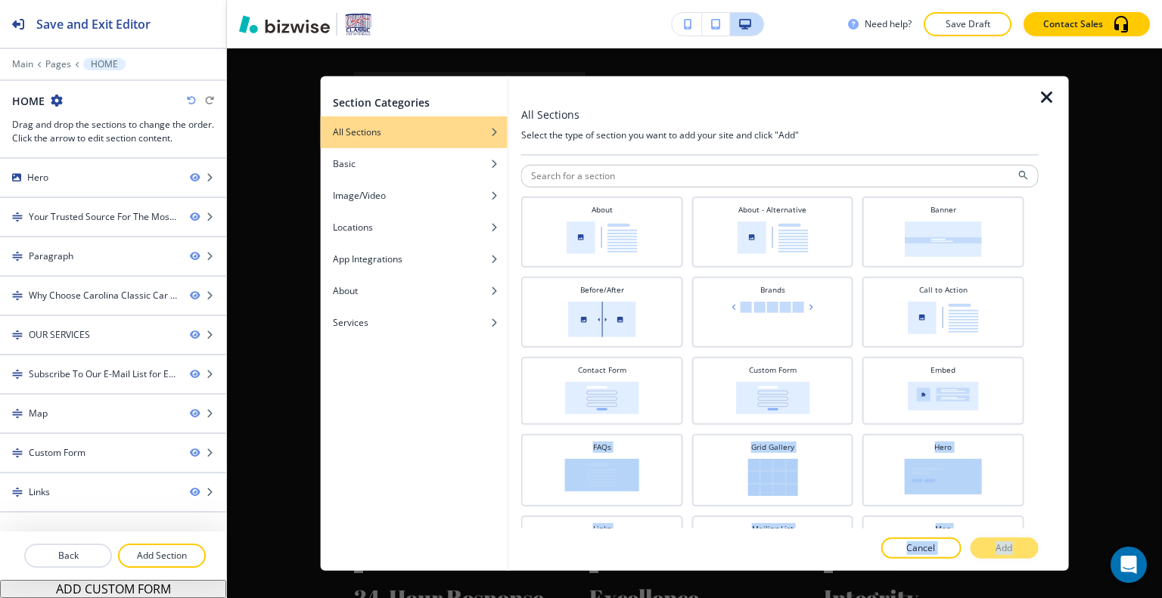
drag, startPoint x: 1040, startPoint y: 288, endPoint x: 1027, endPoint y: 347, distance: 60.2
click at [1017, 429] on div "All Sections Select the type of section you want to add your site and click "Ad…" at bounding box center [789, 323] width 560 height 495
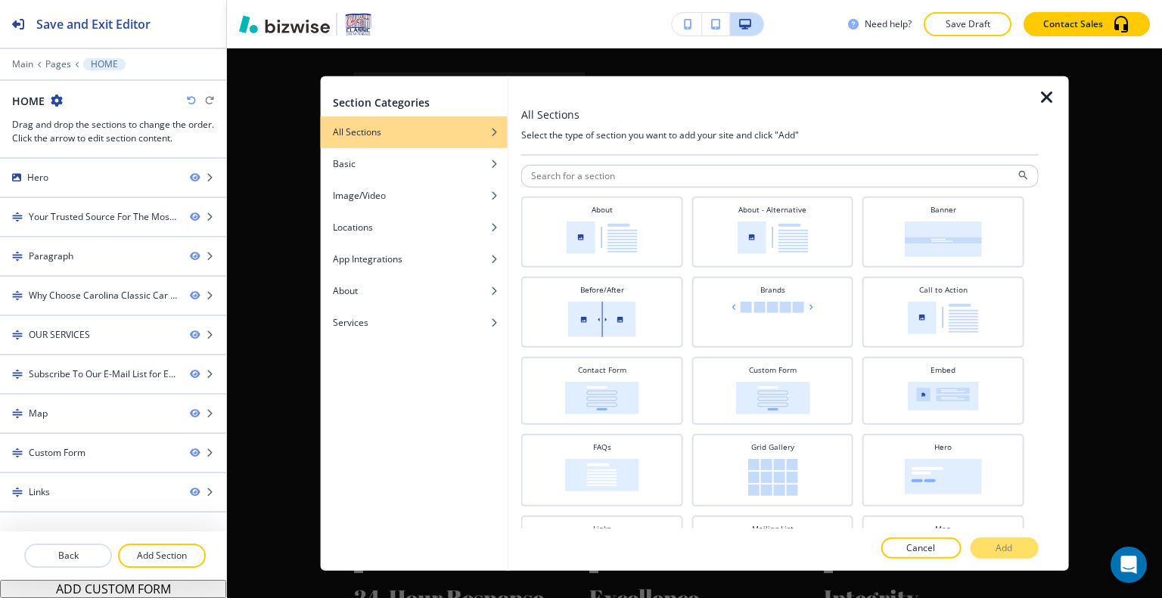
click at [1025, 326] on div "Before/After Brands Call to Action" at bounding box center [780, 311] width 518 height 71
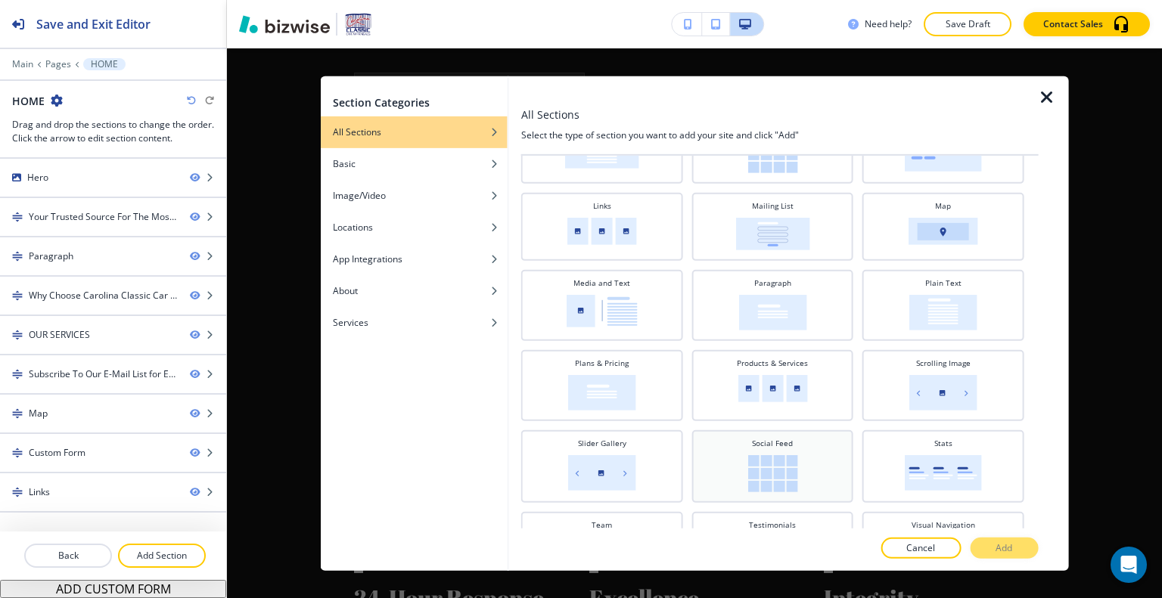
scroll to position [374, 0]
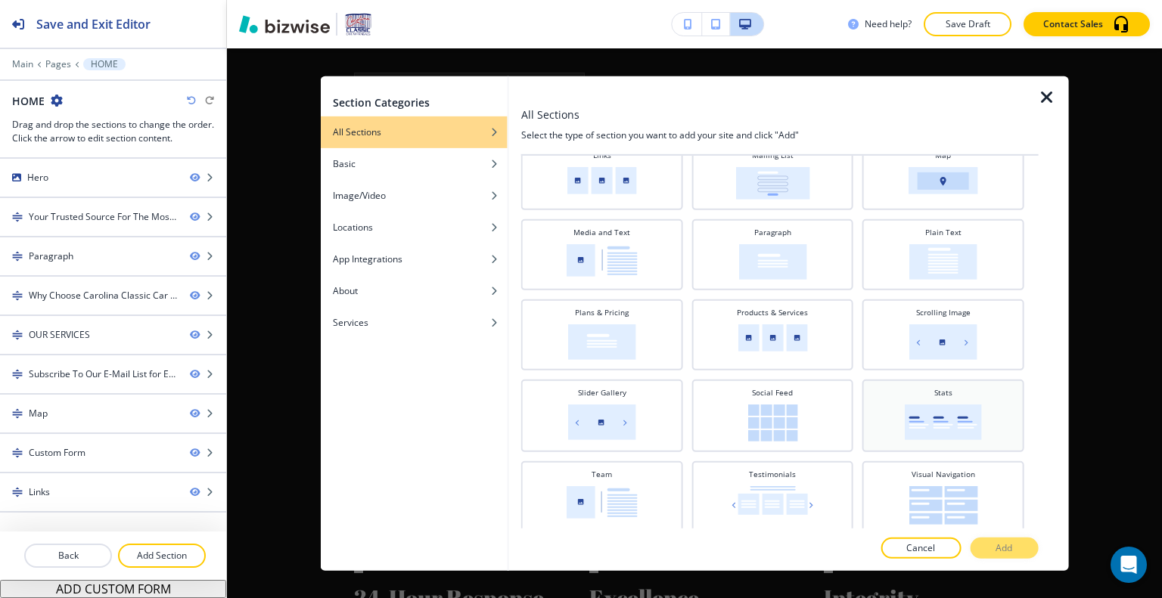
click at [915, 411] on img at bounding box center [943, 422] width 77 height 36
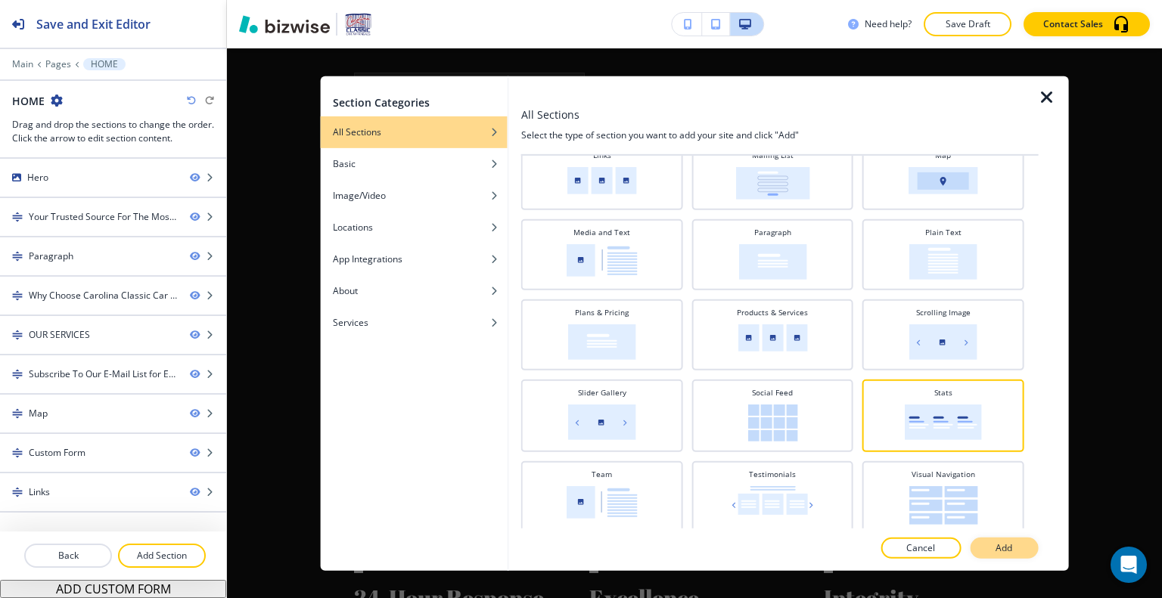
click at [1009, 545] on p "Add" at bounding box center [1004, 549] width 17 height 14
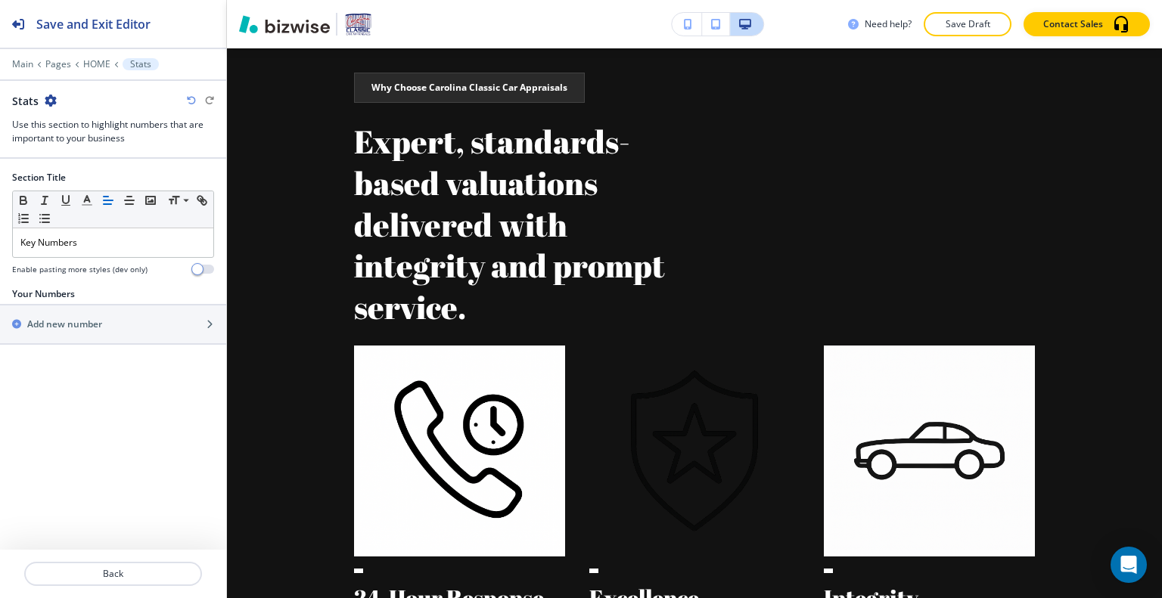
scroll to position [3283, 0]
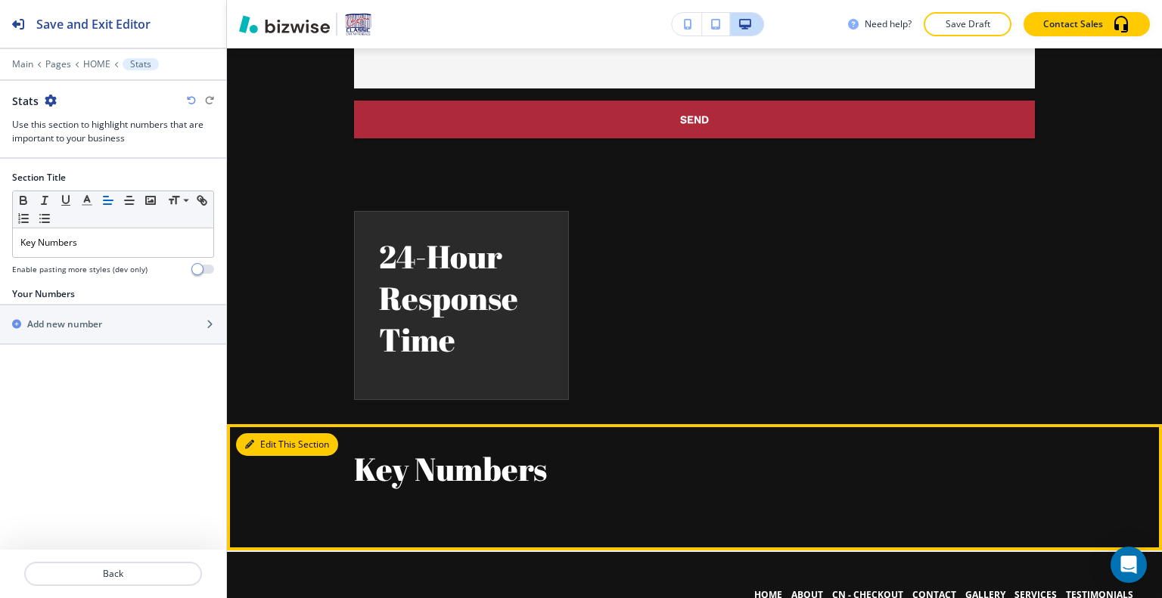
click at [266, 434] on button "Edit This Section" at bounding box center [287, 445] width 102 height 23
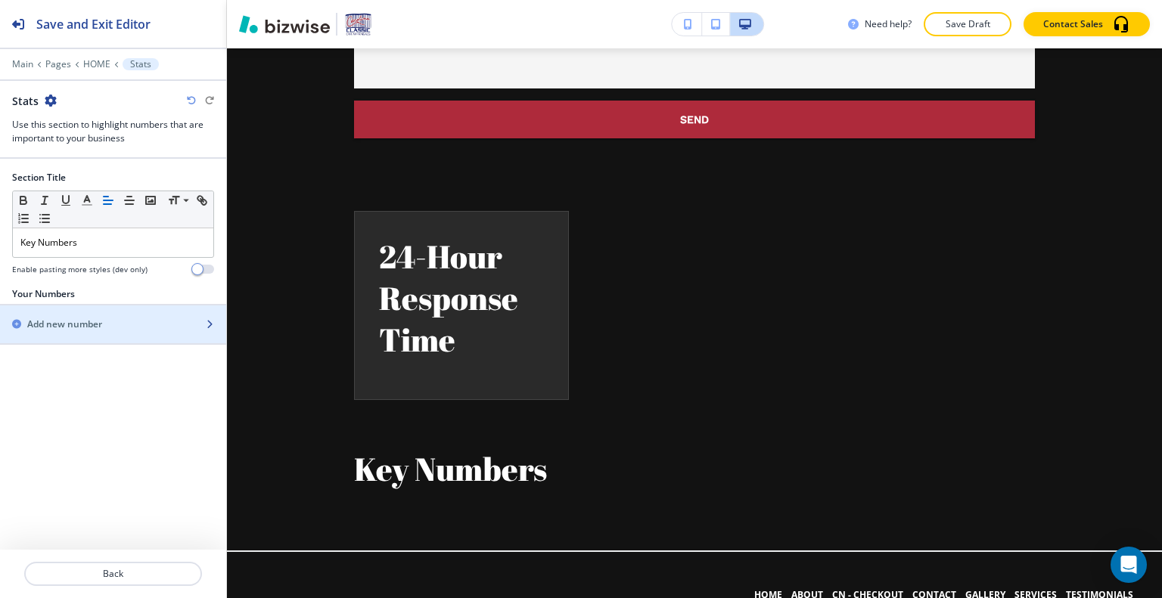
click at [76, 320] on h2 "Add new number" at bounding box center [64, 325] width 75 height 14
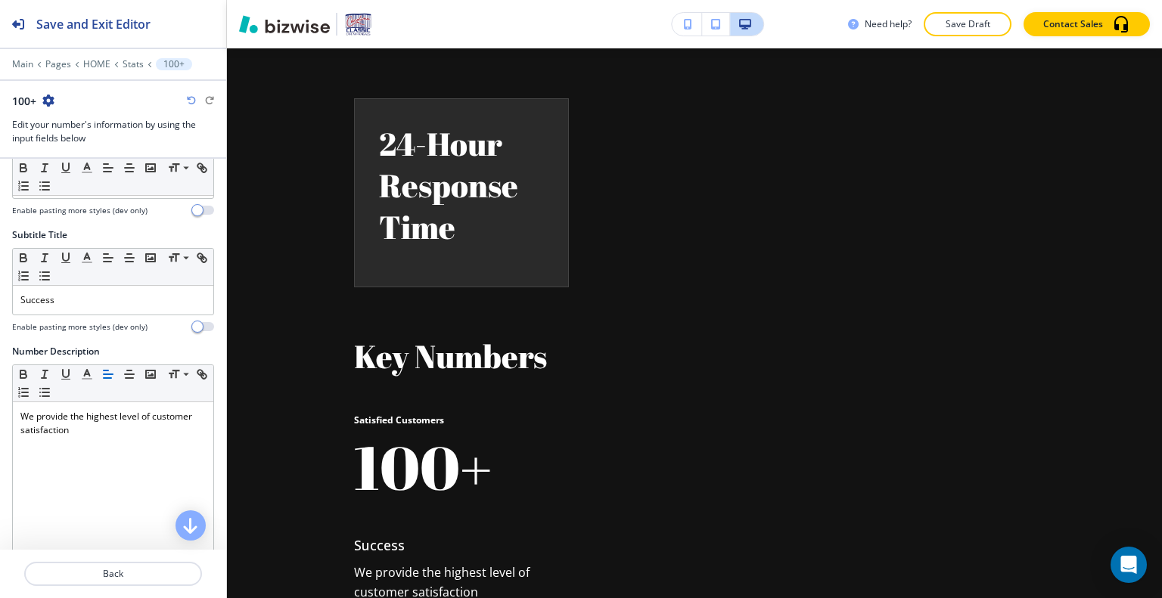
scroll to position [0, 0]
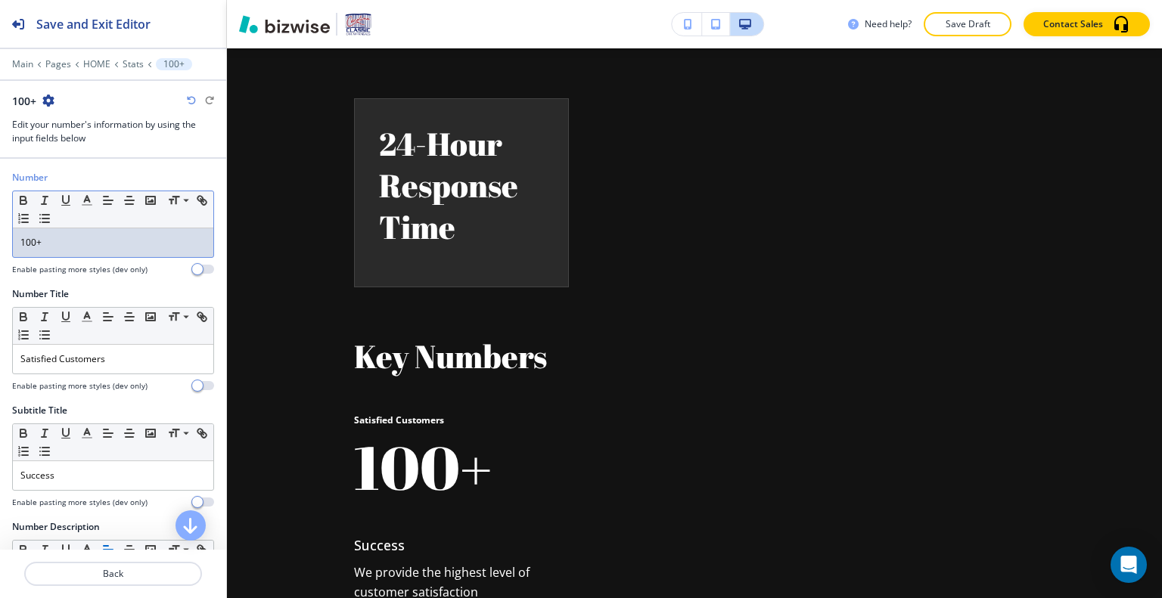
click at [70, 237] on p "100+" at bounding box center [112, 243] width 185 height 14
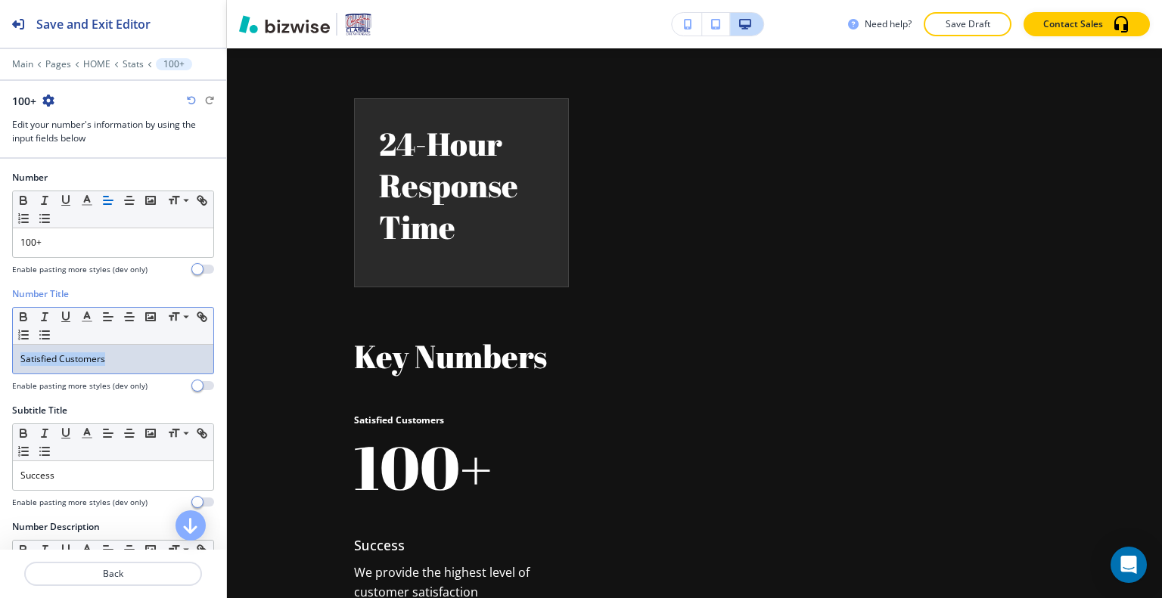
drag, startPoint x: 137, startPoint y: 359, endPoint x: 52, endPoint y: 357, distance: 84.8
click at [2, 352] on div "Number Title Small Normal Large Huge Satisfied Customers Enable pasting more st…" at bounding box center [113, 346] width 226 height 117
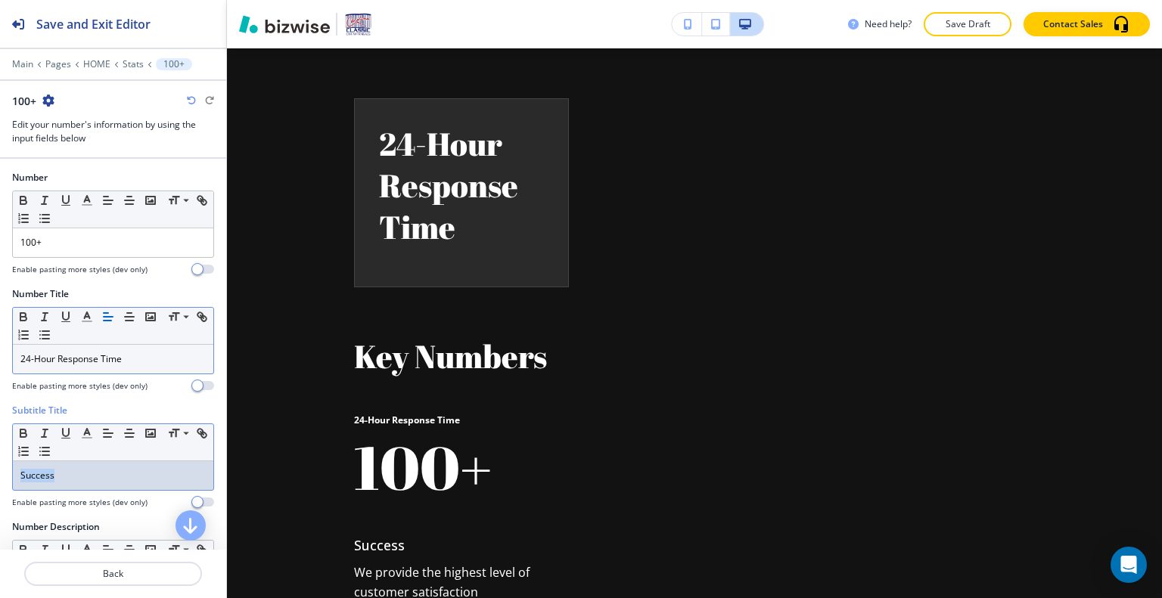
drag, startPoint x: 85, startPoint y: 476, endPoint x: 14, endPoint y: 471, distance: 72.0
click at [0, 474] on div "Subtitle Title Small Normal Large Huge Success Enable pasting more styles (dev …" at bounding box center [113, 462] width 226 height 117
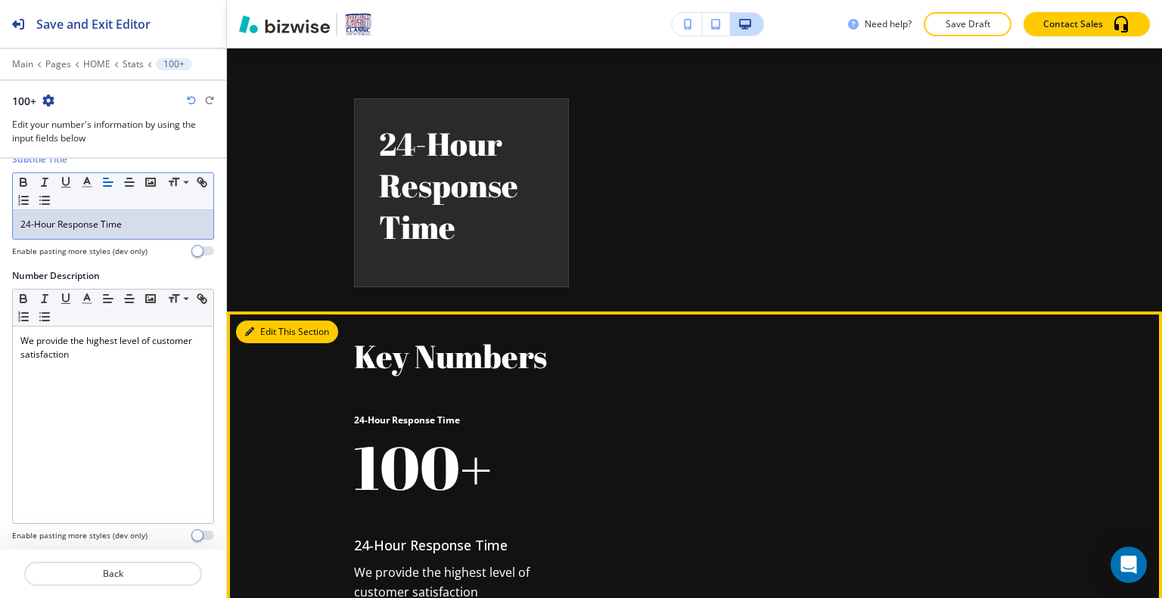
click at [262, 321] on button "Edit This Section" at bounding box center [287, 332] width 102 height 23
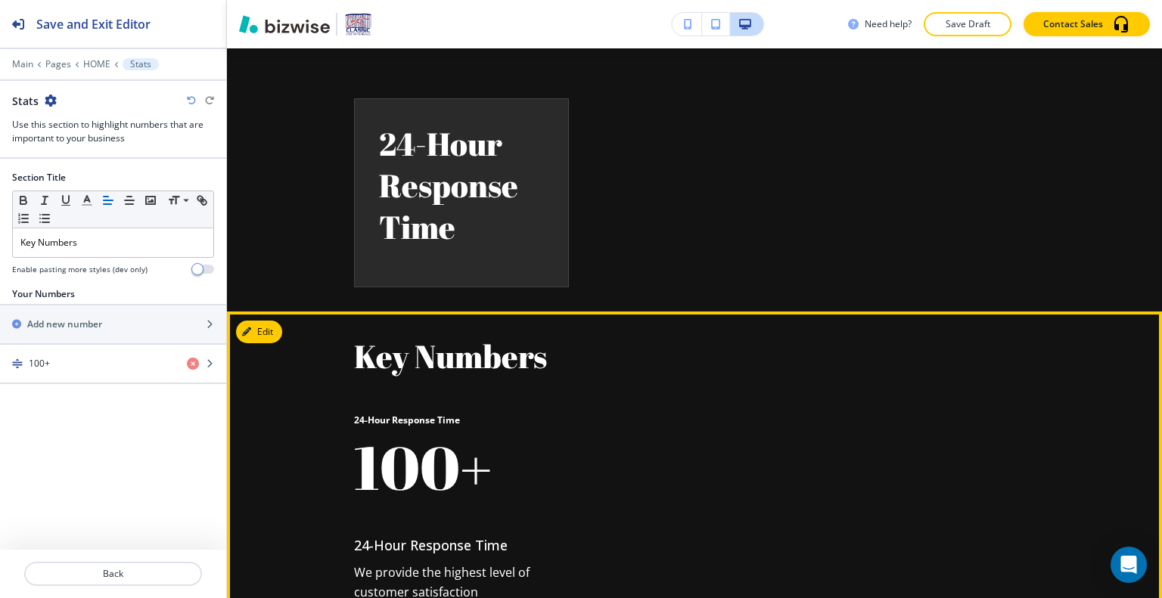
scroll to position [3471, 0]
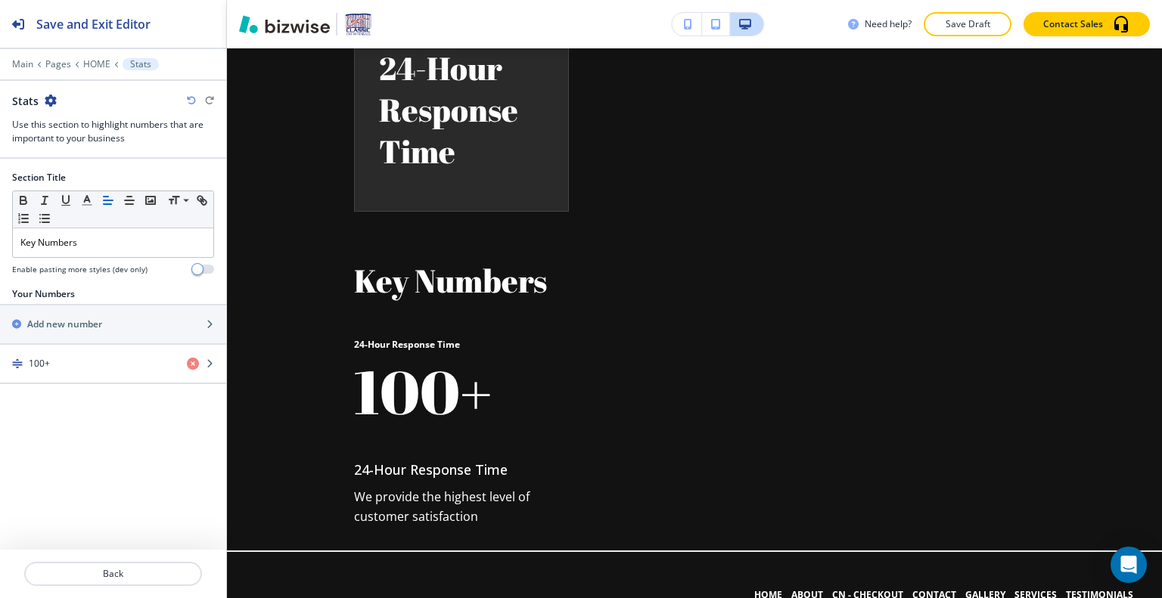
click at [49, 102] on icon "button" at bounding box center [51, 101] width 12 height 12
click at [97, 173] on p "Delete Section" at bounding box center [92, 180] width 77 height 14
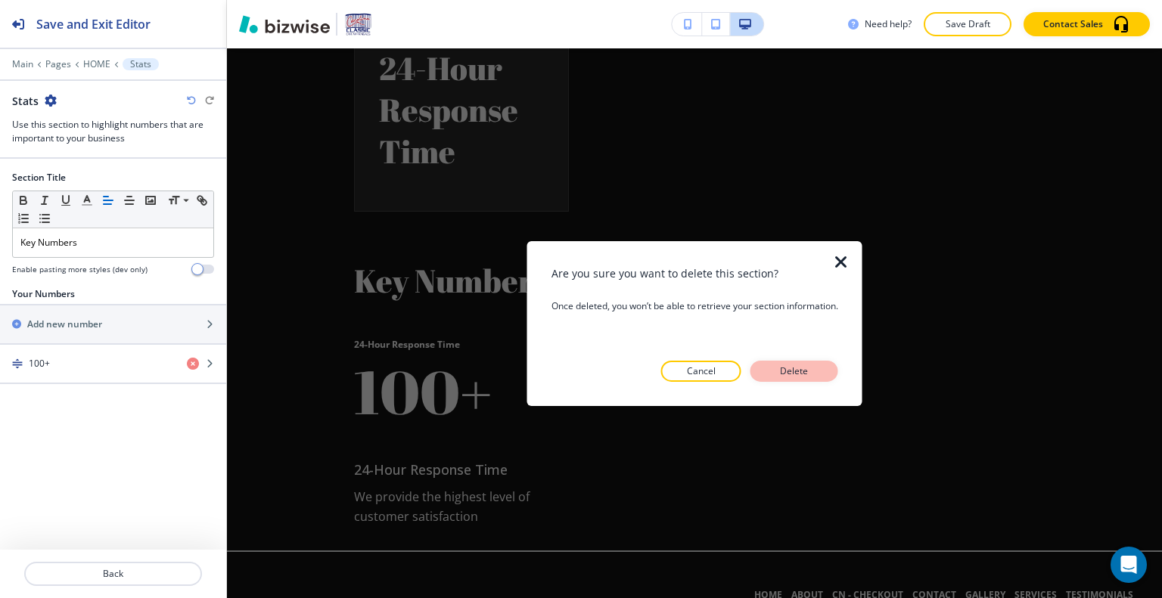
click at [813, 369] on p "Delete" at bounding box center [794, 372] width 36 height 14
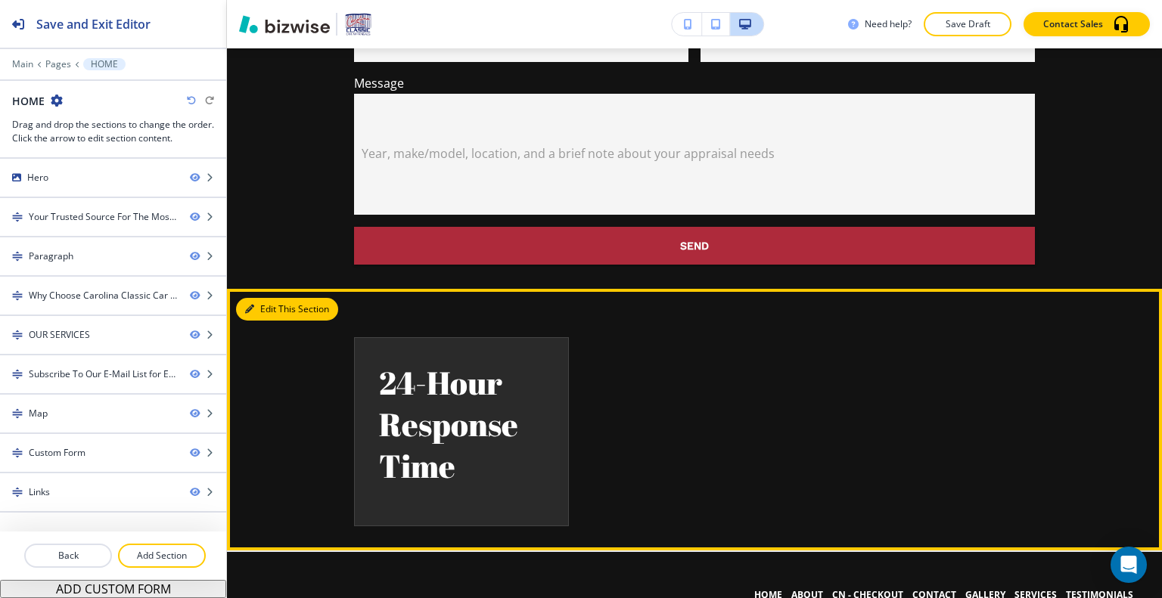
click at [261, 298] on button "Edit This Section" at bounding box center [287, 309] width 102 height 23
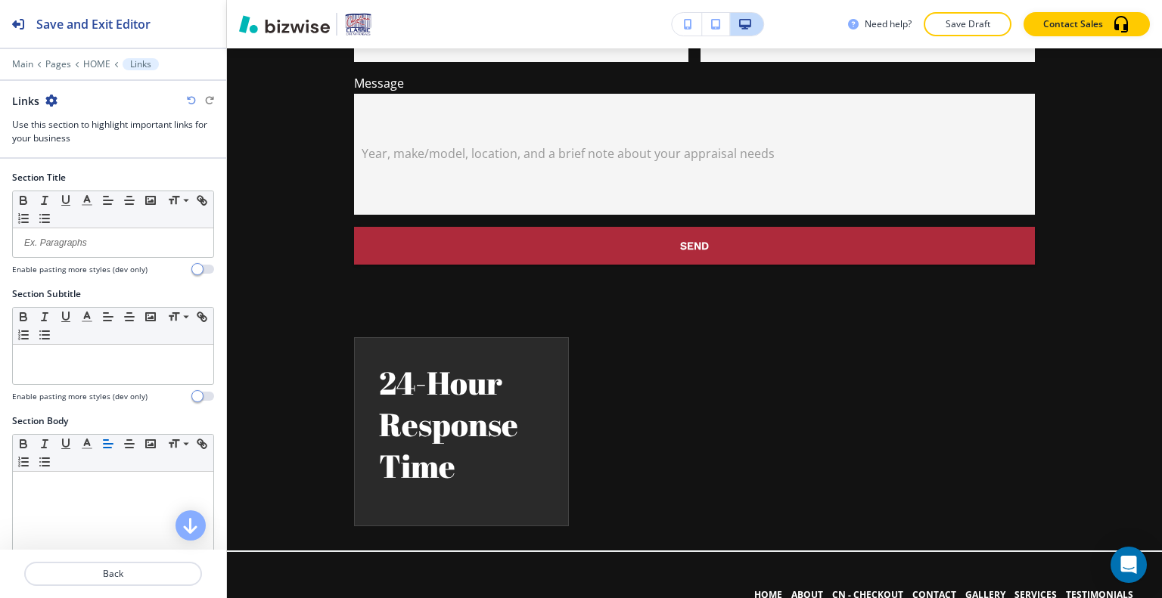
scroll to position [278, 0]
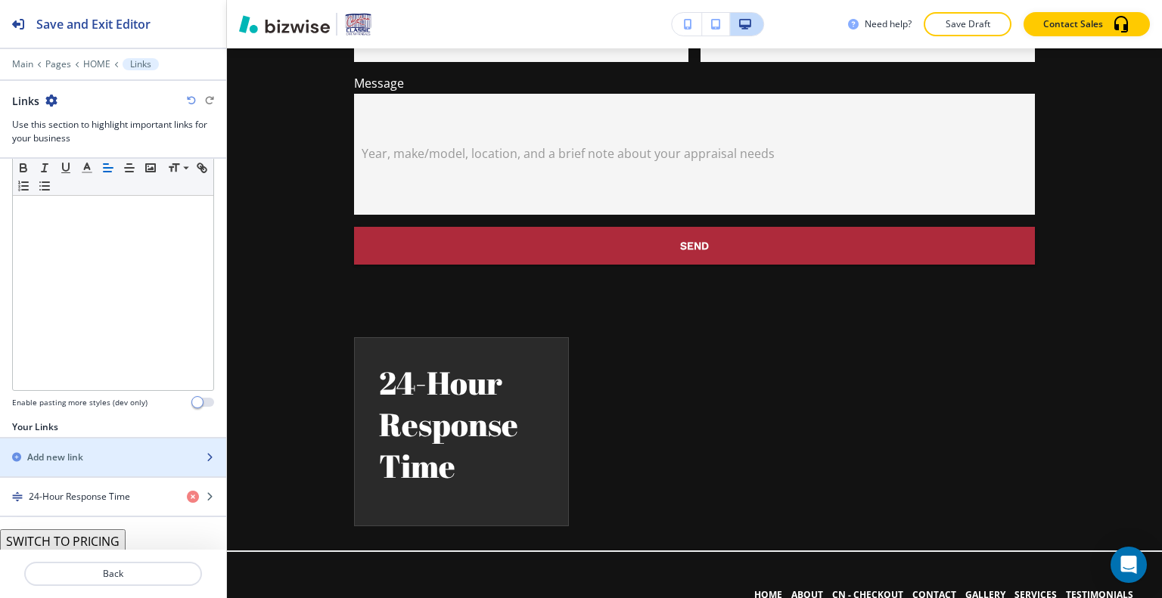
click at [112, 459] on div "Add new link" at bounding box center [96, 458] width 193 height 14
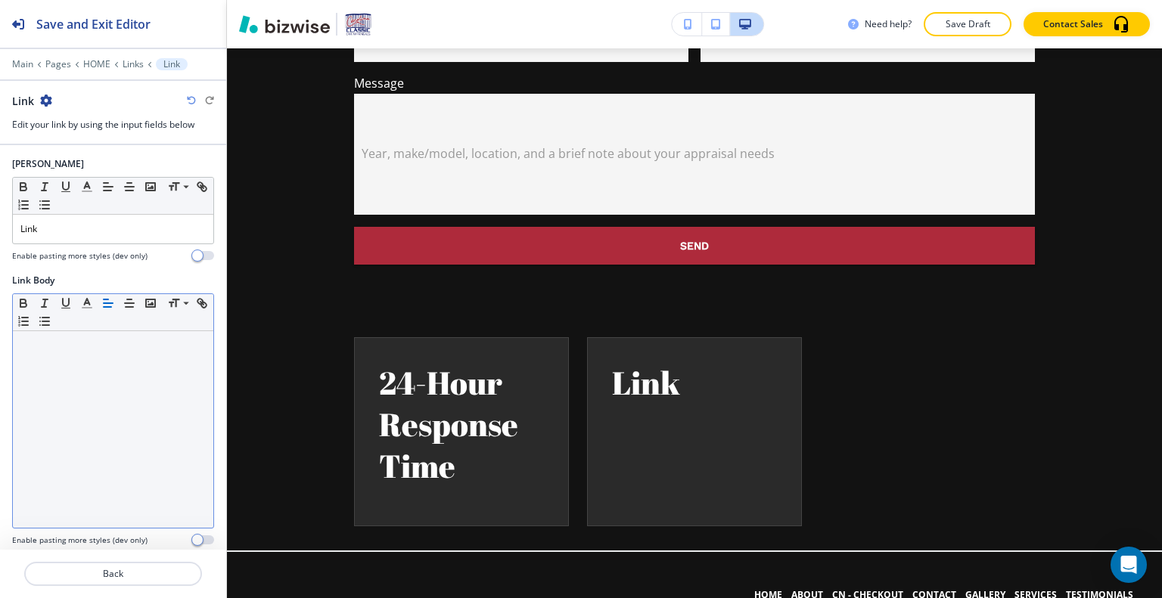
scroll to position [67, 0]
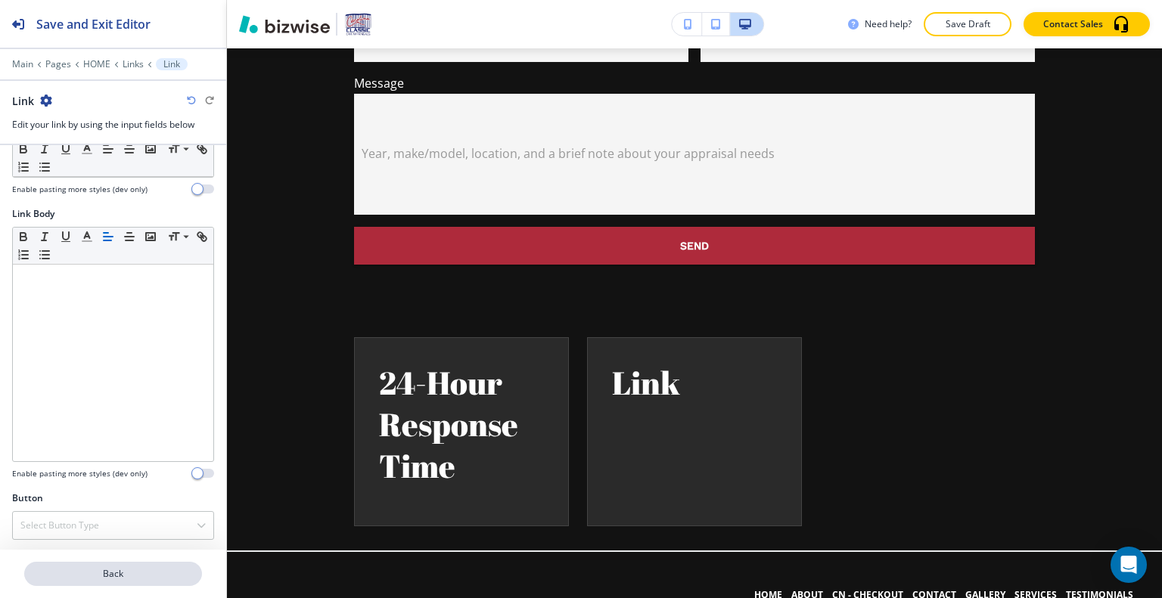
click at [148, 577] on p "Back" at bounding box center [113, 574] width 175 height 14
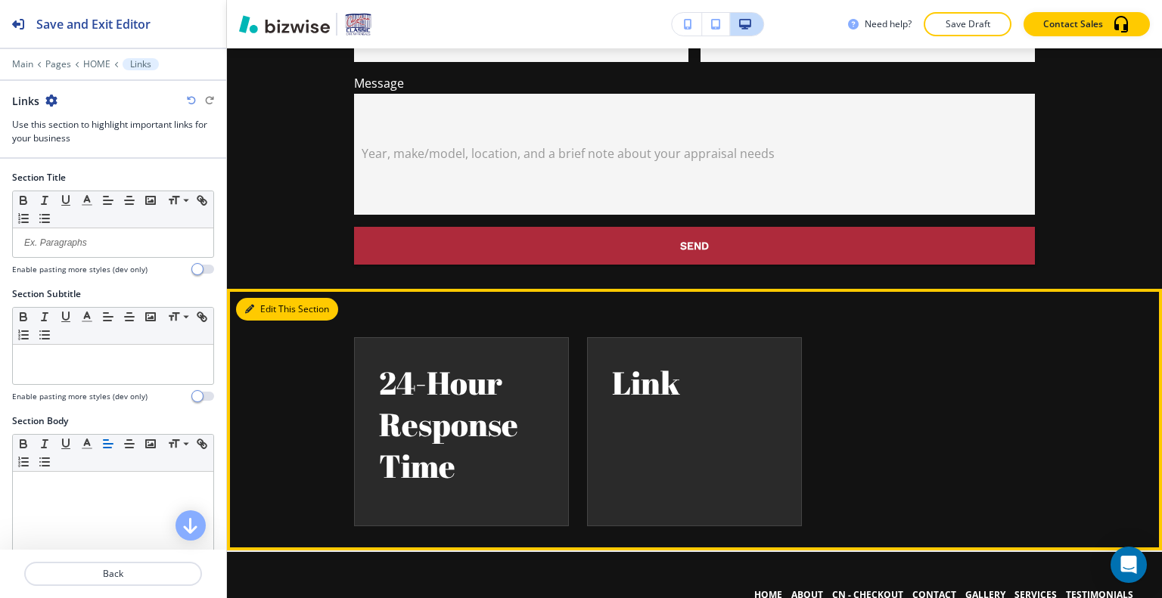
click at [269, 298] on button "Edit This Section" at bounding box center [287, 309] width 102 height 23
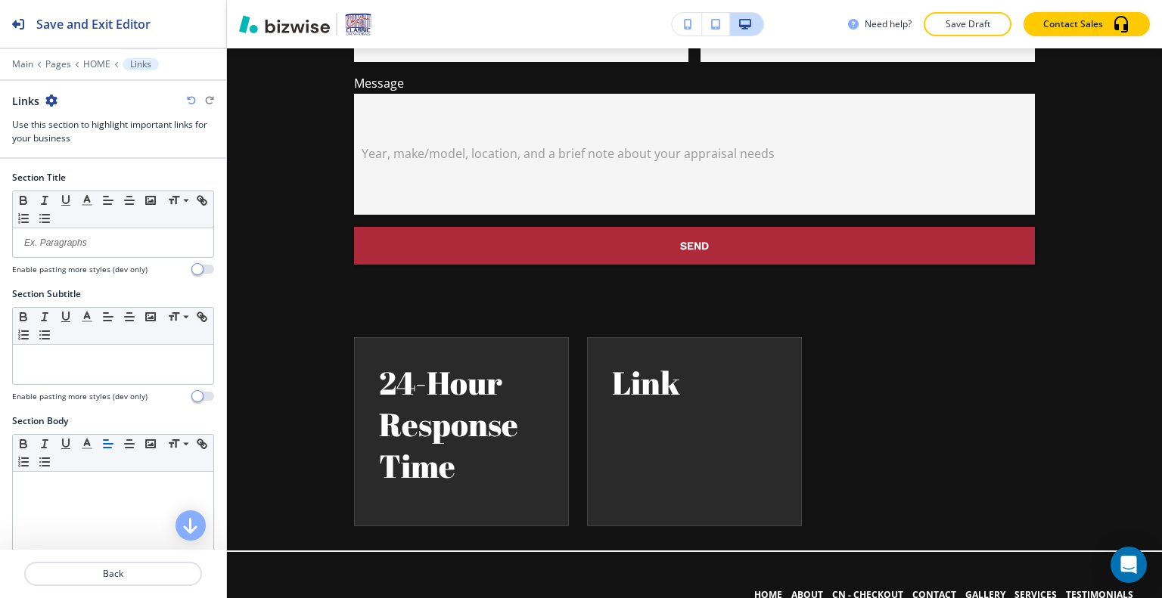
click at [49, 98] on icon "button" at bounding box center [51, 101] width 12 height 12
click at [86, 171] on button "Delete Section" at bounding box center [93, 179] width 97 height 27
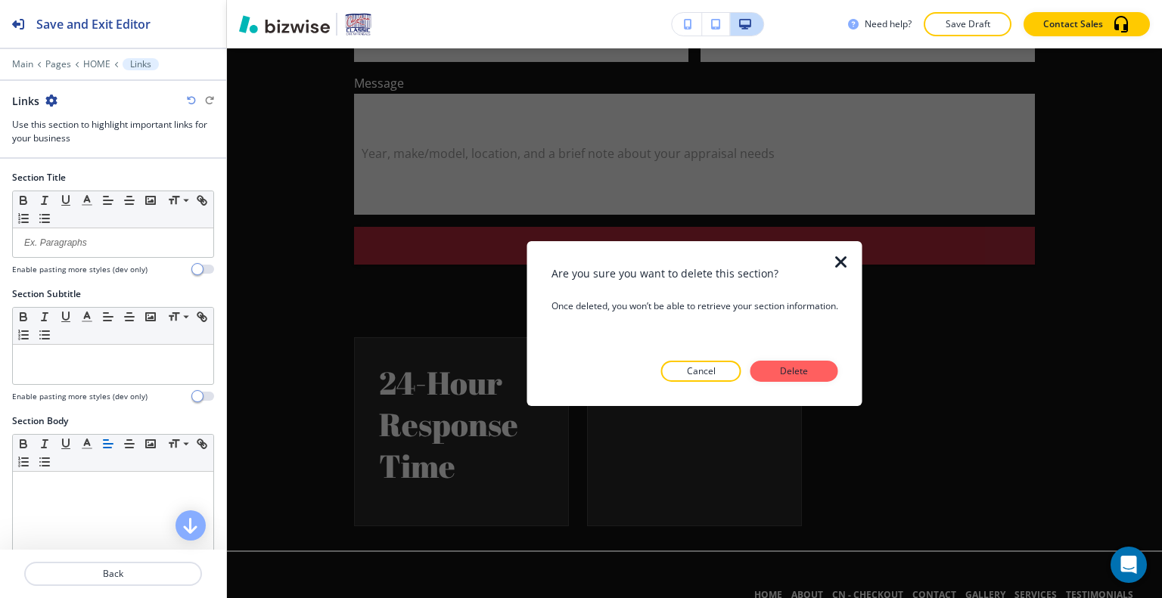
click at [815, 384] on div at bounding box center [695, 394] width 287 height 24
click at [816, 376] on button "Delete" at bounding box center [795, 371] width 88 height 21
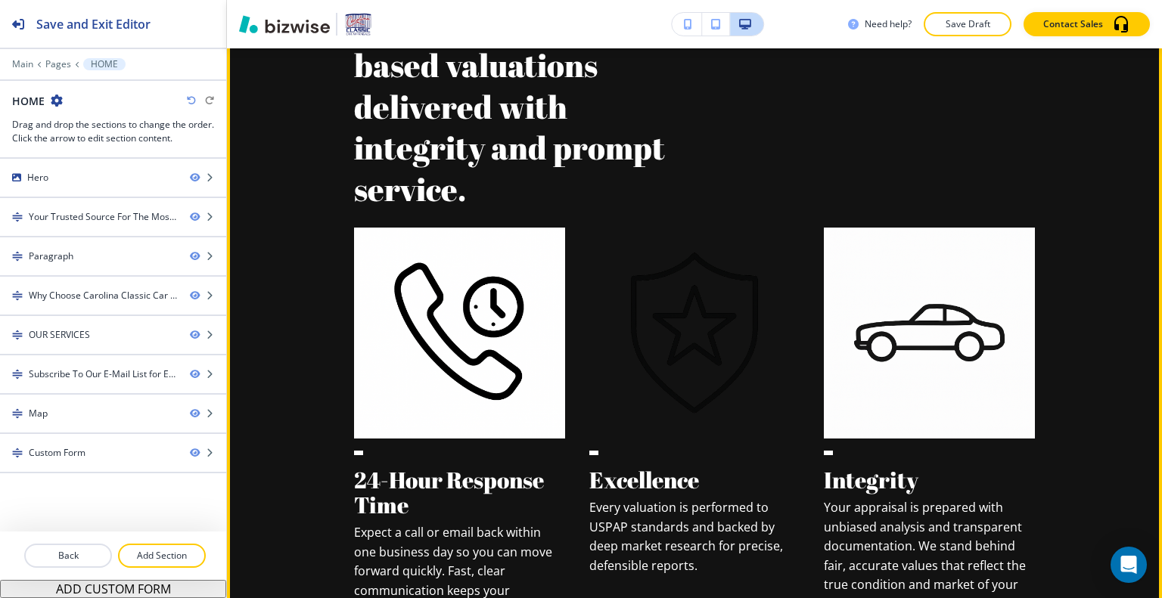
scroll to position [853, 0]
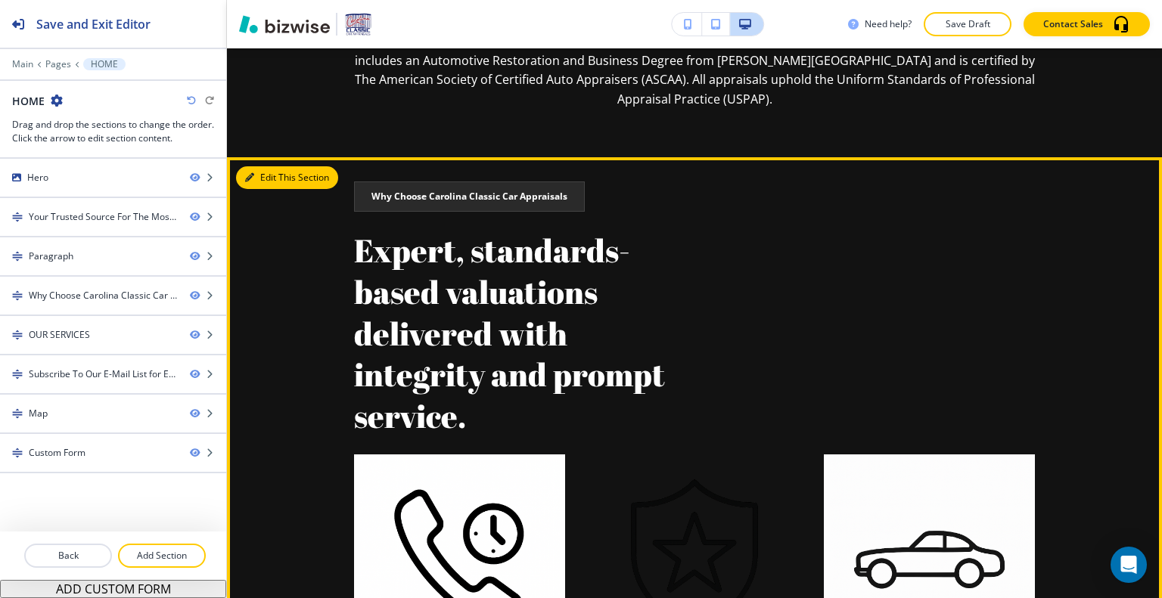
click at [269, 179] on button "Edit This Section" at bounding box center [287, 177] width 102 height 23
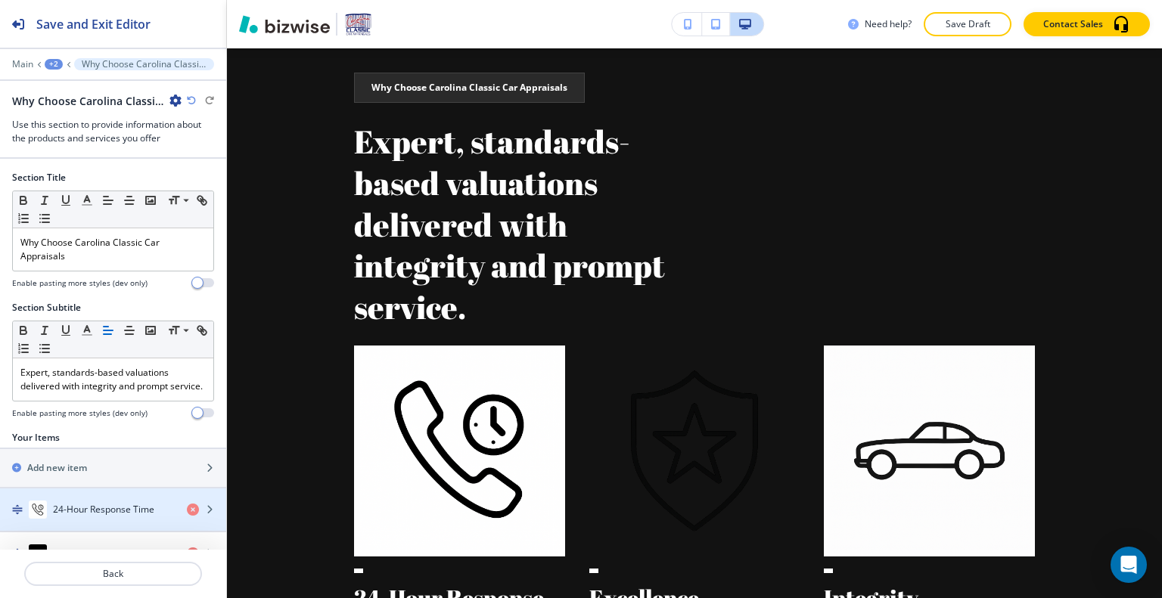
scroll to position [161, 0]
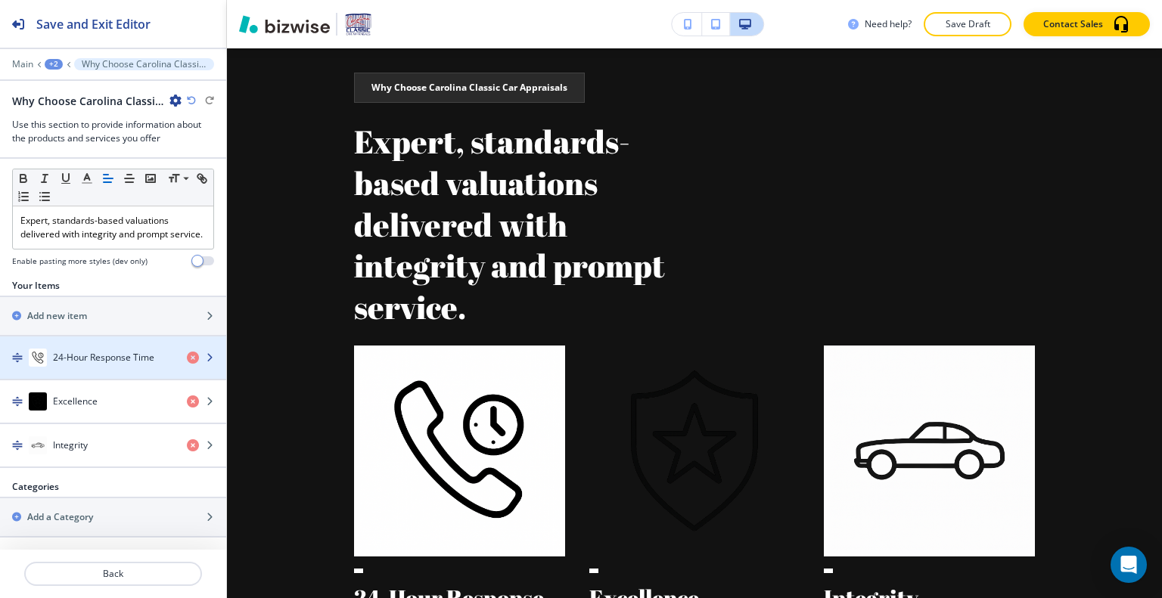
click at [83, 370] on div "button" at bounding box center [113, 373] width 226 height 12
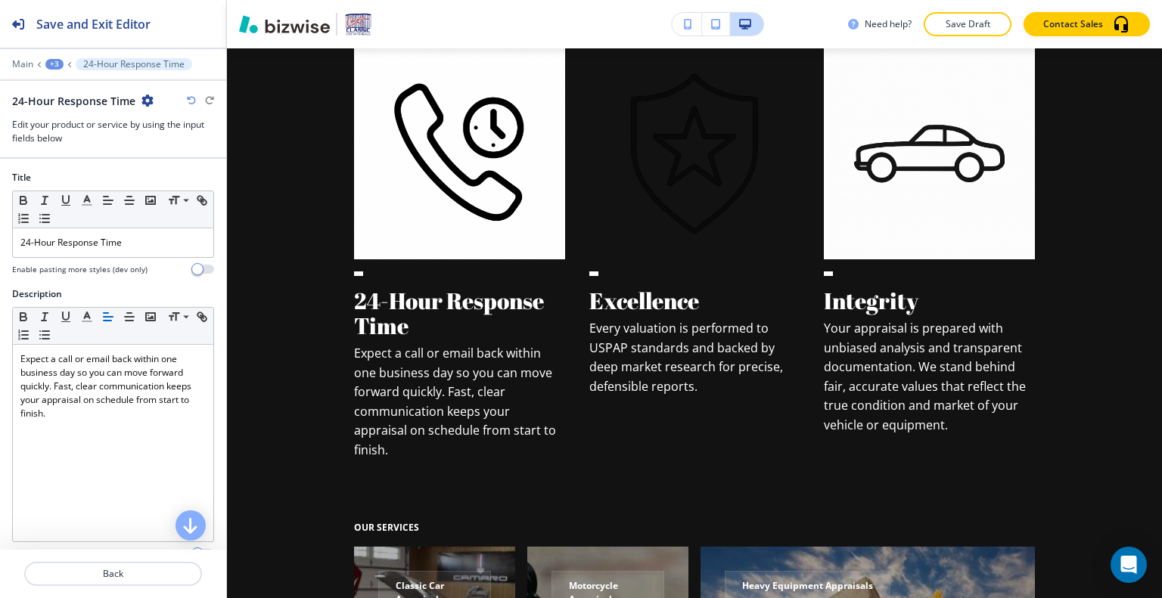
scroll to position [210, 0]
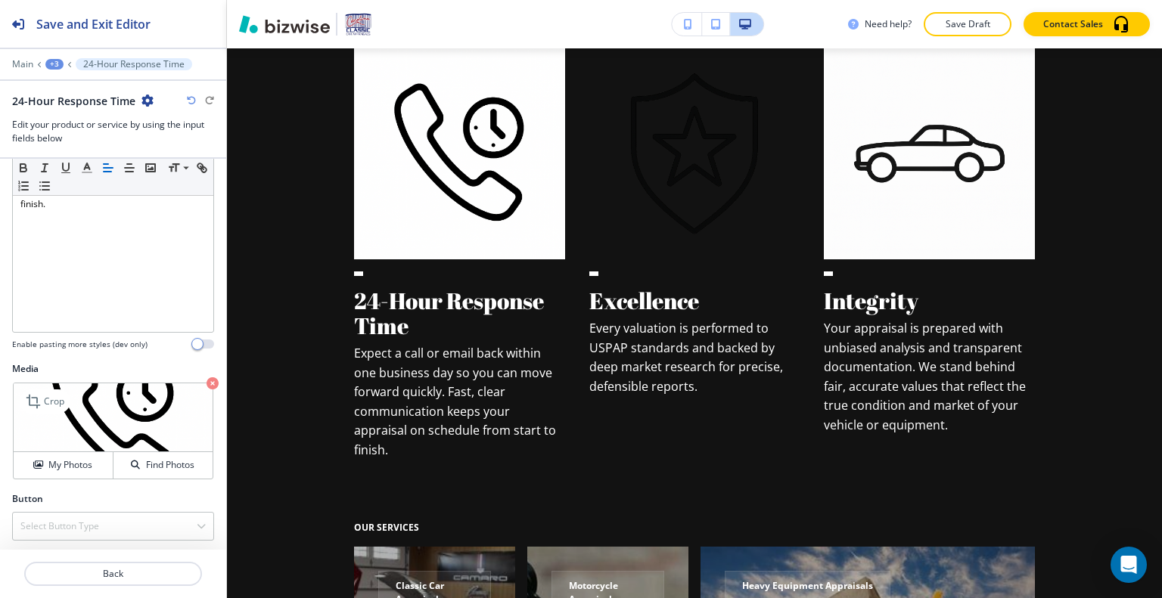
click at [207, 381] on icon "button" at bounding box center [213, 384] width 12 height 12
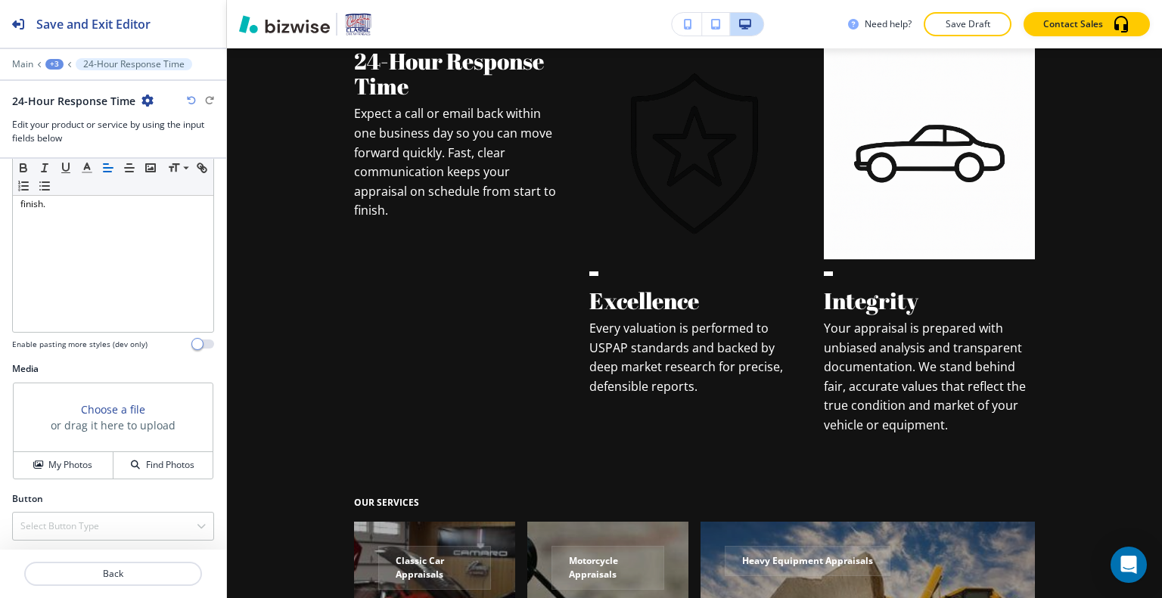
click at [82, 477] on div "Media Choose a file or drag it here to upload My Photos Find Photos" at bounding box center [113, 427] width 226 height 130
click at [71, 470] on button "My Photos" at bounding box center [64, 465] width 100 height 26
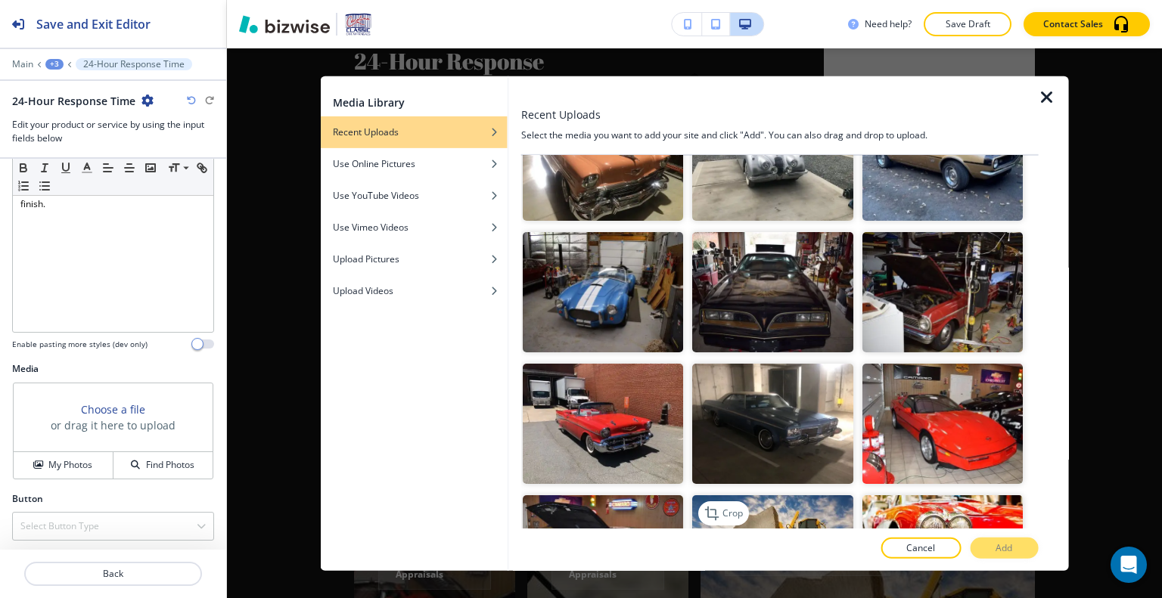
scroll to position [2118, 0]
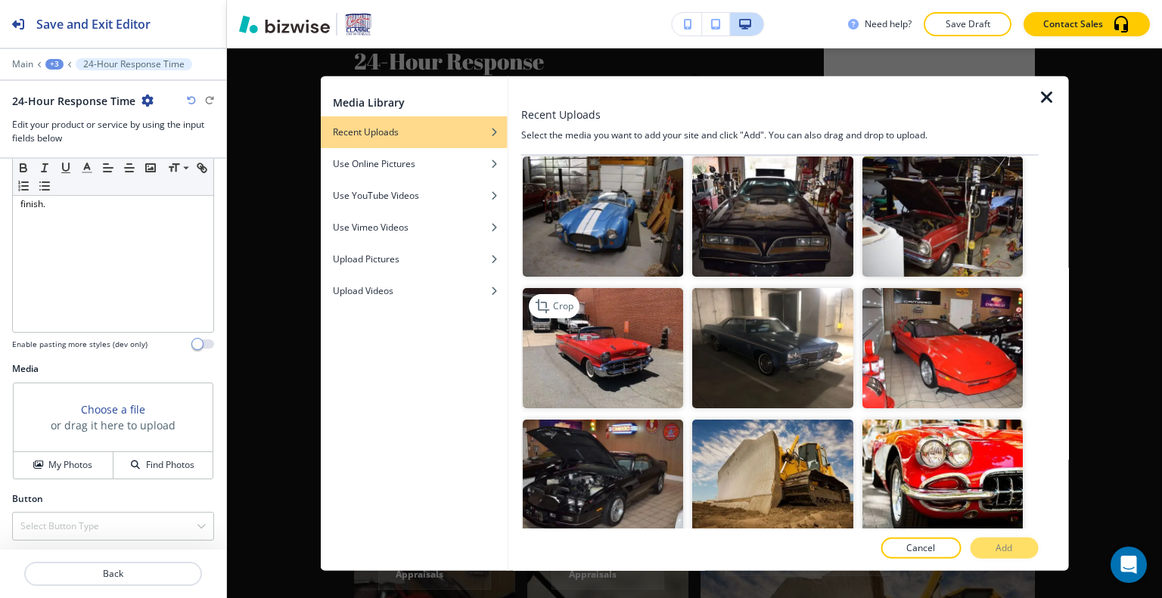
click at [629, 327] on img "button" at bounding box center [603, 348] width 160 height 120
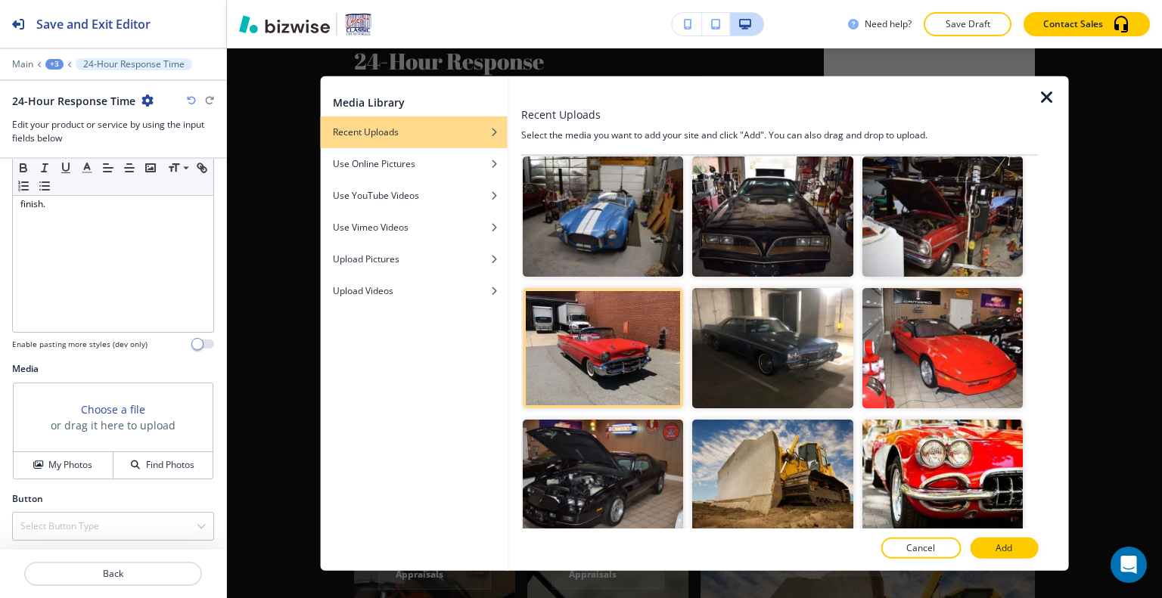
click at [1005, 542] on button "Add" at bounding box center [1004, 548] width 68 height 21
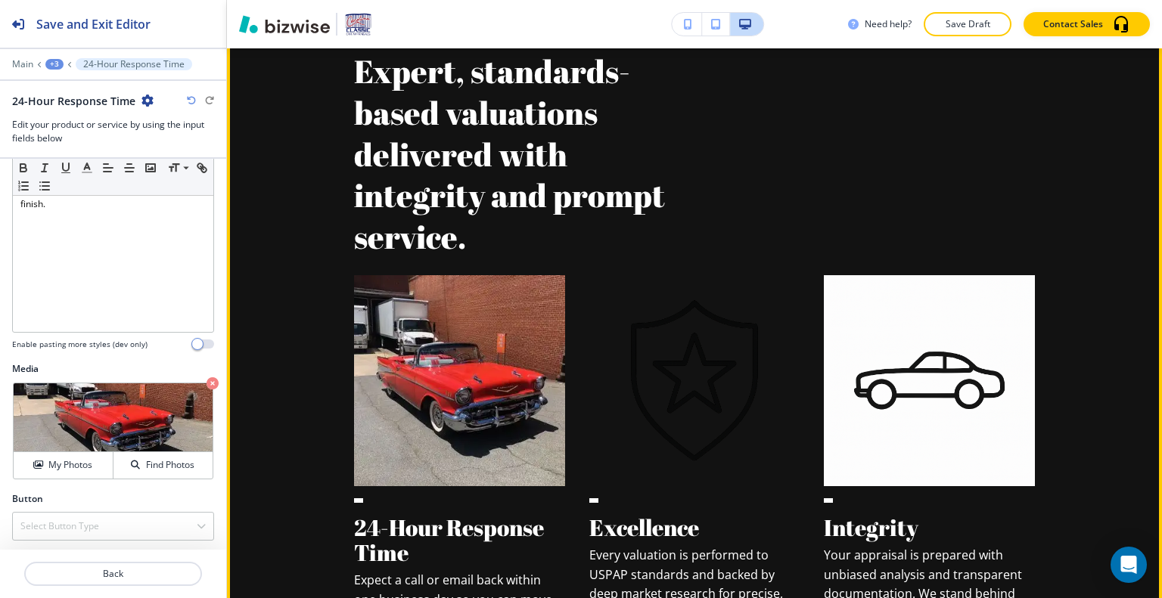
scroll to position [881, 0]
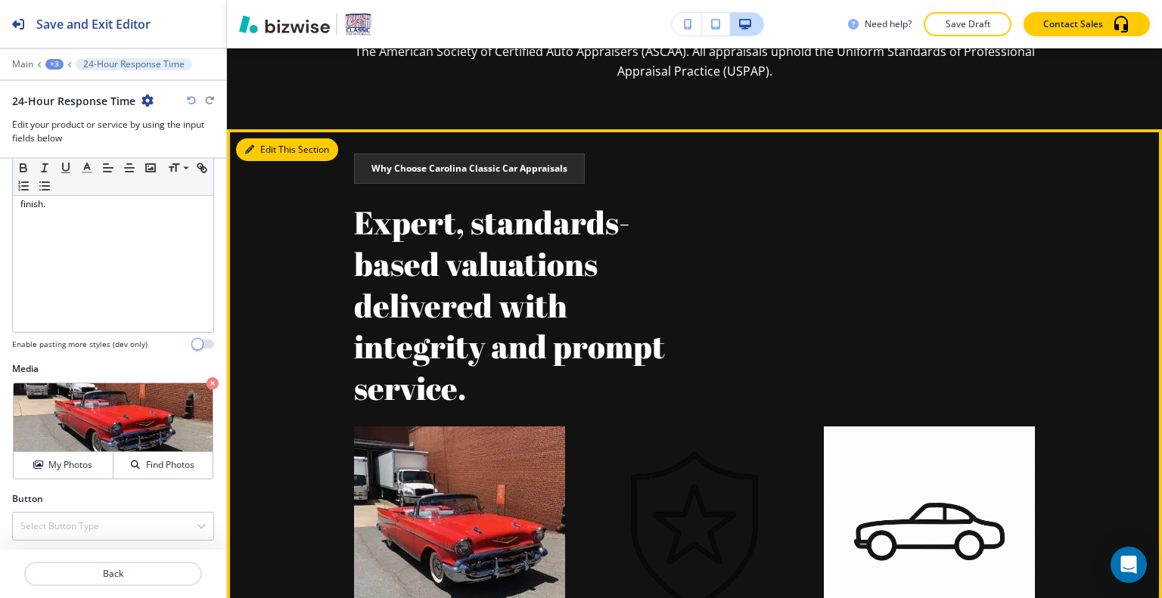
click at [272, 148] on button "Edit This Section" at bounding box center [287, 149] width 102 height 23
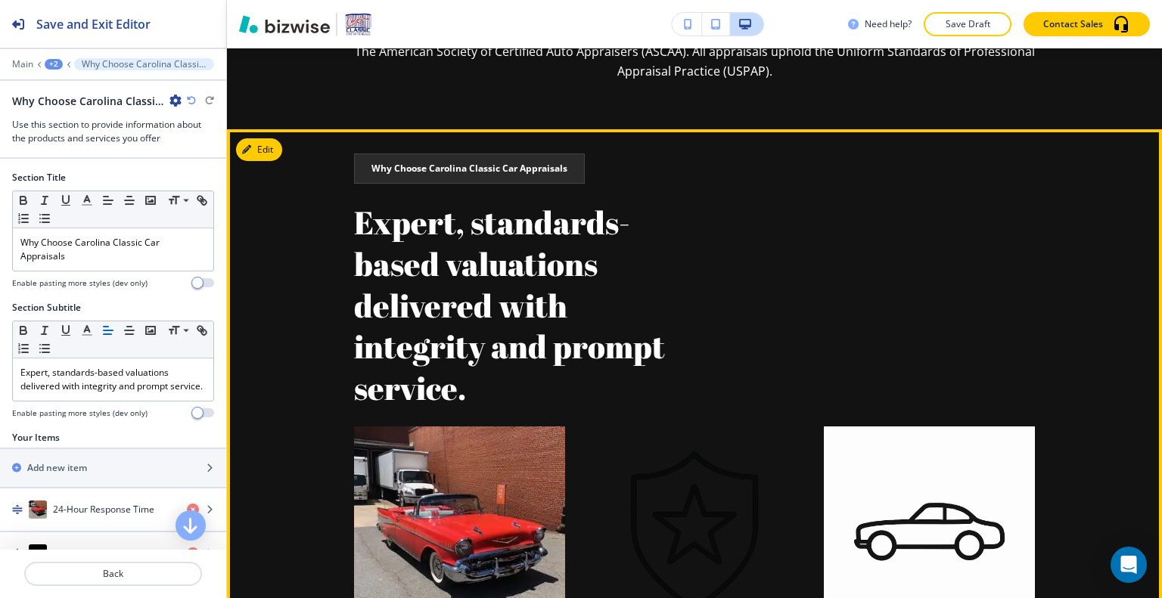
scroll to position [962, 0]
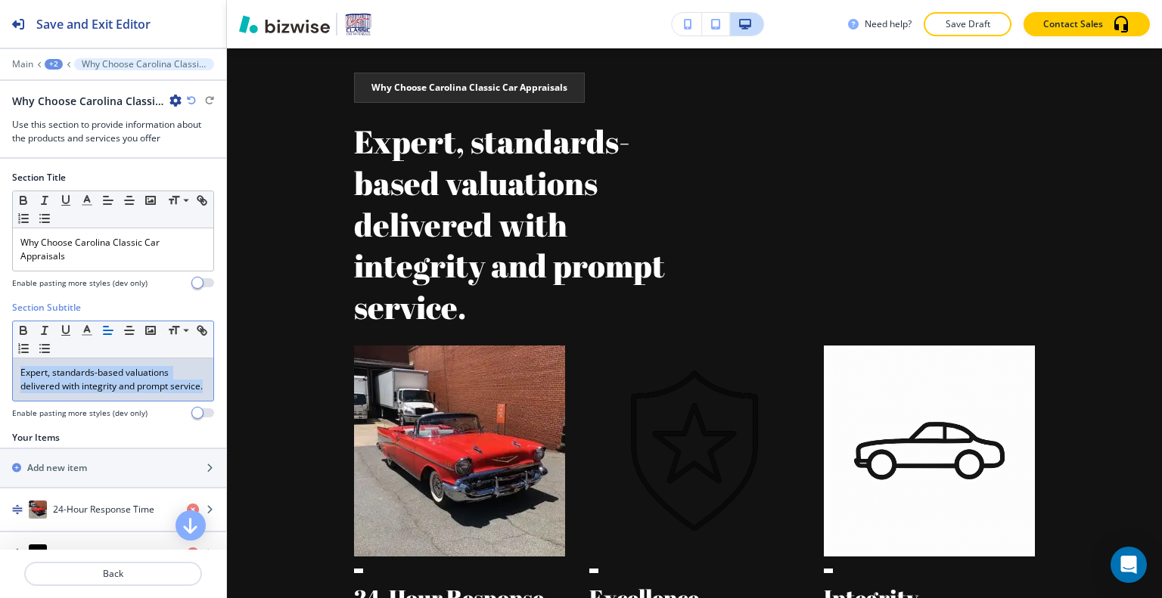
drag, startPoint x: 71, startPoint y: 397, endPoint x: 3, endPoint y: 369, distance: 73.6
click at [0, 368] on div "Section Subtitle Small Normal Large Huge Expert, standards-based valuations del…" at bounding box center [113, 366] width 226 height 130
copy p "Expert, standards-based valuations delivered with integrity and prompt service."
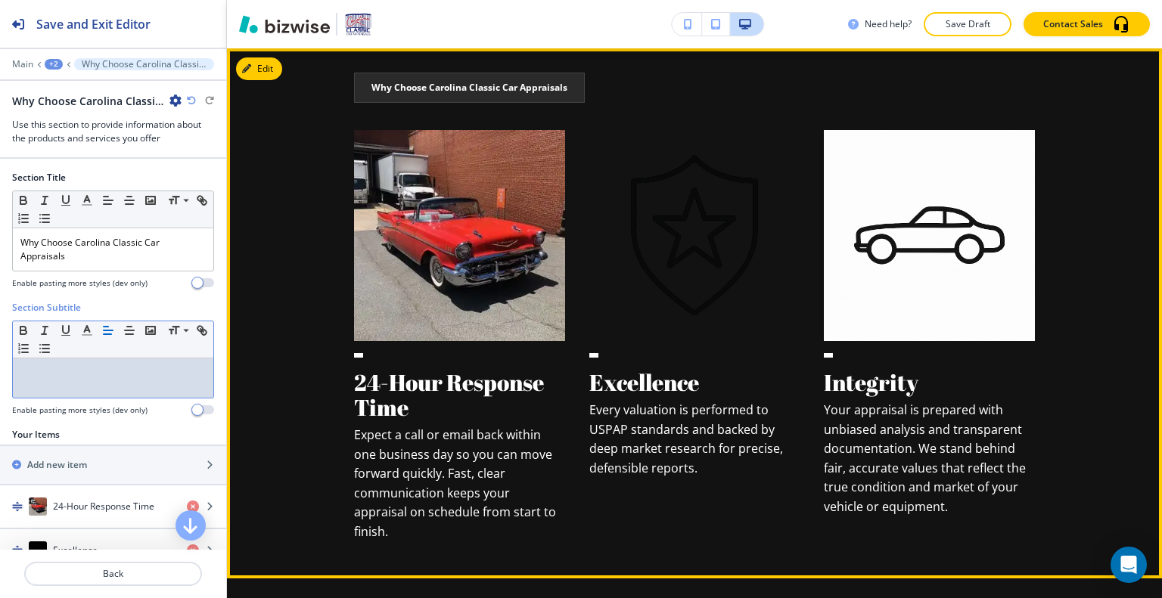
scroll to position [886, 0]
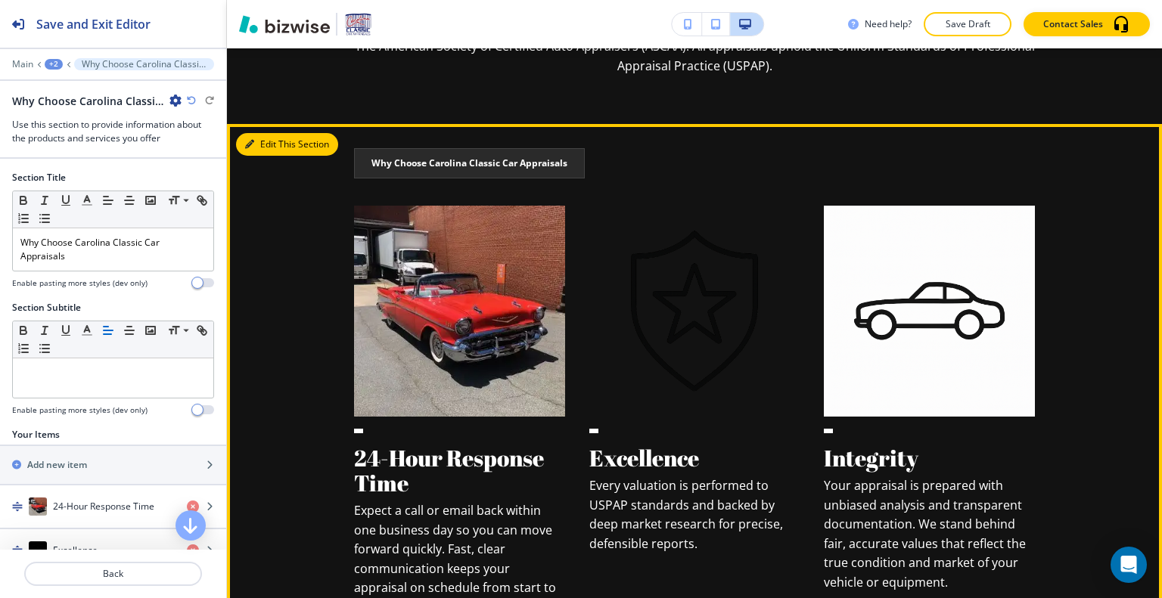
click at [272, 142] on button "Edit This Section" at bounding box center [287, 144] width 102 height 23
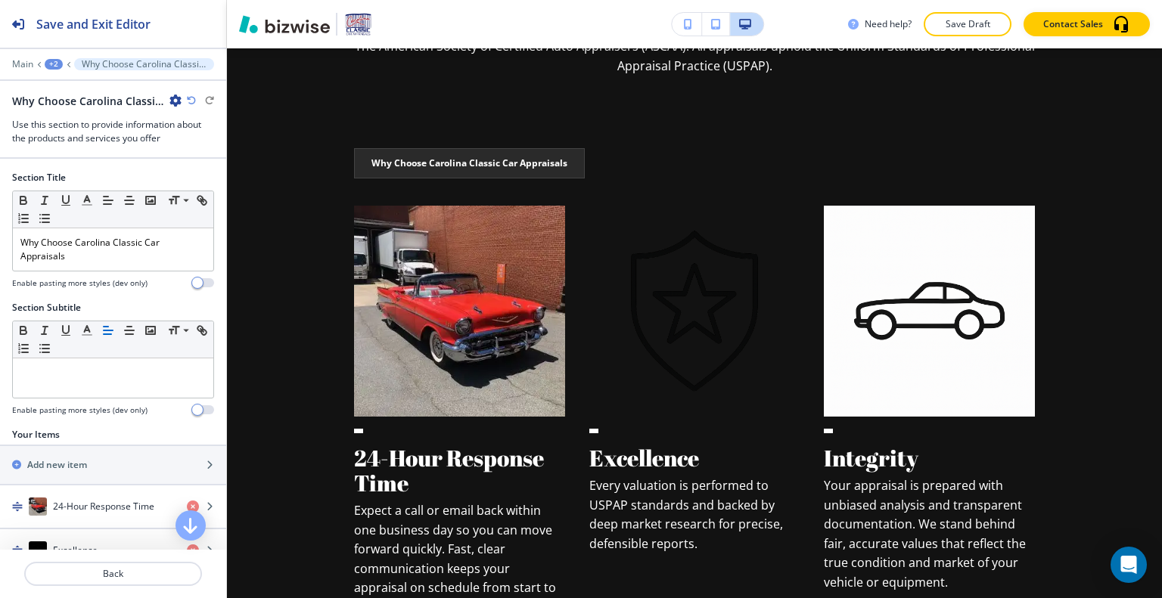
scroll to position [145, 0]
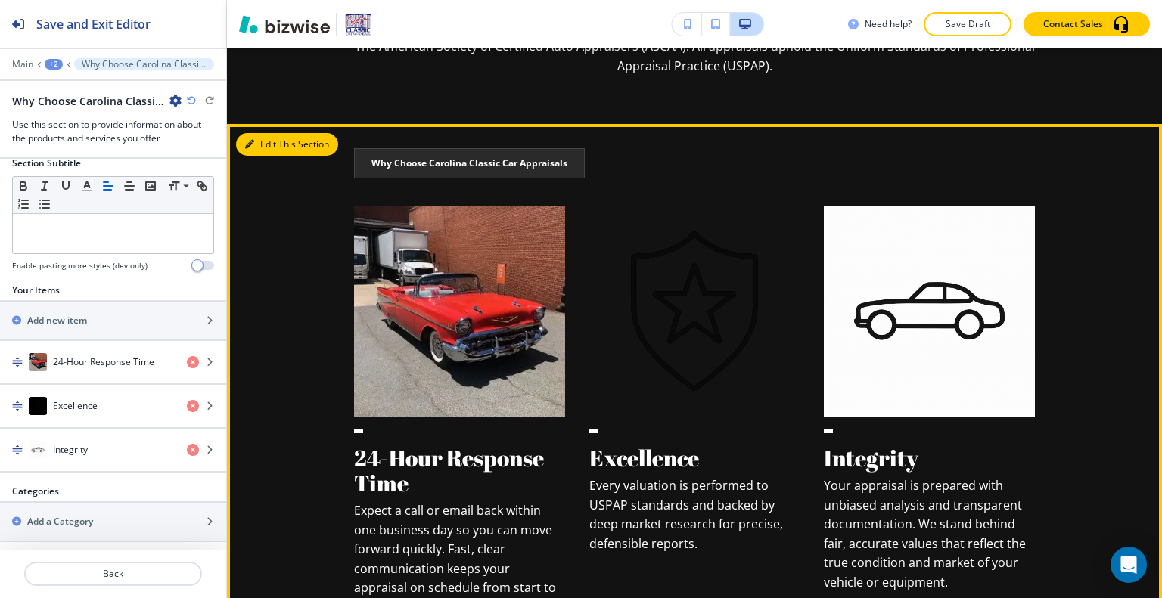
click at [260, 134] on button "Edit This Section" at bounding box center [287, 144] width 102 height 23
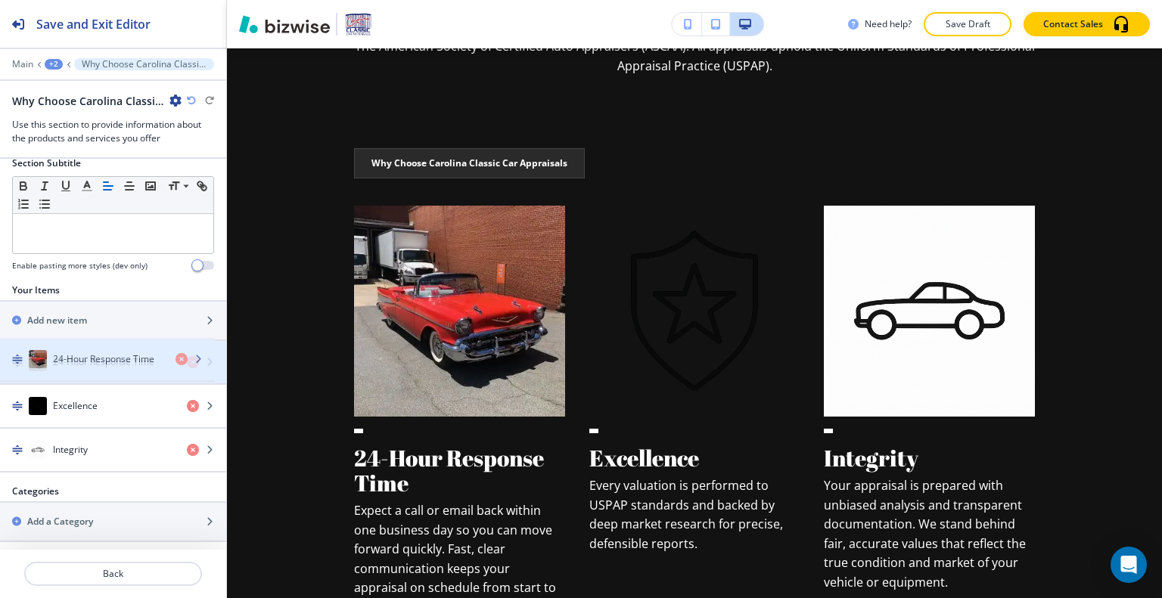
click at [121, 359] on h4 "24-Hour Response Time" at bounding box center [103, 363] width 101 height 14
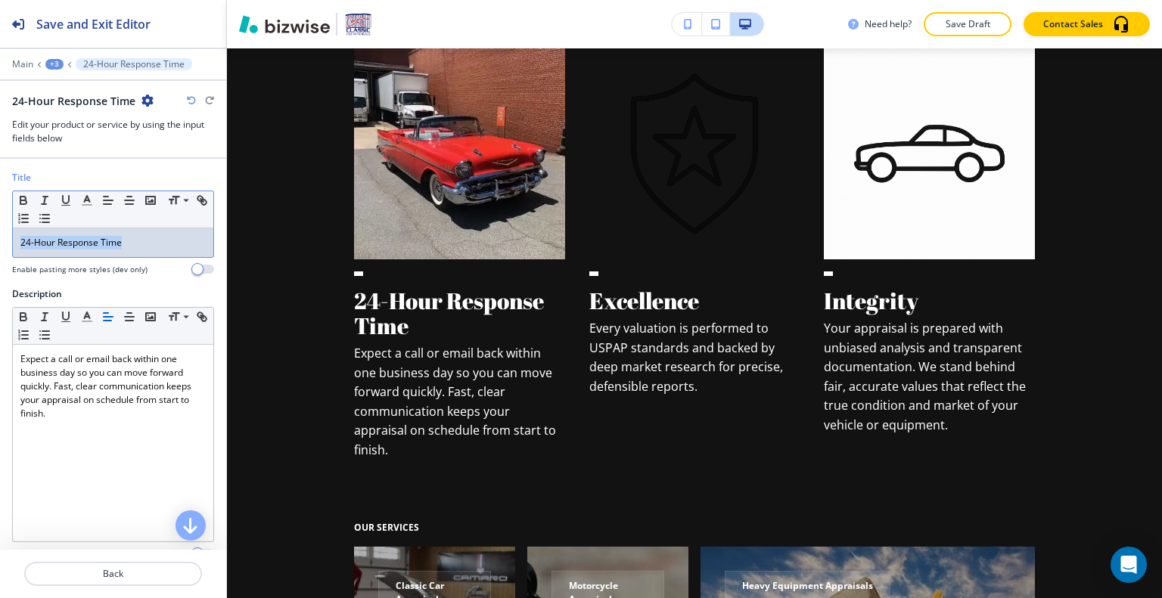
drag, startPoint x: 141, startPoint y: 244, endPoint x: 1, endPoint y: 234, distance: 140.3
click at [1, 234] on div "Title Small Normal Large Huge 24-Hour Response Time Enable pasting more styles …" at bounding box center [113, 229] width 226 height 117
click at [87, 198] on icon "button" at bounding box center [87, 201] width 14 height 14
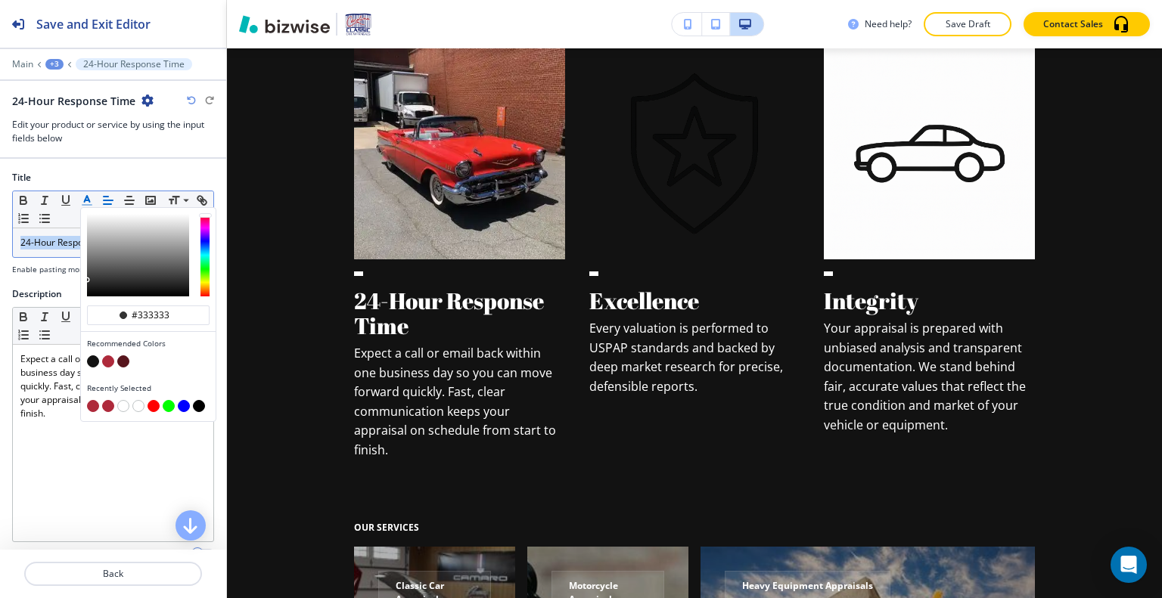
click at [109, 357] on button "button" at bounding box center [108, 362] width 12 height 12
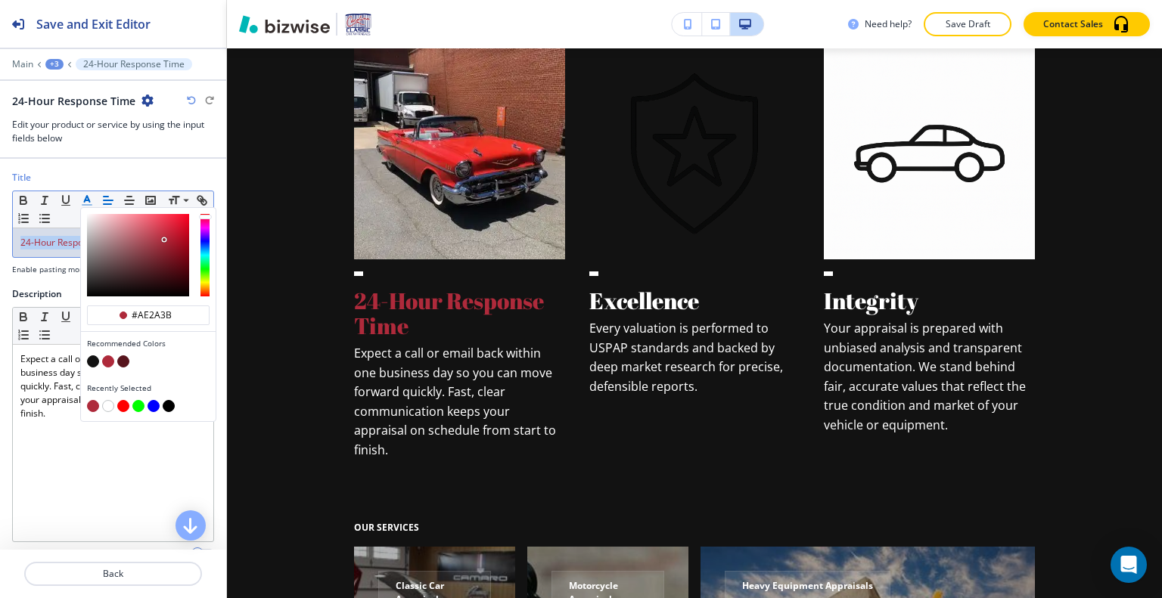
click at [122, 356] on button "button" at bounding box center [123, 362] width 12 height 12
click at [109, 356] on button "button" at bounding box center [108, 362] width 12 height 12
type input "#ae2a3b"
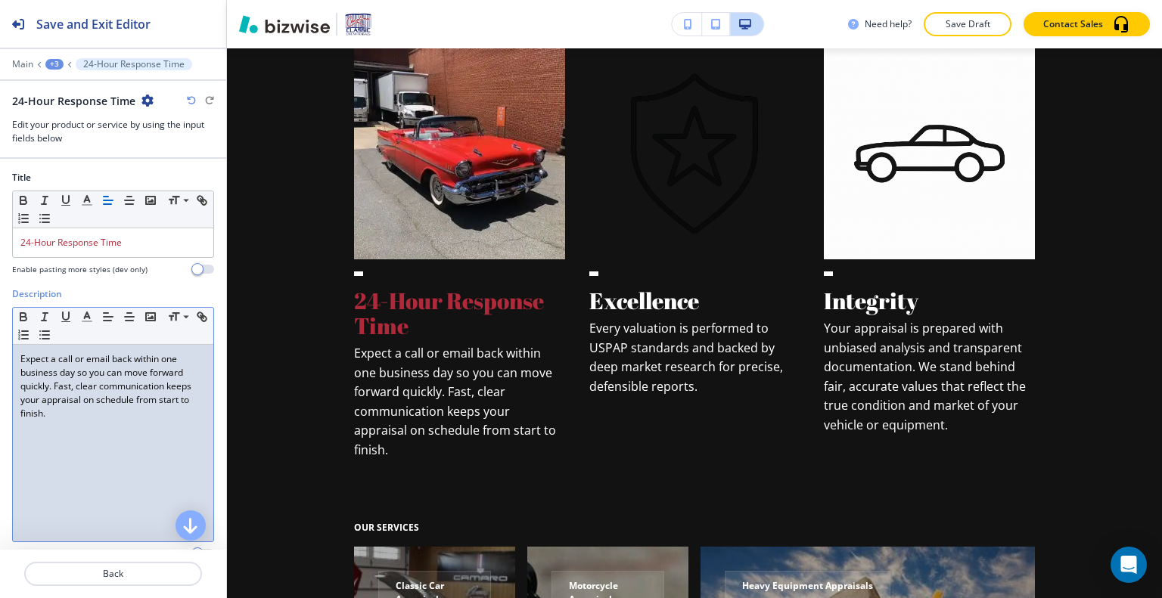
click at [121, 506] on div "Expect a call or email back within one business day so you can move forward qui…" at bounding box center [113, 443] width 200 height 197
click at [157, 562] on button "Back" at bounding box center [113, 574] width 178 height 24
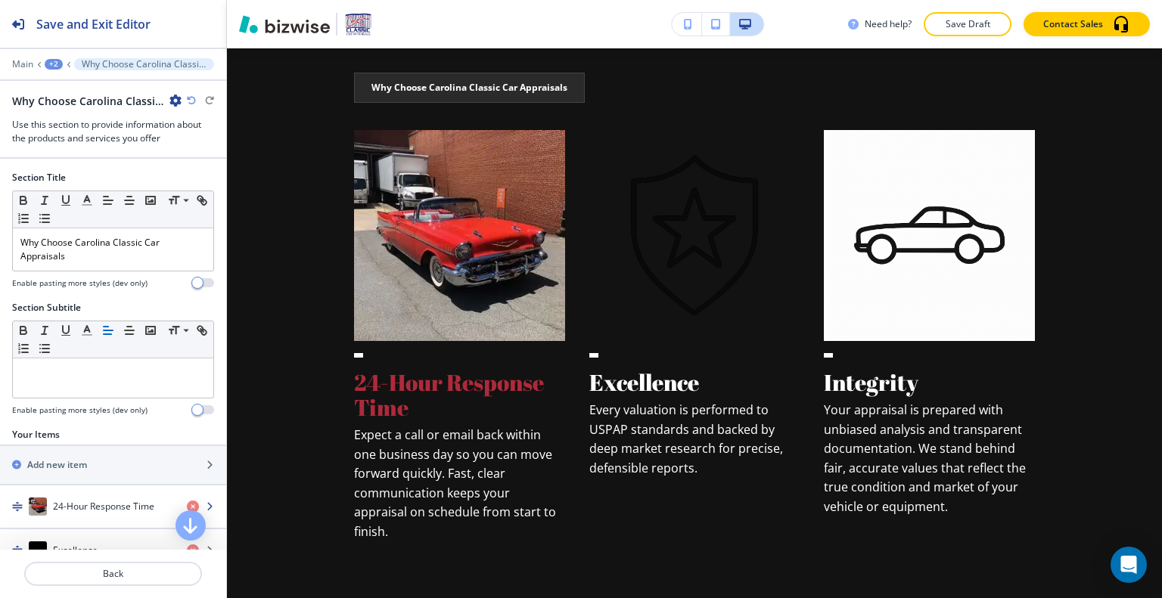
scroll to position [145, 0]
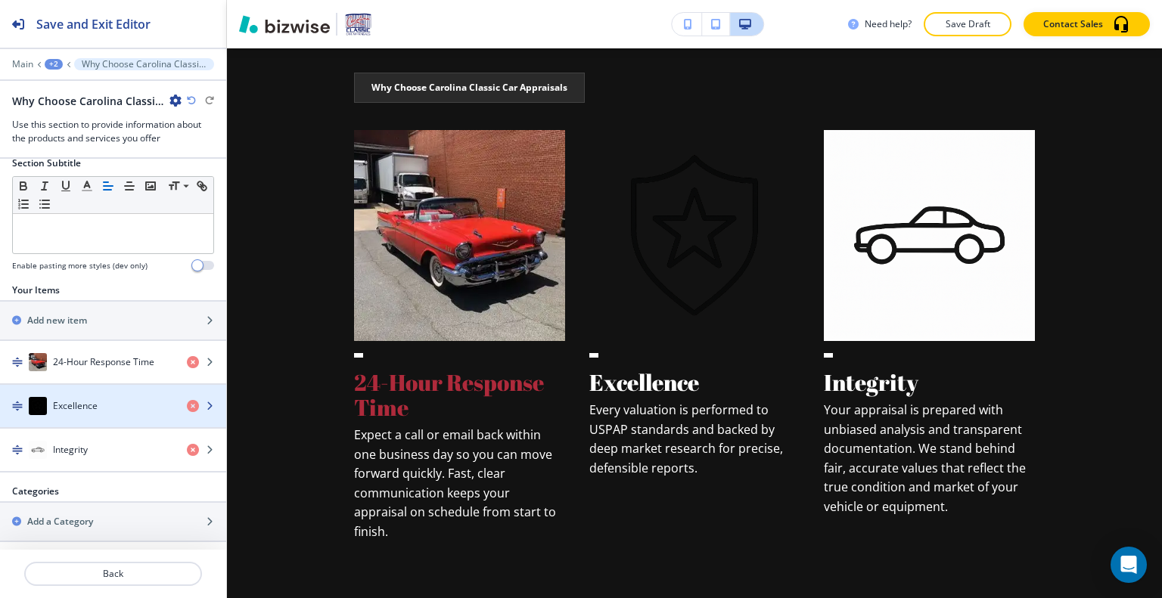
click at [120, 415] on div "button" at bounding box center [113, 421] width 226 height 12
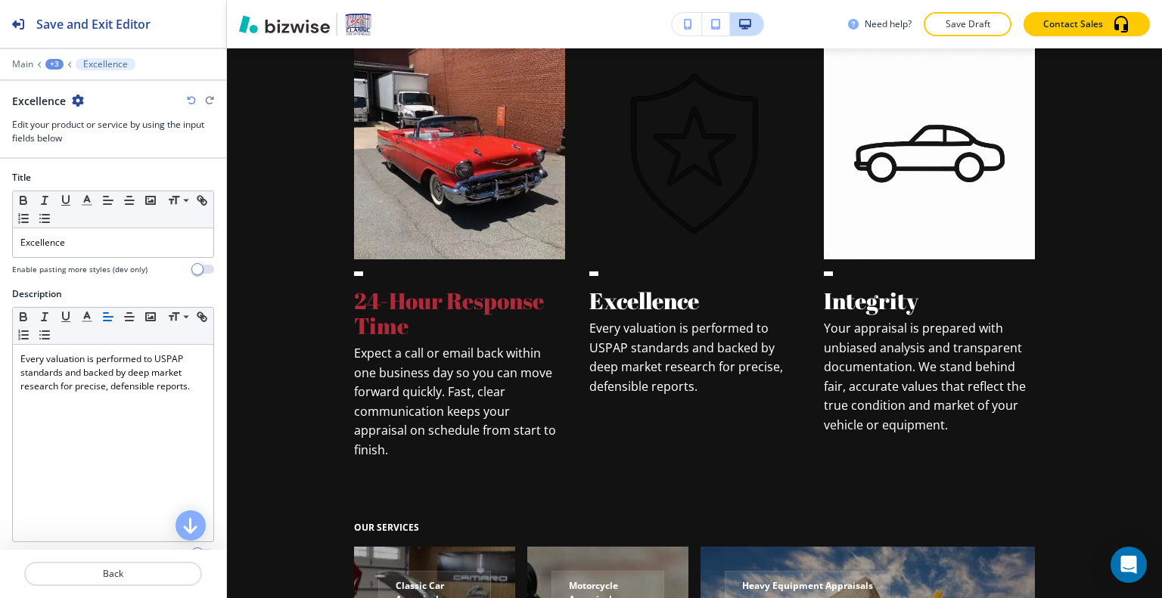
scroll to position [210, 0]
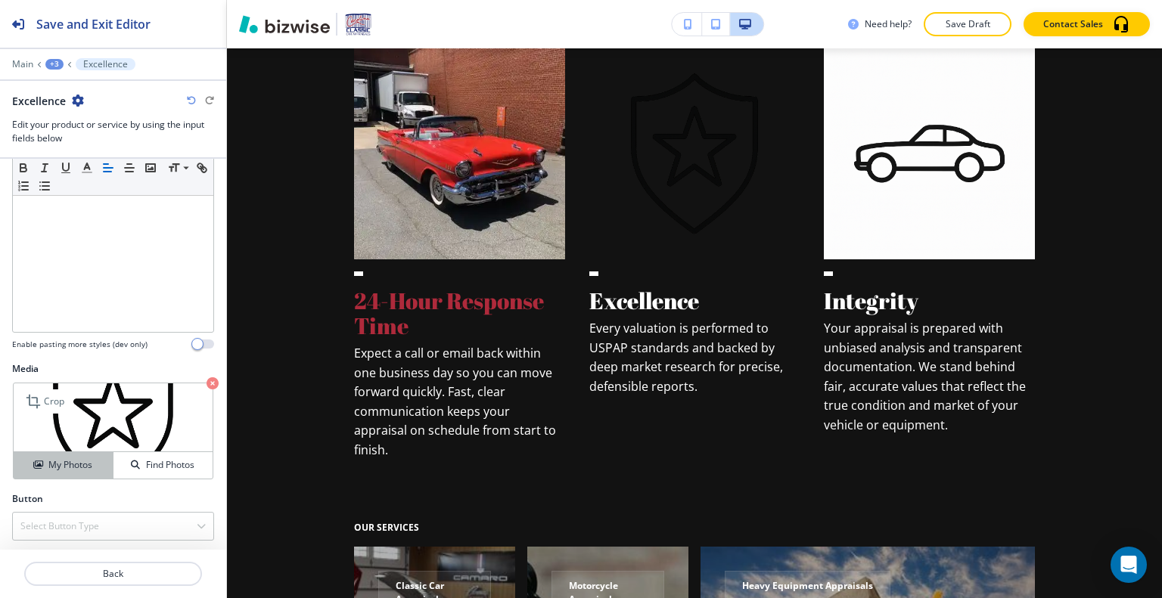
click at [82, 474] on button "My Photos" at bounding box center [64, 465] width 100 height 26
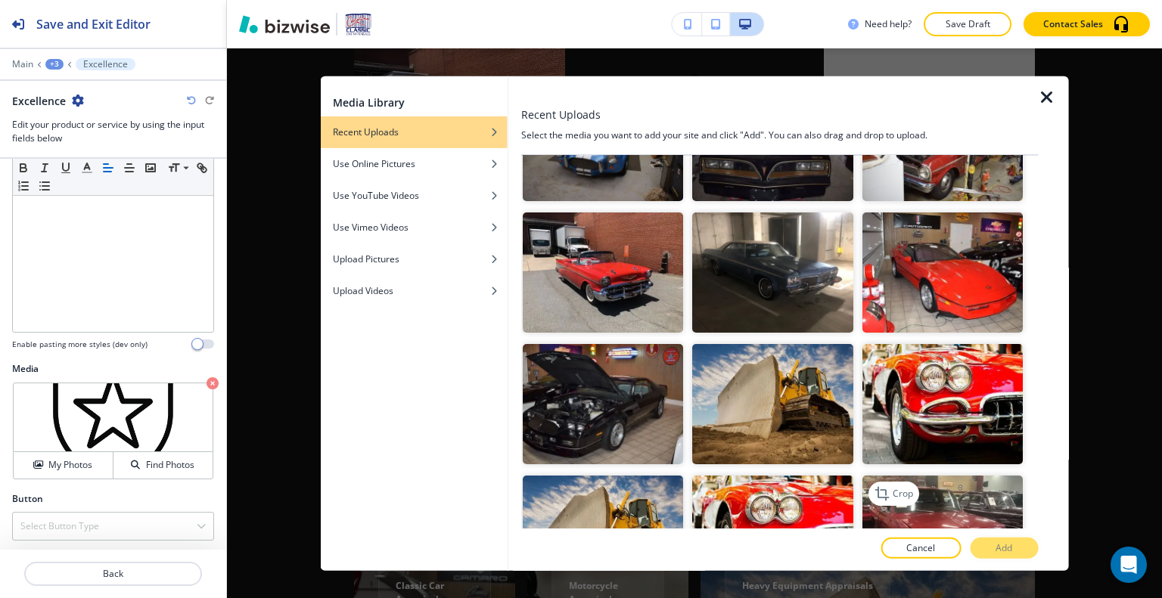
scroll to position [2270, 0]
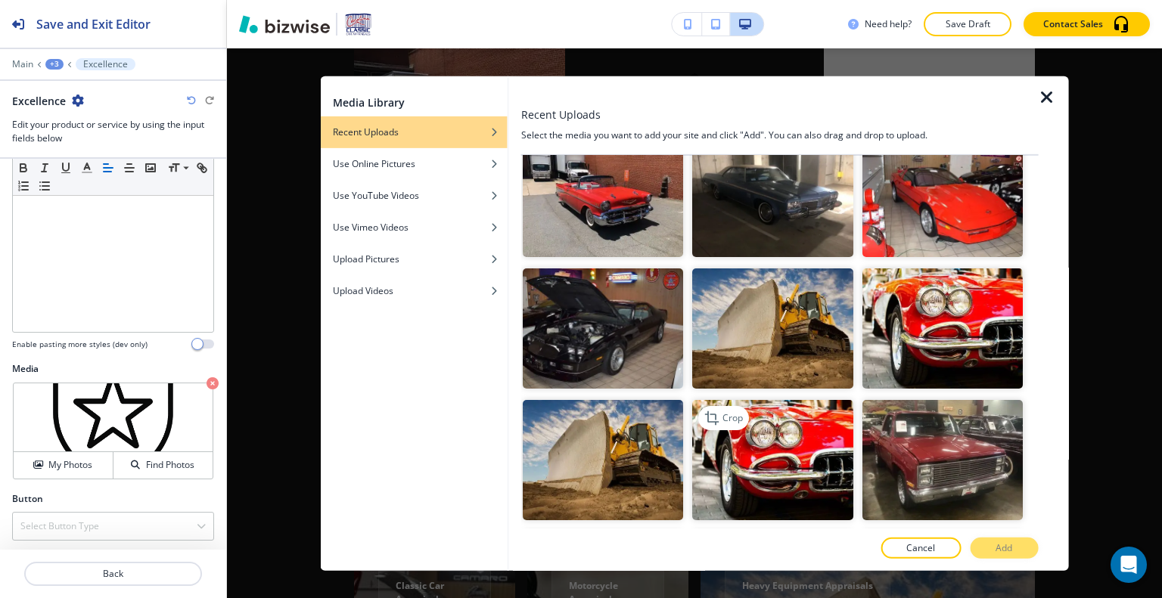
click at [816, 400] on img "button" at bounding box center [772, 460] width 160 height 120
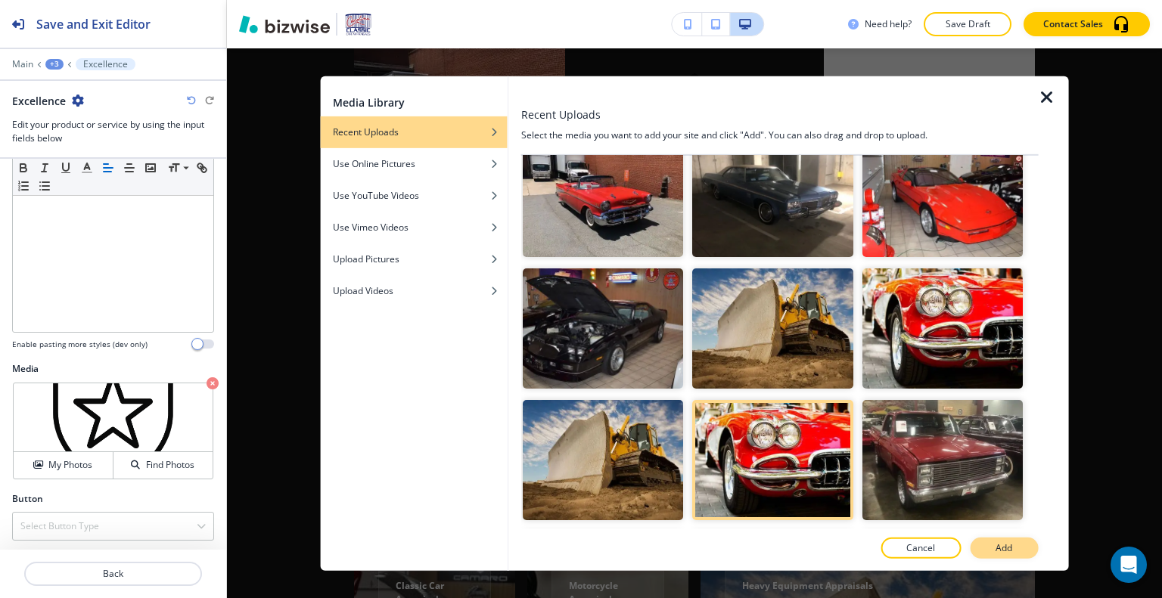
click at [990, 556] on button "Add" at bounding box center [1004, 548] width 68 height 21
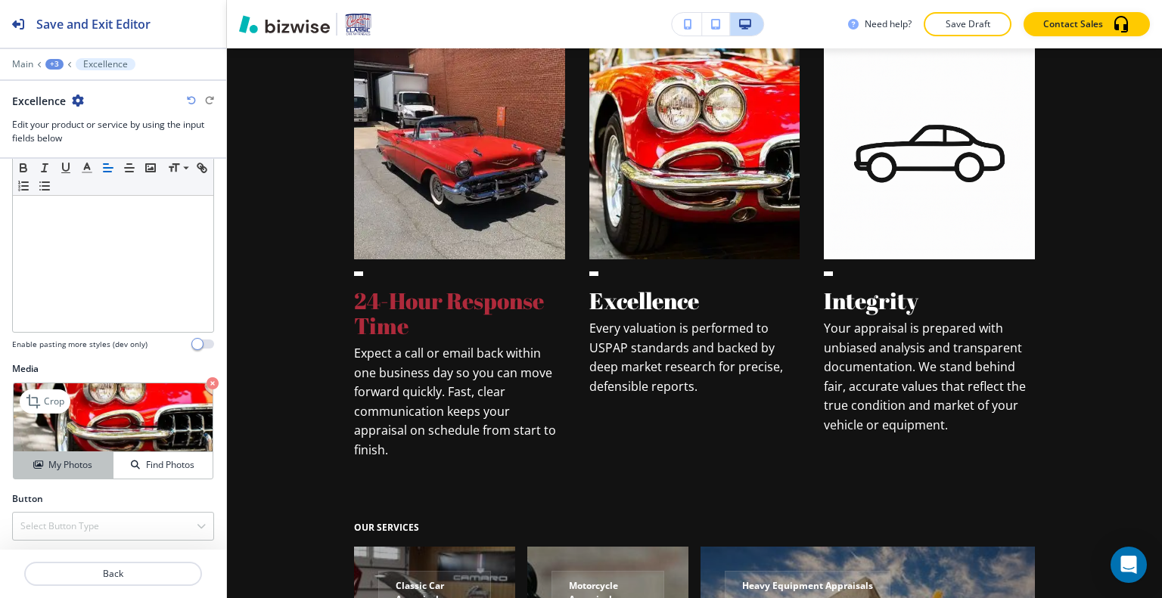
click at [97, 459] on div "My Photos" at bounding box center [63, 465] width 99 height 14
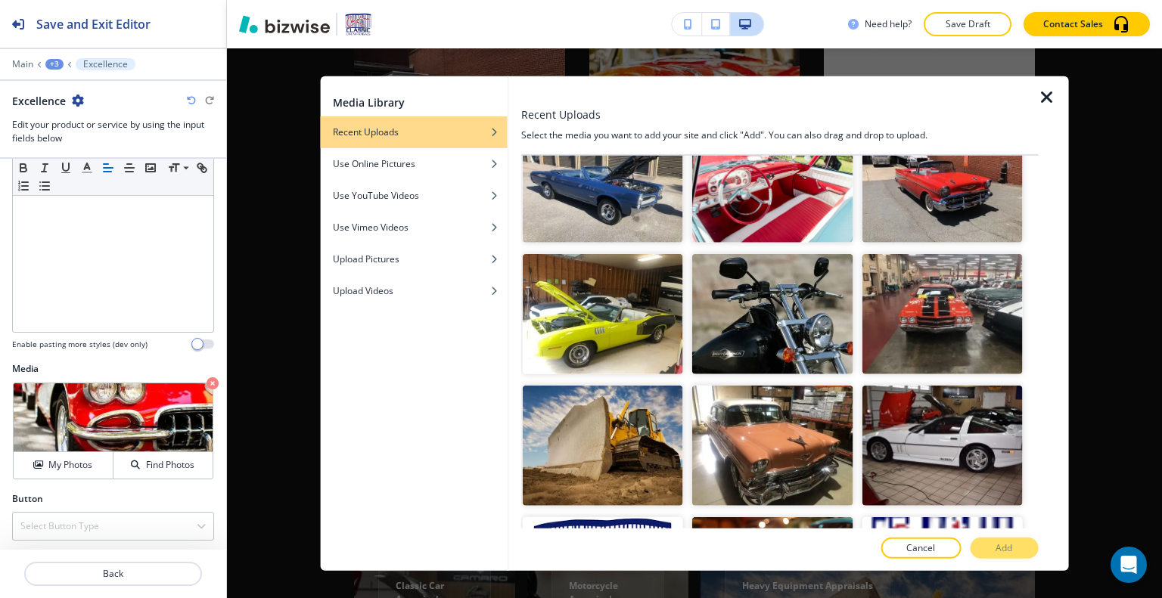
scroll to position [3658, 0]
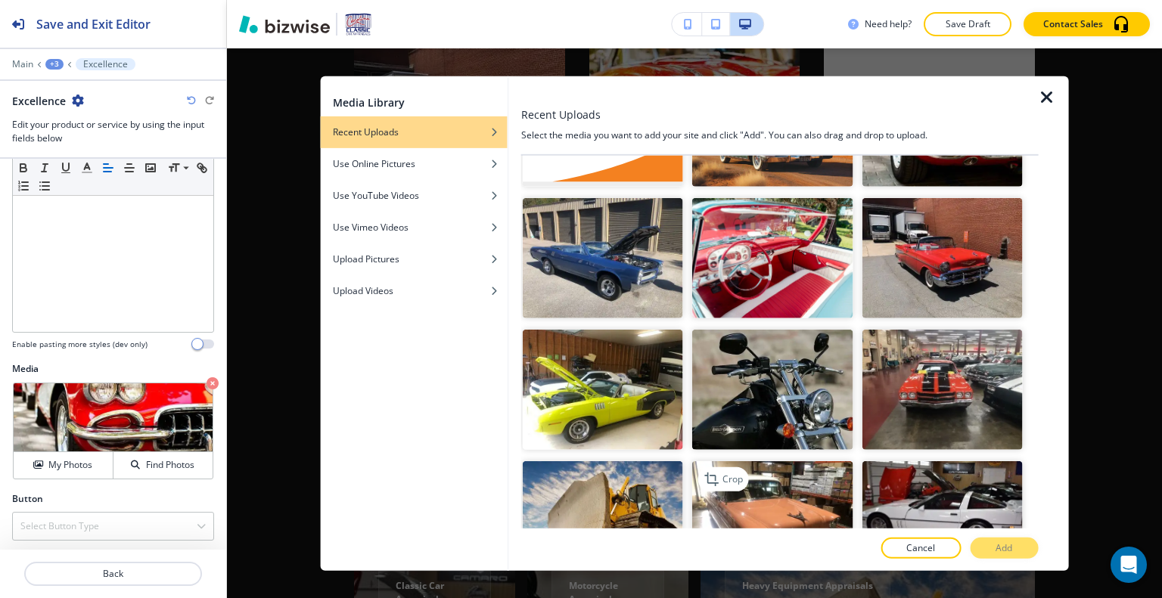
click at [754, 462] on img "button" at bounding box center [772, 522] width 160 height 120
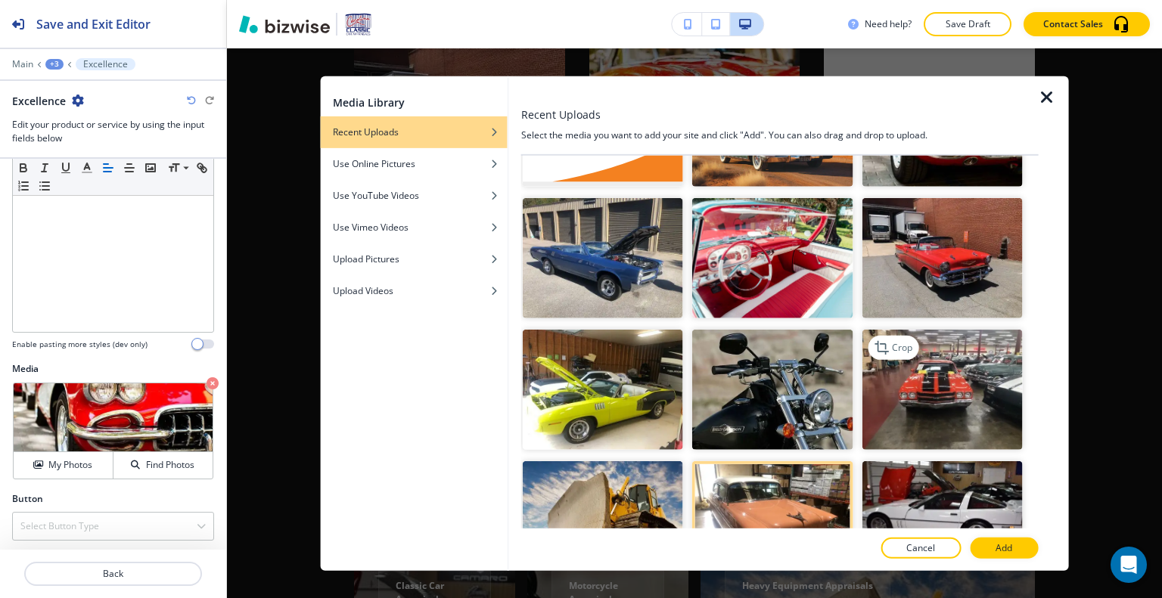
scroll to position [3507, 0]
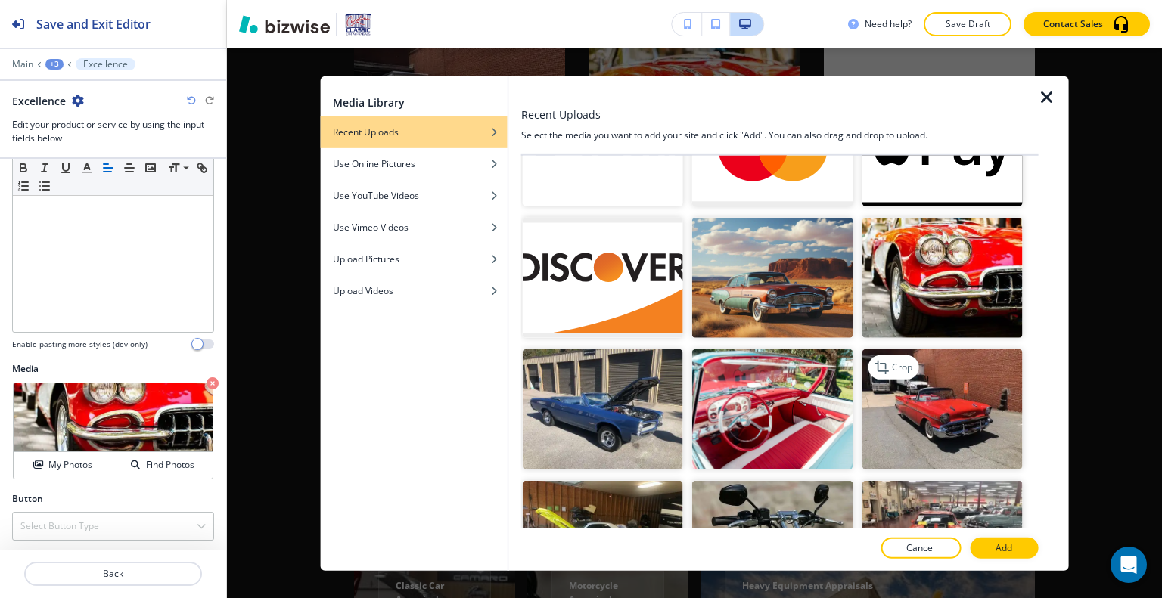
click at [953, 365] on img "button" at bounding box center [942, 410] width 160 height 120
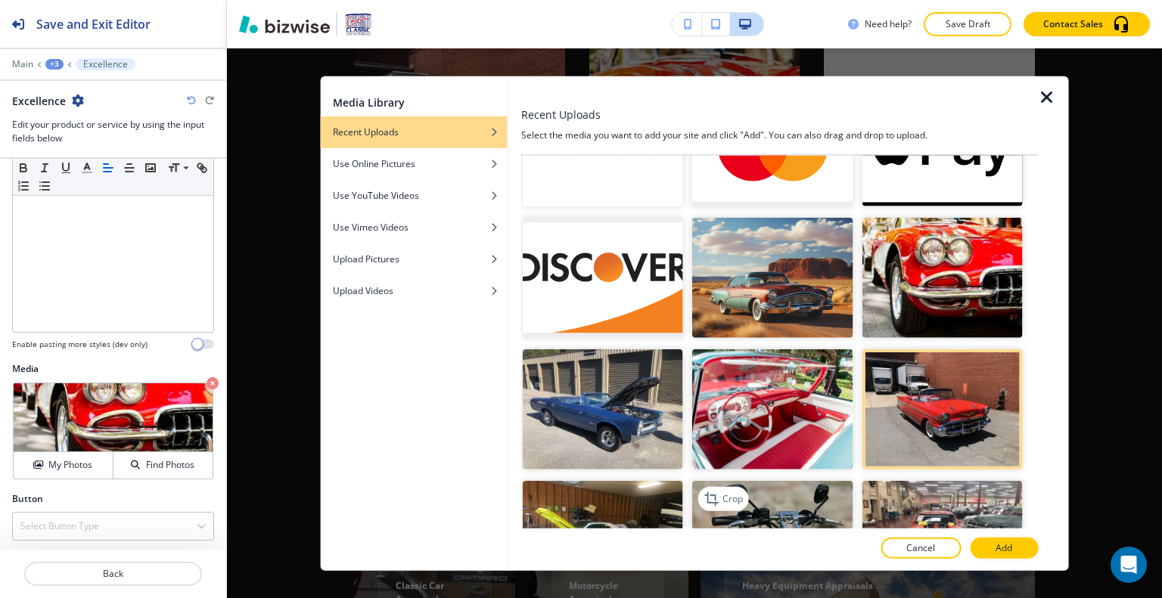
click at [808, 481] on img "button" at bounding box center [772, 541] width 160 height 120
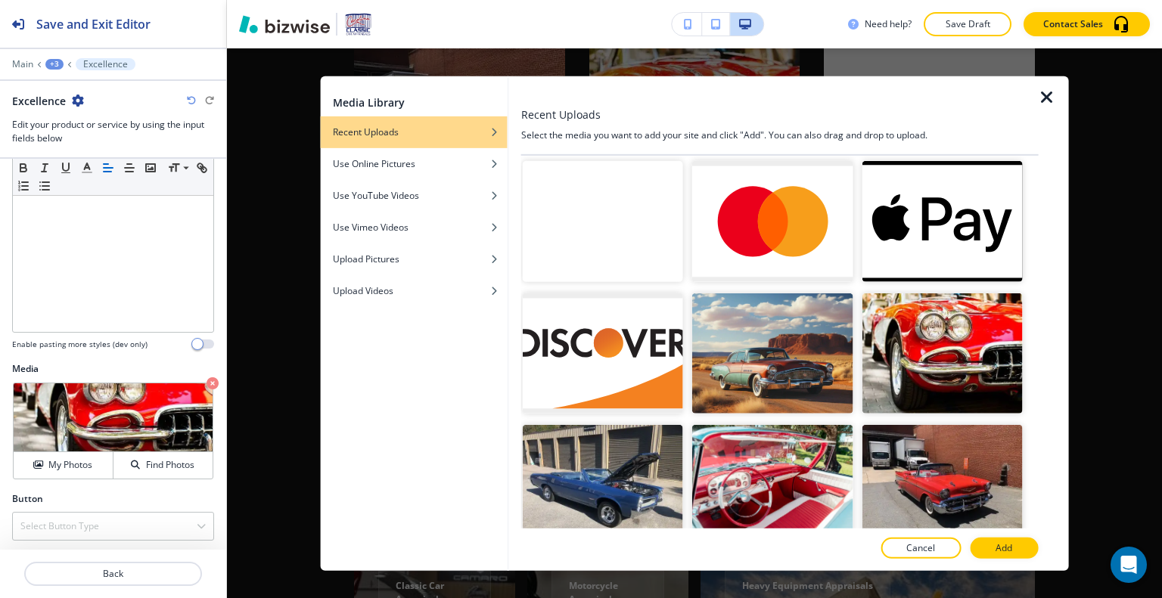
scroll to position [3734, 0]
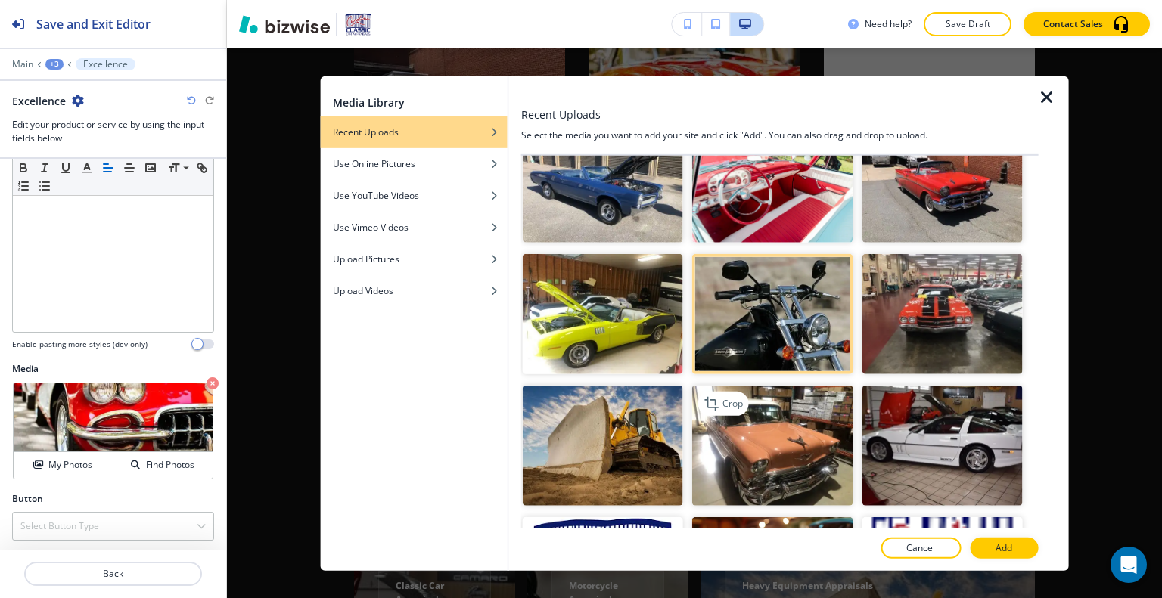
click at [813, 386] on img "button" at bounding box center [772, 446] width 160 height 120
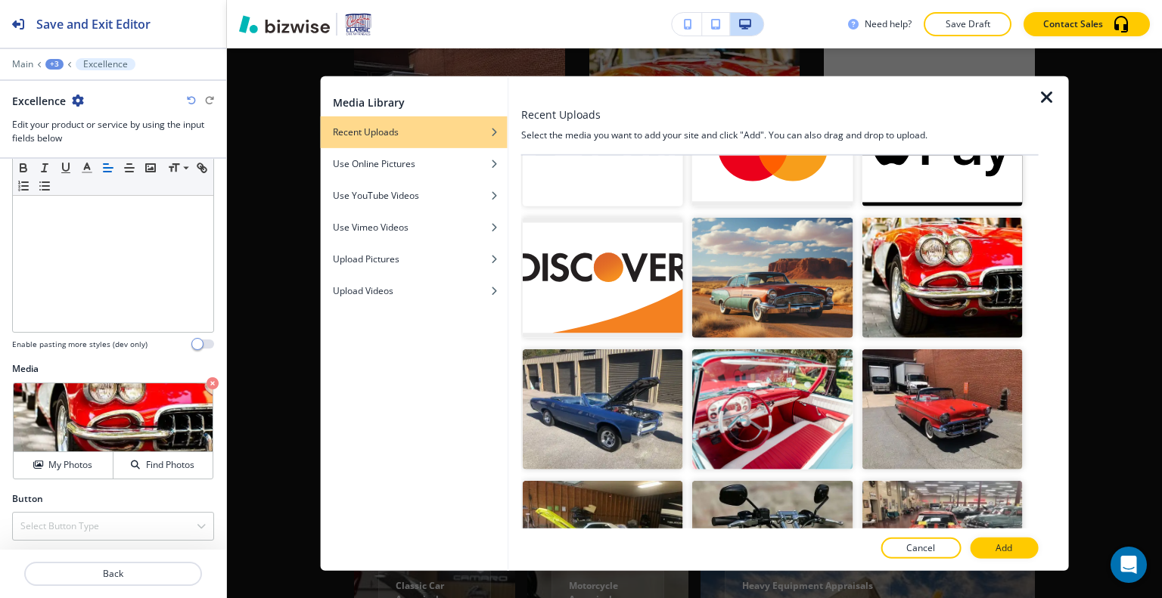
scroll to position [3658, 0]
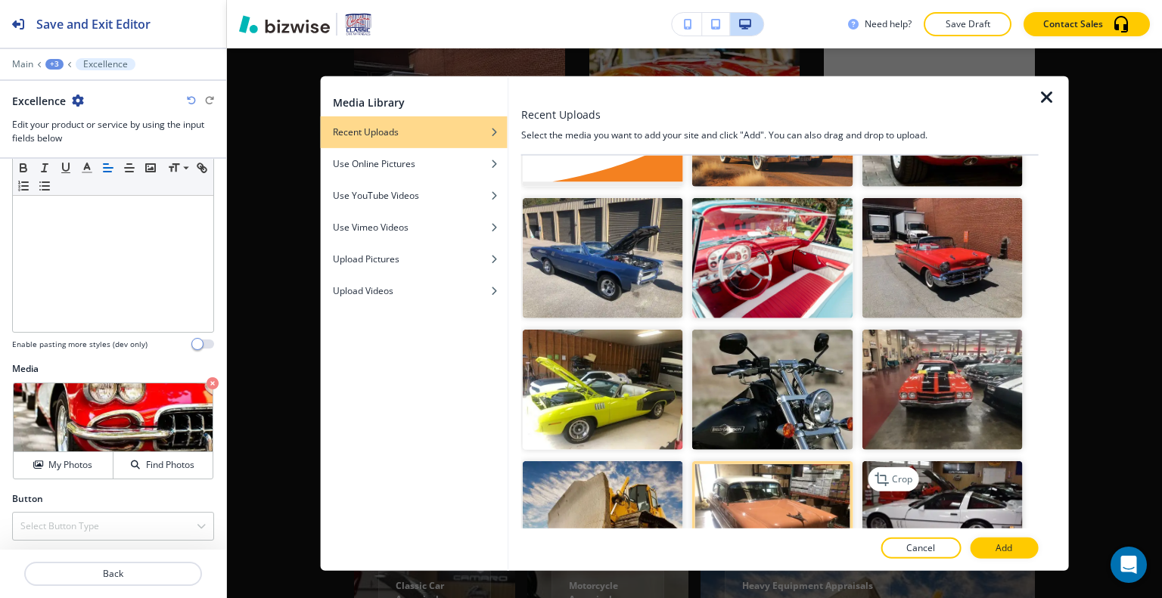
click at [925, 462] on img "button" at bounding box center [942, 522] width 160 height 120
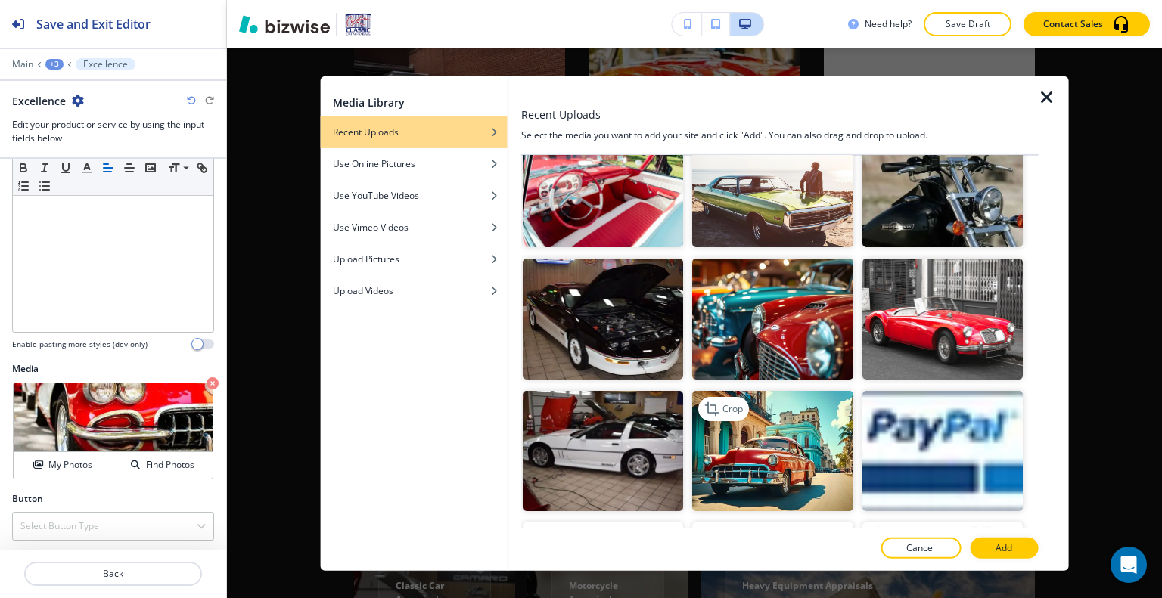
scroll to position [2523, 0]
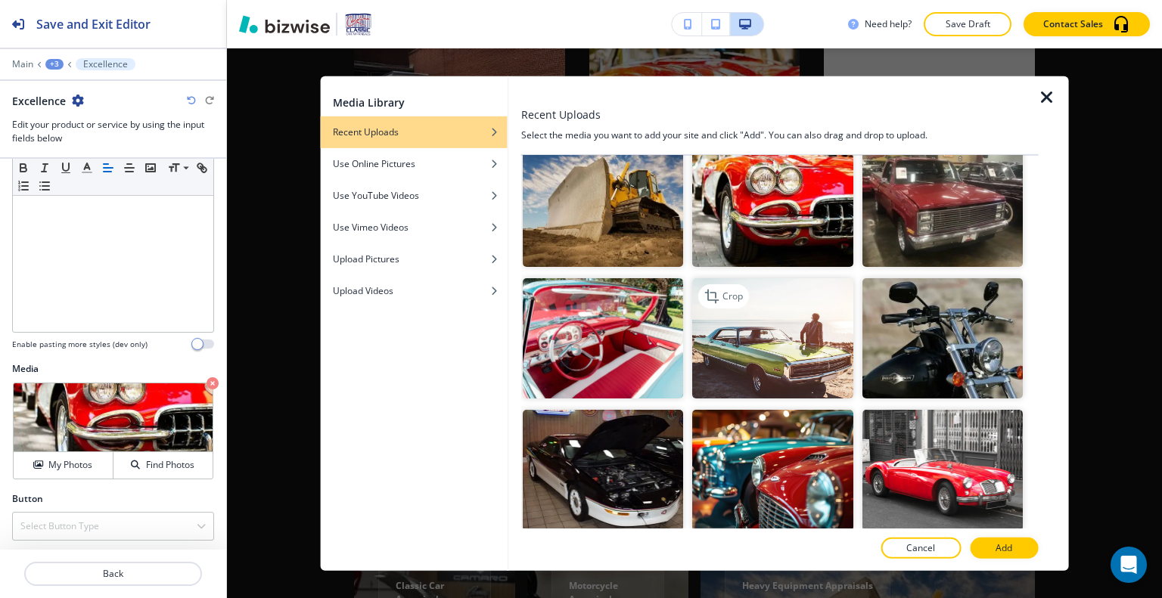
click at [812, 293] on img "button" at bounding box center [772, 338] width 160 height 120
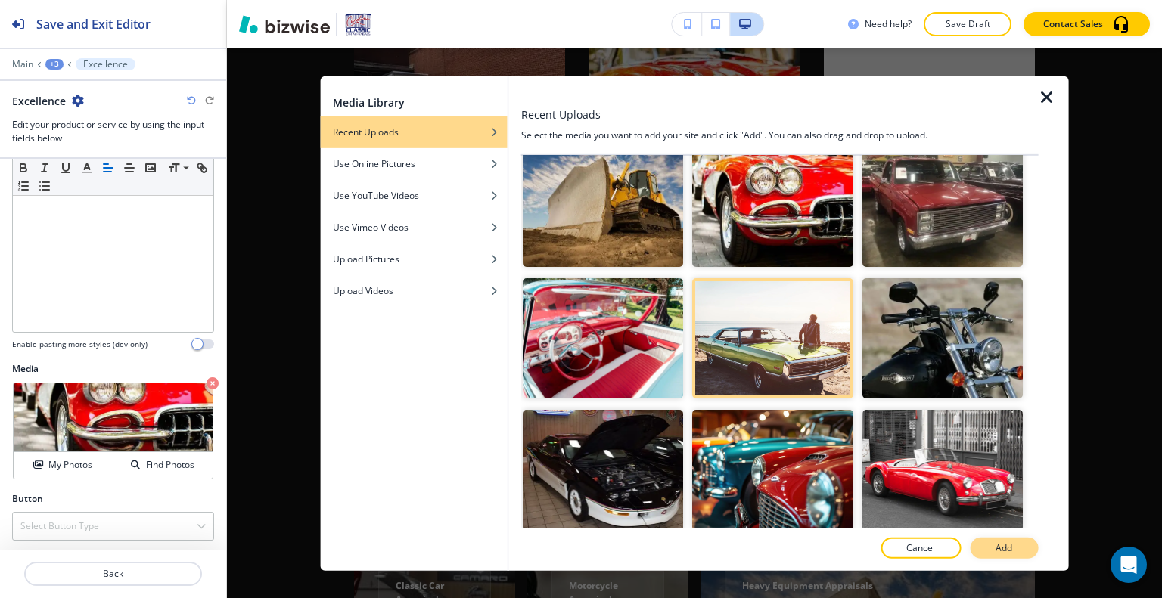
click at [1005, 552] on p "Add" at bounding box center [1004, 549] width 17 height 14
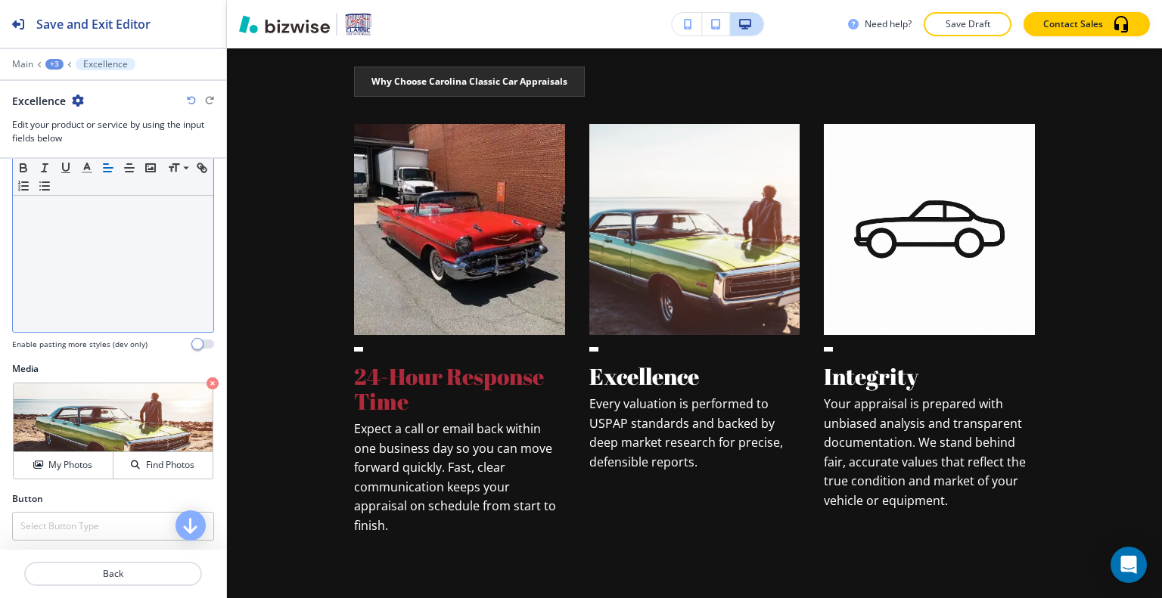
scroll to position [0, 0]
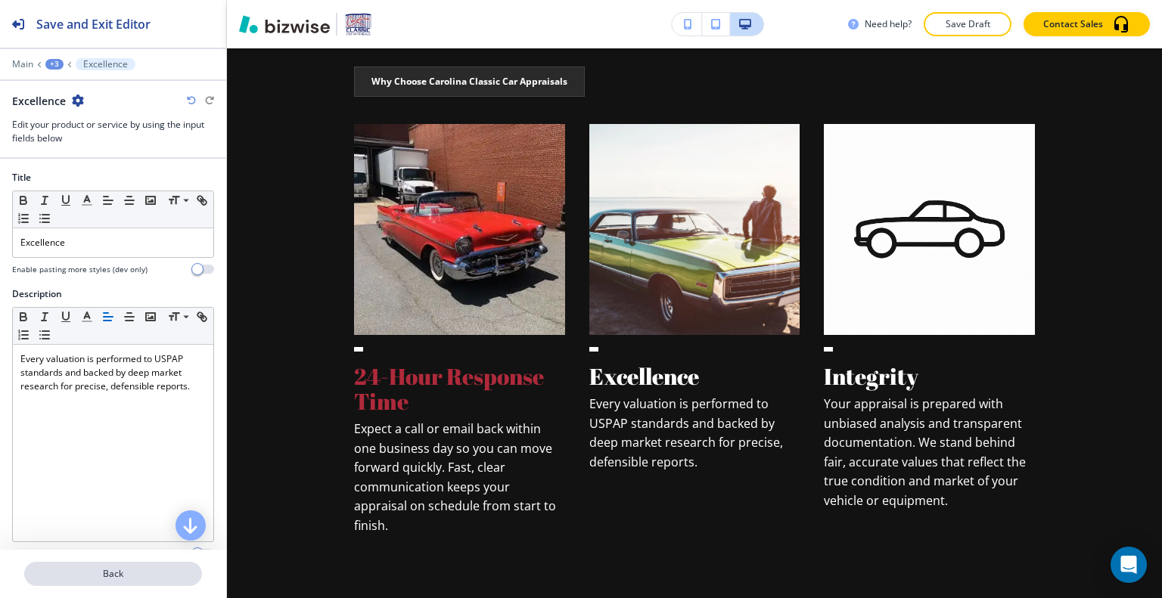
click at [136, 570] on p "Back" at bounding box center [113, 574] width 175 height 14
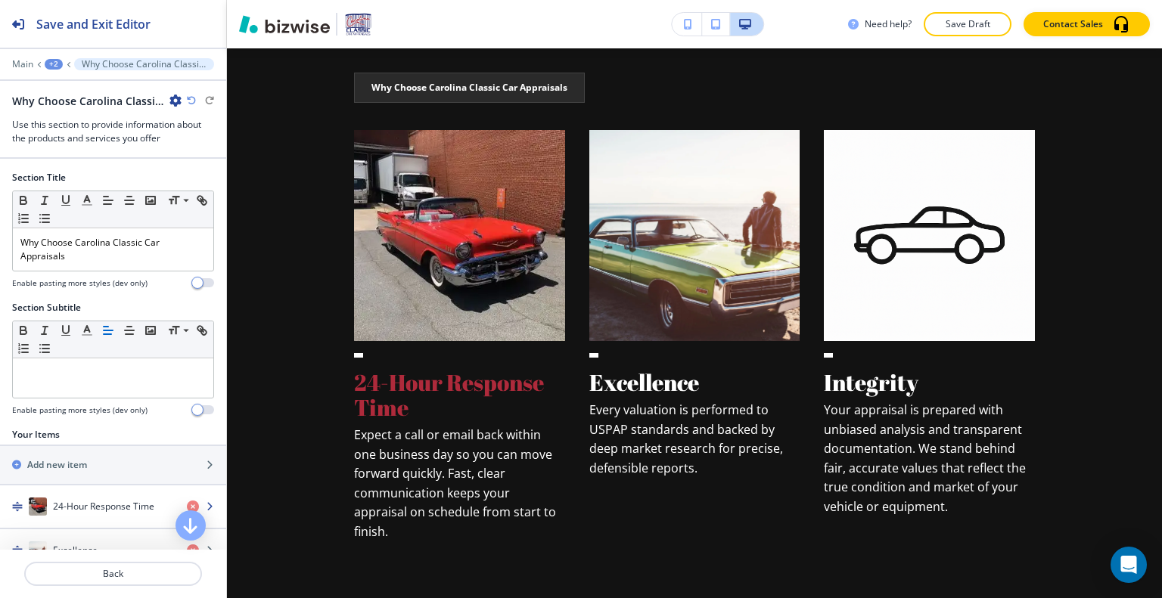
scroll to position [145, 0]
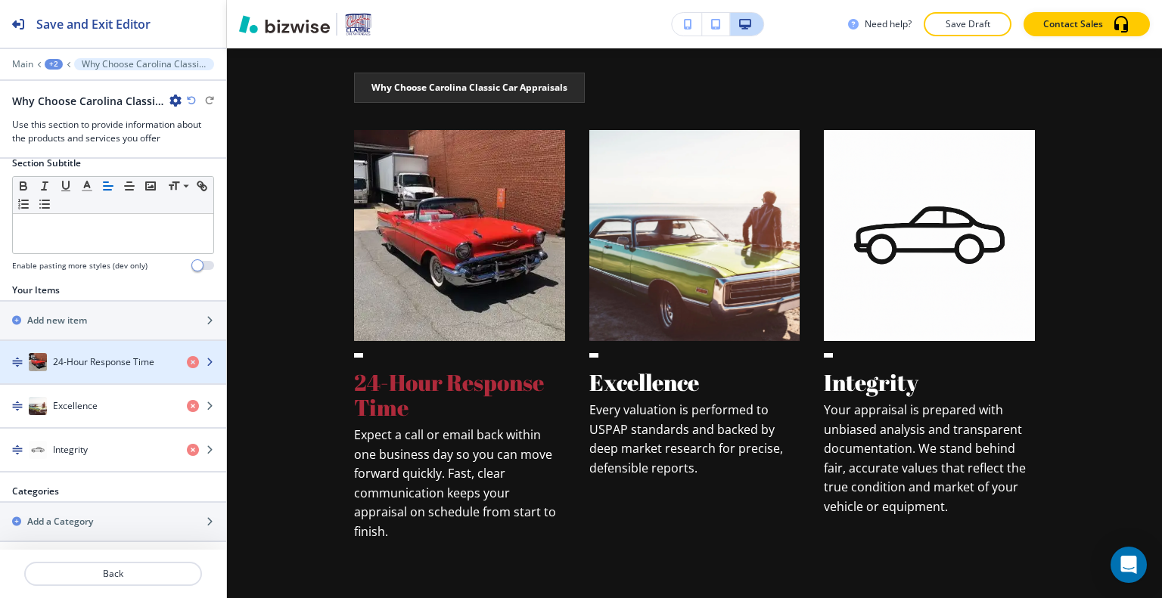
click at [107, 359] on h4 "24-Hour Response Time" at bounding box center [103, 363] width 101 height 14
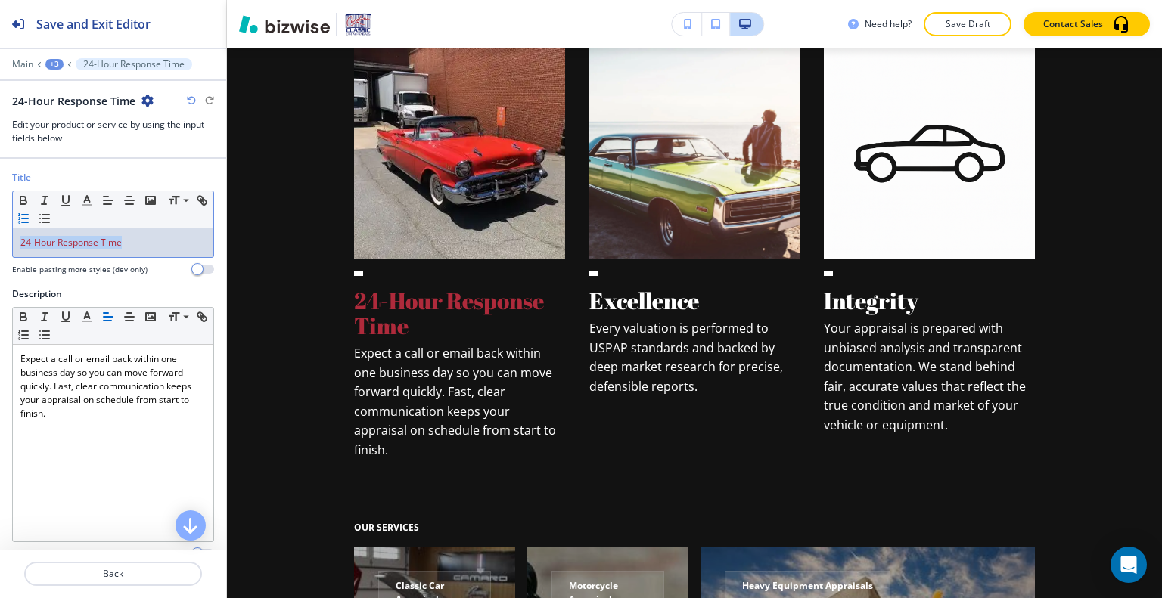
drag, startPoint x: 131, startPoint y: 247, endPoint x: 39, endPoint y: 214, distance: 97.4
click at [0, 233] on div "Title Small Normal Large Huge 24-Hour Response Time Enable pasting more styles …" at bounding box center [113, 229] width 226 height 117
click at [89, 198] on polyline "button" at bounding box center [87, 199] width 5 height 6
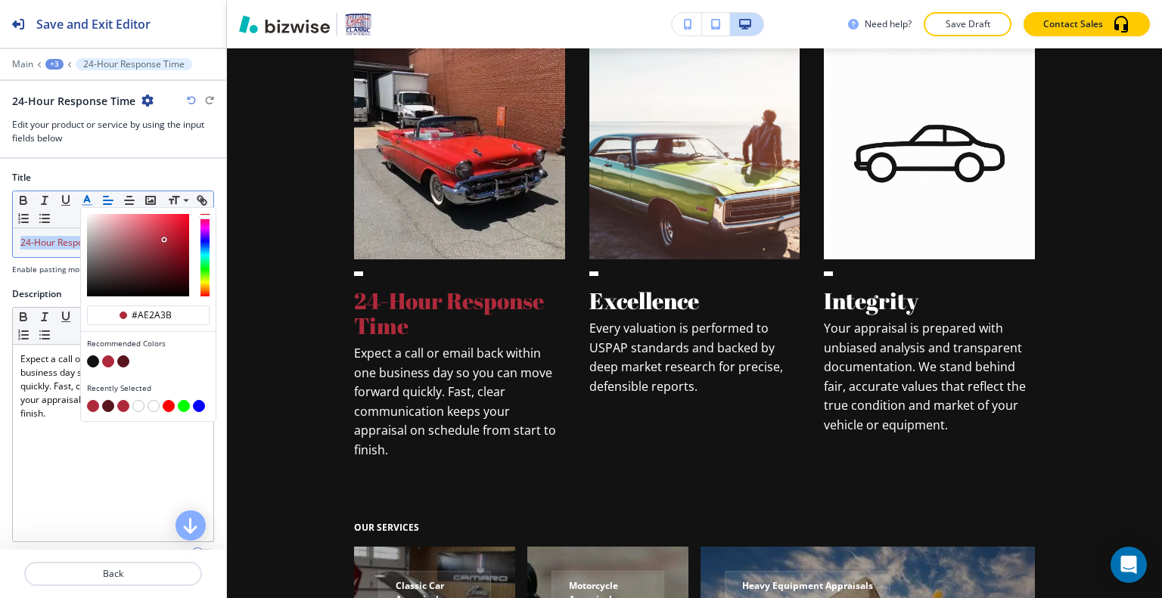
click at [137, 400] on button "button" at bounding box center [138, 406] width 12 height 12
type input "#ffffff"
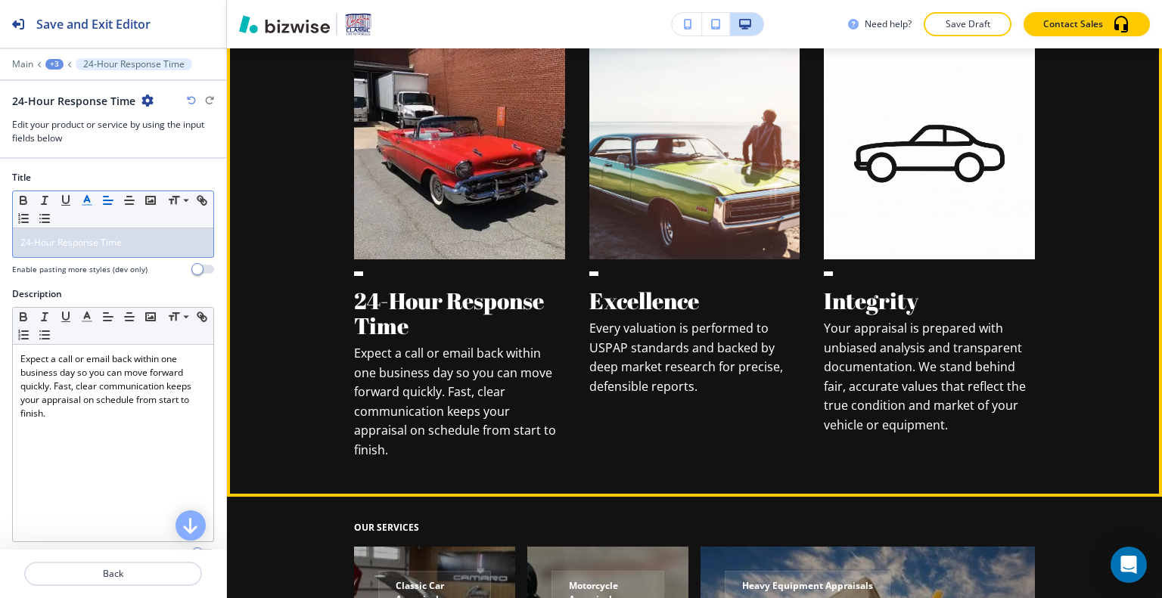
click at [629, 438] on div "Excellence Every valuation is performed to USPAP standards and backed by deep m…" at bounding box center [694, 260] width 211 height 424
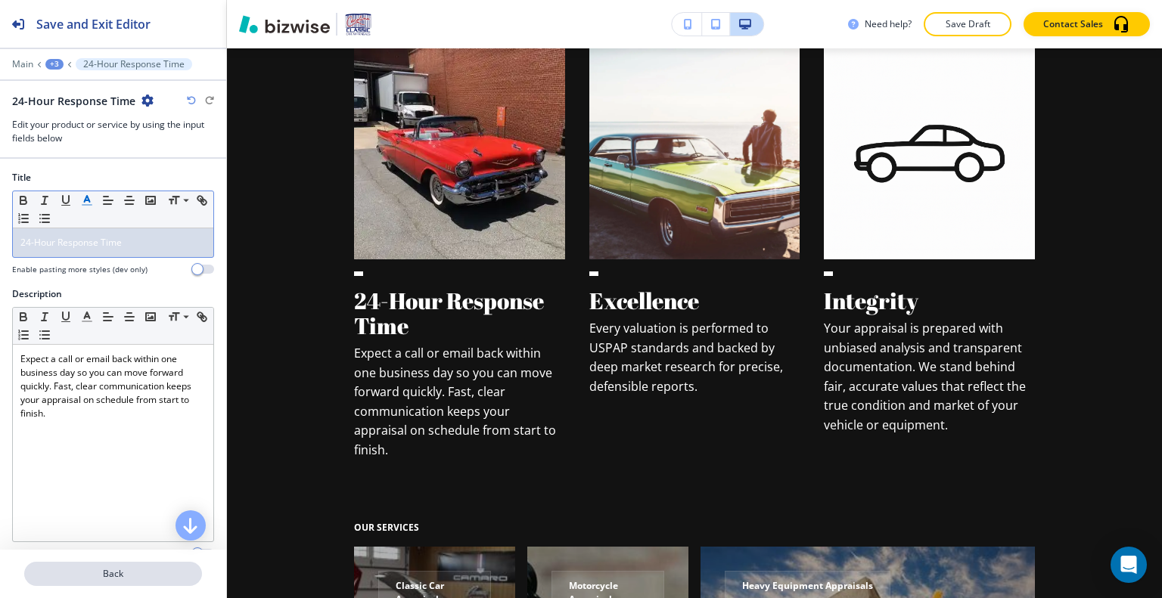
click at [145, 580] on p "Back" at bounding box center [113, 574] width 175 height 14
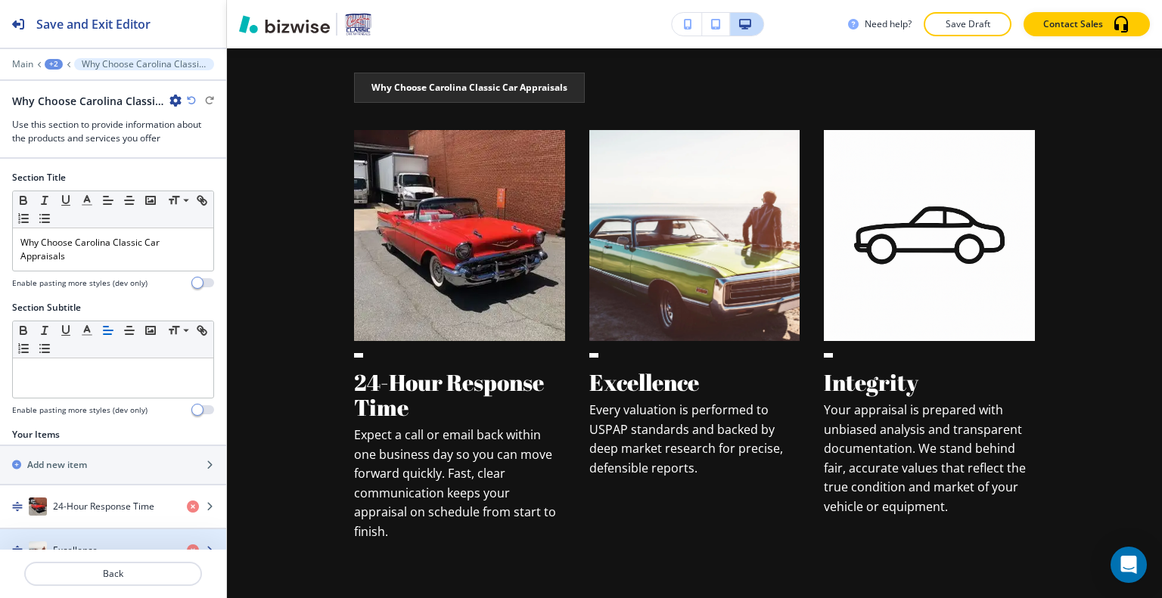
scroll to position [145, 0]
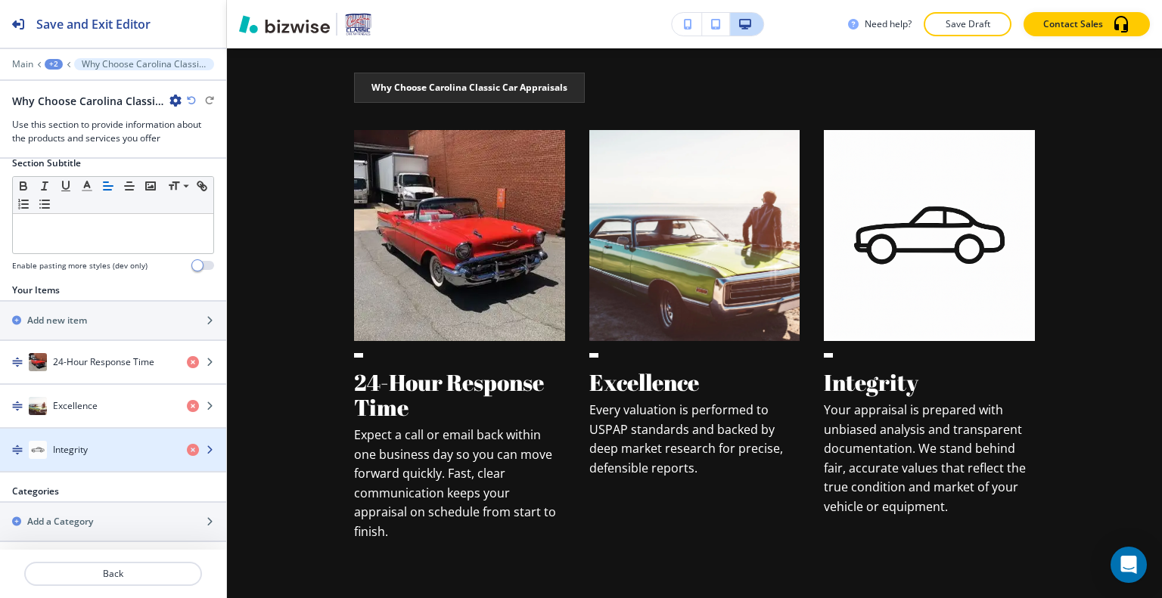
click at [96, 441] on div "Integrity" at bounding box center [87, 450] width 175 height 18
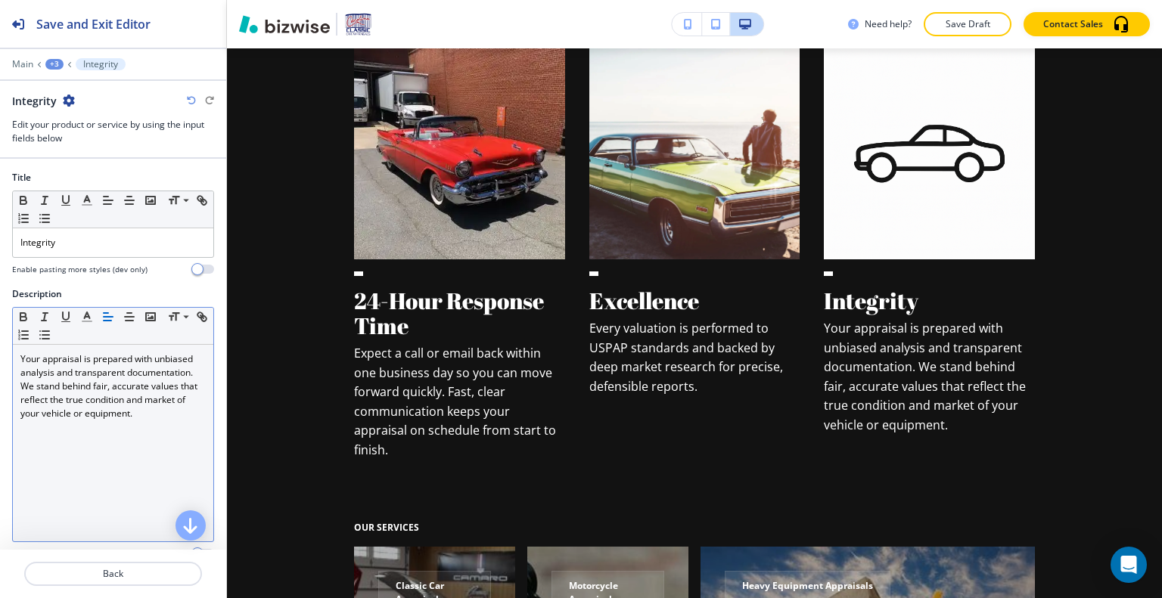
scroll to position [210, 0]
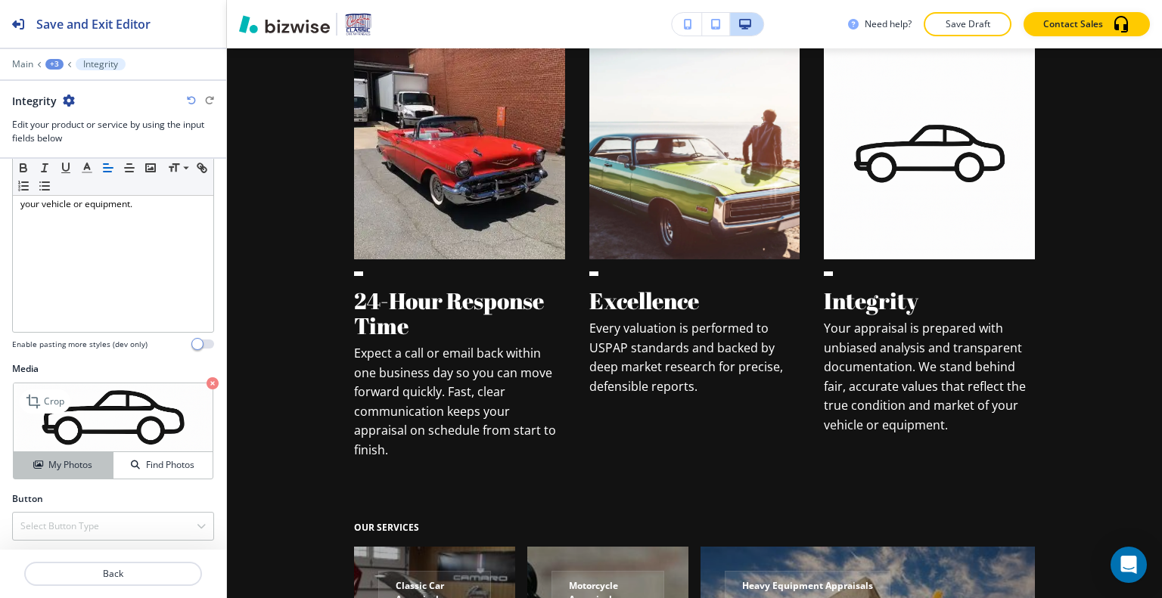
click at [88, 458] on h4 "My Photos" at bounding box center [70, 465] width 44 height 14
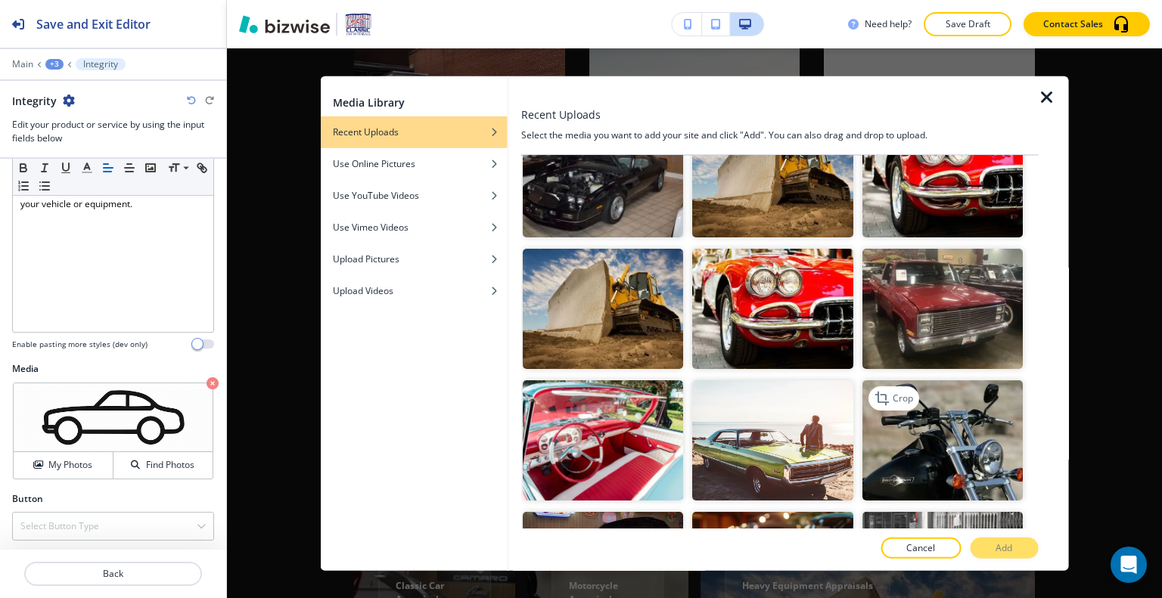
scroll to position [2497, 0]
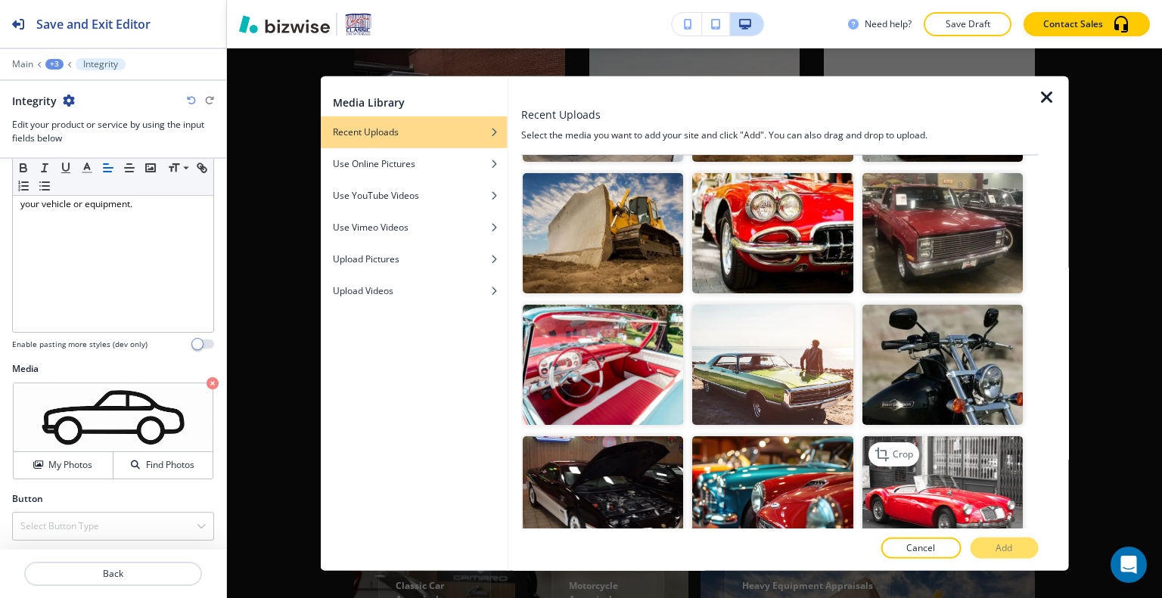
click at [934, 445] on img "button" at bounding box center [942, 497] width 160 height 120
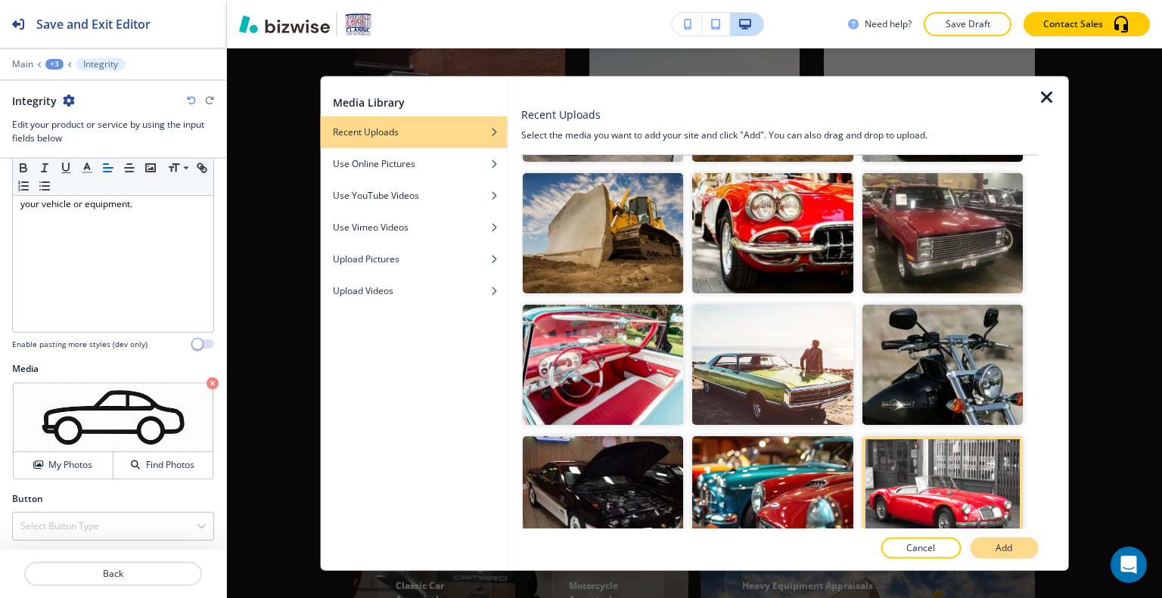
drag, startPoint x: 1012, startPoint y: 541, endPoint x: 1012, endPoint y: 549, distance: 8.3
click at [1012, 549] on p "Add" at bounding box center [1004, 549] width 17 height 14
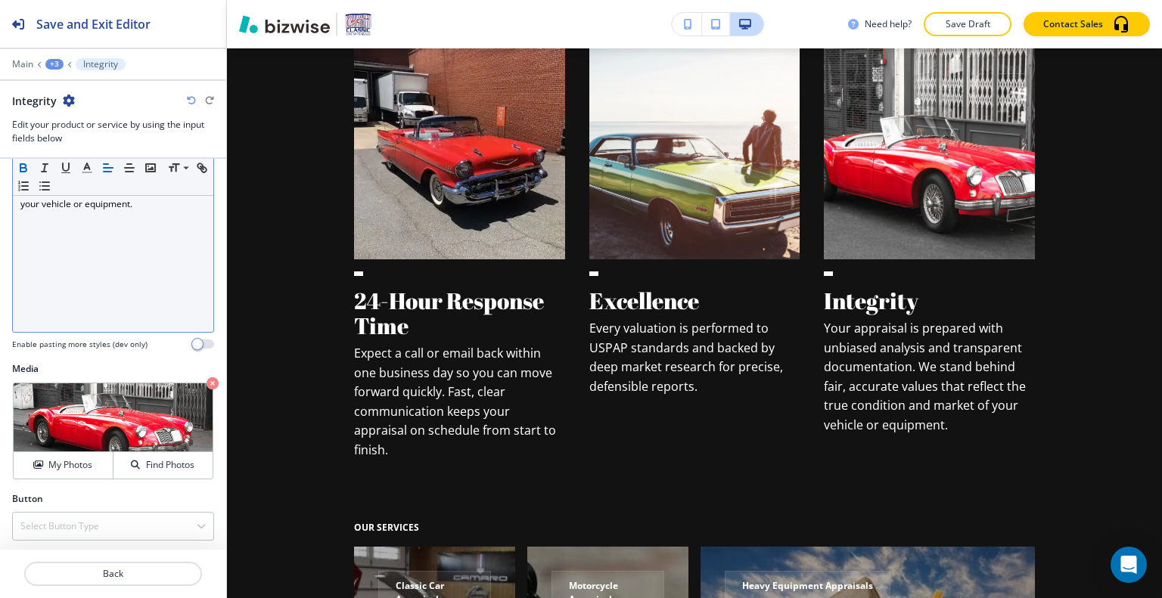
scroll to position [0, 0]
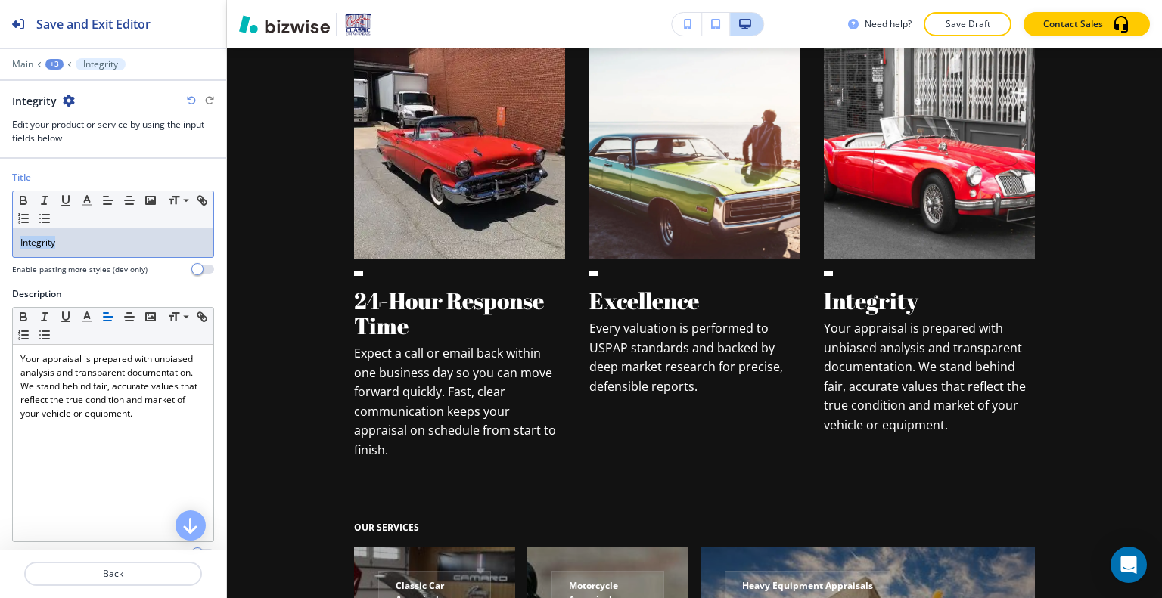
drag, startPoint x: 79, startPoint y: 245, endPoint x: 115, endPoint y: 222, distance: 43.2
click at [0, 243] on div "Title Small Normal Large Huge Integrity Enable pasting more styles (dev only)" at bounding box center [113, 229] width 226 height 117
click at [130, 197] on icon "button" at bounding box center [130, 201] width 14 height 14
click at [104, 197] on line "button" at bounding box center [106, 197] width 5 height 0
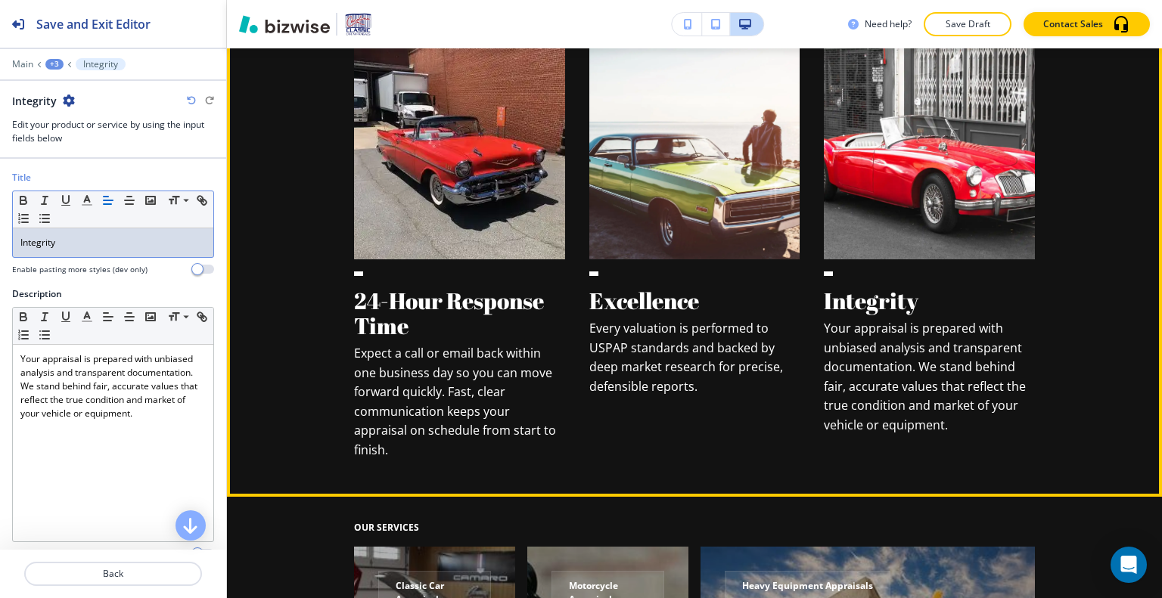
click at [1028, 359] on p "Your appraisal is prepared with unbiased analysis and transparent documentation…" at bounding box center [929, 377] width 211 height 117
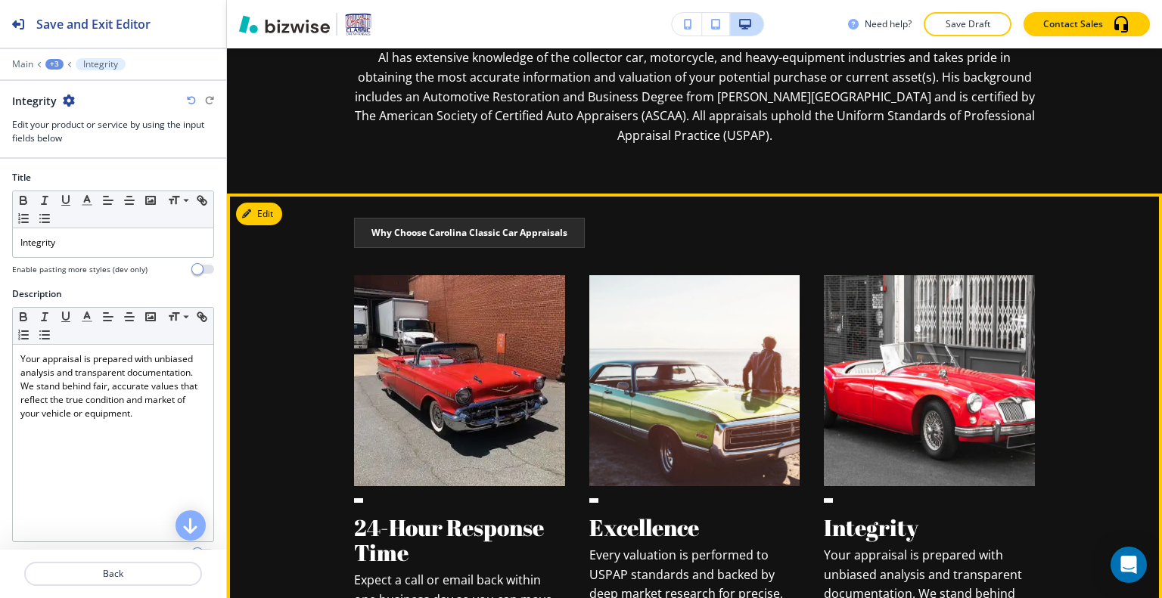
scroll to position [1119, 0]
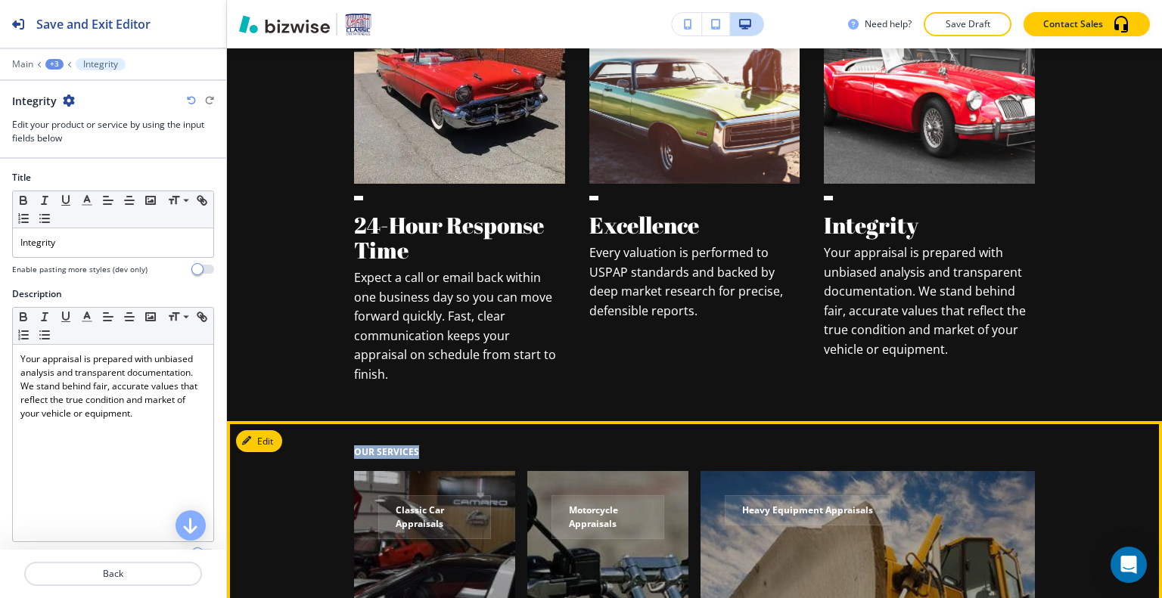
drag, startPoint x: 416, startPoint y: 433, endPoint x: 349, endPoint y: 435, distance: 67.4
click at [354, 446] on p "OUR SERVICES" at bounding box center [524, 459] width 340 height 26
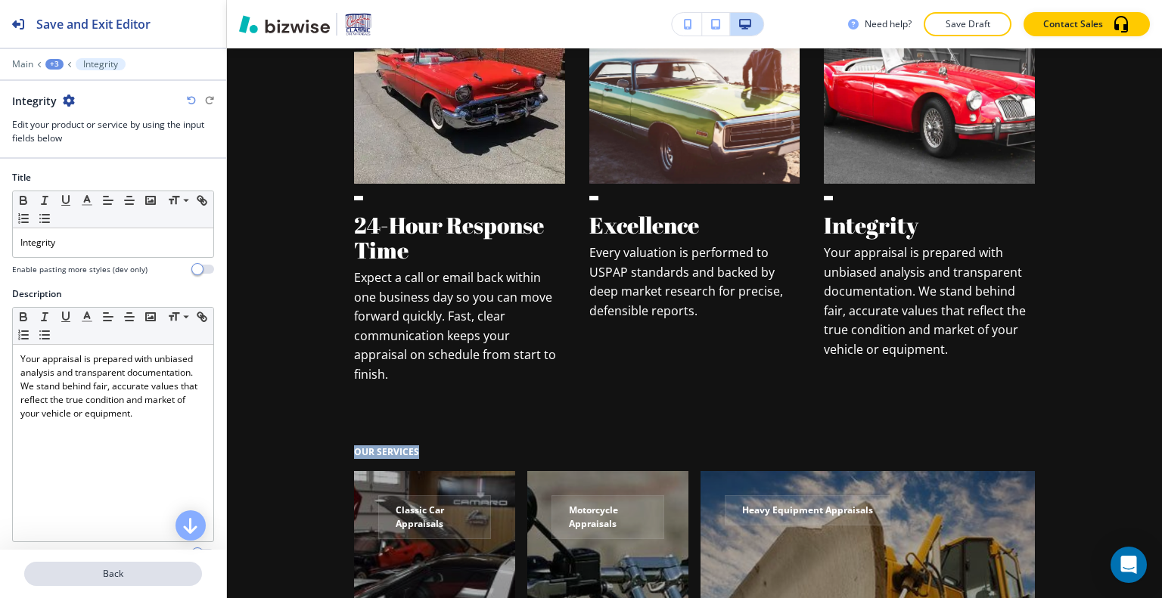
click at [121, 574] on p "Back" at bounding box center [113, 574] width 175 height 14
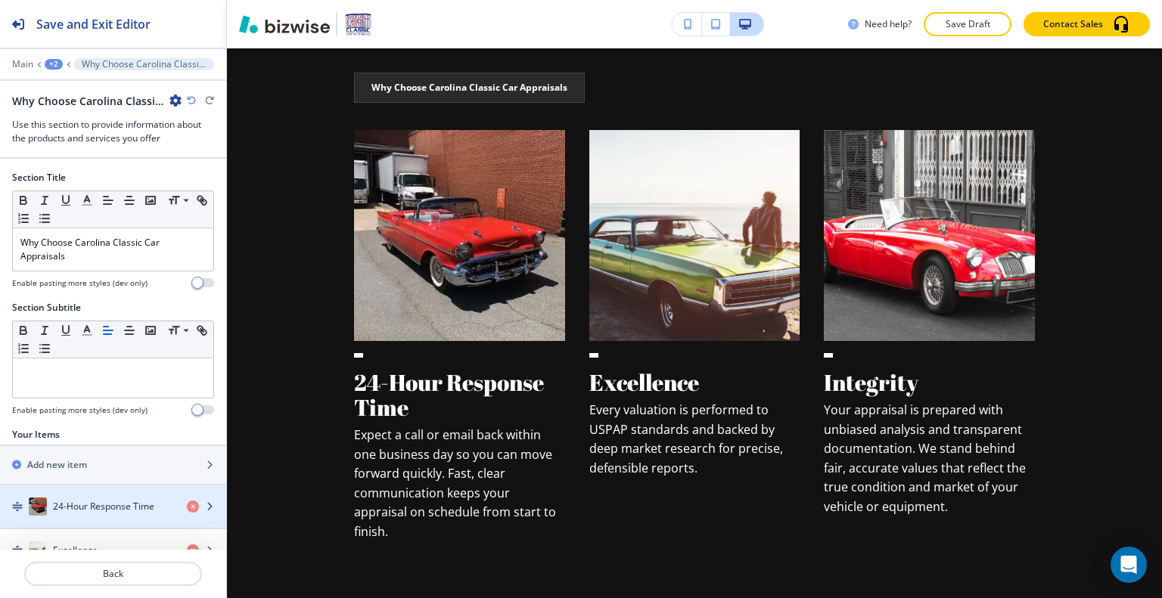
scroll to position [145, 0]
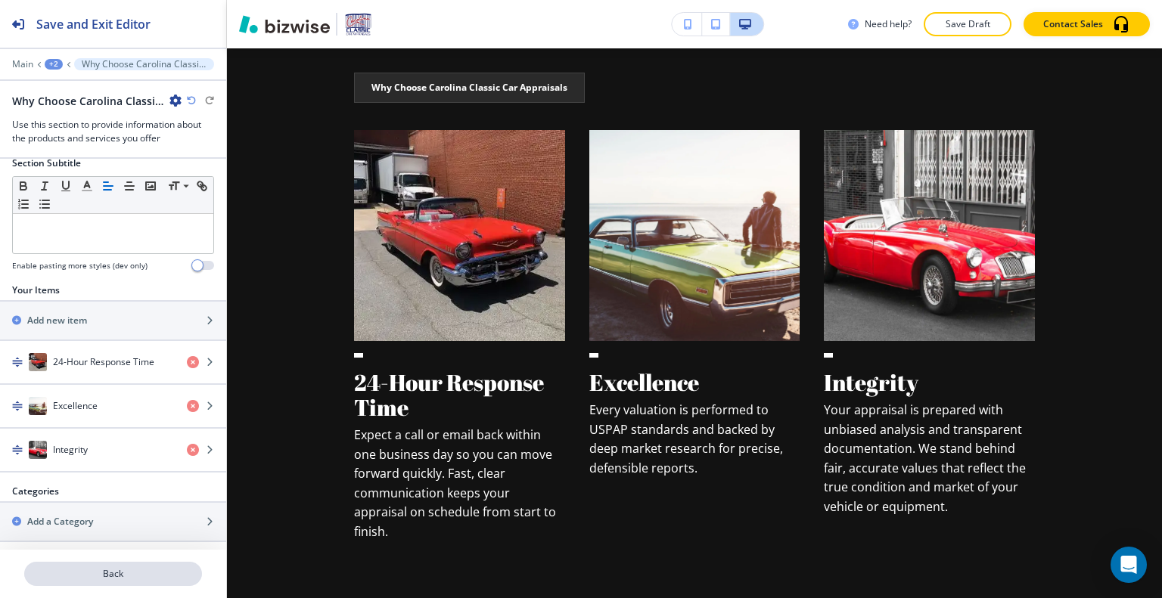
click at [98, 563] on button "Back" at bounding box center [113, 574] width 178 height 24
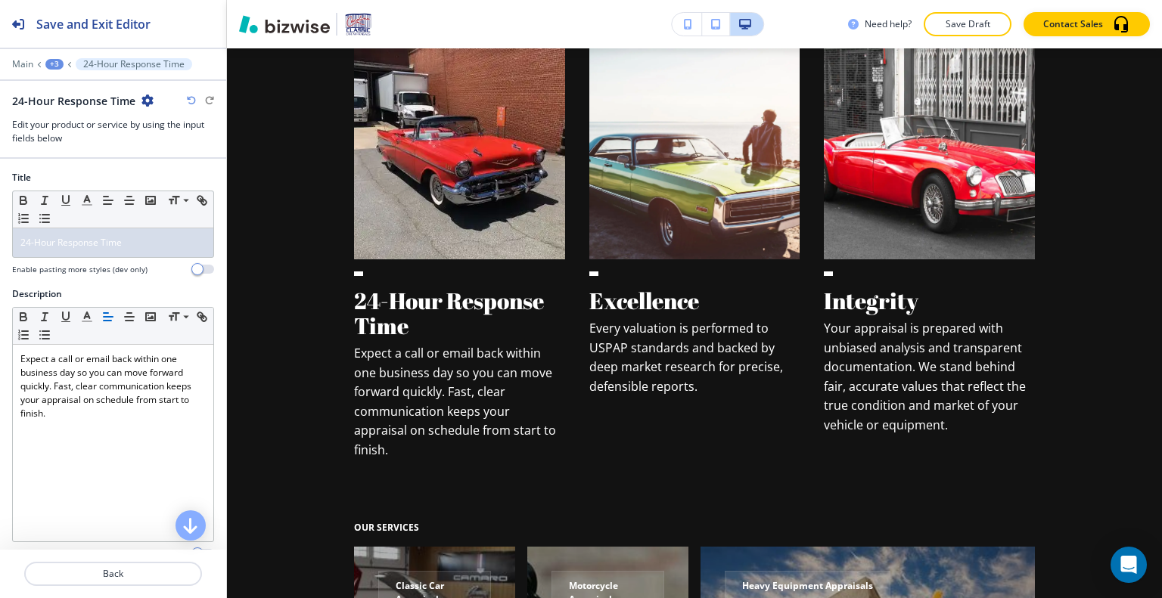
scroll to position [210, 0]
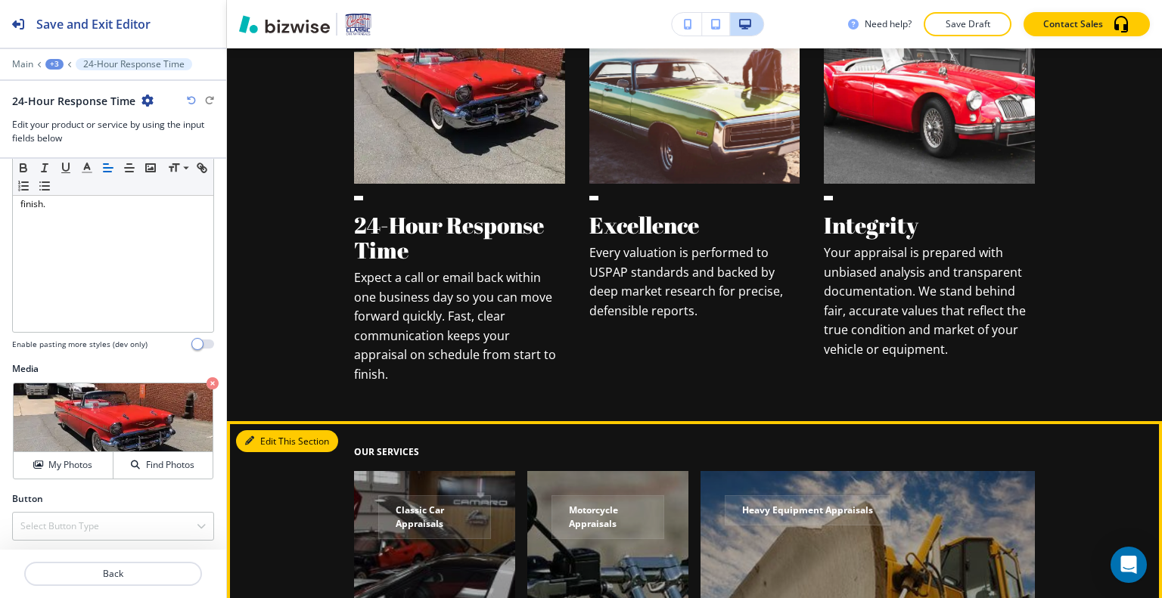
click at [266, 430] on button "Edit This Section" at bounding box center [287, 441] width 102 height 23
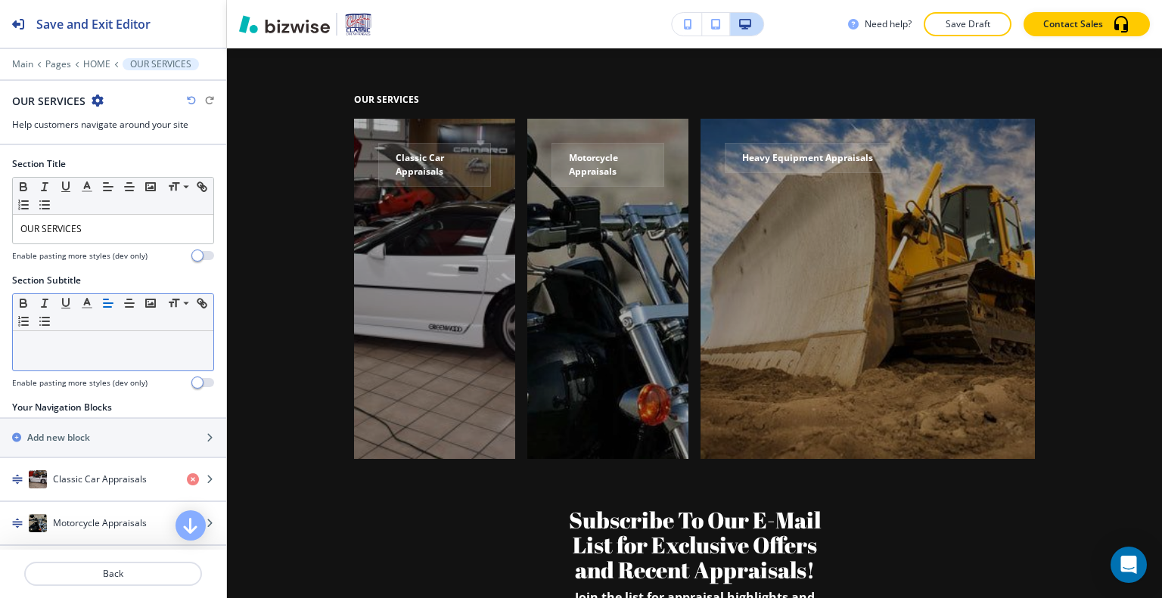
click at [92, 352] on div at bounding box center [113, 350] width 200 height 39
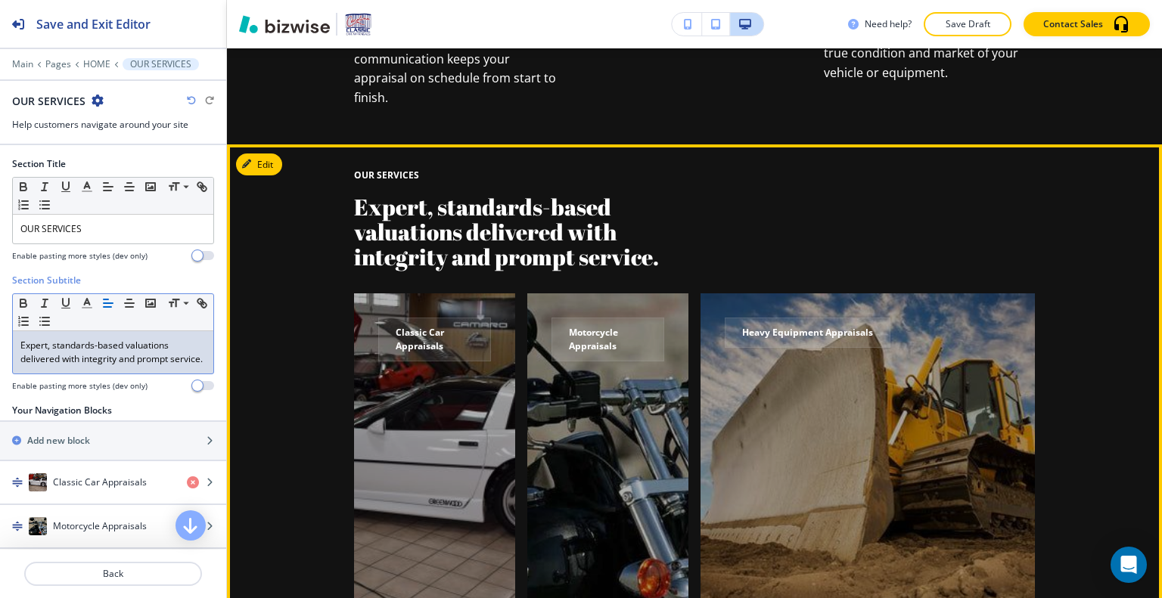
scroll to position [1320, 0]
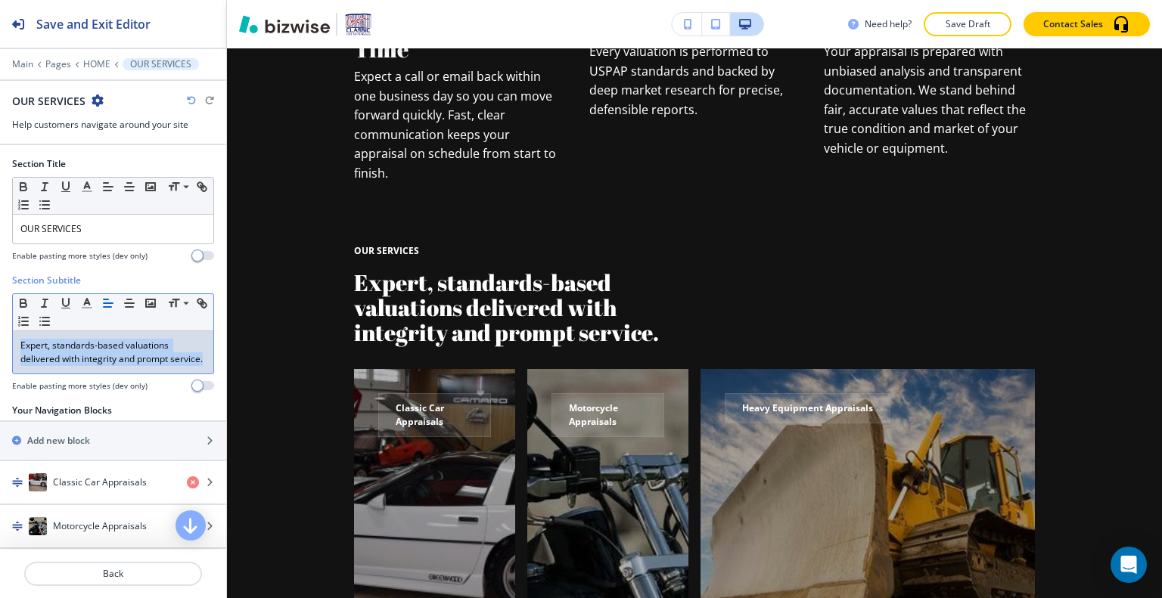
drag, startPoint x: 82, startPoint y: 381, endPoint x: 3, endPoint y: 337, distance: 89.7
click at [1, 335] on div "Section Subtitle Small Normal Large Huge Expert, standards-based valuations del…" at bounding box center [113, 339] width 226 height 130
copy p "Expert, standards-based valuations delivered with integrity and prompt service."
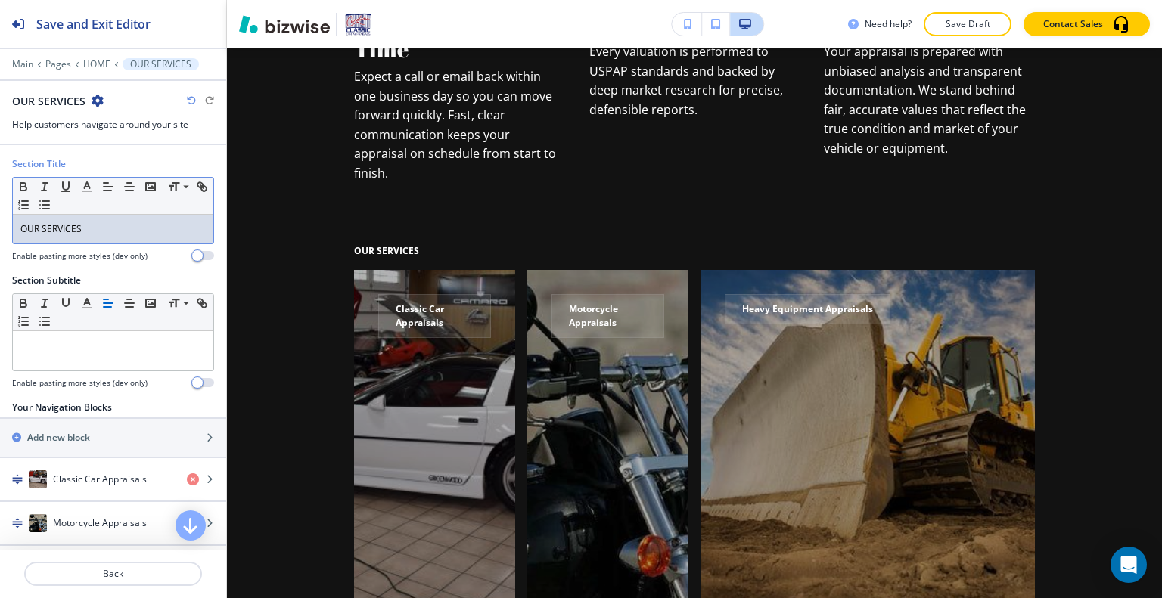
click at [23, 231] on p "OUR SERVICES" at bounding box center [112, 229] width 185 height 14
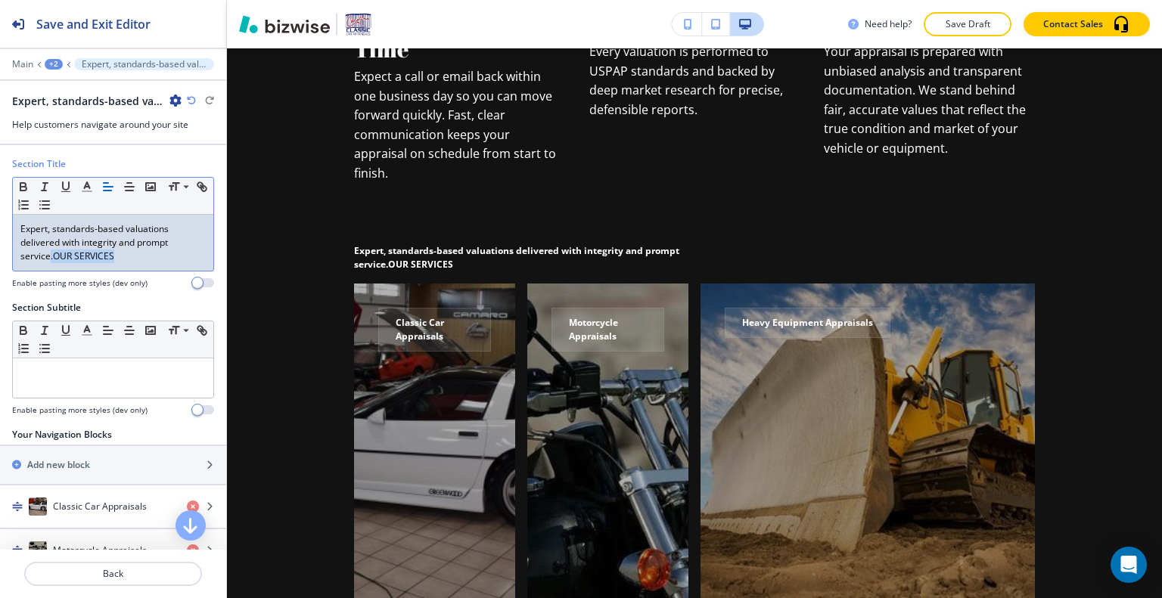
drag, startPoint x: 135, startPoint y: 256, endPoint x: 58, endPoint y: 253, distance: 77.2
click at [50, 253] on p "Expert, standards-based valuations delivered with integrity and prompt service.…" at bounding box center [112, 242] width 185 height 41
copy p ".OUR SERVICES"
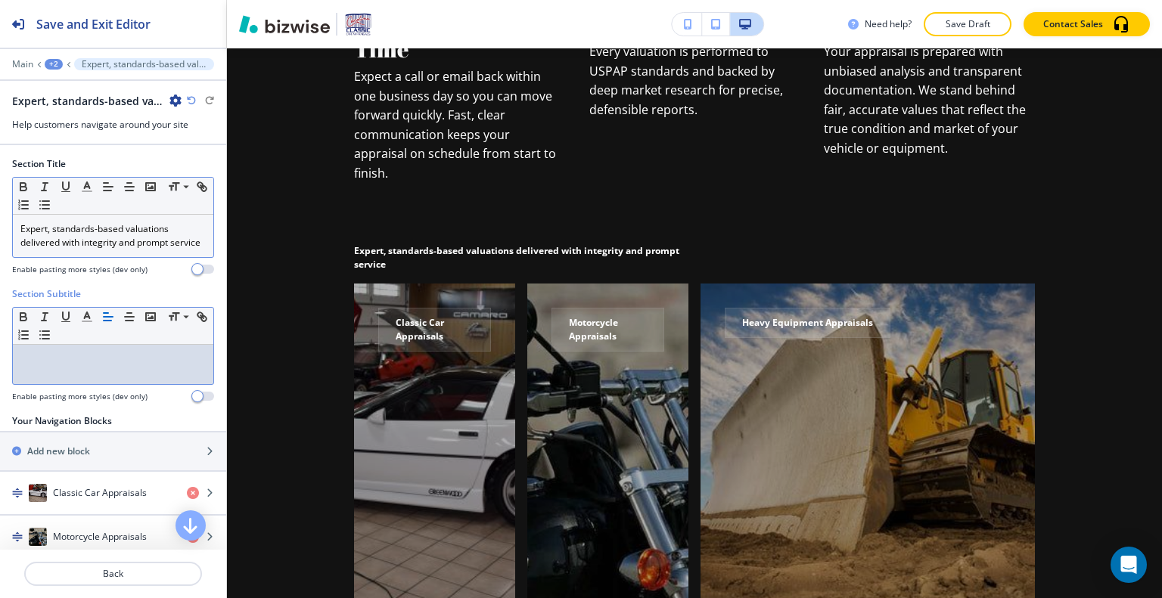
click at [160, 208] on div "Small Normal Large Huge" at bounding box center [113, 196] width 200 height 37
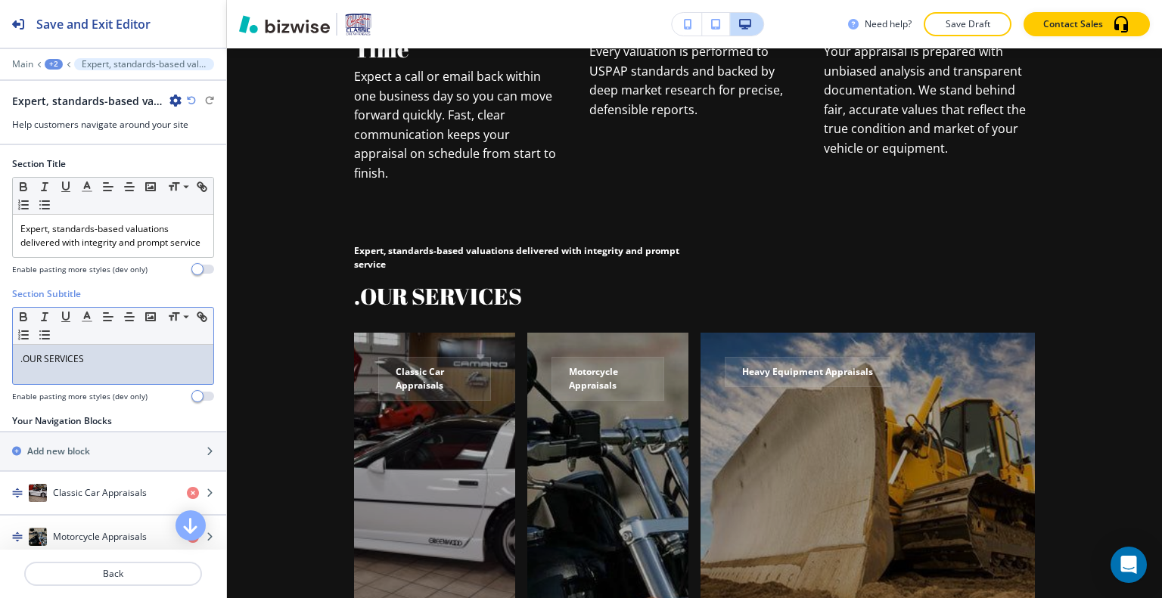
drag, startPoint x: 18, startPoint y: 370, endPoint x: 26, endPoint y: 371, distance: 7.7
click at [20, 368] on div ".OUR SERVICES" at bounding box center [113, 364] width 200 height 39
click at [21, 366] on p ".OUR SERVICES" at bounding box center [112, 360] width 185 height 14
click at [26, 366] on p ".OUR SERVICES" at bounding box center [112, 360] width 185 height 14
click at [24, 366] on p ".OUR SERVICES" at bounding box center [112, 360] width 185 height 14
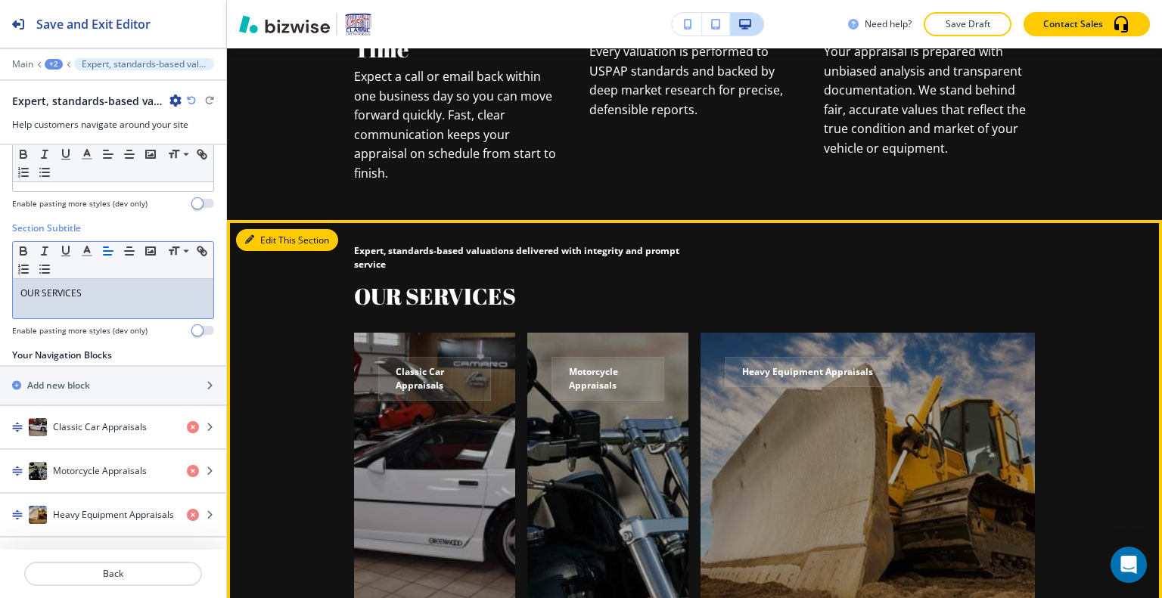
click at [272, 229] on button "Edit This Section" at bounding box center [287, 240] width 102 height 23
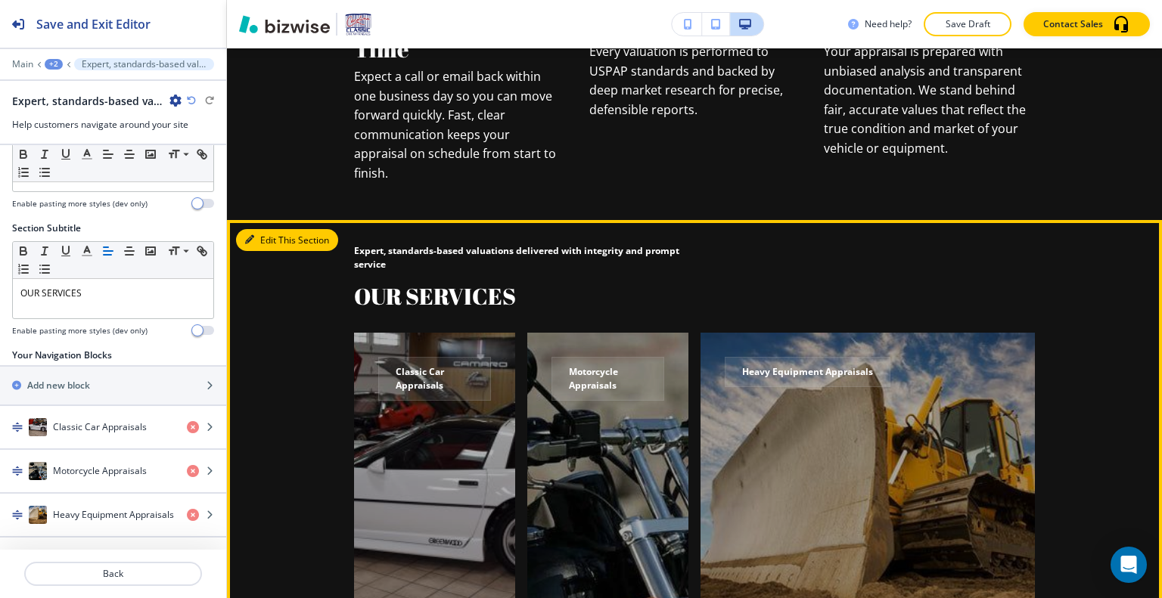
click at [264, 229] on button "Edit This Section" at bounding box center [287, 240] width 102 height 23
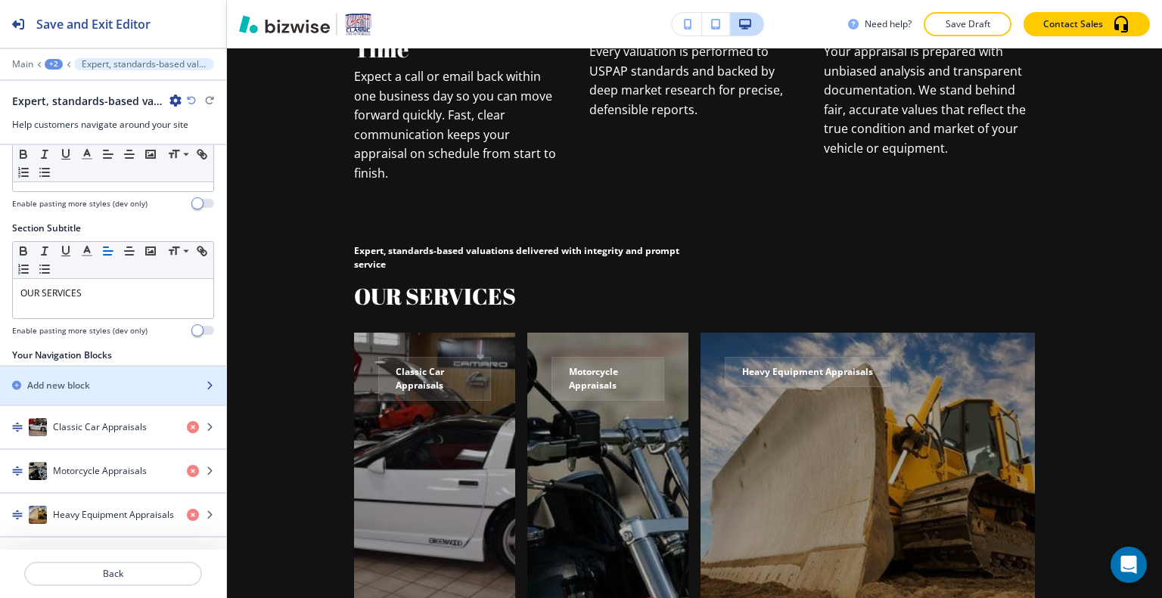
click at [117, 384] on div "Add new block" at bounding box center [96, 386] width 193 height 14
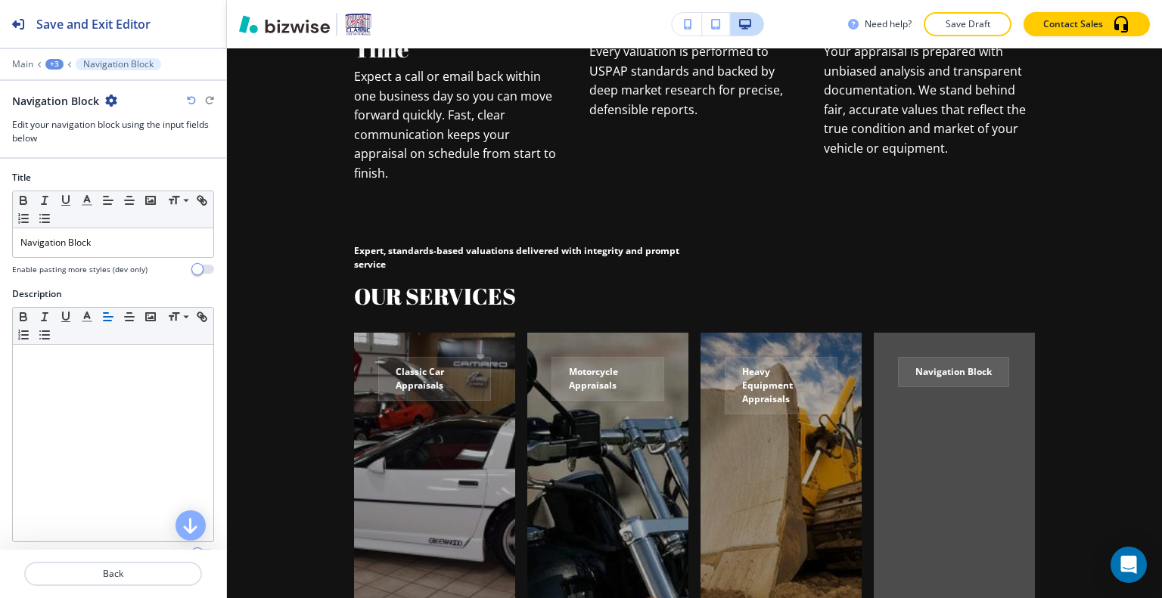
scroll to position [1585, 0]
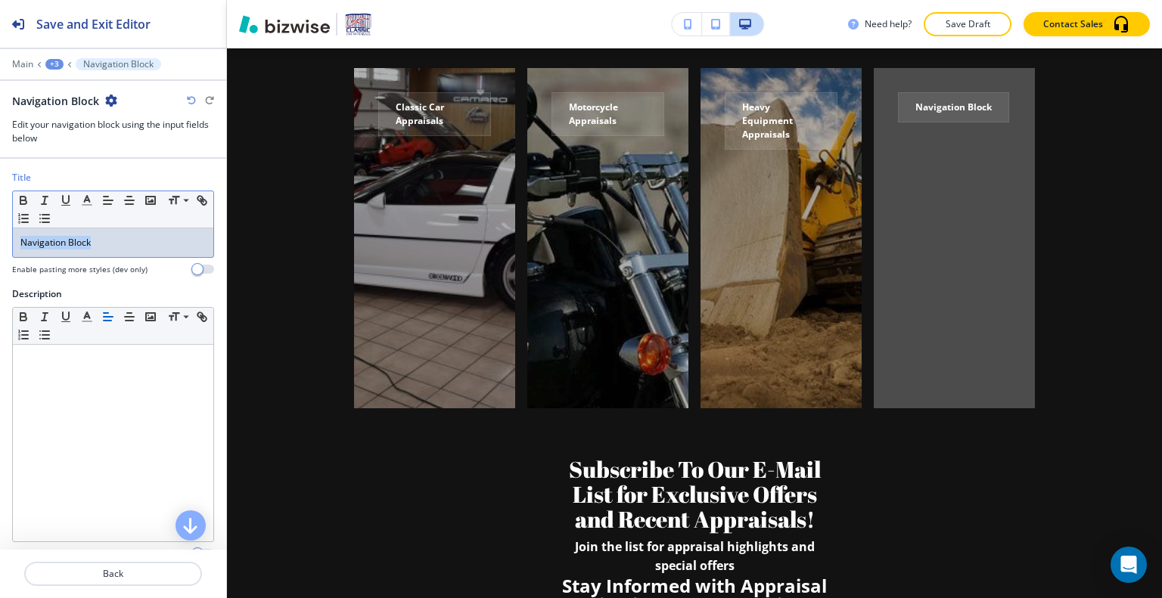
drag, startPoint x: 121, startPoint y: 238, endPoint x: 0, endPoint y: 226, distance: 121.7
click at [0, 226] on div "Title Small Normal Large Huge Navigation Block Enable pasting more styles (dev …" at bounding box center [113, 229] width 226 height 117
drag, startPoint x: 112, startPoint y: 243, endPoint x: 0, endPoint y: 241, distance: 112.0
click at [0, 241] on div "Title Small Normal Large Huge Navigation Block Enable pasting more styles (dev …" at bounding box center [113, 229] width 226 height 117
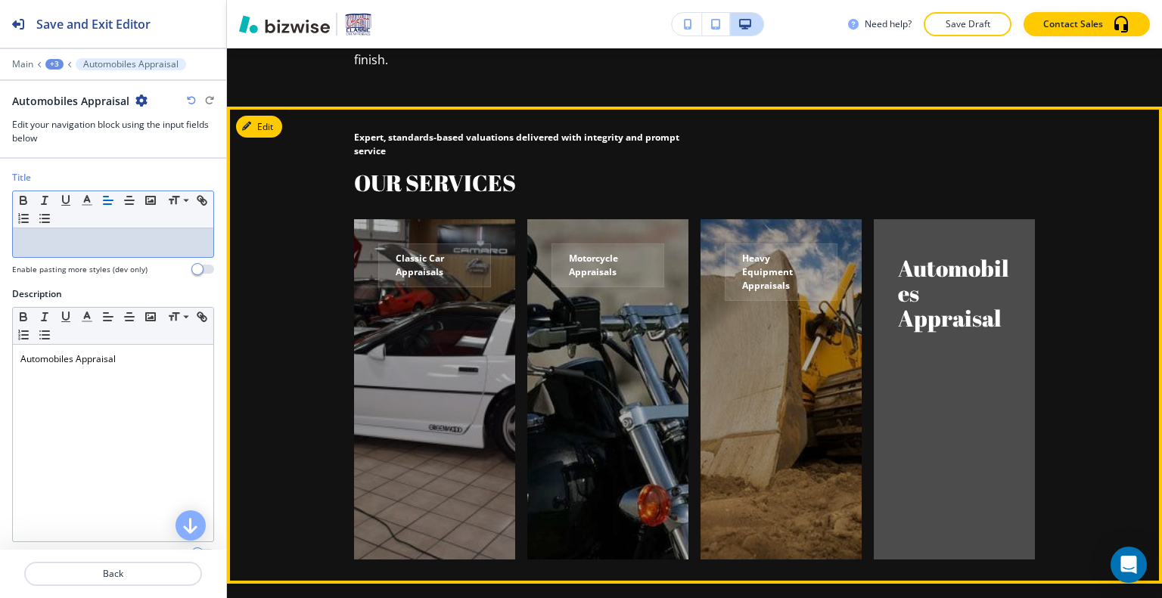
scroll to position [1358, 0]
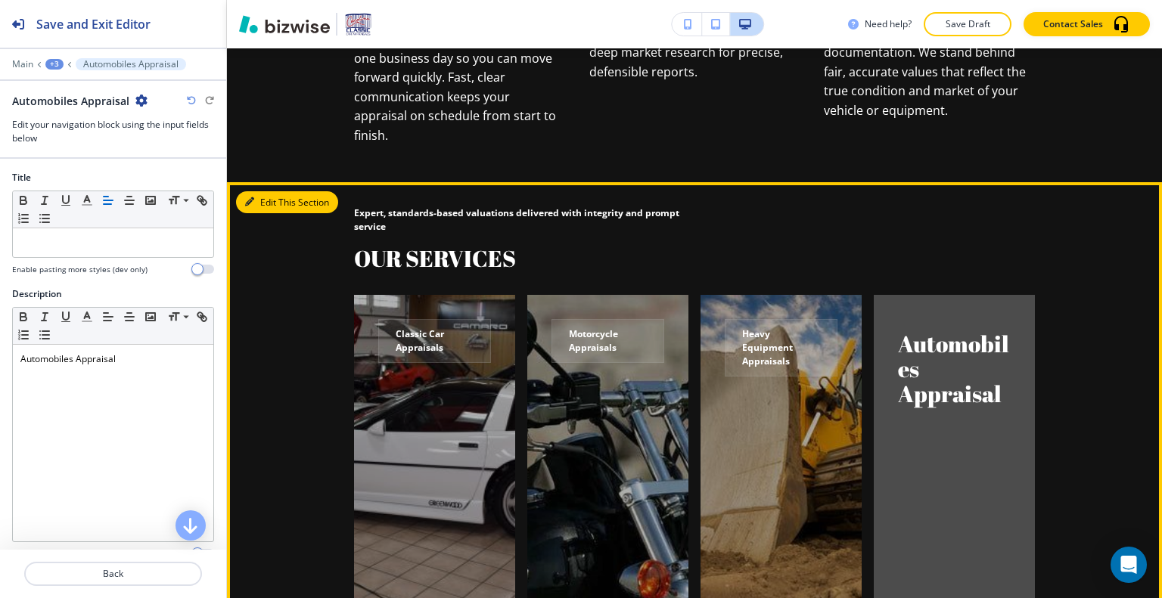
click at [272, 191] on button "Edit This Section" at bounding box center [287, 202] width 102 height 23
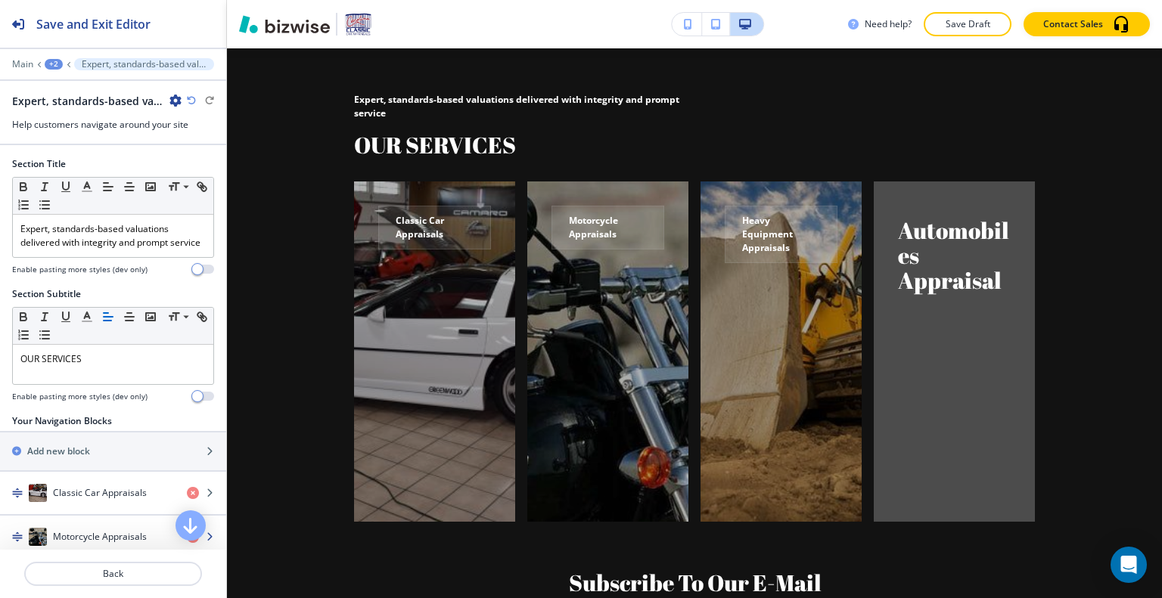
scroll to position [115, 0]
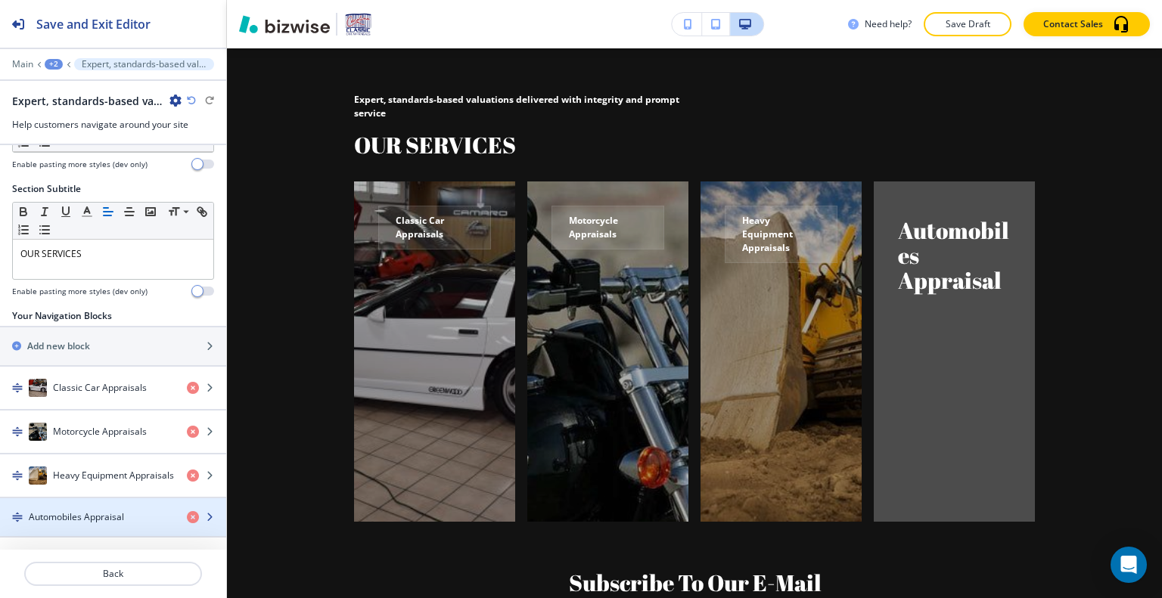
click at [86, 517] on h4 "Automobiles Appraisal" at bounding box center [76, 518] width 95 height 14
click at [85, 516] on h4 "Automobiles Appraisal" at bounding box center [76, 518] width 95 height 14
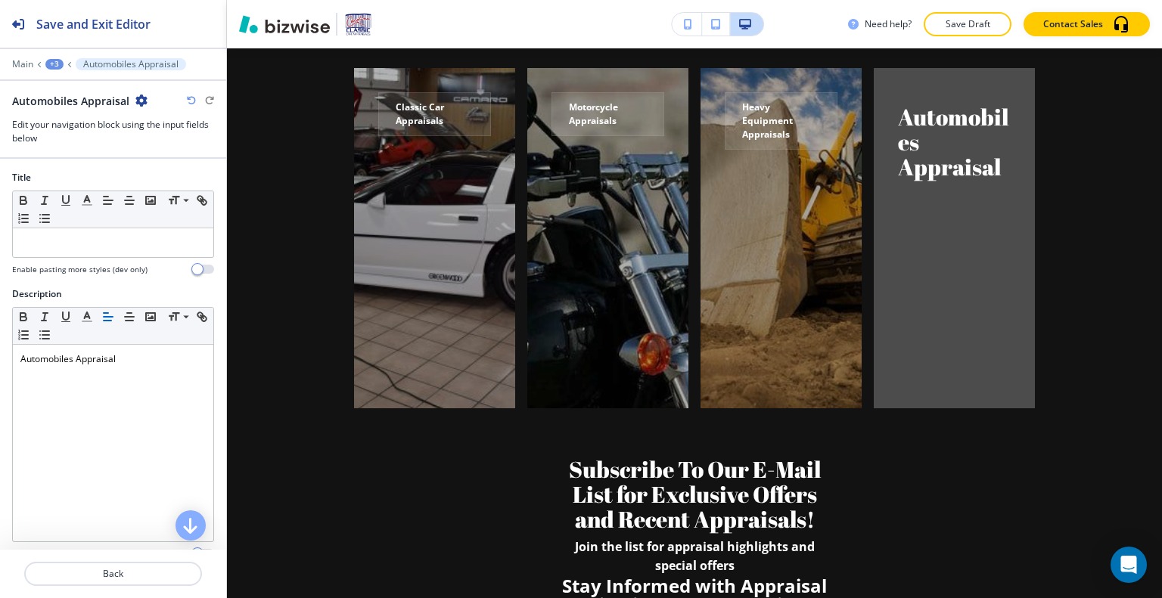
scroll to position [210, 0]
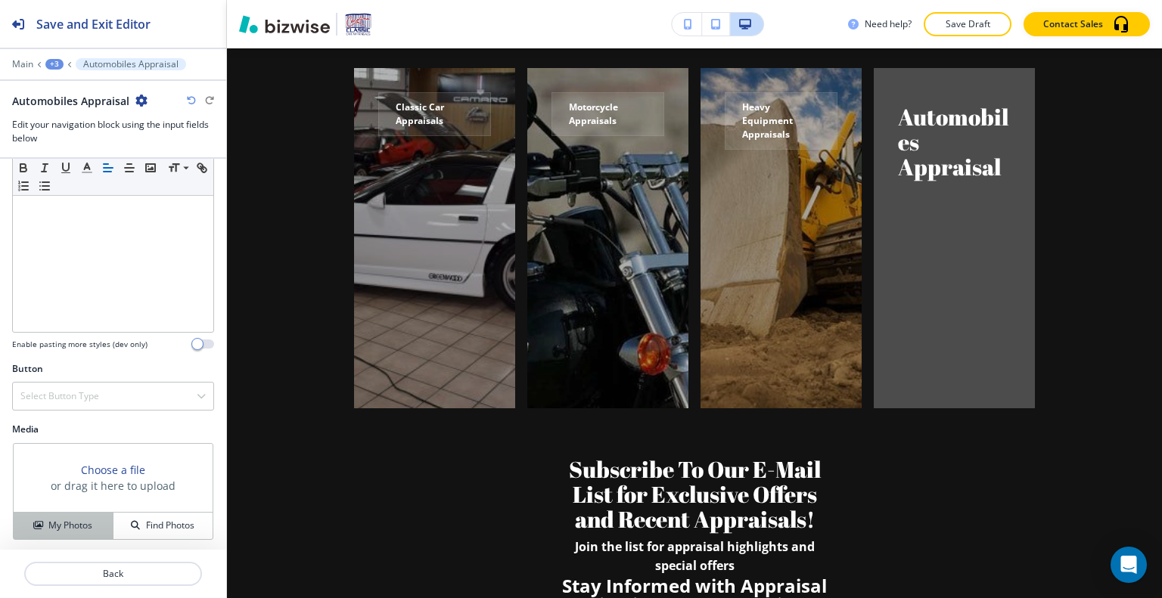
click at [78, 521] on h4 "My Photos" at bounding box center [70, 526] width 44 height 14
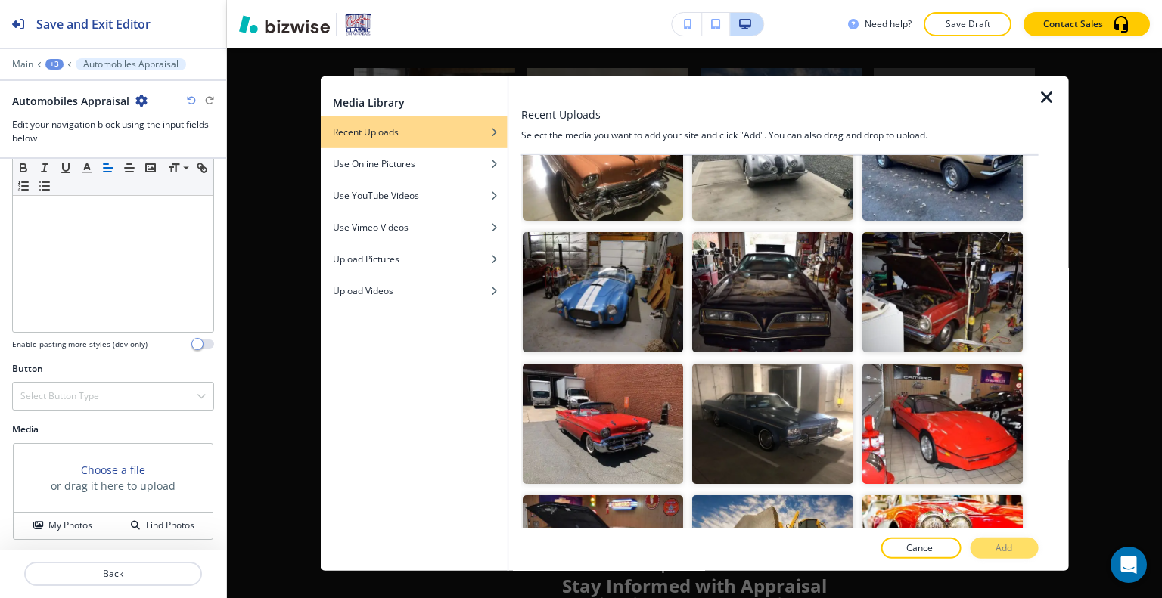
scroll to position [2345, 0]
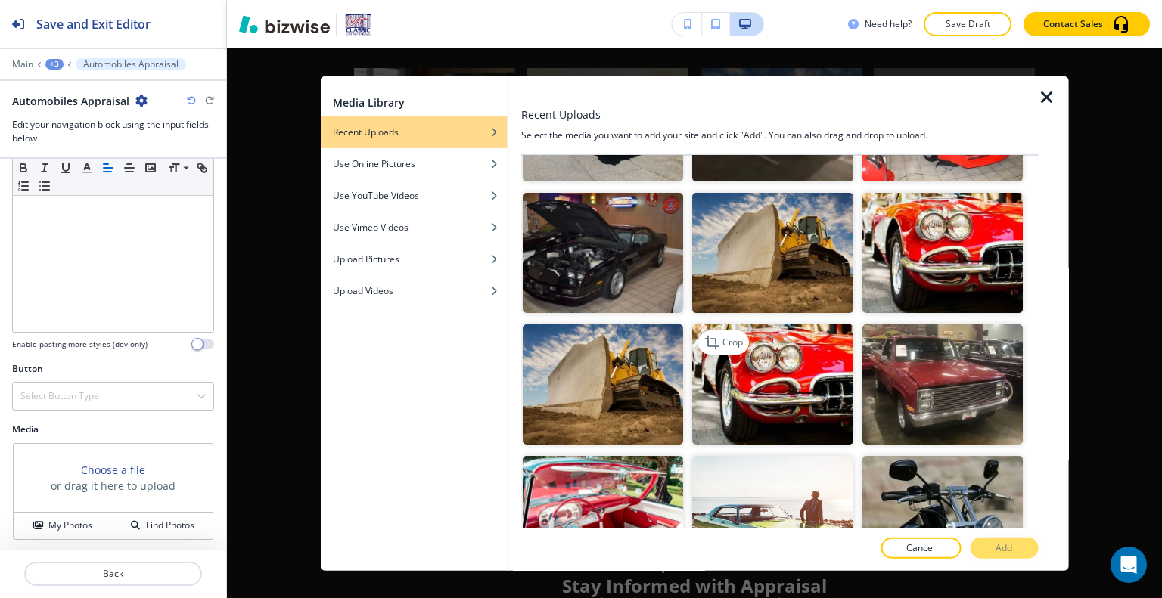
click at [839, 343] on img "button" at bounding box center [772, 385] width 160 height 120
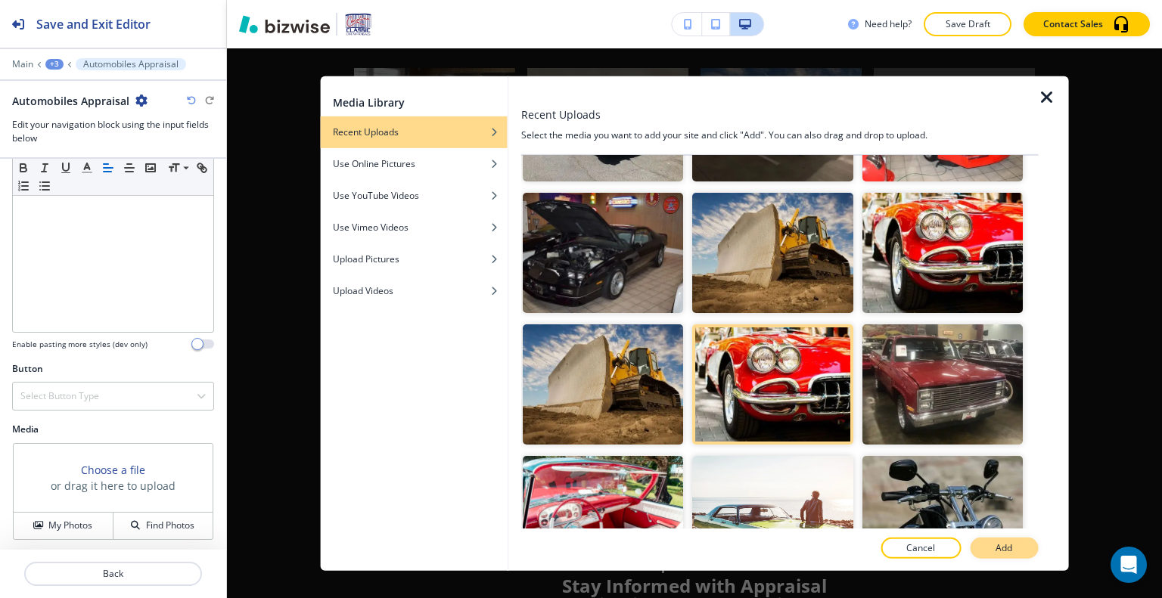
click at [1026, 554] on button "Add" at bounding box center [1004, 548] width 68 height 21
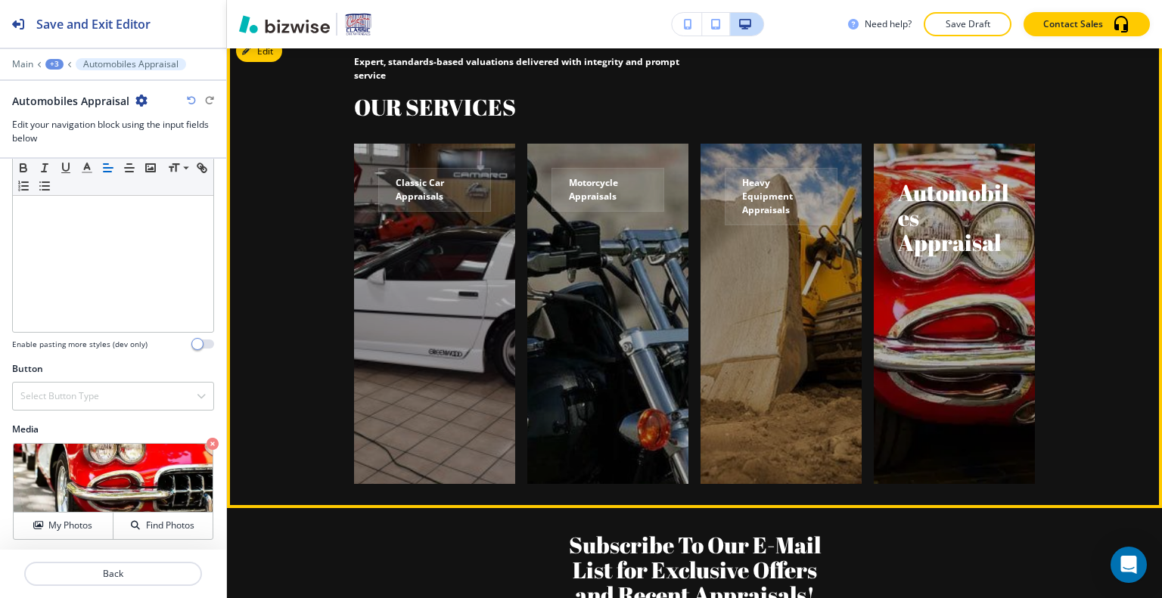
scroll to position [1434, 0]
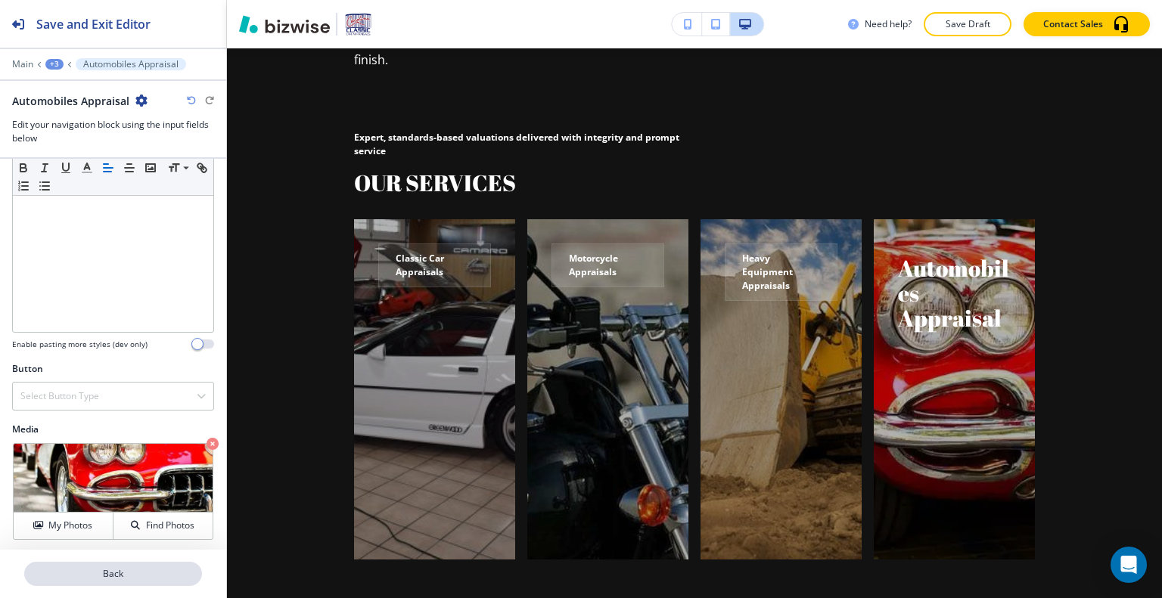
click at [130, 584] on button "Back" at bounding box center [113, 574] width 178 height 24
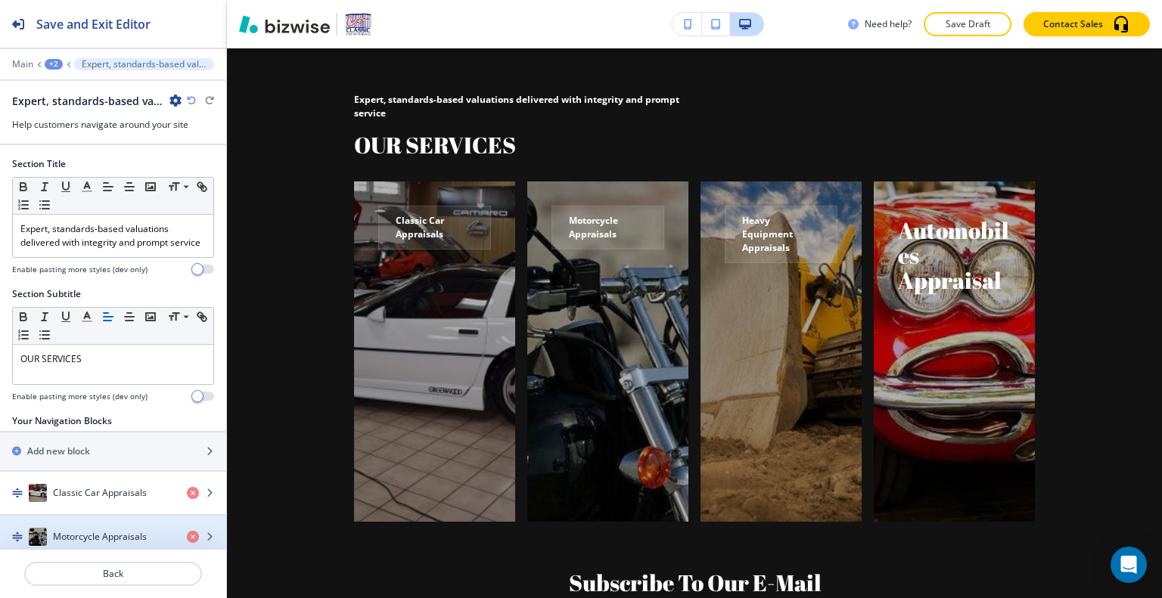
scroll to position [119, 0]
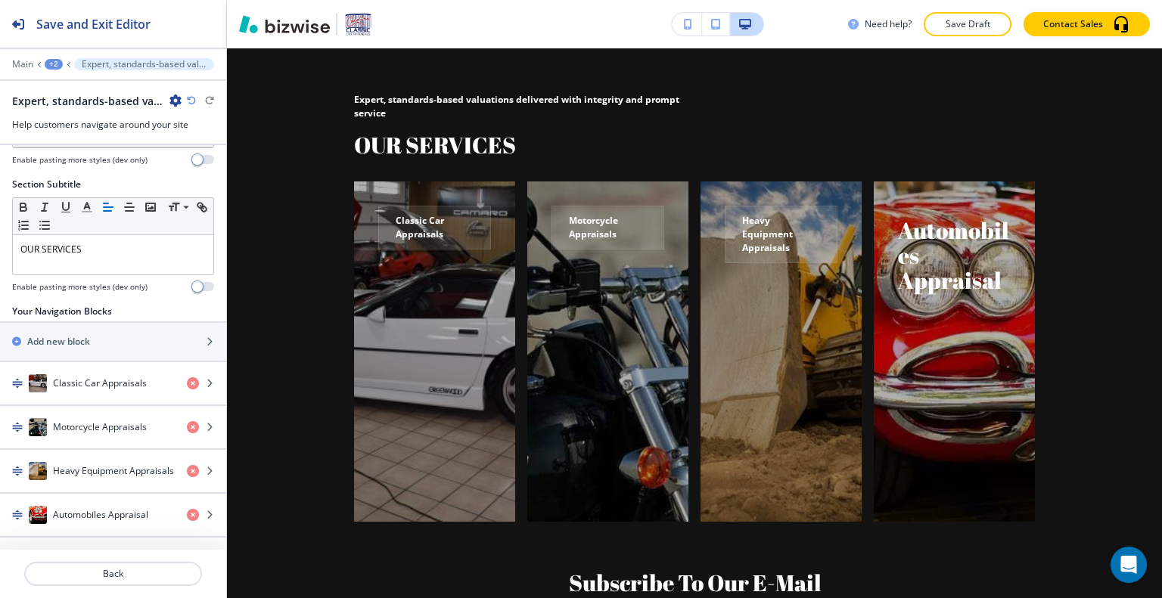
click at [36, 66] on icon at bounding box center [38, 64] width 5 height 6
click at [27, 64] on p "Main" at bounding box center [22, 64] width 21 height 11
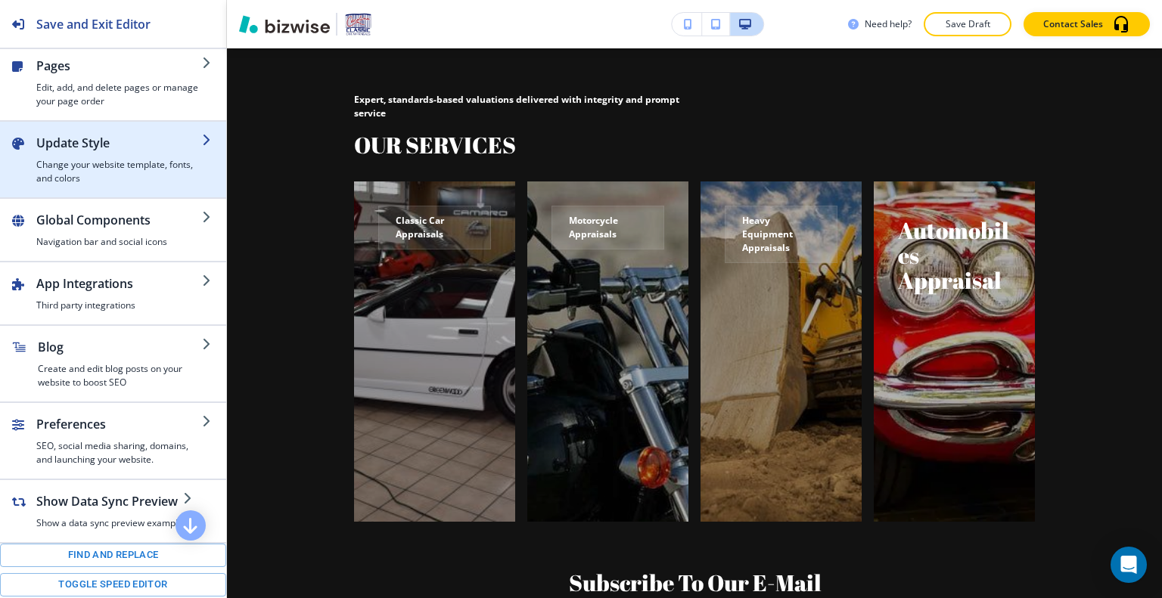
scroll to position [0, 0]
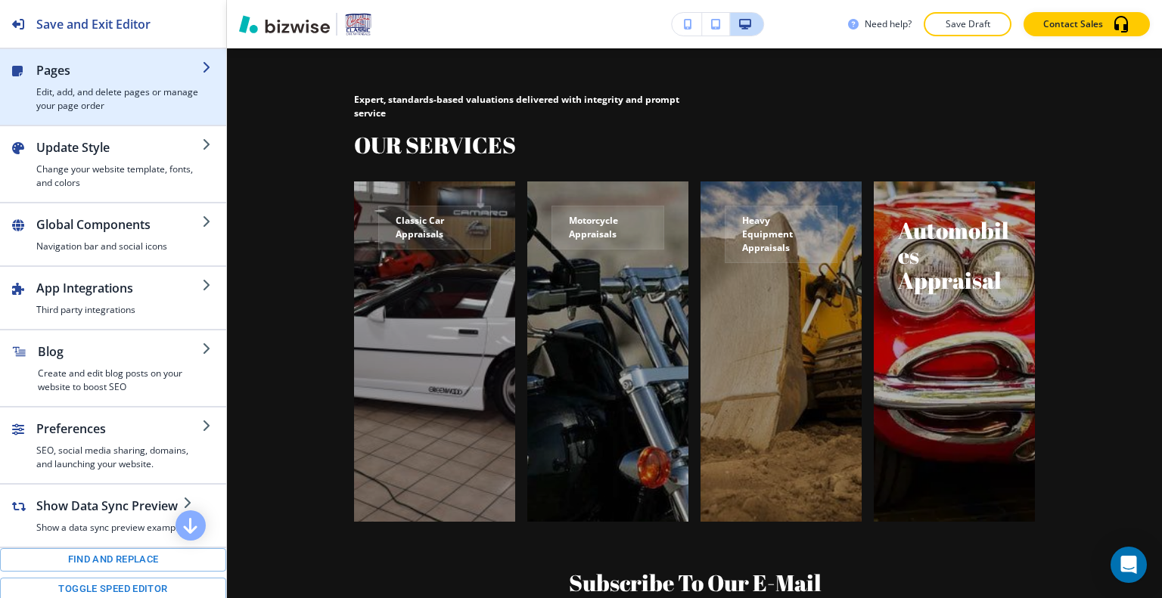
click at [86, 105] on h4 "Edit, add, and delete pages or manage your page order" at bounding box center [119, 98] width 166 height 27
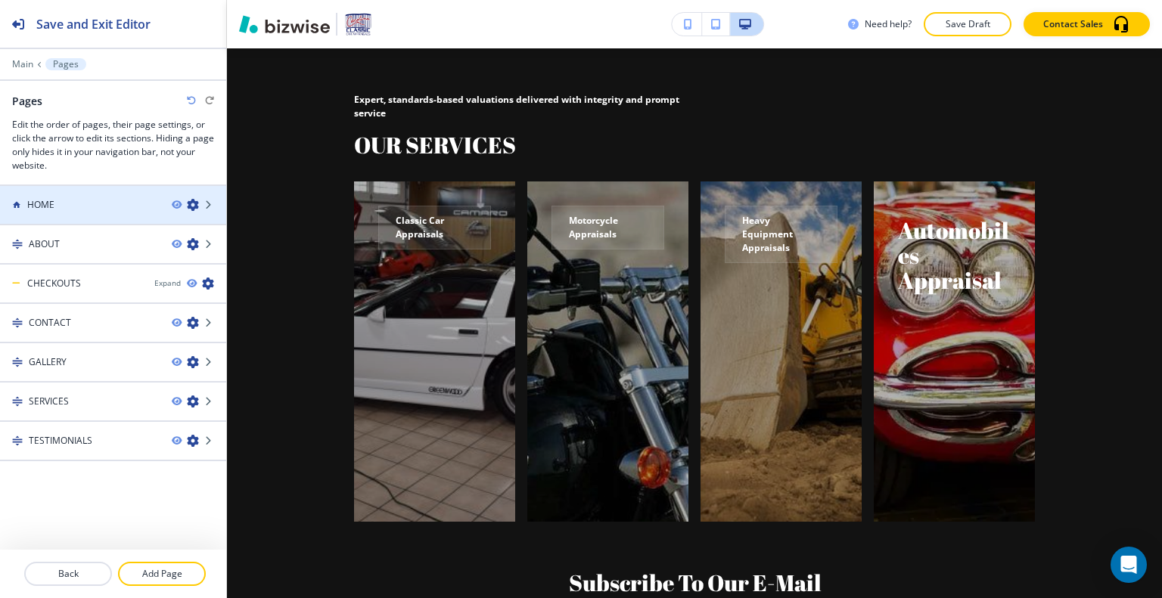
click at [101, 202] on div "HOME" at bounding box center [80, 205] width 160 height 14
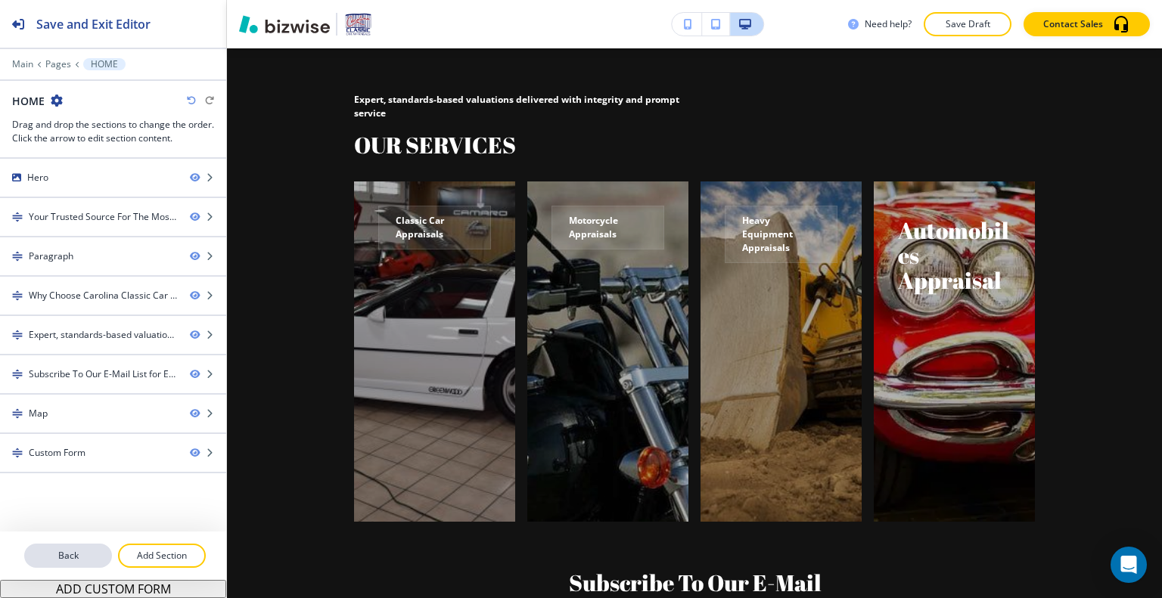
click at [79, 561] on p "Back" at bounding box center [68, 556] width 85 height 14
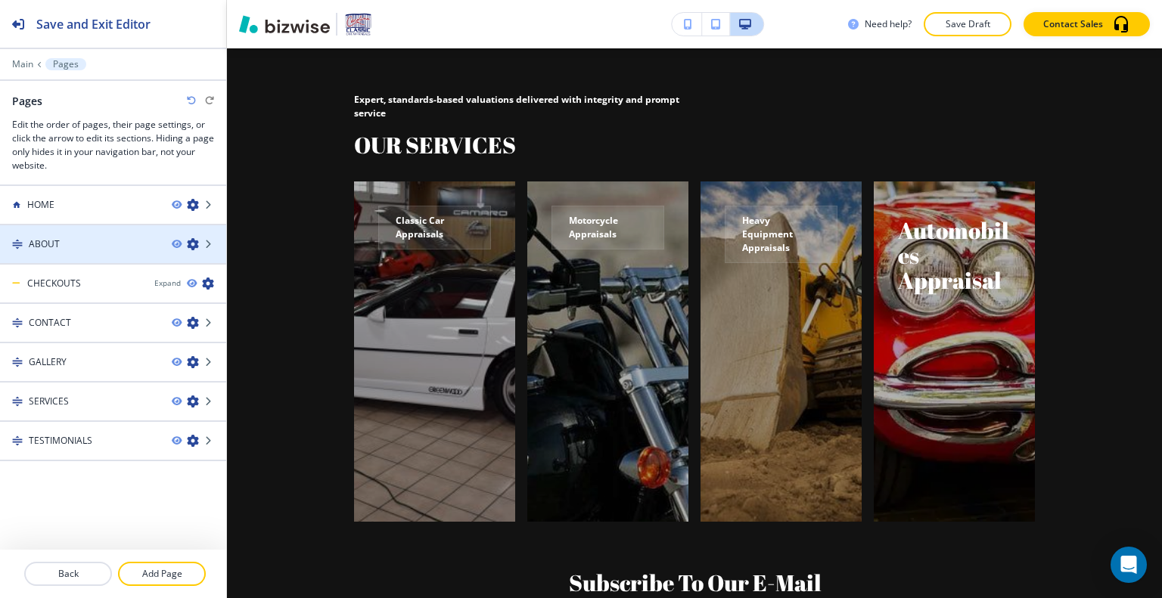
click at [73, 239] on div "ABOUT" at bounding box center [80, 245] width 160 height 14
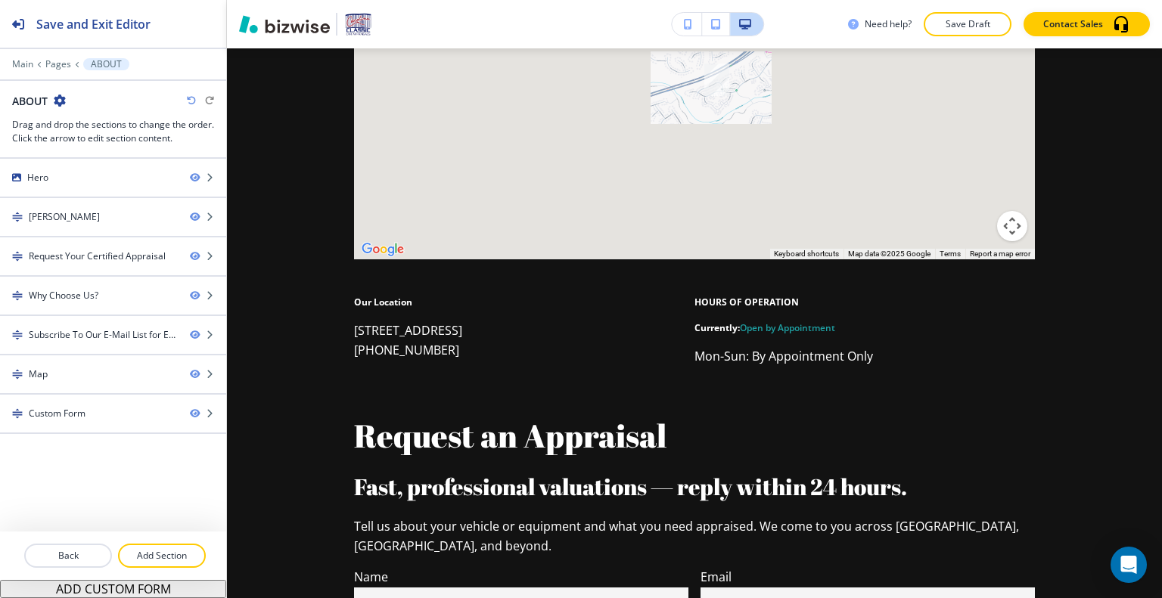
scroll to position [4570, 0]
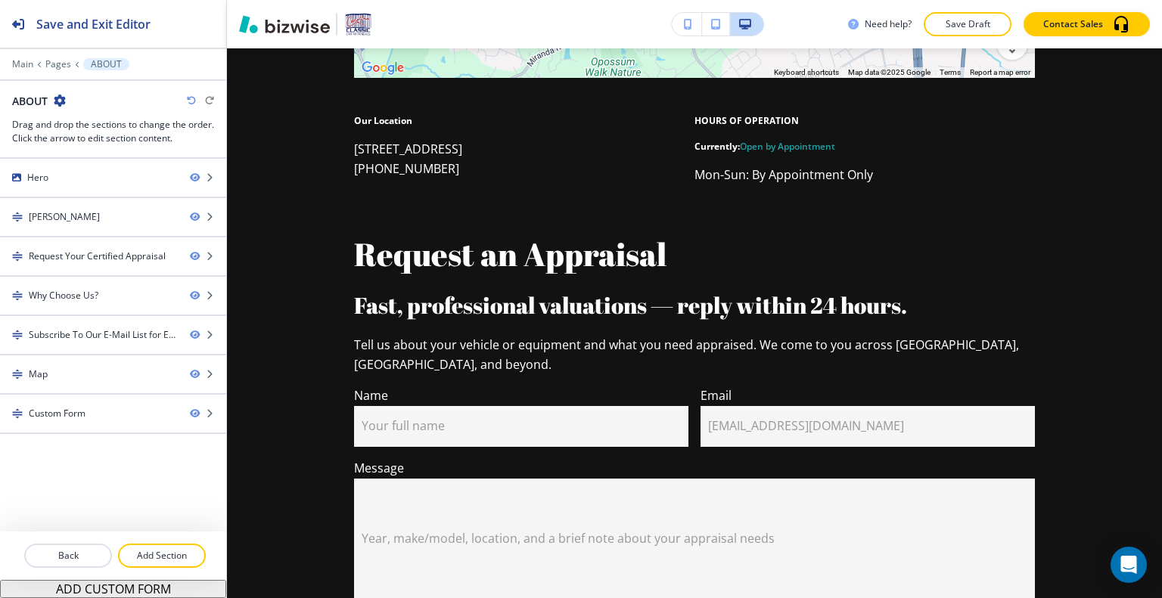
click at [65, 70] on div at bounding box center [113, 74] width 226 height 9
click at [61, 70] on div at bounding box center [113, 74] width 226 height 9
click at [55, 69] on p "Pages" at bounding box center [58, 64] width 26 height 11
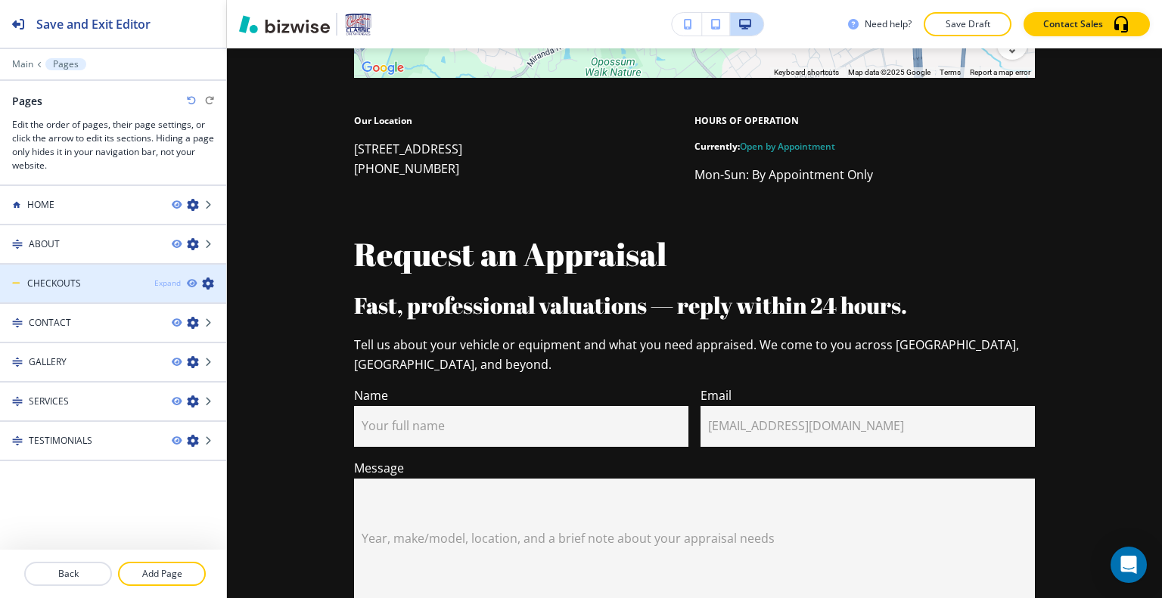
click at [179, 286] on div "Expand" at bounding box center [167, 283] width 26 height 11
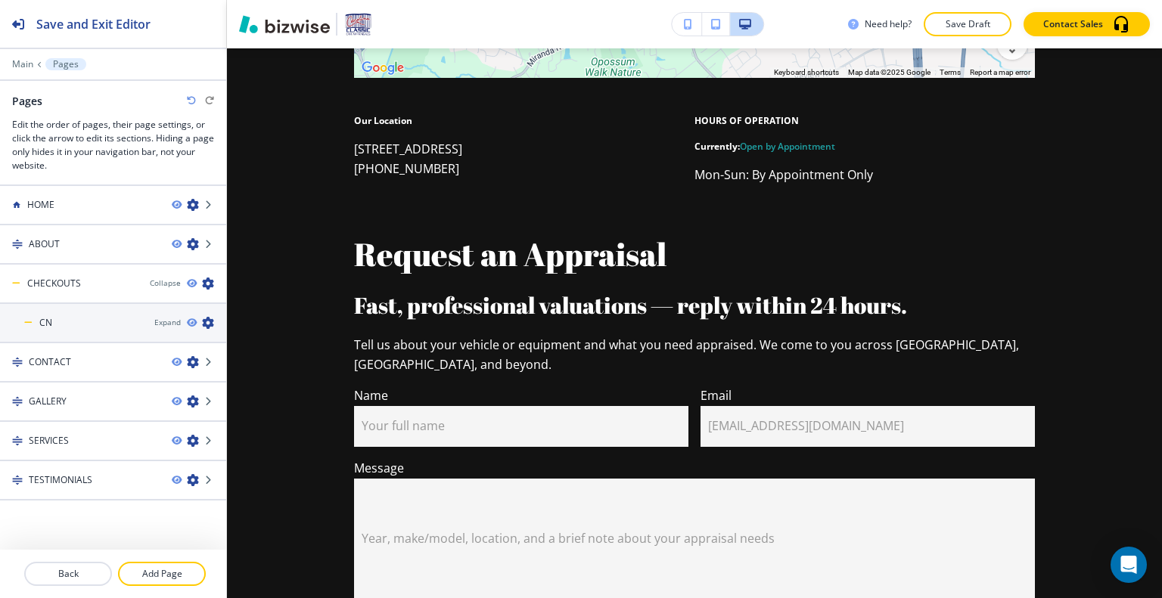
click at [79, 369] on div at bounding box center [113, 375] width 226 height 12
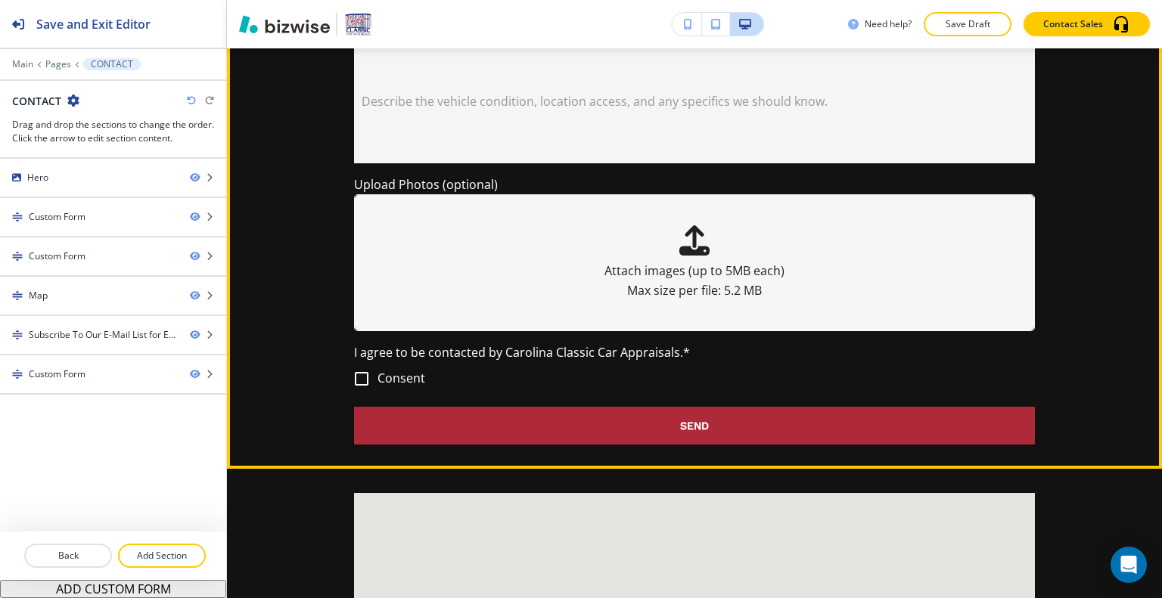
scroll to position [2043, 0]
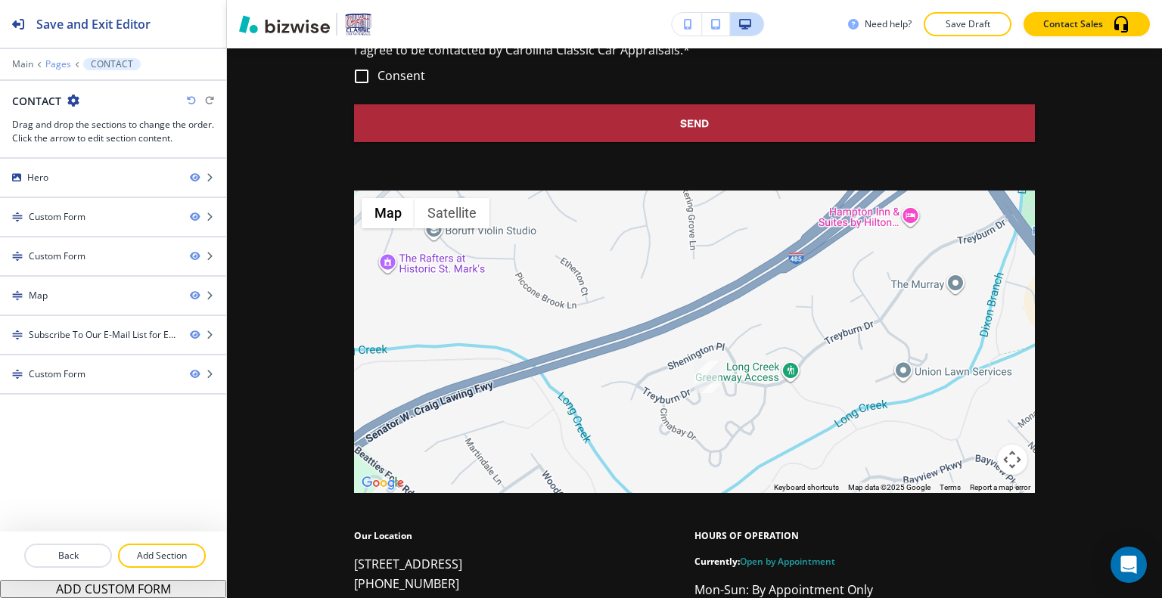
click at [64, 63] on p "Pages" at bounding box center [58, 64] width 26 height 11
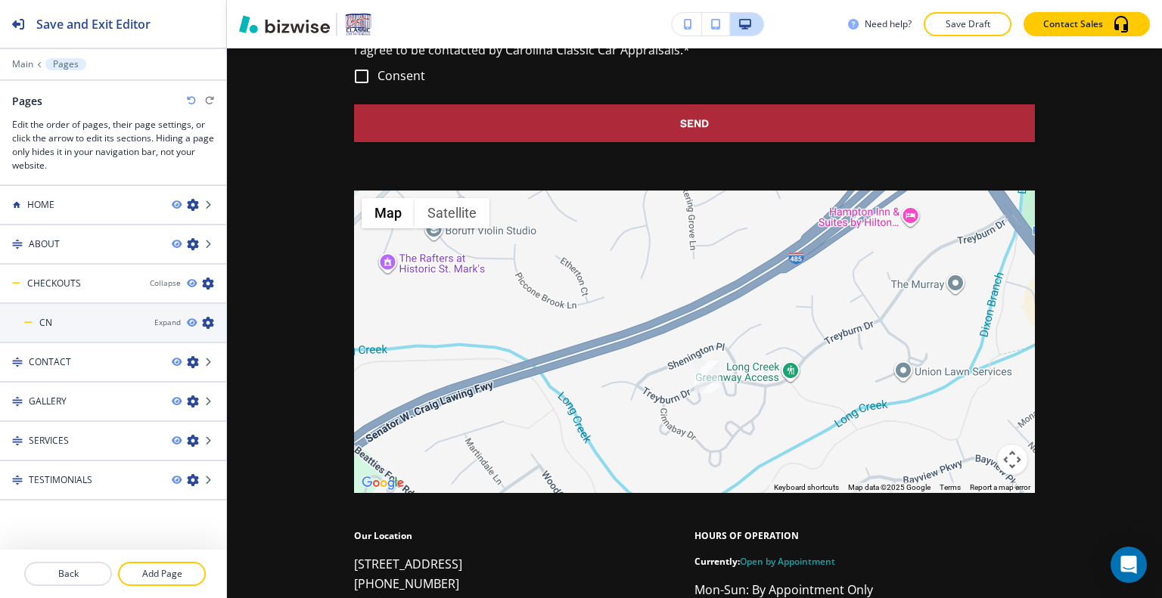
click at [76, 399] on div "GALLERY" at bounding box center [80, 402] width 160 height 14
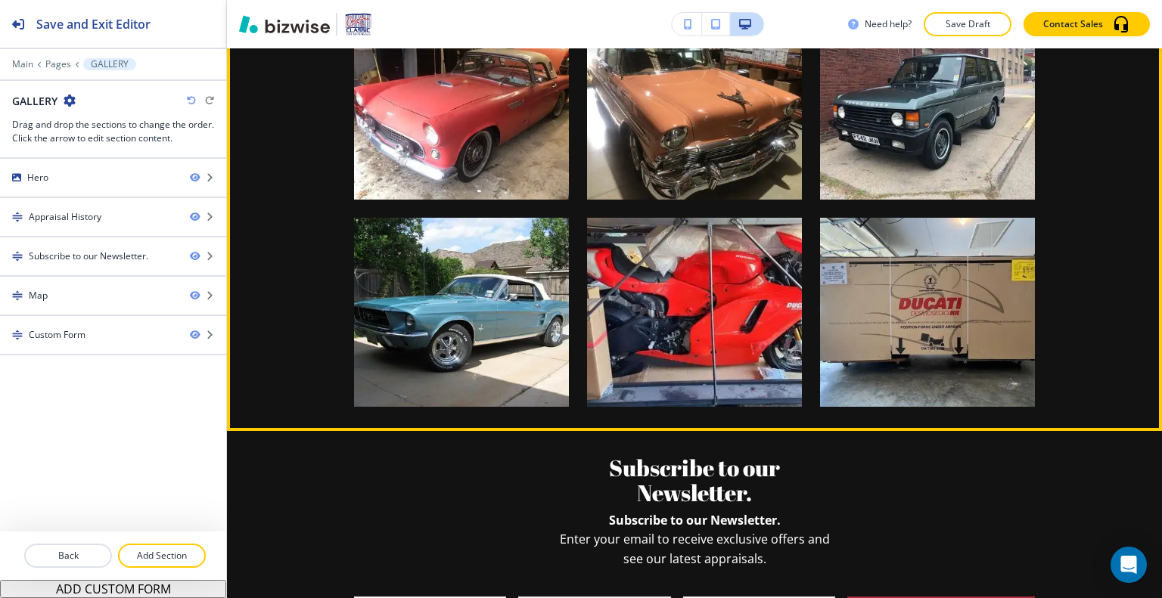
scroll to position [3405, 0]
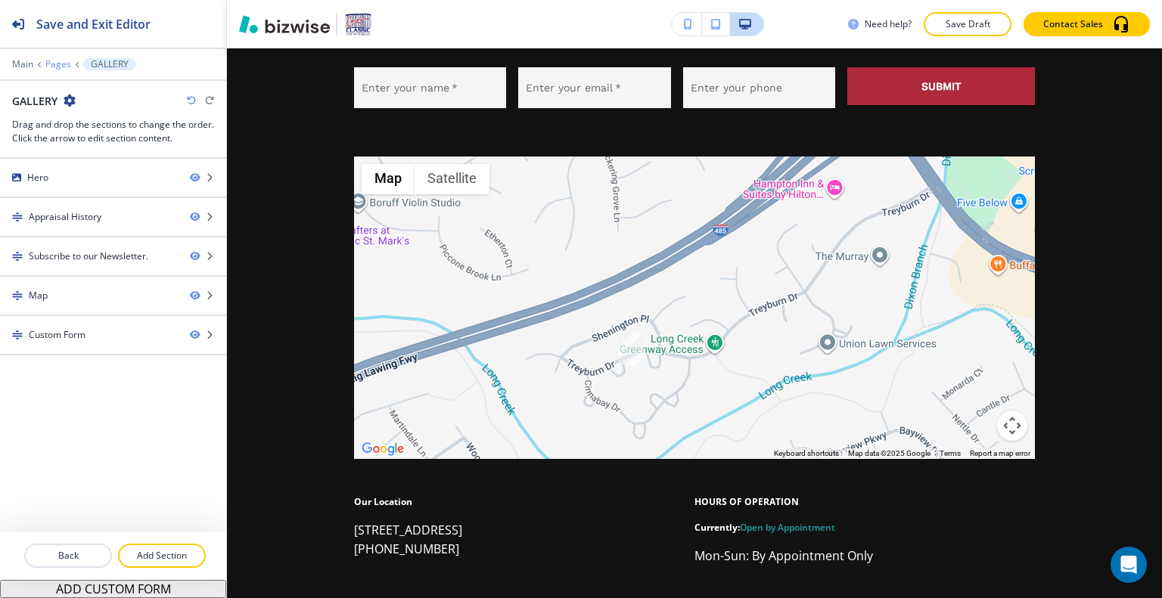
click at [58, 61] on p "Pages" at bounding box center [58, 64] width 26 height 11
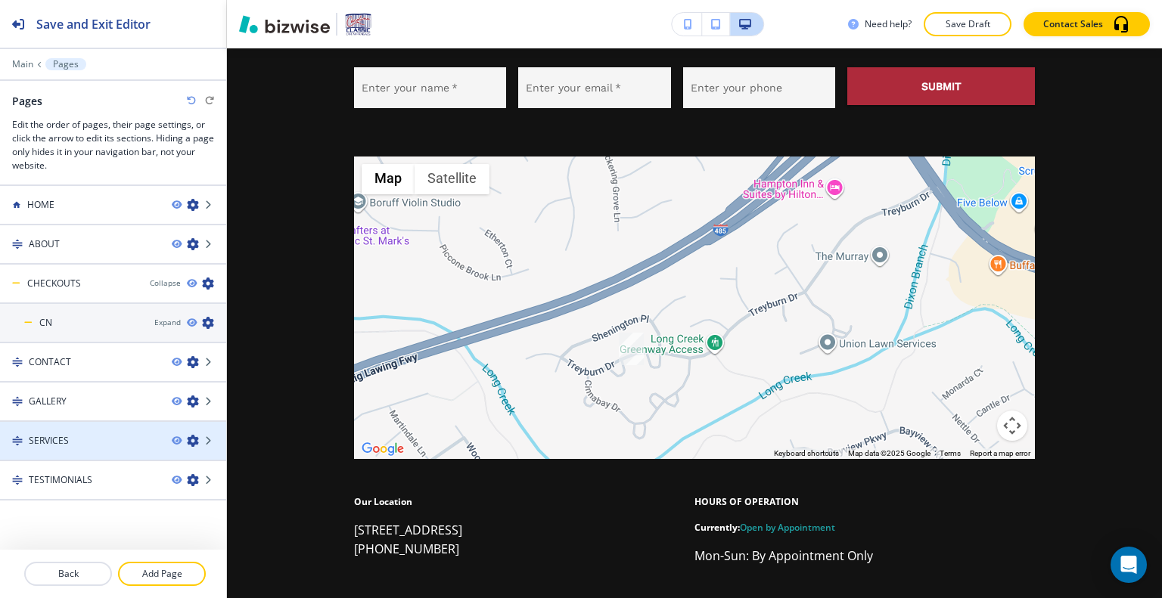
click at [89, 448] on div at bounding box center [113, 454] width 226 height 12
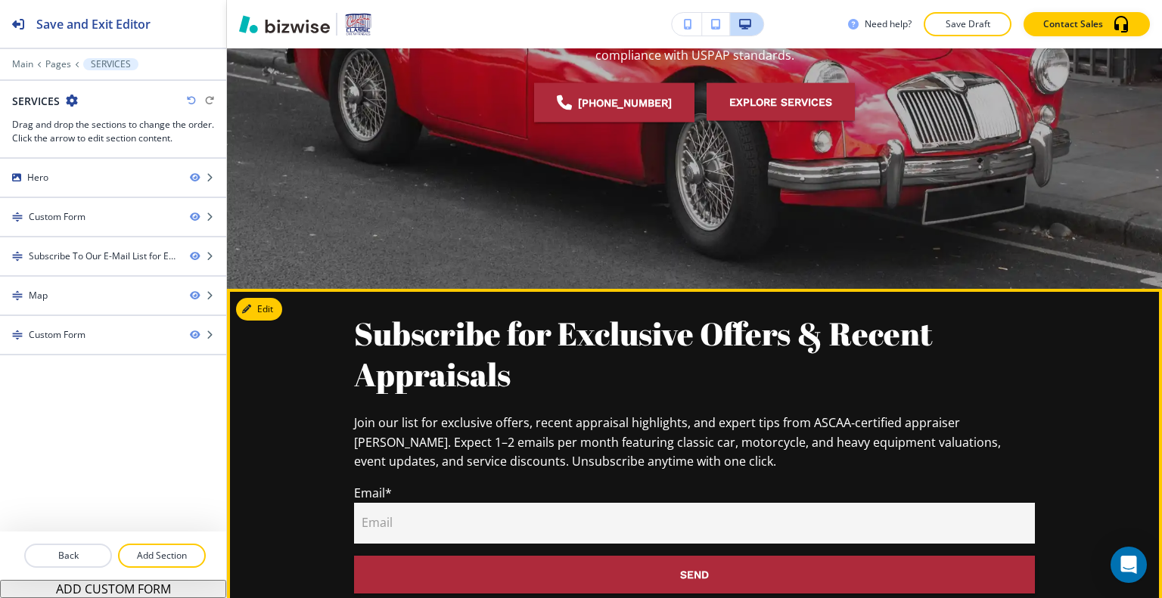
scroll to position [45, 0]
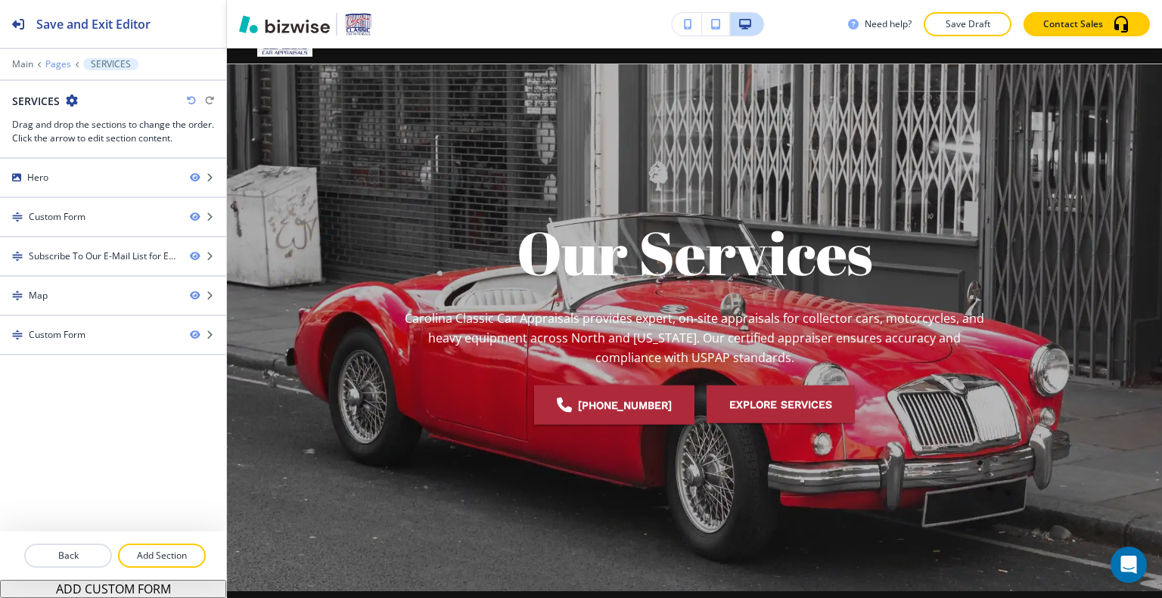
click at [59, 63] on p "Pages" at bounding box center [58, 64] width 26 height 11
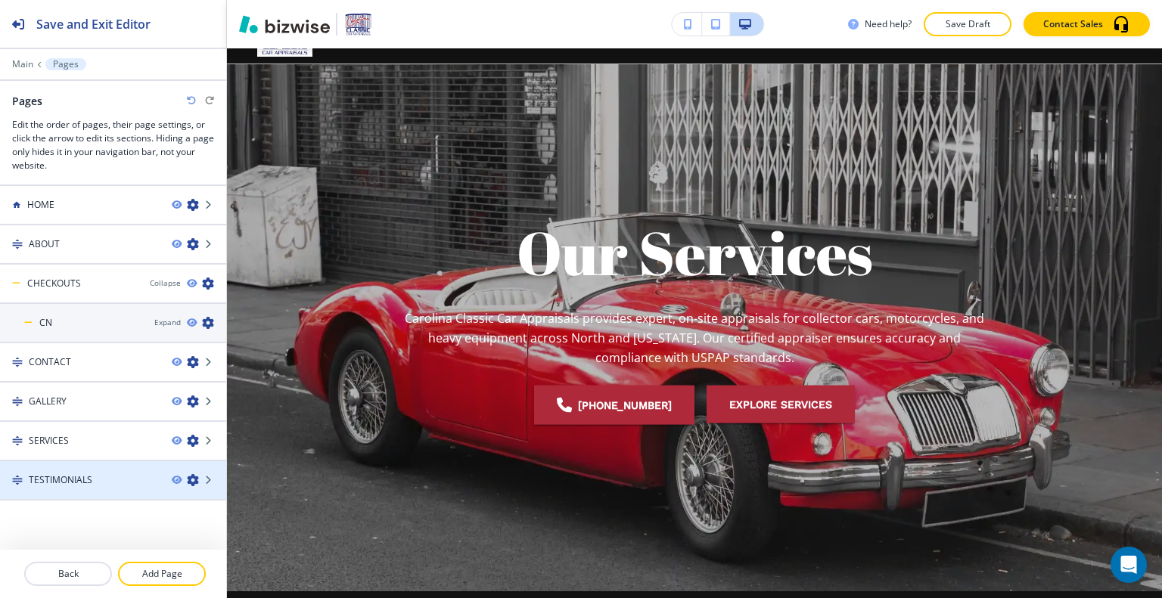
click at [95, 474] on div "TESTIMONIALS" at bounding box center [80, 481] width 160 height 14
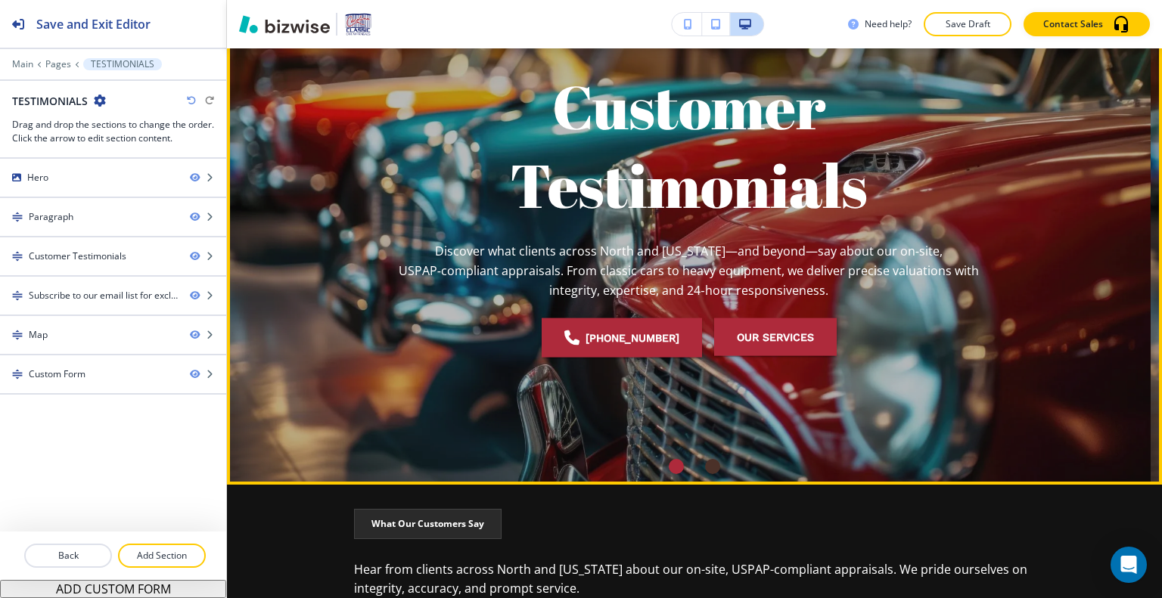
scroll to position [0, 0]
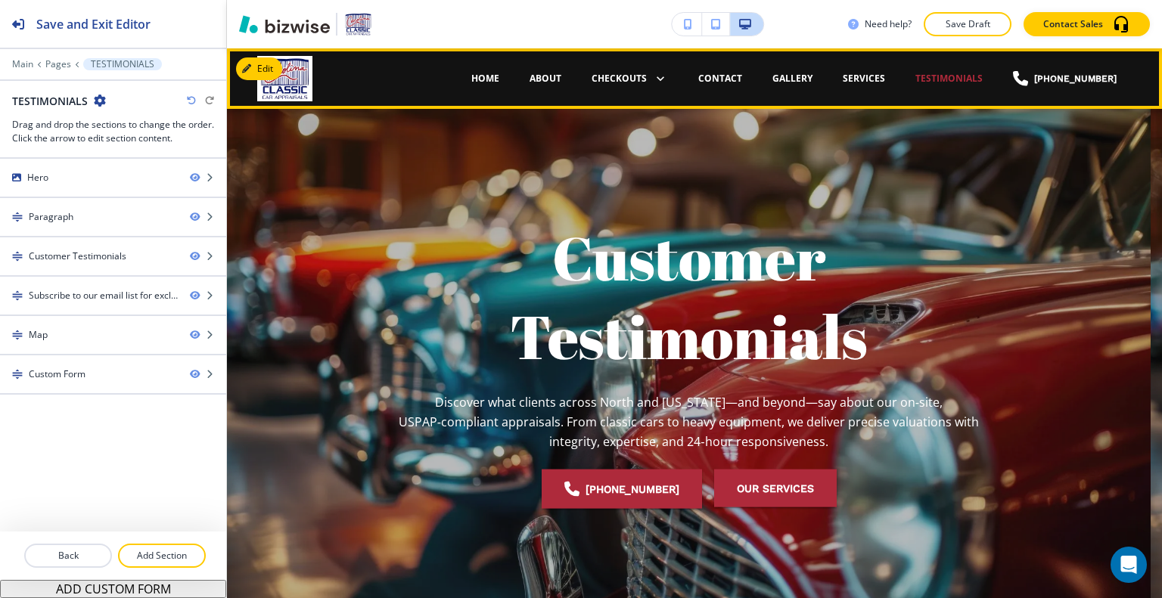
click at [499, 82] on p "HOME" at bounding box center [485, 79] width 28 height 14
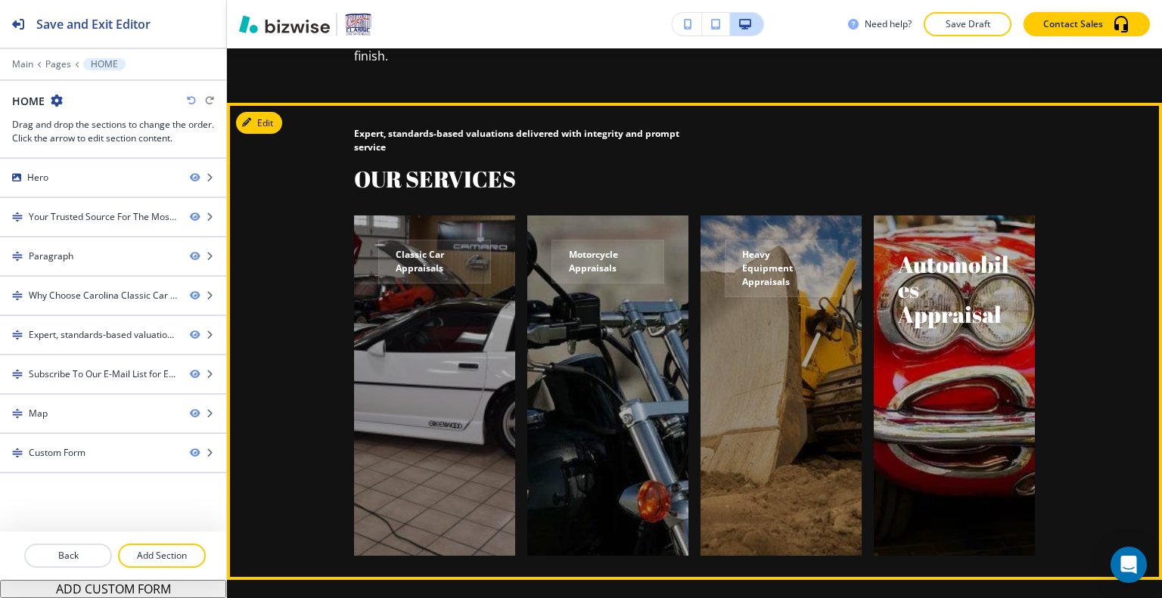
scroll to position [1362, 0]
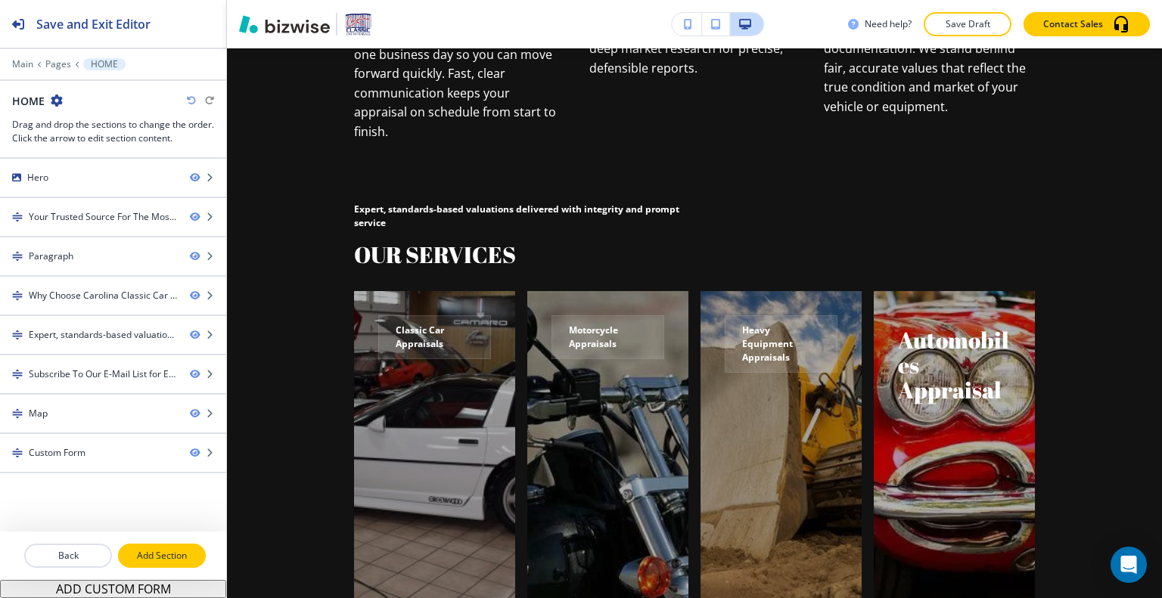
click at [179, 556] on p "Add Section" at bounding box center [162, 556] width 85 height 14
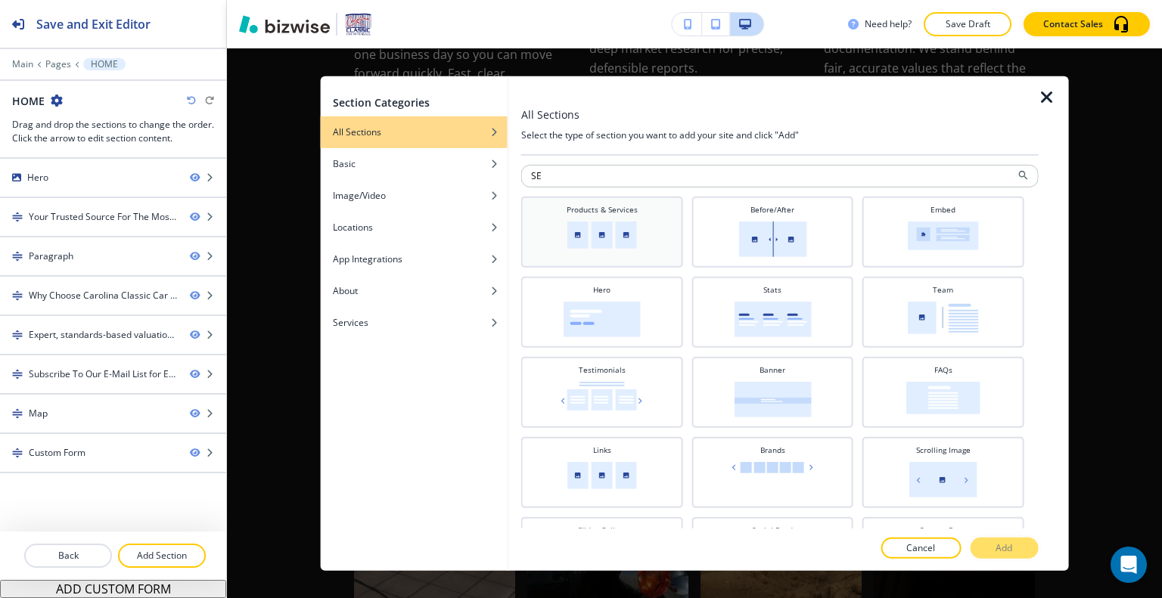
type input "SE"
click at [629, 228] on img at bounding box center [602, 234] width 70 height 27
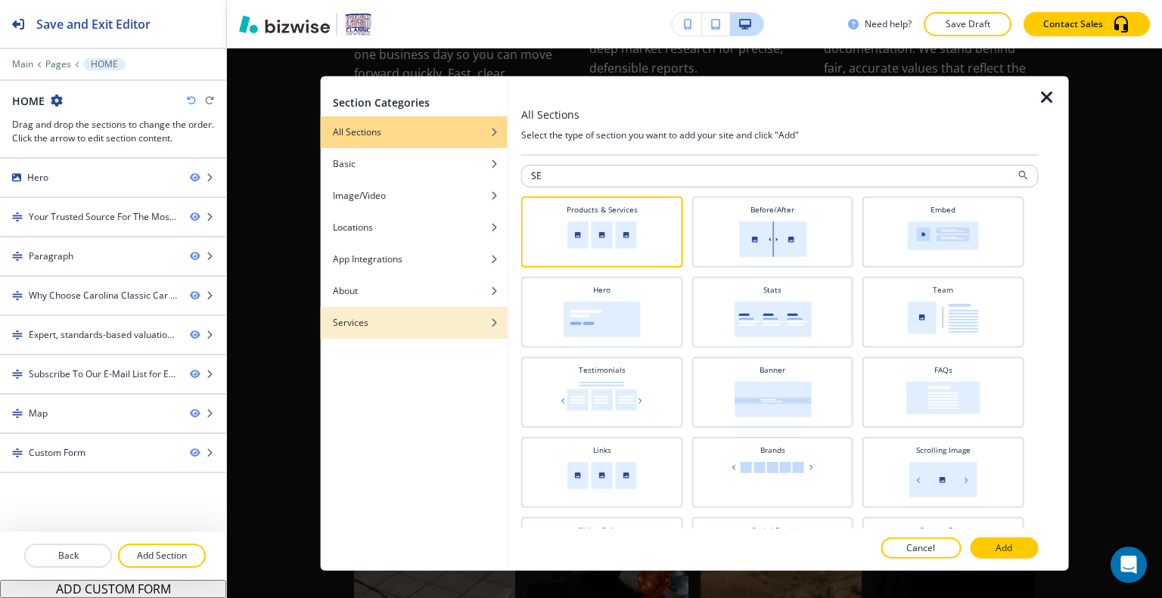
click at [382, 323] on div "Services" at bounding box center [414, 322] width 187 height 14
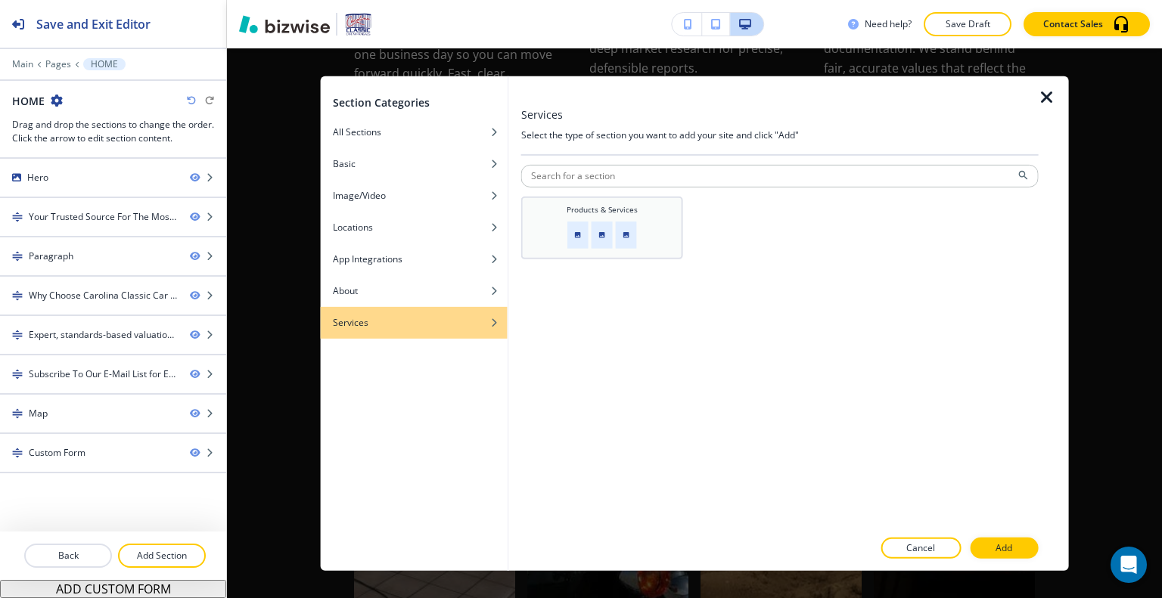
click at [616, 223] on img at bounding box center [602, 234] width 70 height 27
click at [984, 563] on div at bounding box center [780, 565] width 518 height 12
click at [996, 544] on p "Add" at bounding box center [1004, 549] width 17 height 14
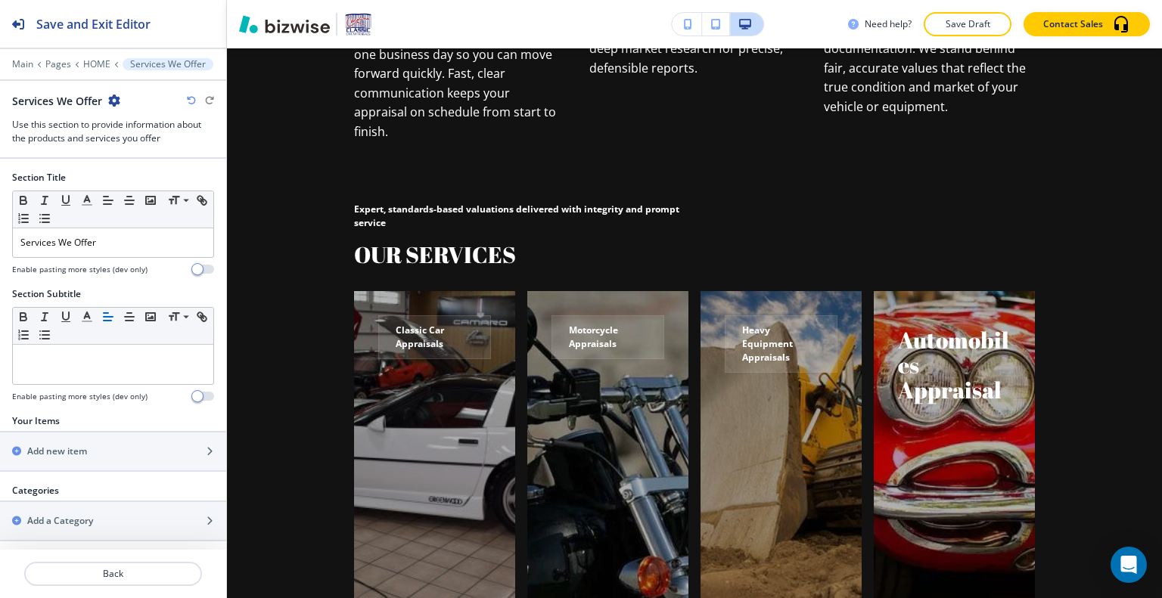
scroll to position [2848, 0]
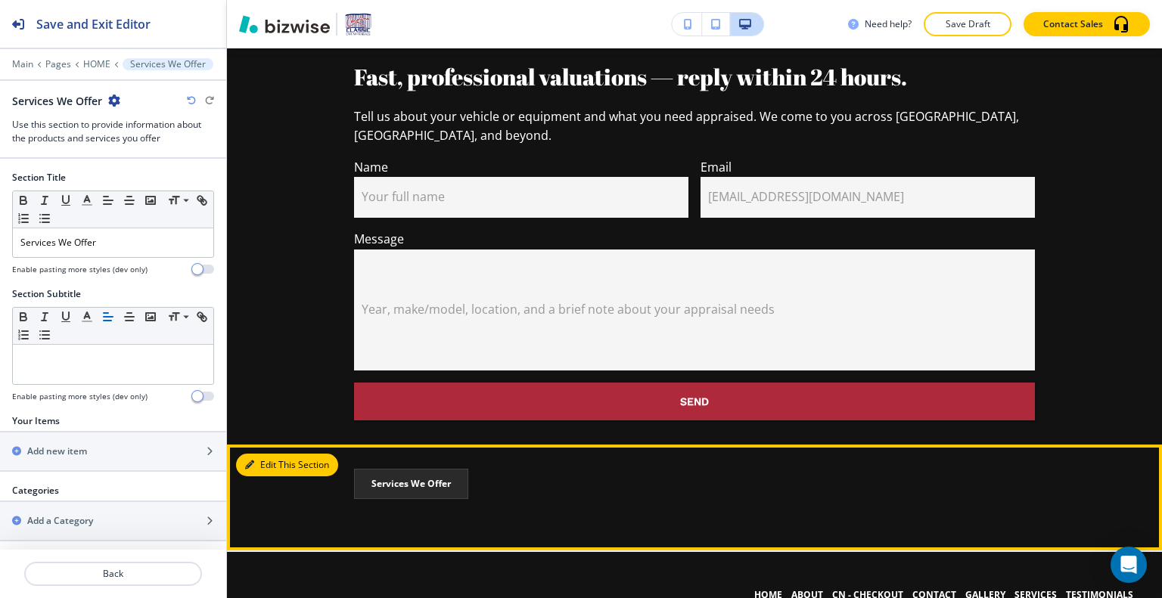
click at [265, 454] on button "Edit This Section" at bounding box center [287, 465] width 102 height 23
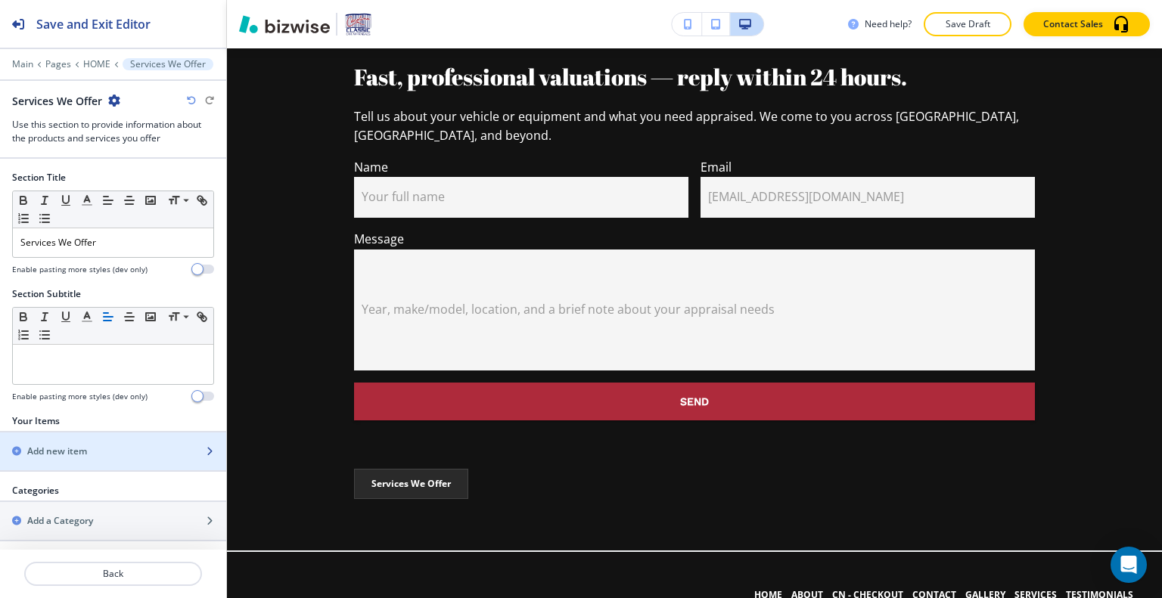
click at [108, 445] on div "Add new item" at bounding box center [96, 452] width 193 height 14
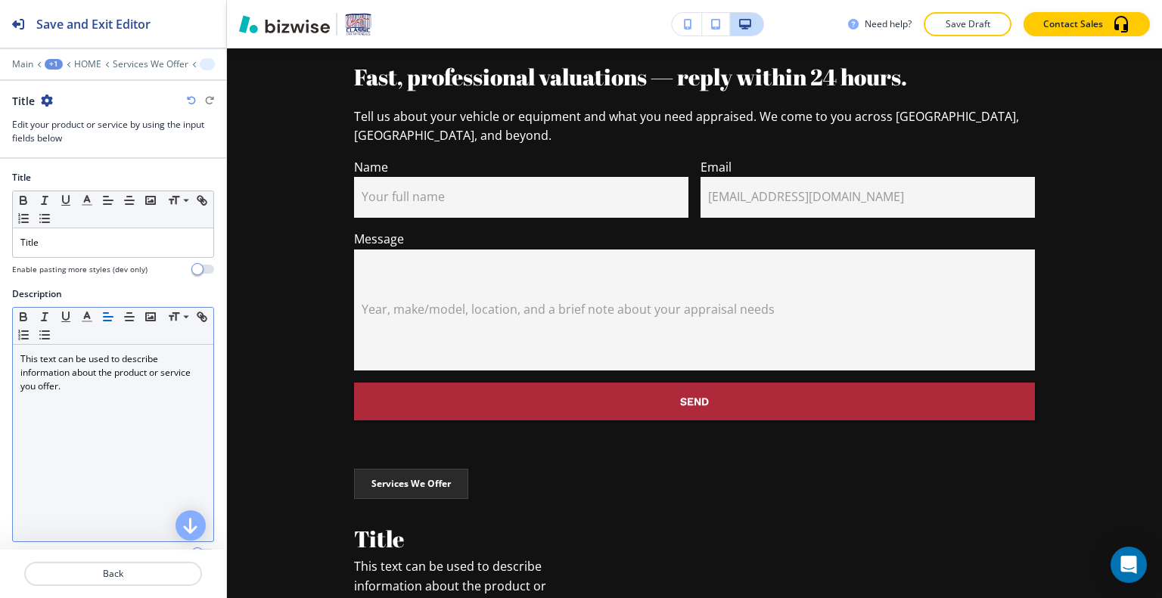
scroll to position [2950, 0]
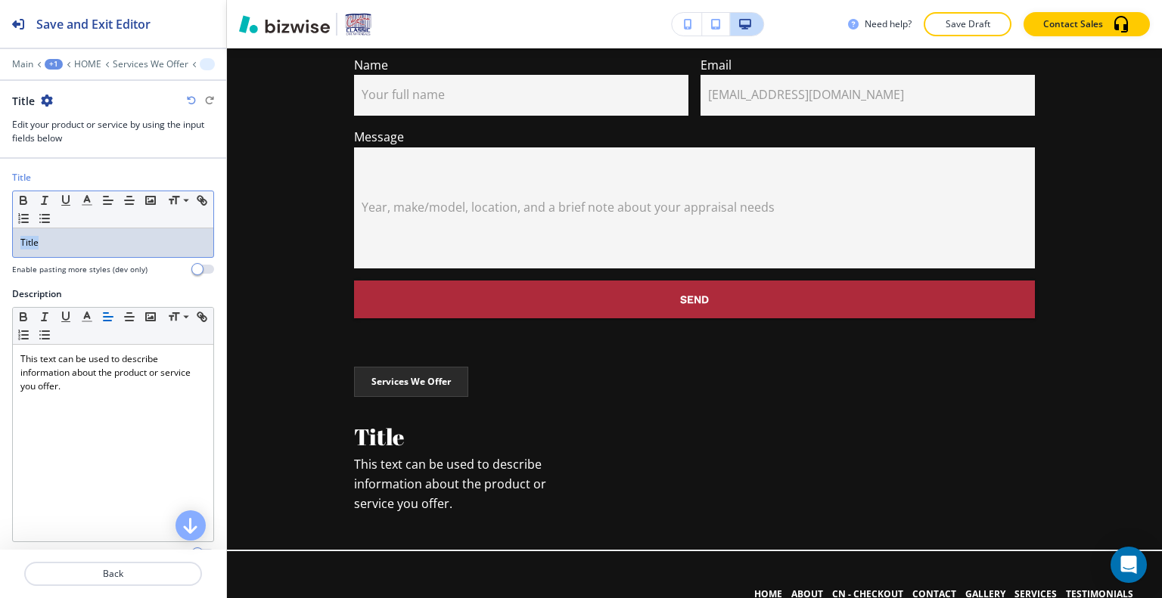
drag, startPoint x: 70, startPoint y: 233, endPoint x: 0, endPoint y: 239, distance: 69.9
click at [0, 239] on div "Title Small Normal Large Huge Title Enable pasting more styles (dev only)" at bounding box center [113, 229] width 226 height 117
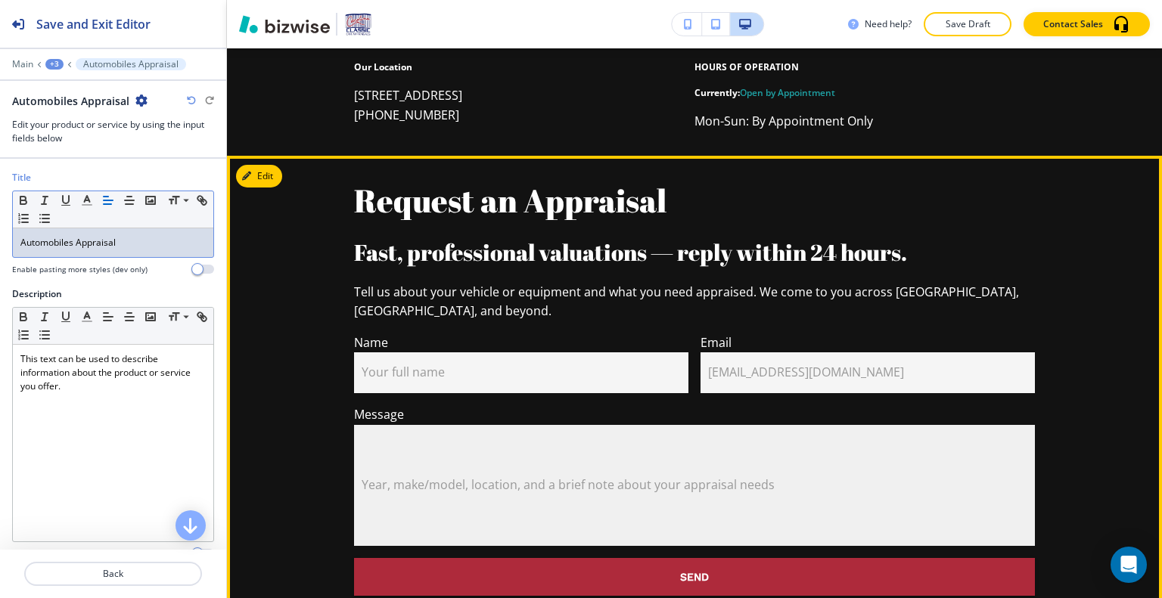
scroll to position [2597, 0]
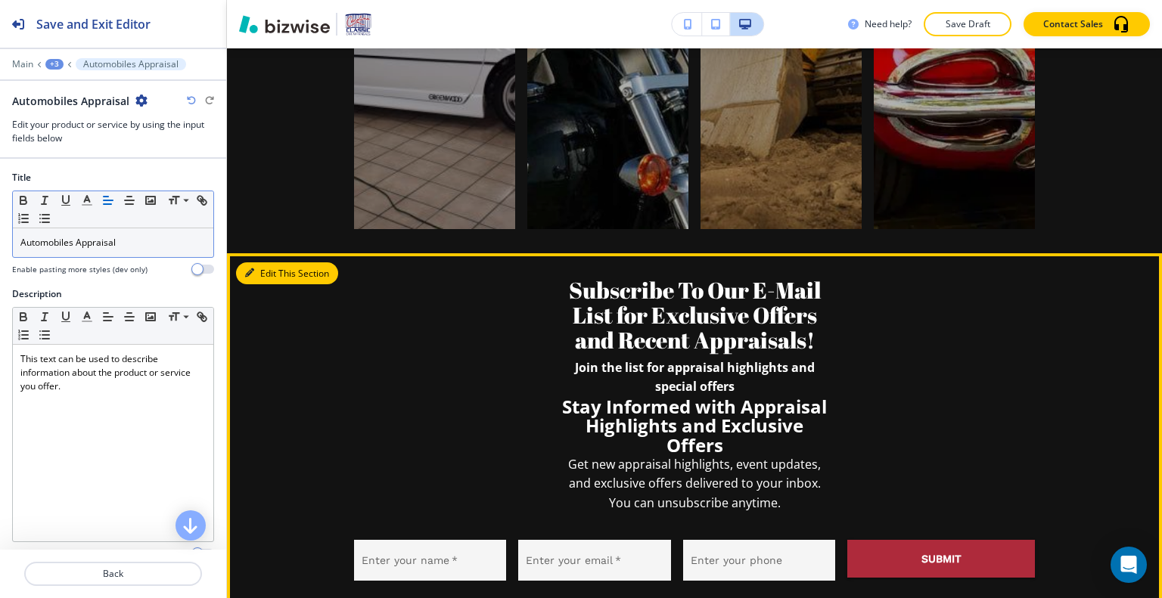
click at [274, 263] on button "Edit This Section" at bounding box center [287, 274] width 102 height 23
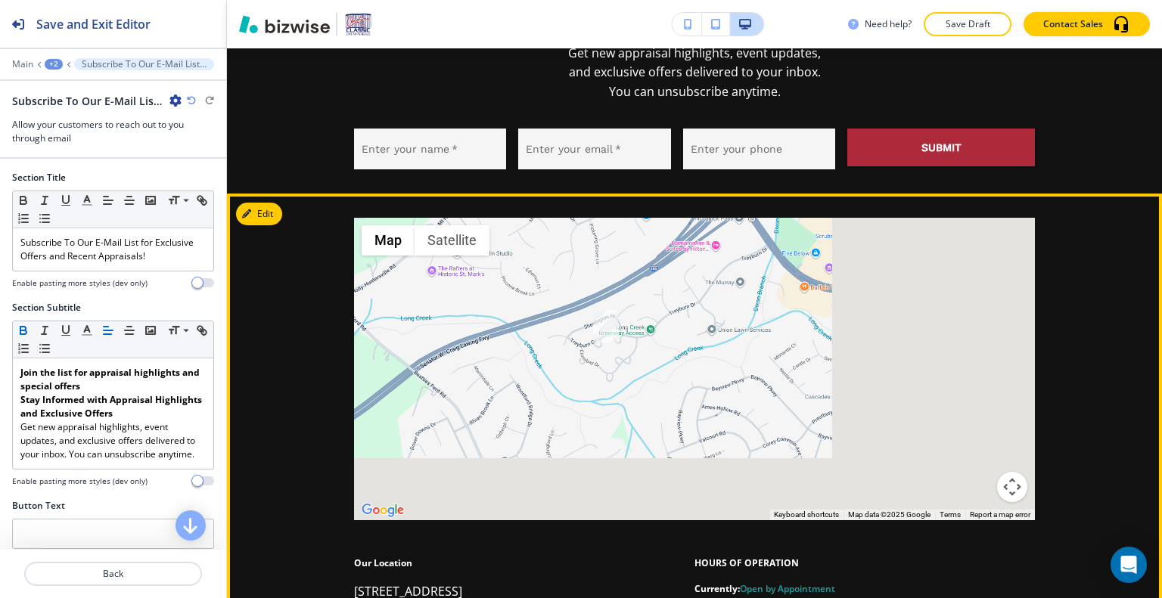
scroll to position [2403, 0]
